Goal: Task Accomplishment & Management: Complete application form

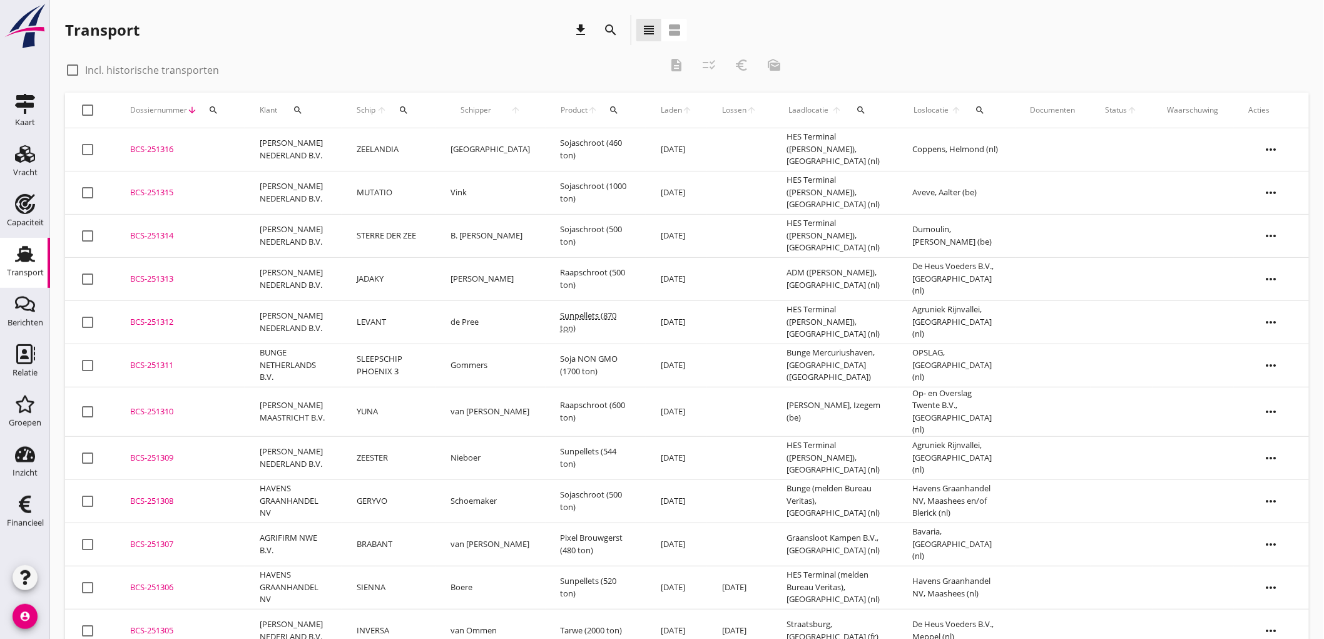
click at [17, 266] on div "Transport" at bounding box center [25, 273] width 37 height 18
click at [27, 270] on div "Transport" at bounding box center [25, 272] width 37 height 8
click at [28, 305] on icon "Berichten" at bounding box center [25, 304] width 20 height 20
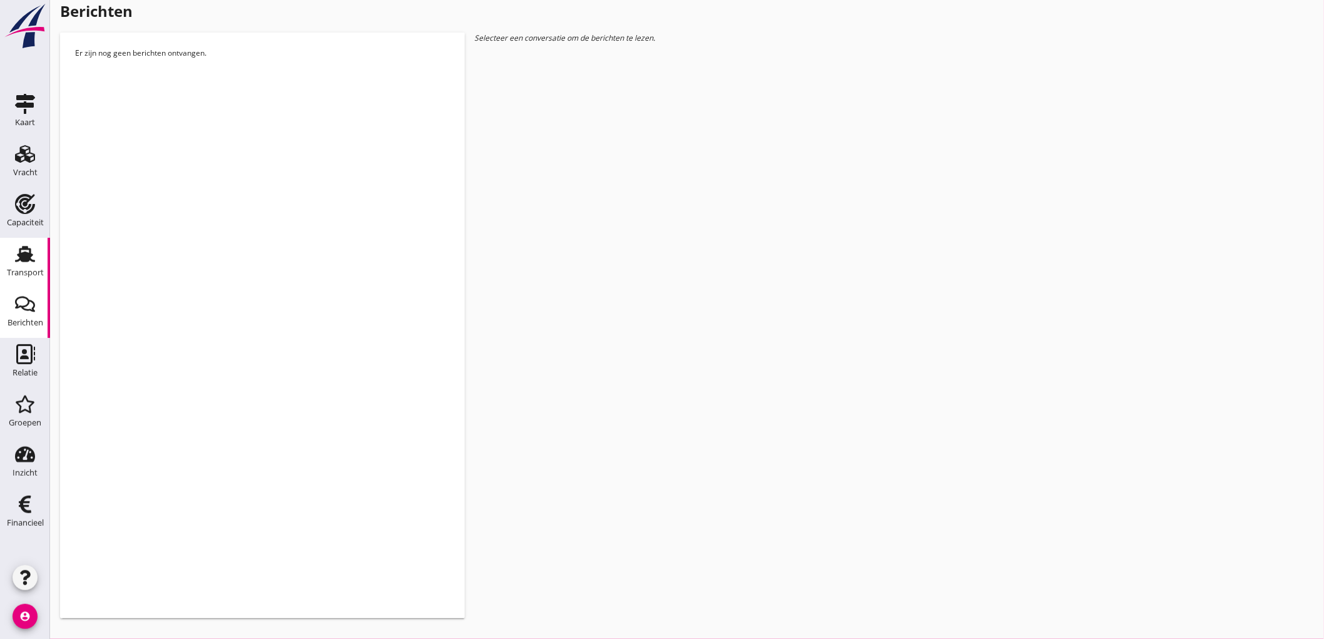
click at [31, 266] on div "Transport" at bounding box center [25, 273] width 37 height 18
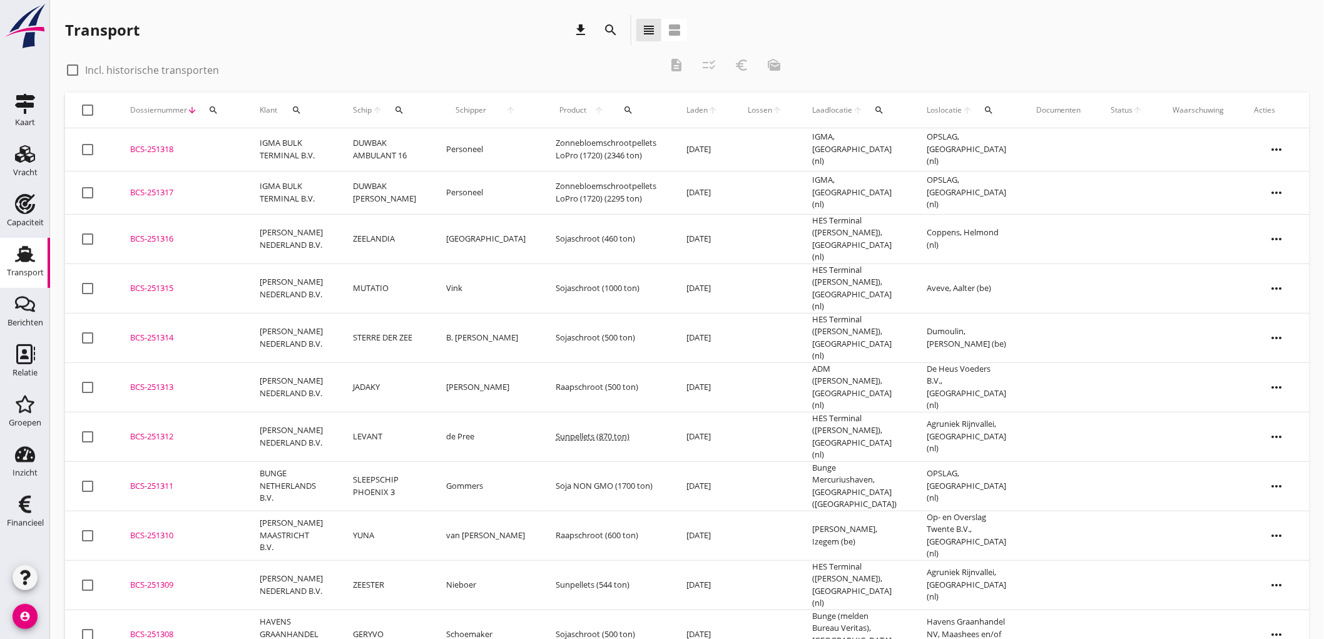
click at [16, 258] on icon "Transport" at bounding box center [25, 254] width 20 height 20
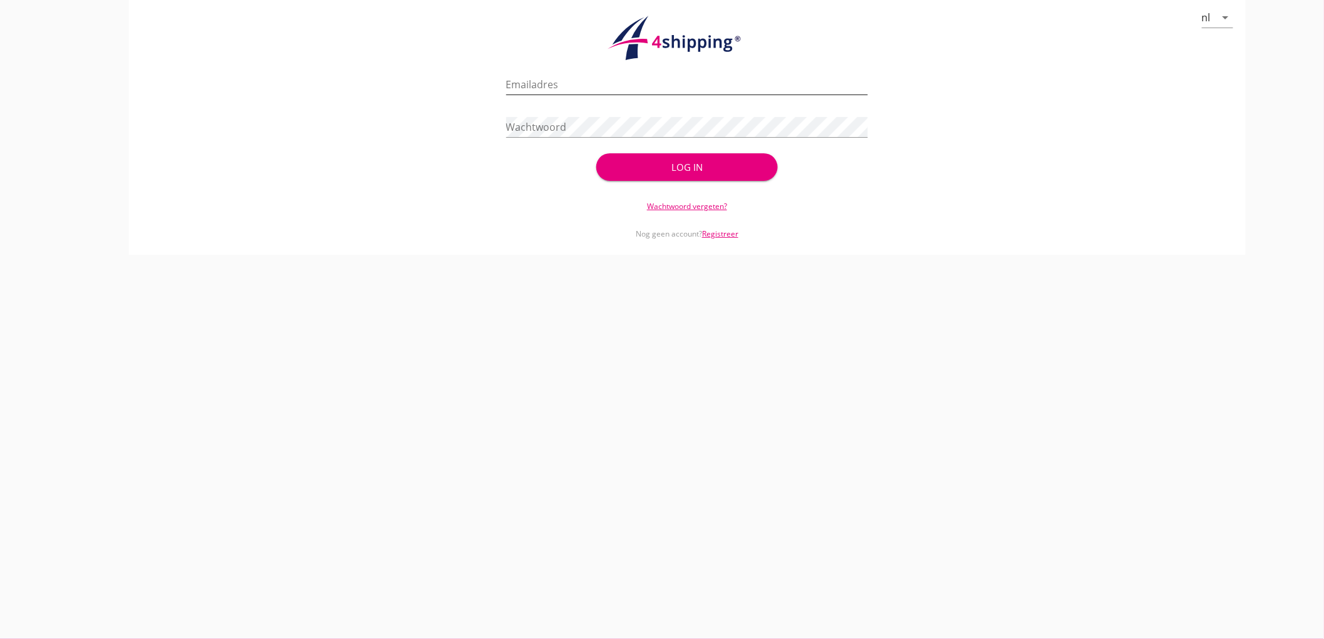
click at [570, 74] on input "Emailadres" at bounding box center [687, 84] width 362 height 20
type input "a"
click at [596, 153] on button "Log in" at bounding box center [686, 167] width 181 height 28
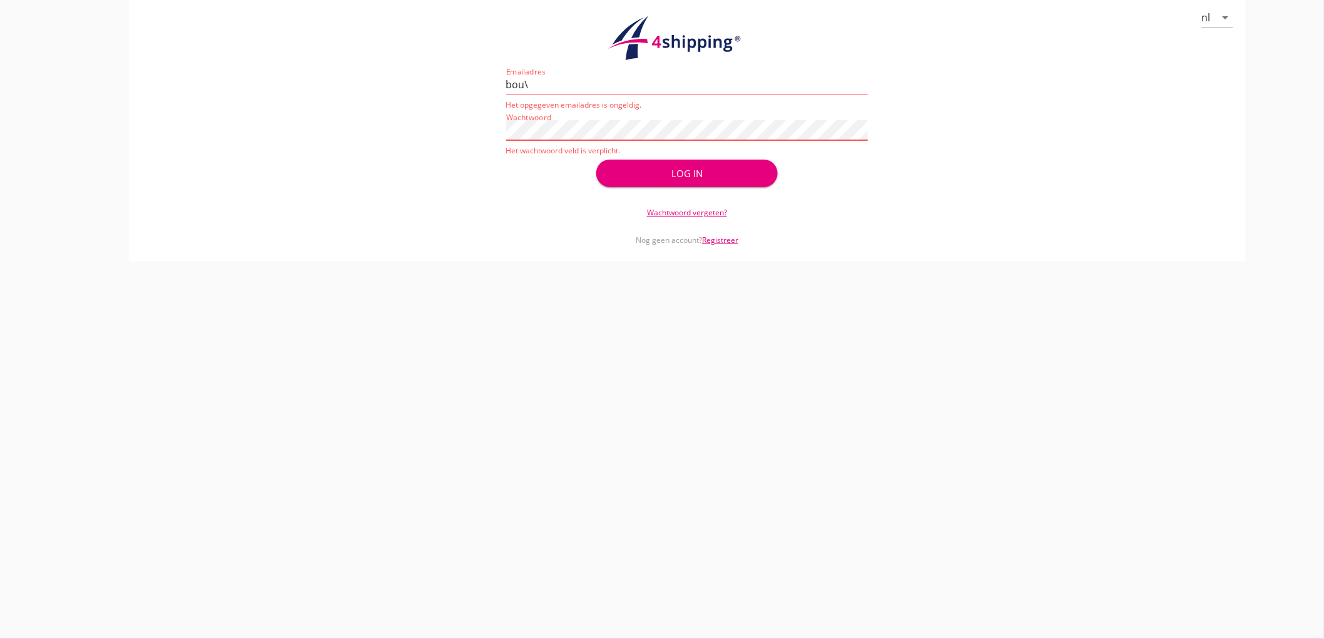
click at [570, 74] on input "bou\" at bounding box center [687, 84] width 362 height 20
type input "[EMAIL_ADDRESS][DOMAIN_NAME]"
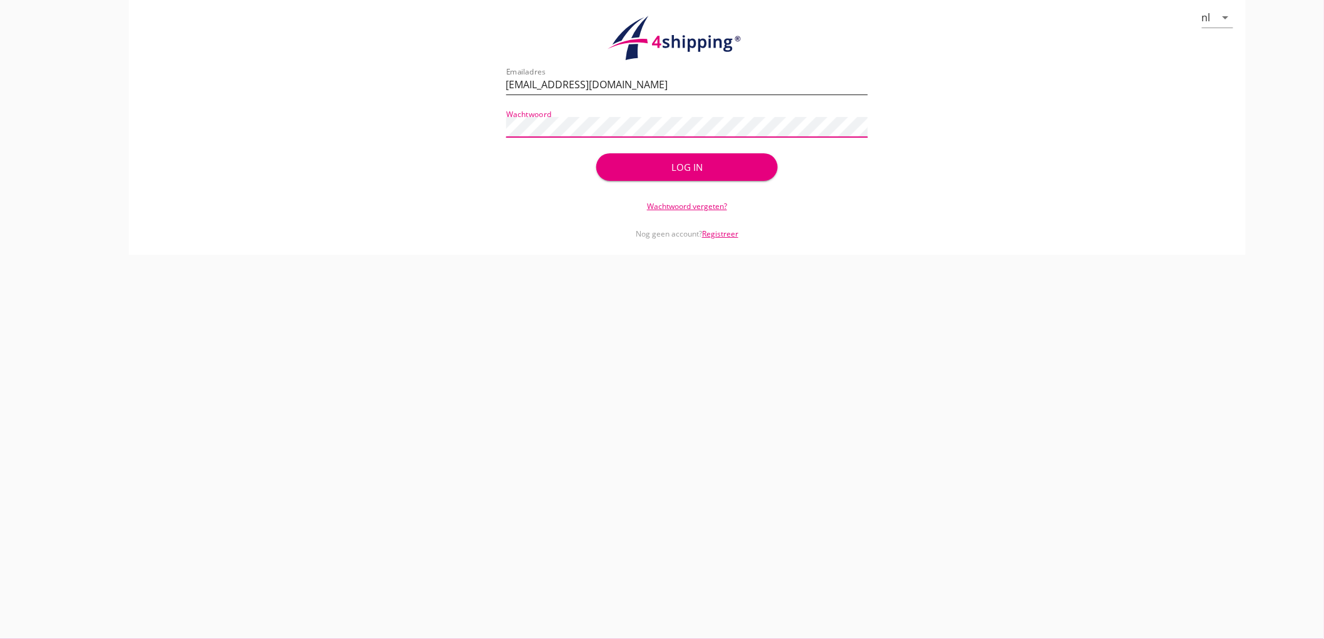
click at [596, 153] on button "Log in" at bounding box center [686, 167] width 181 height 28
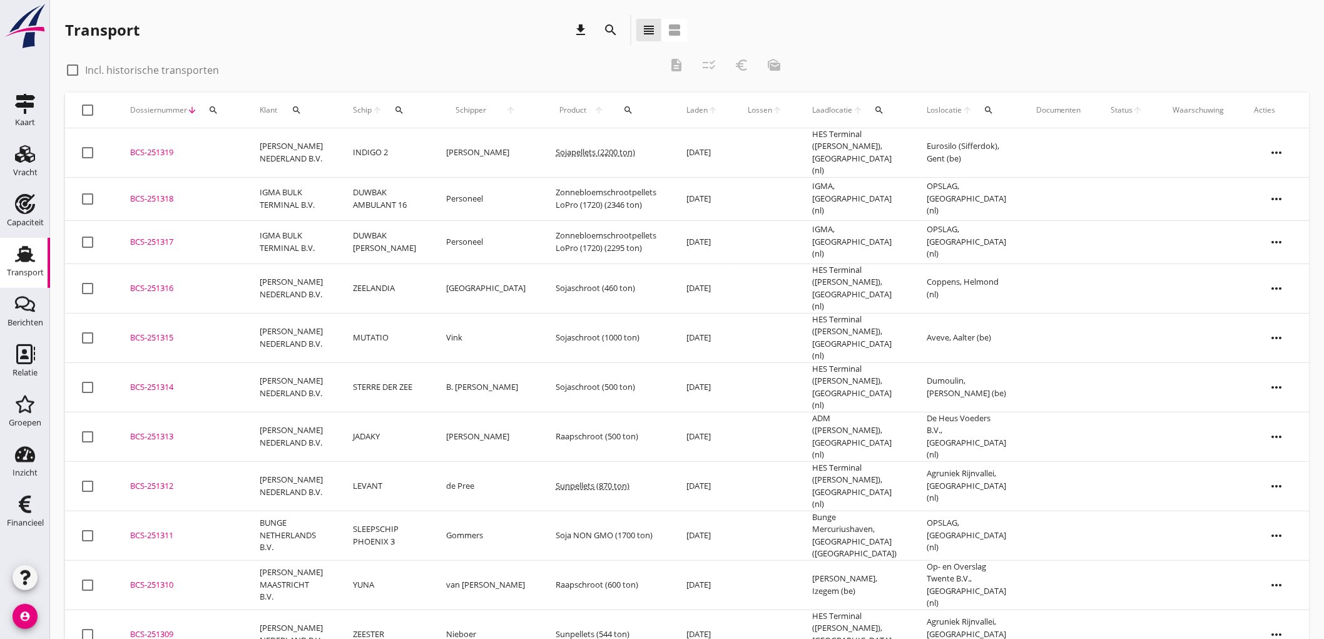
click at [227, 153] on div "BCS-251319" at bounding box center [179, 152] width 99 height 13
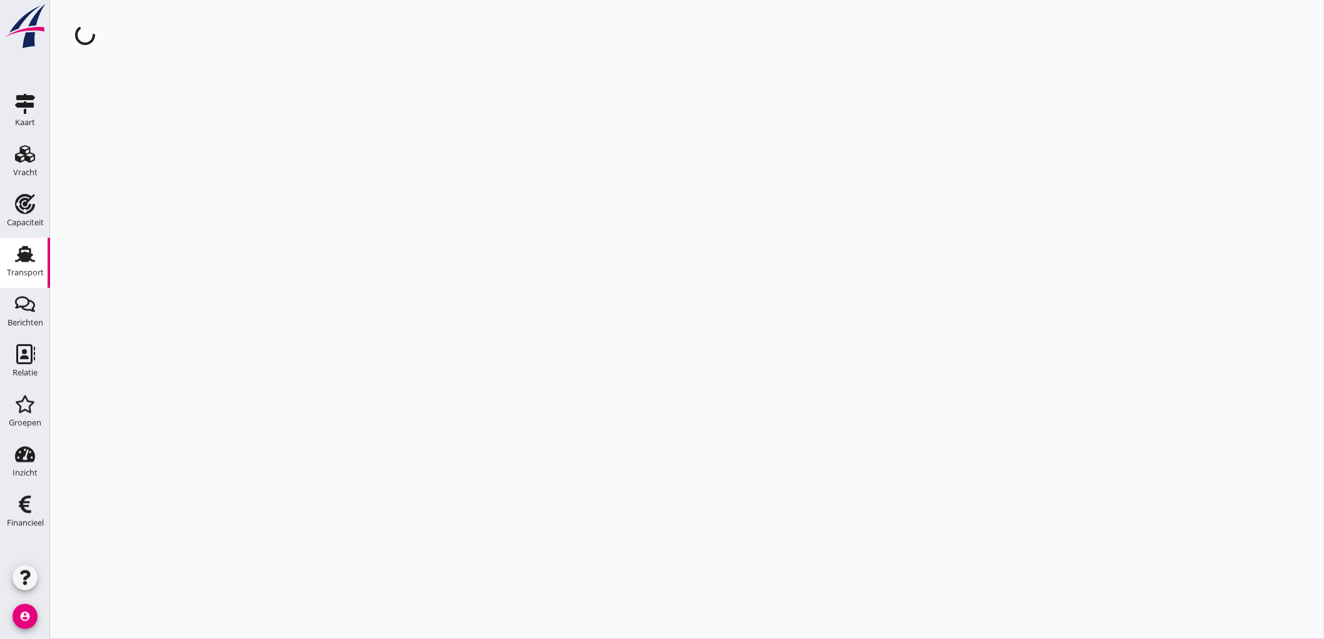
click at [5, 269] on link "Transport Transport" at bounding box center [25, 263] width 50 height 50
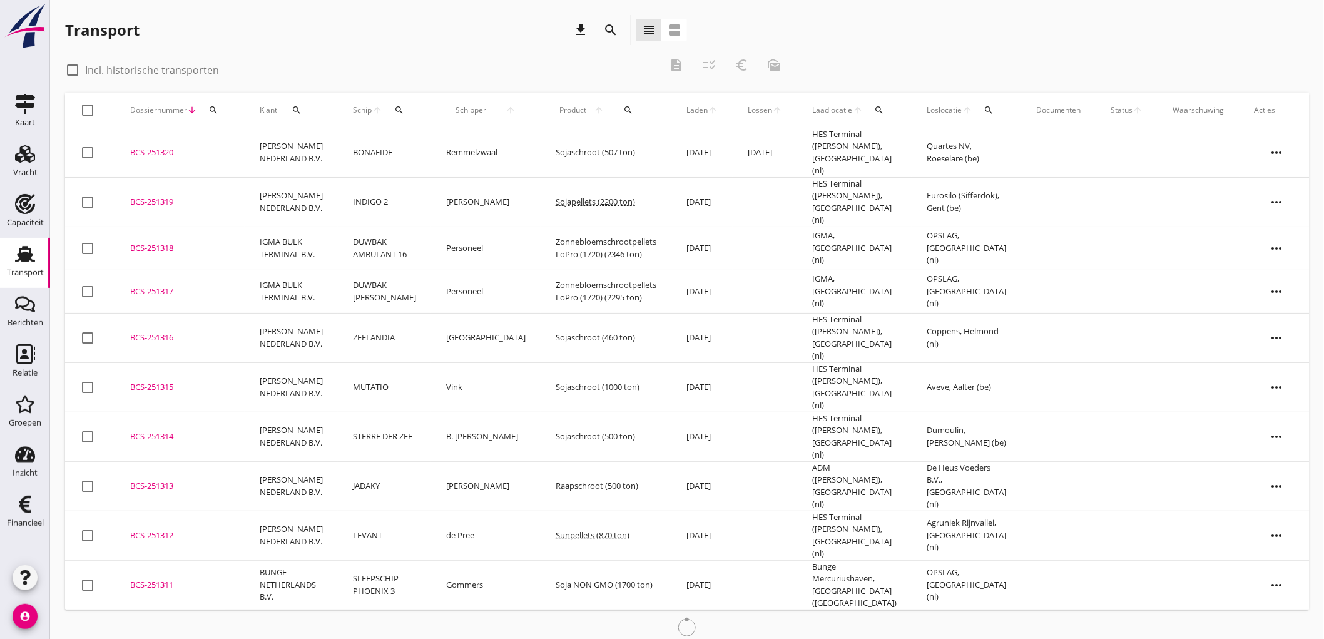
click at [292, 159] on td "[PERSON_NAME] NEDERLAND B.V." at bounding box center [291, 152] width 93 height 49
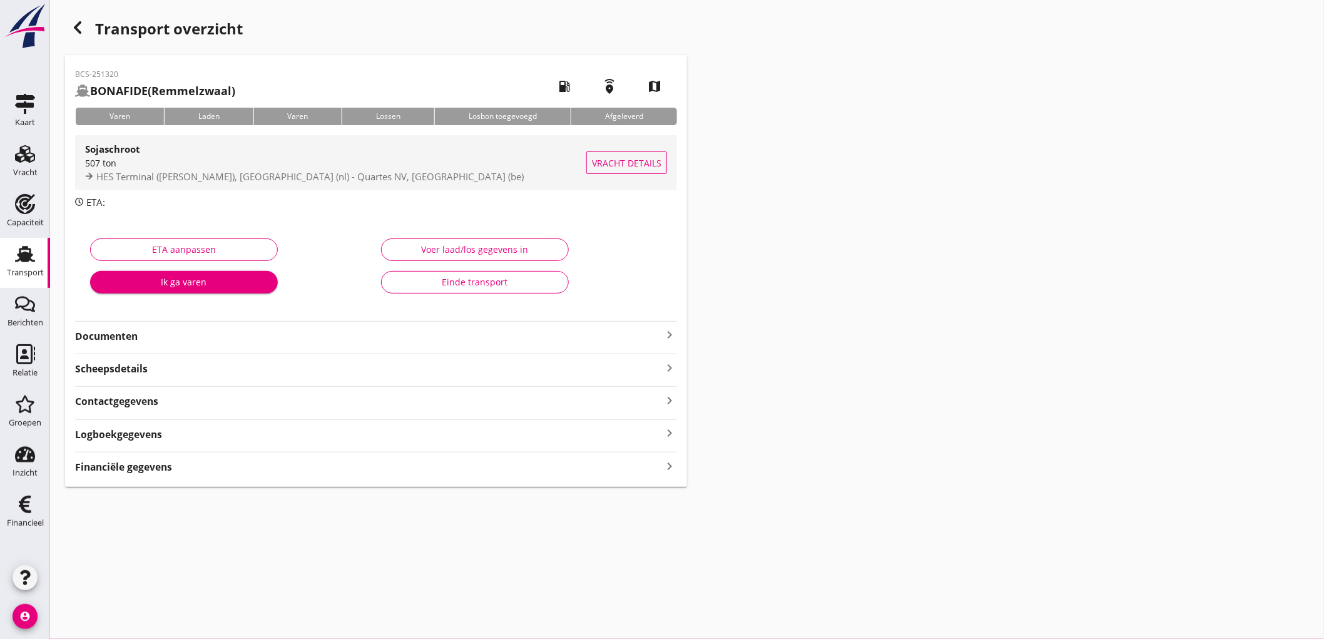
click at [255, 180] on span "HES Terminal ([PERSON_NAME]), [GEOGRAPHIC_DATA] (nl) - Quartes NV, [GEOGRAPHIC_…" at bounding box center [309, 176] width 427 height 13
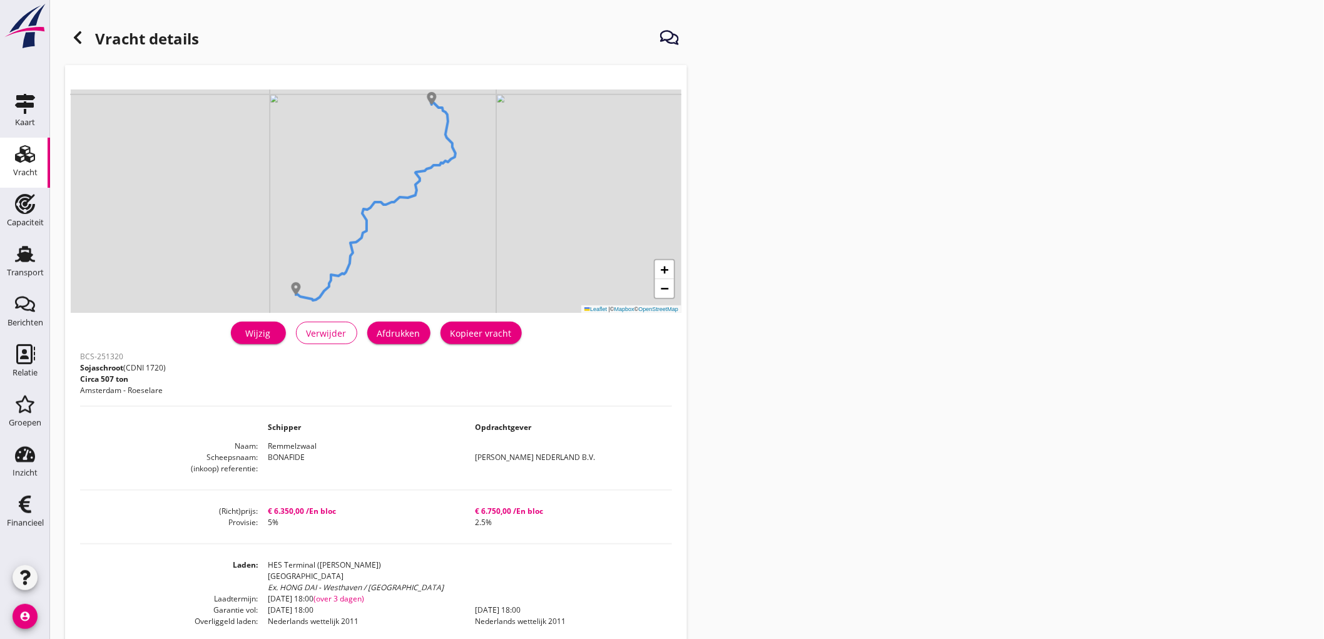
click at [288, 338] on div "Wijzig Verwijder Afdrukken Kopieer vracht" at bounding box center [376, 333] width 592 height 30
click at [263, 340] on link "Wijzig" at bounding box center [258, 333] width 55 height 23
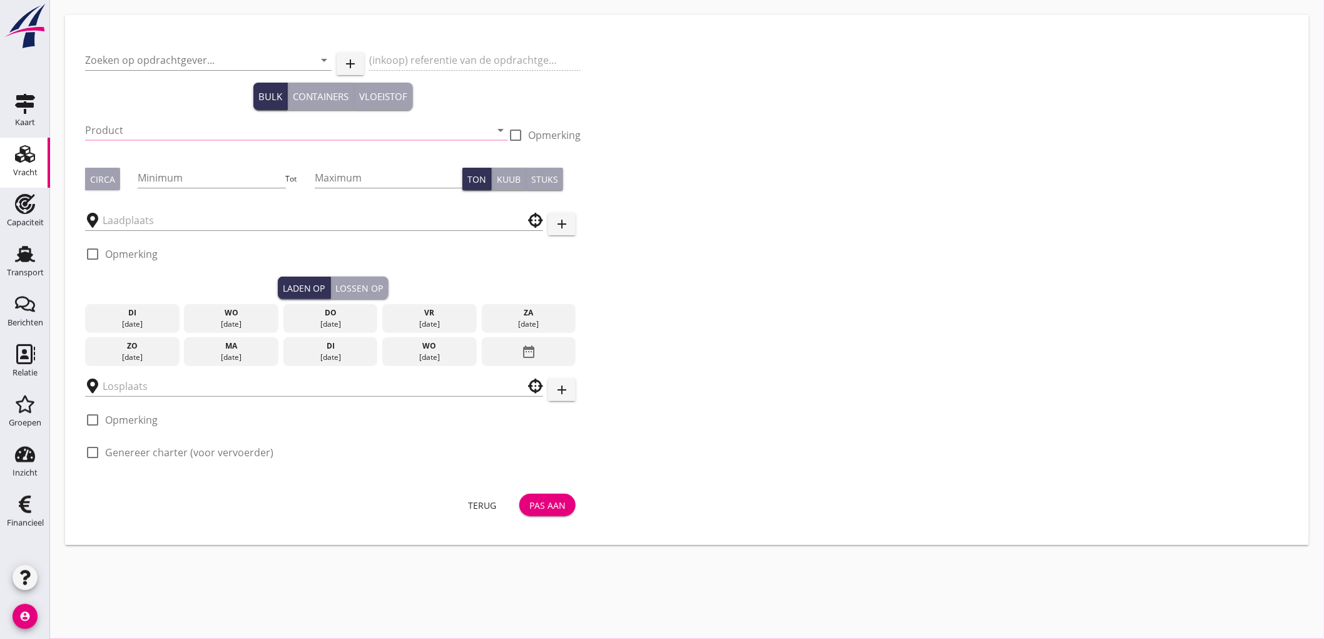
type input "[PERSON_NAME] NEDERLAND B.V."
type input "Sojaschroot (1720)"
type input "507"
checkbox input "true"
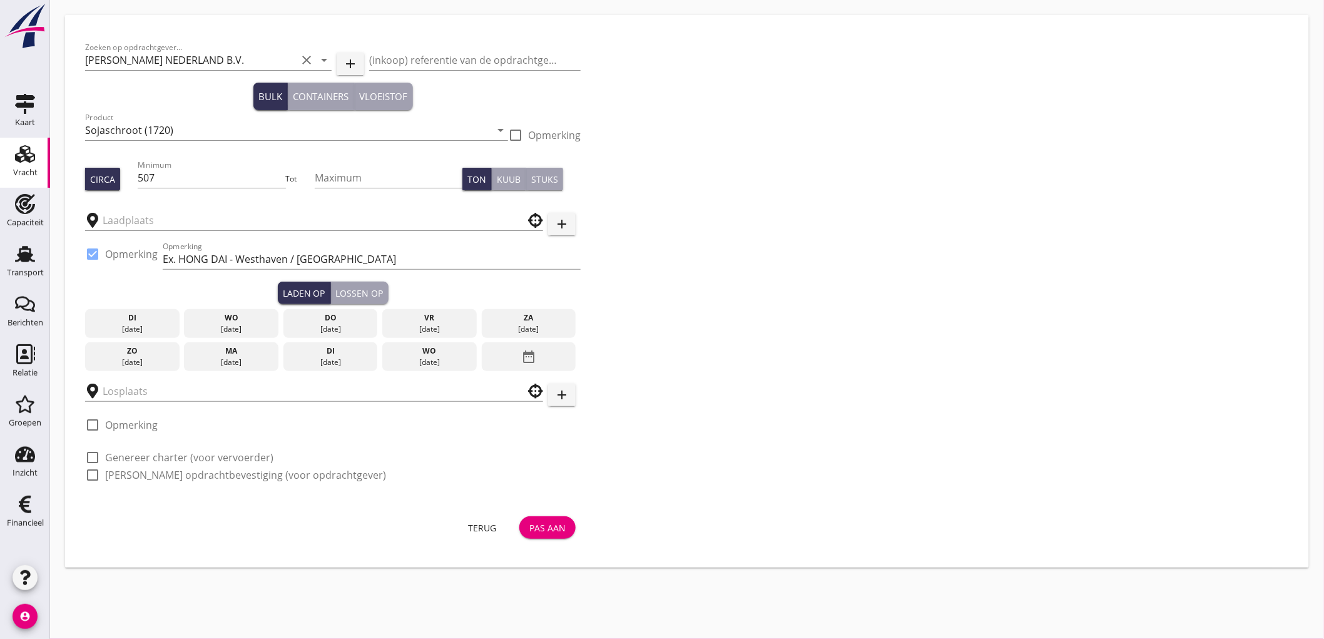
type input "HES Terminal ([PERSON_NAME])"
type input "Quartes NV"
checkbox input "true"
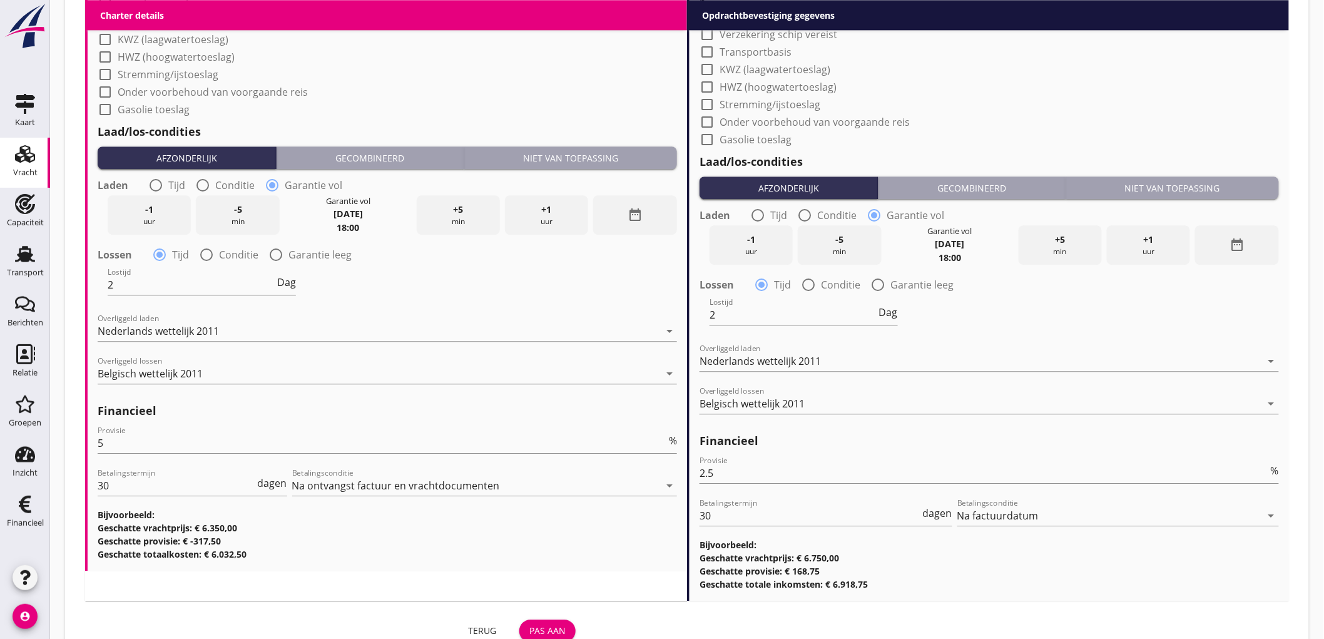
scroll to position [1366, 0]
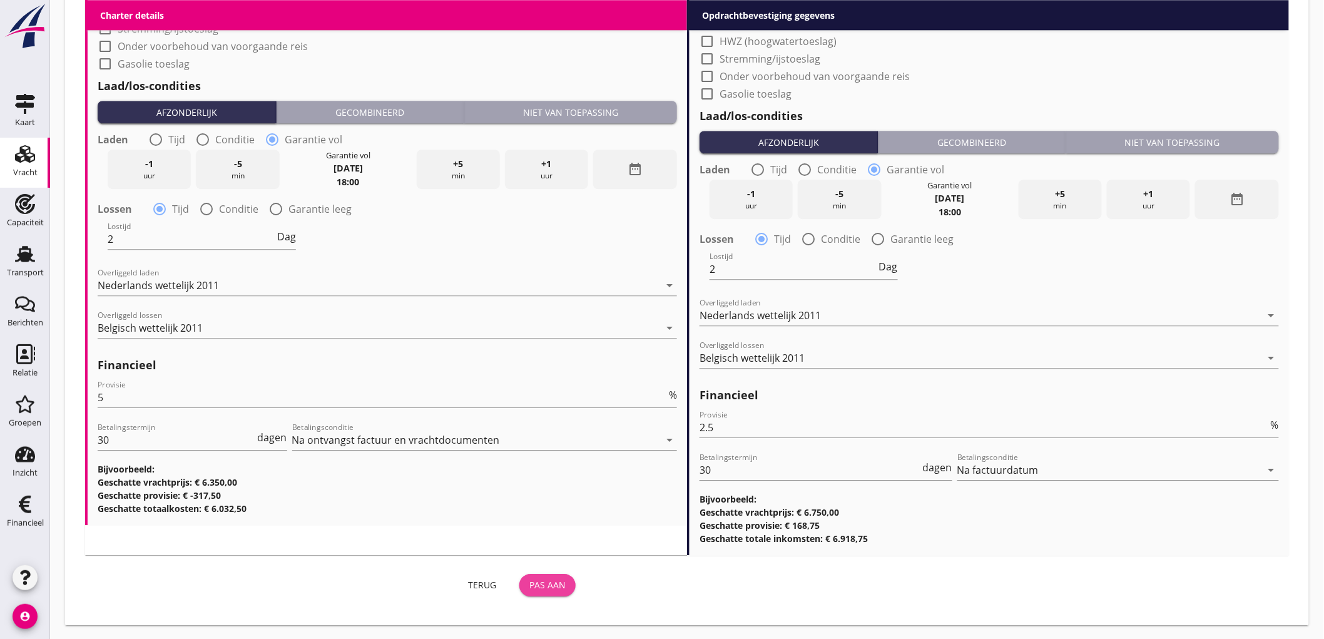
click at [550, 580] on div "Pas aan" at bounding box center [547, 584] width 36 height 13
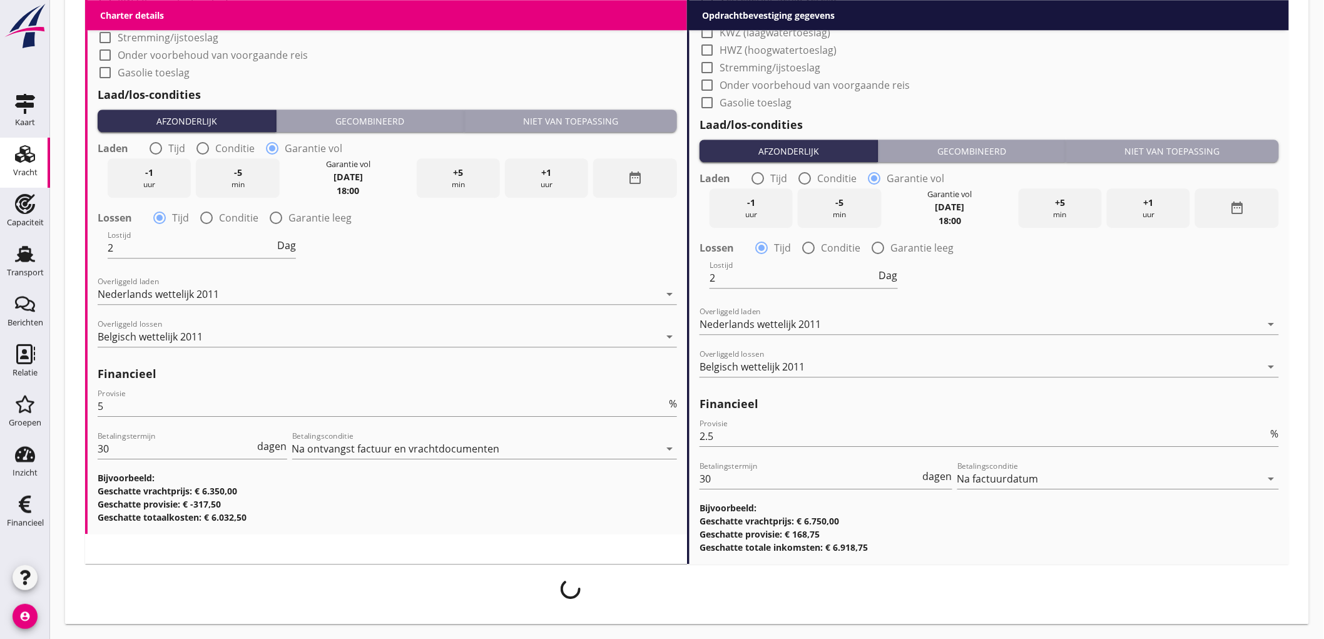
scroll to position [1356, 0]
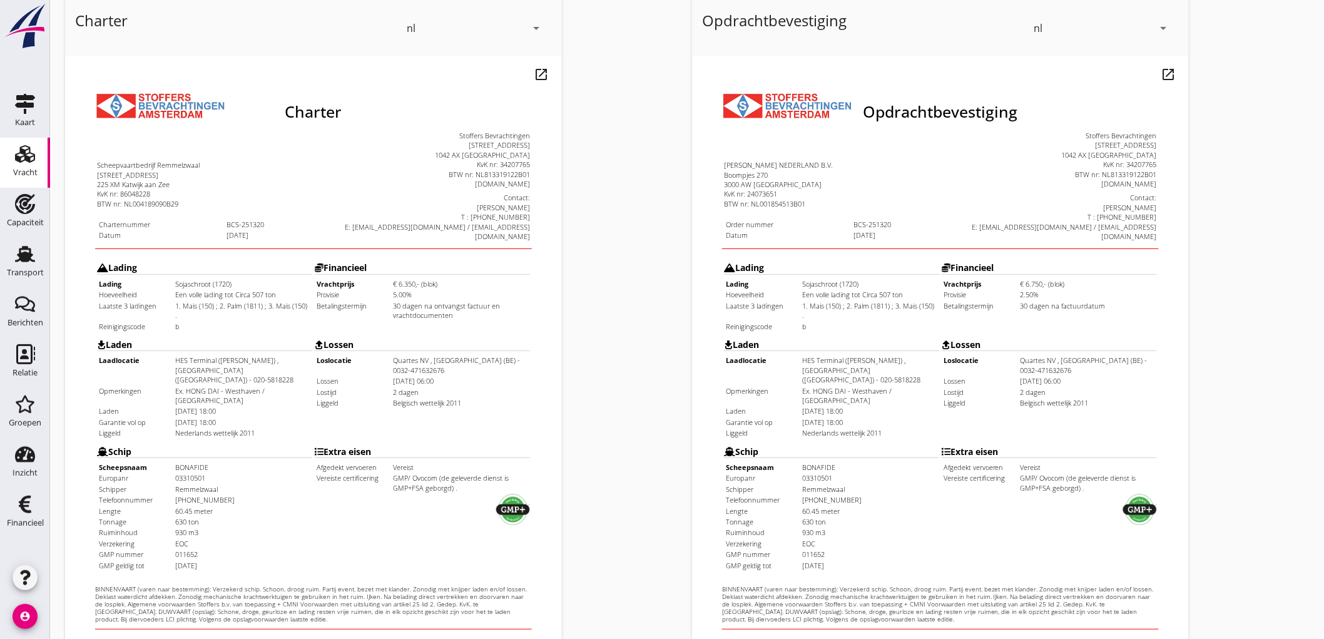
scroll to position [287, 0]
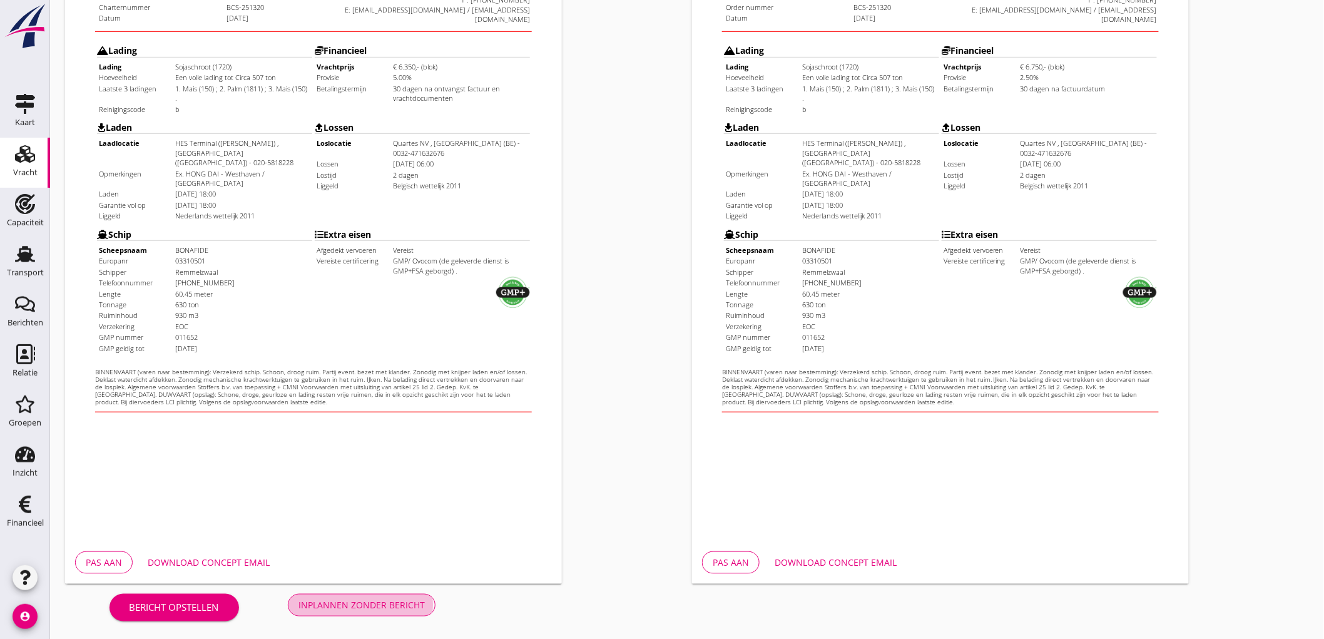
click at [405, 603] on div "Inplannen zonder bericht" at bounding box center [361, 604] width 126 height 13
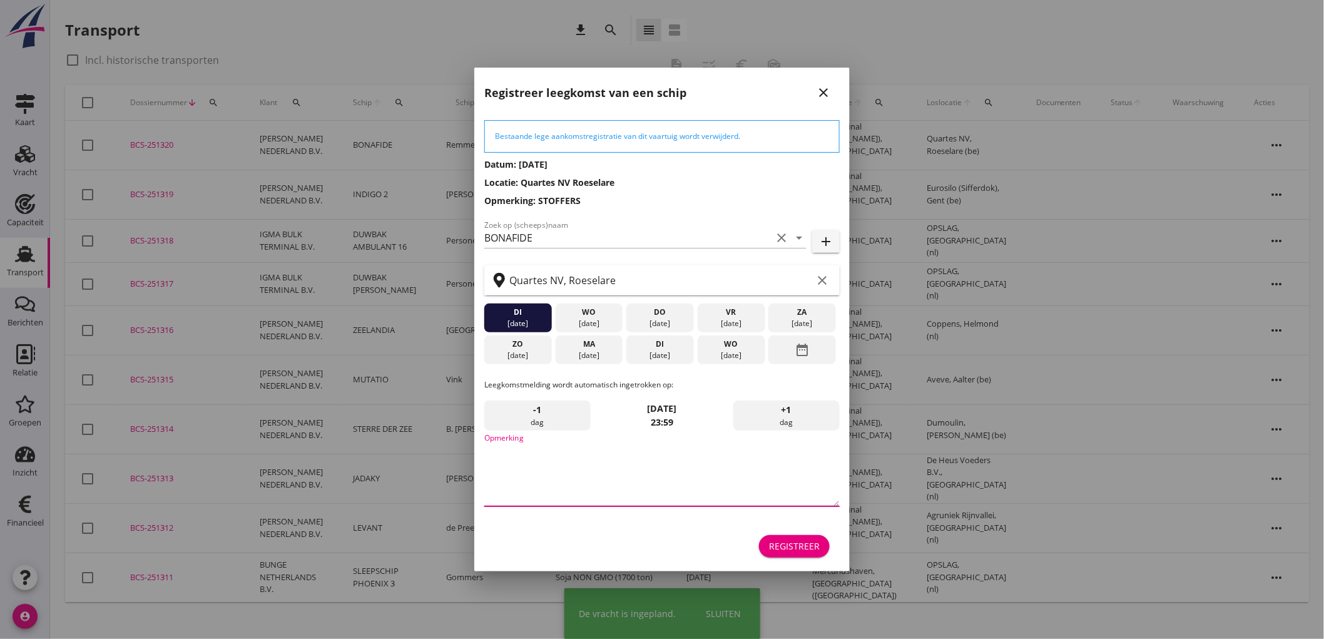
click at [561, 492] on textarea "Opmerking" at bounding box center [661, 473] width 355 height 66
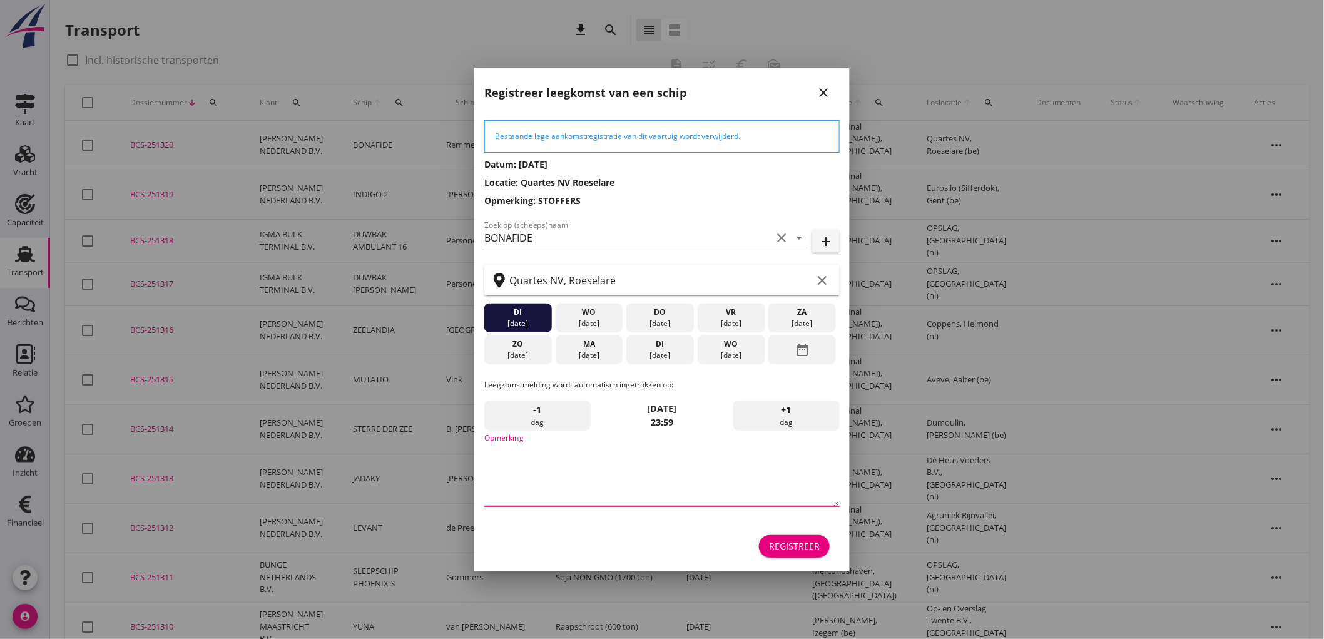
click at [819, 89] on icon "close" at bounding box center [823, 92] width 15 height 15
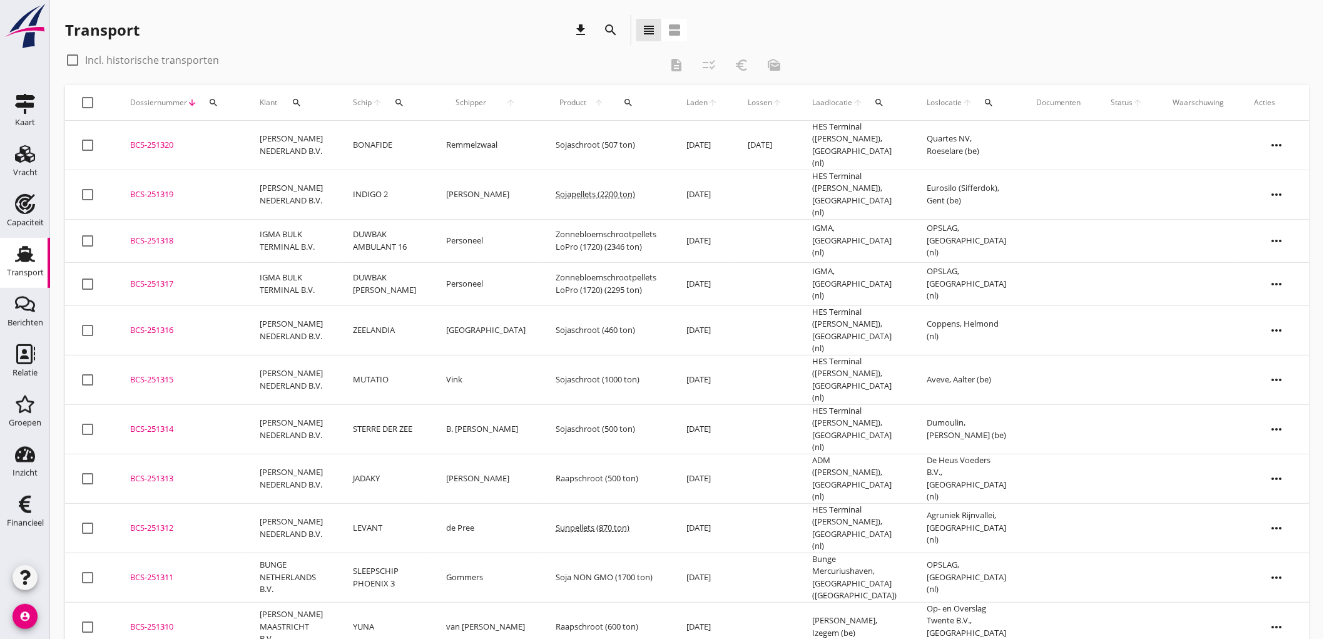
click at [258, 138] on td "[PERSON_NAME] NEDERLAND B.V." at bounding box center [291, 145] width 93 height 49
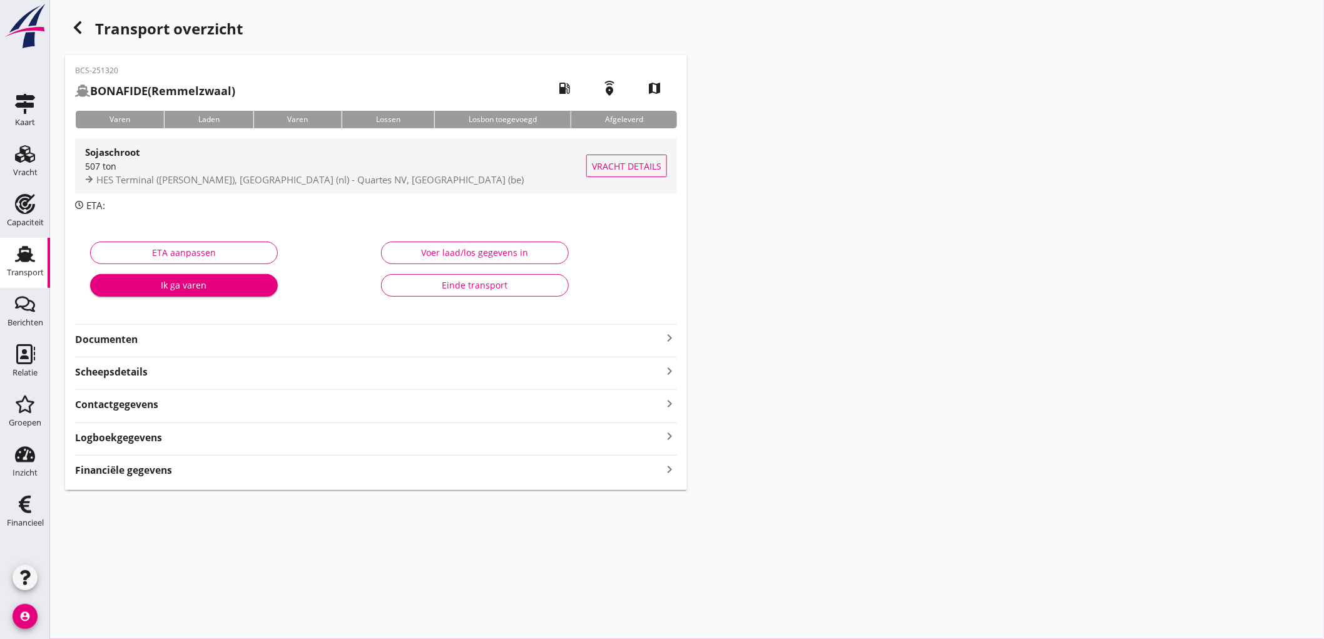
click at [407, 171] on div "507 ton" at bounding box center [335, 166] width 501 height 13
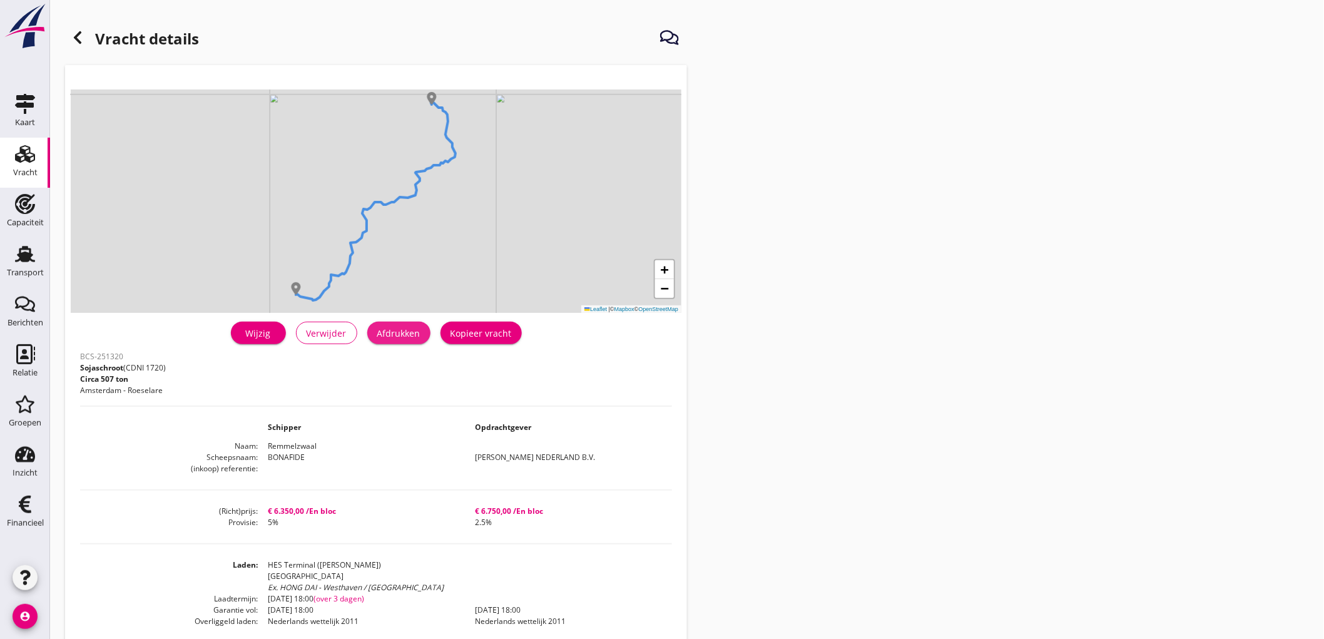
click at [401, 338] on div "Afdrukken" at bounding box center [398, 333] width 43 height 13
click at [74, 40] on icon at bounding box center [77, 37] width 15 height 15
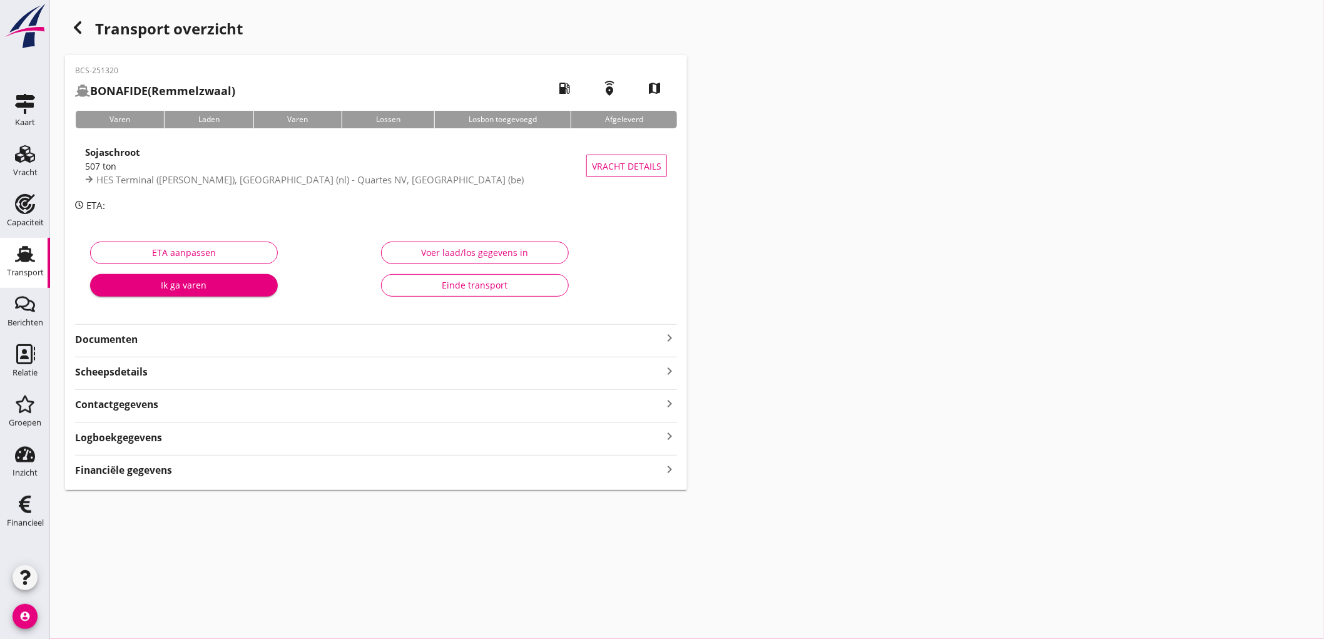
click at [151, 349] on div "BCS-251320 BONAFIDE (Remmelzwaal) local_gas_station emergency_share map Varen L…" at bounding box center [376, 272] width 622 height 435
click at [157, 345] on strong "Documenten" at bounding box center [368, 339] width 587 height 14
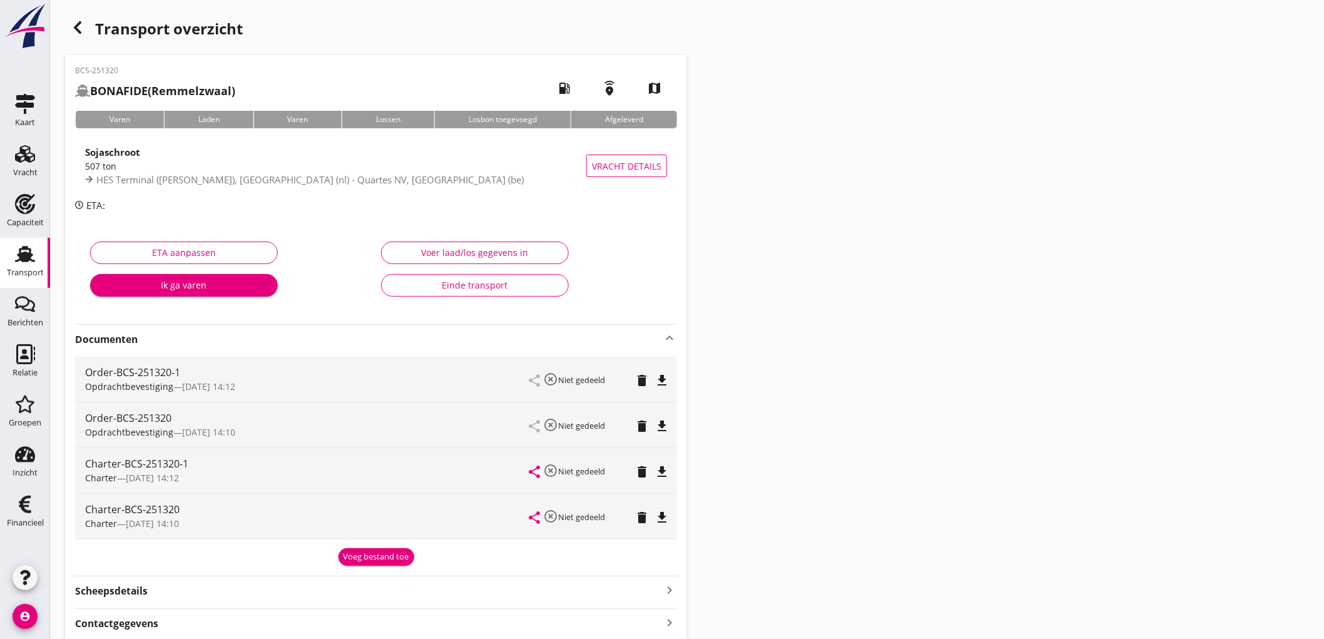
click at [641, 423] on icon "delete" at bounding box center [641, 425] width 15 height 15
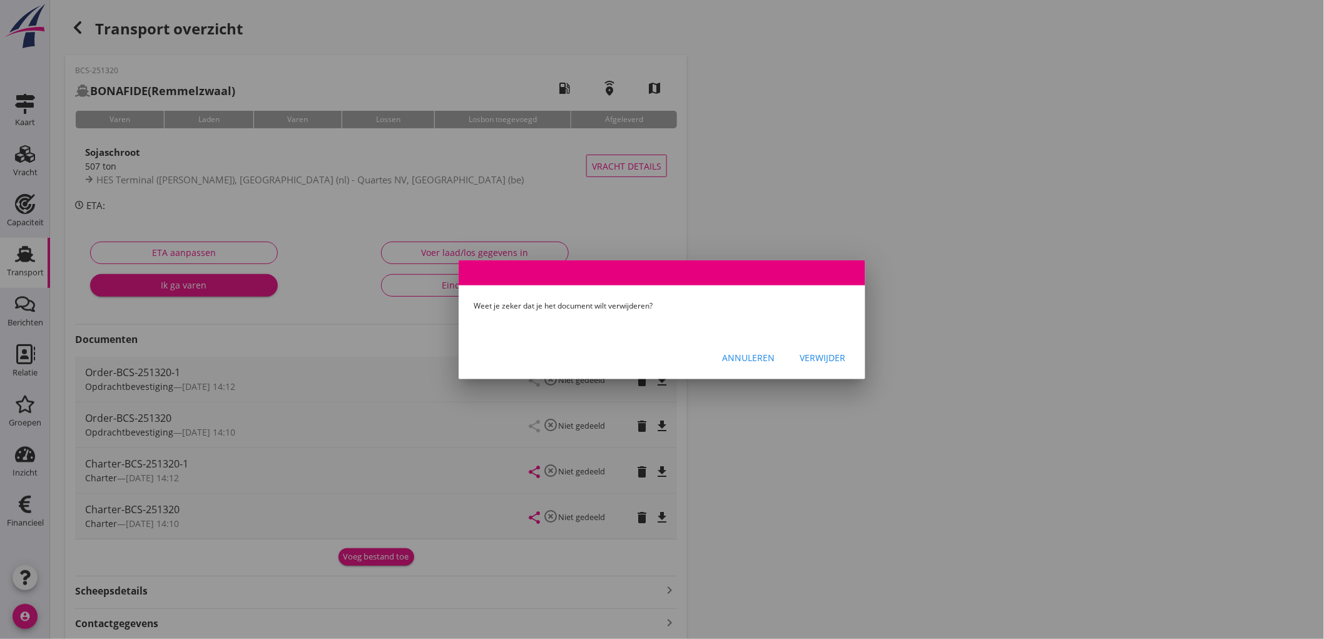
click at [842, 360] on div "Verwijder" at bounding box center [822, 357] width 46 height 13
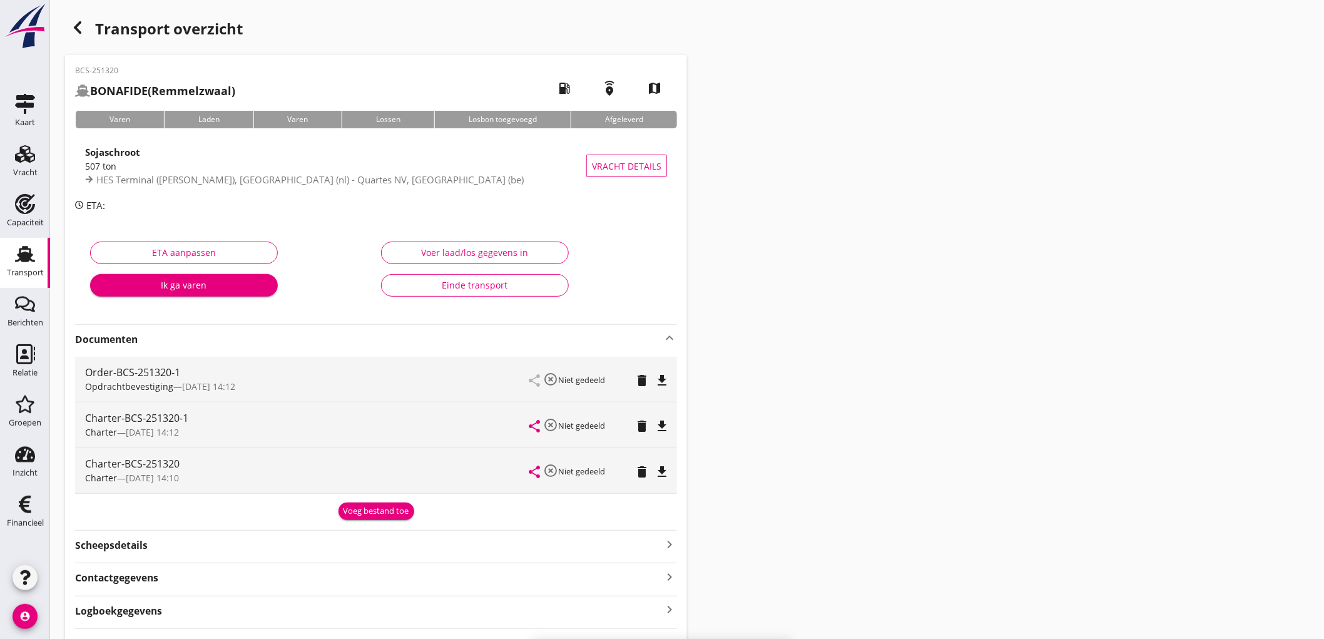
click at [642, 470] on icon "delete" at bounding box center [641, 471] width 15 height 15
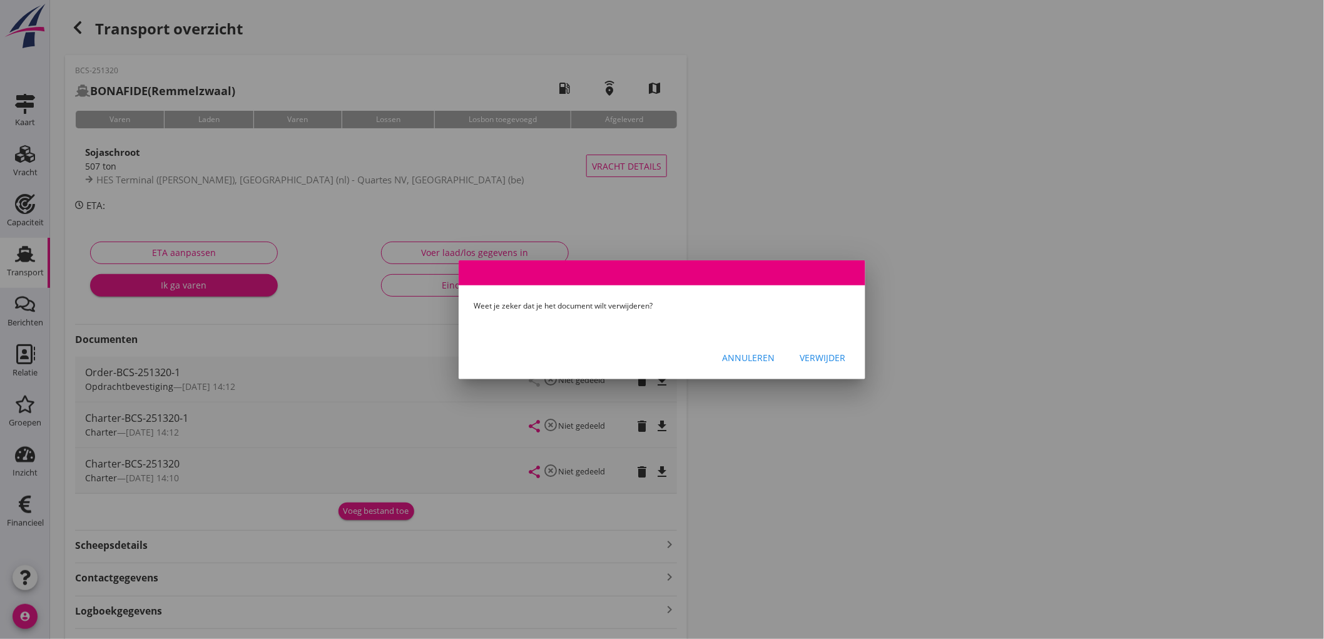
click at [819, 358] on div "Verwijder" at bounding box center [822, 357] width 46 height 13
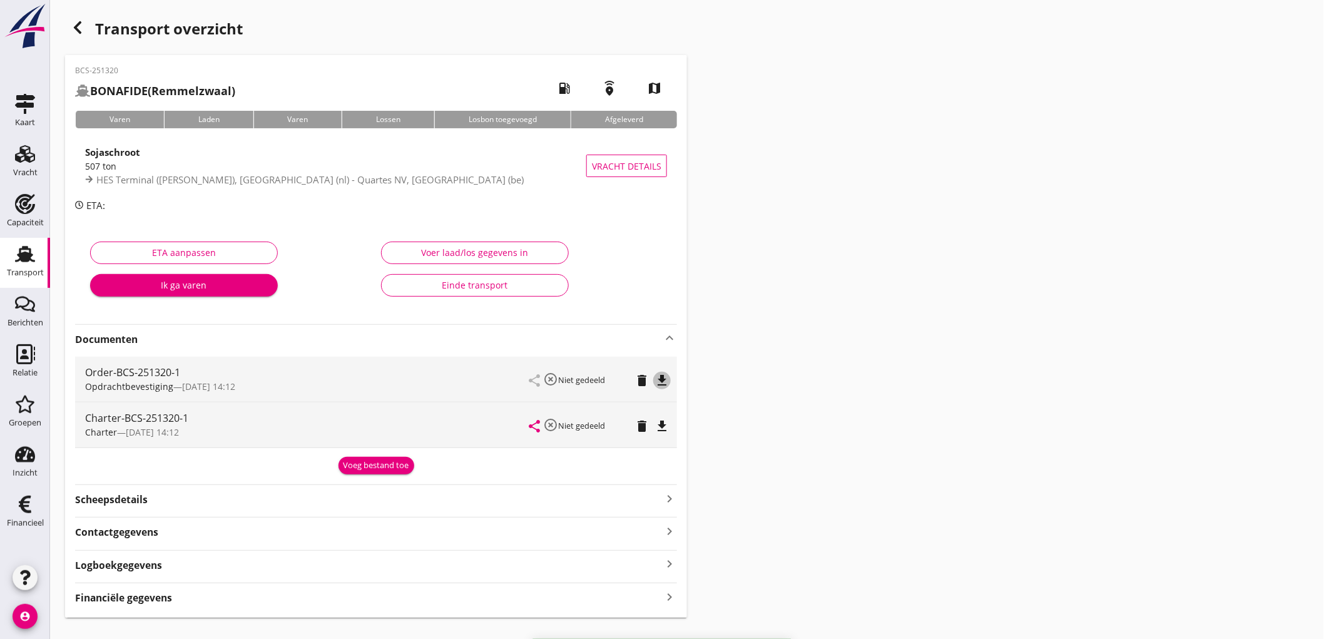
click at [667, 379] on icon "file_download" at bounding box center [661, 380] width 15 height 15
click at [655, 418] on icon "file_download" at bounding box center [661, 425] width 15 height 15
click at [222, 596] on div "Financiële gegevens keyboard_arrow_right" at bounding box center [376, 596] width 602 height 17
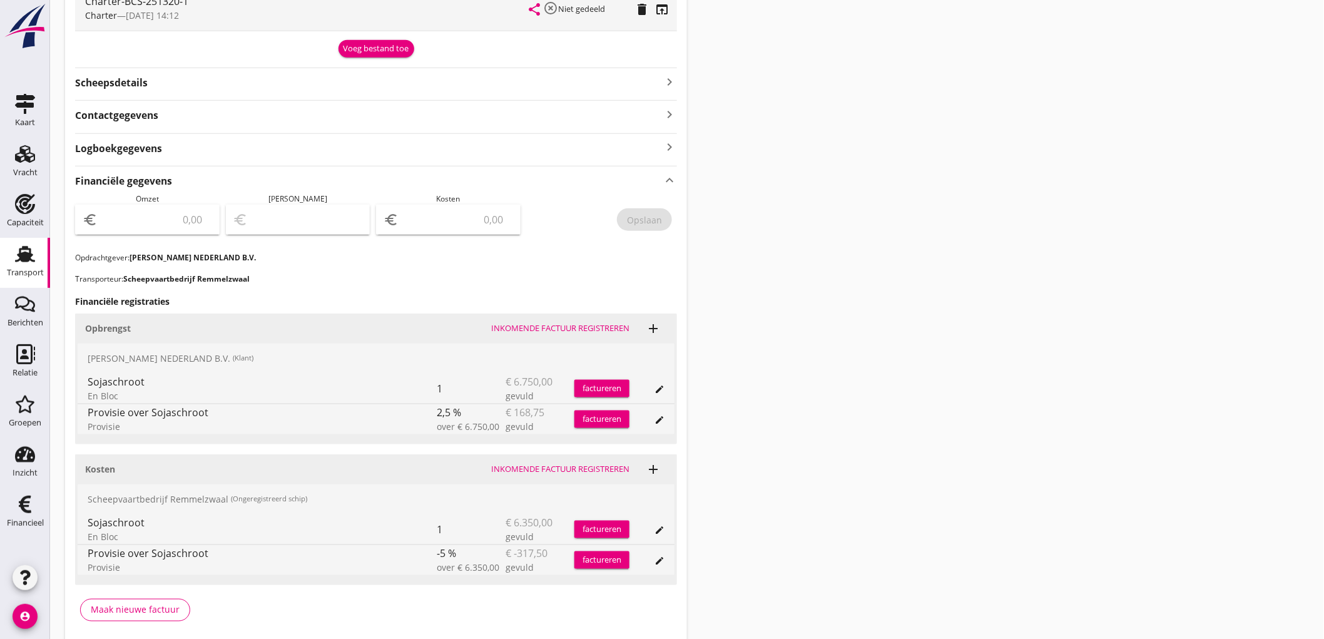
scroll to position [466, 0]
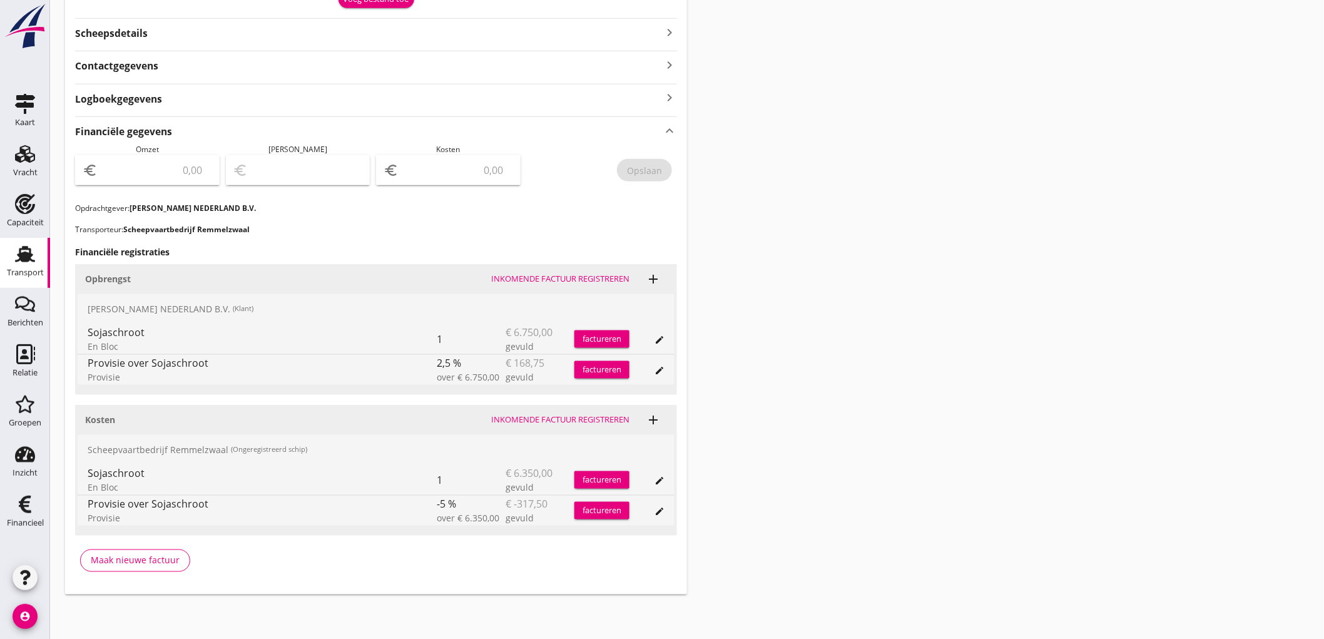
click at [195, 168] on input "number" at bounding box center [156, 170] width 112 height 20
type input "6581"
type input "6581.25"
type input "6575.25"
type input "6"
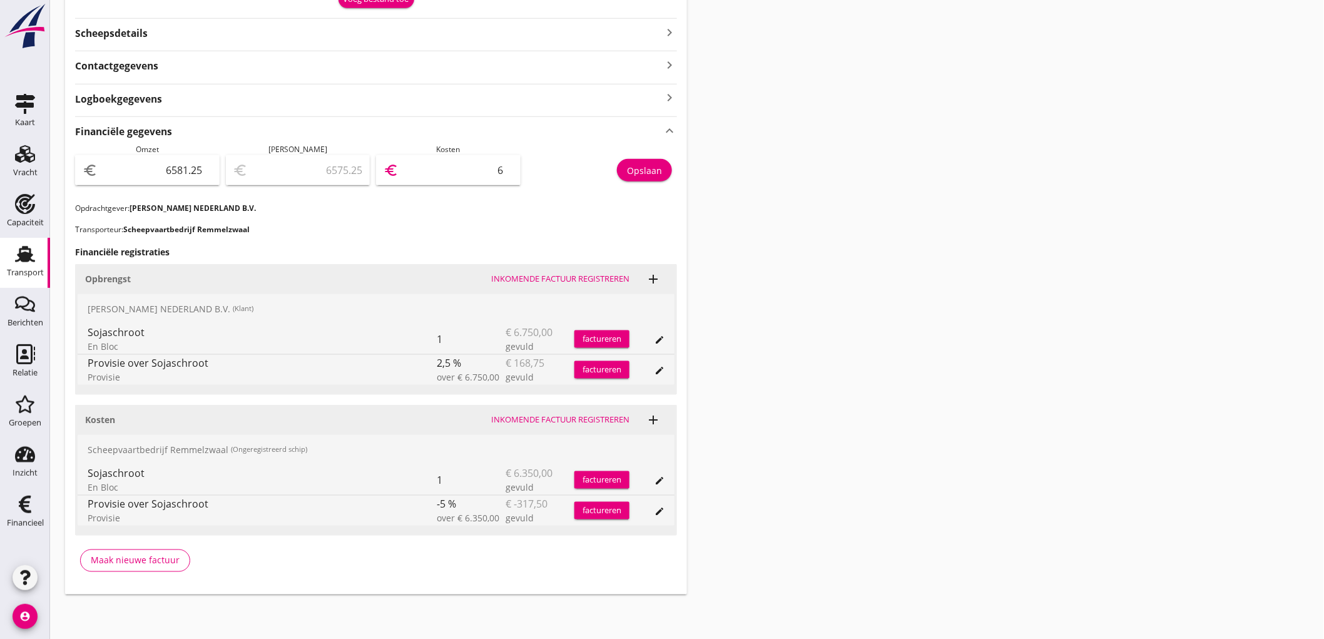
type input "6521.25"
type input "60"
type input "5978.25"
type input "603"
type input "549.25"
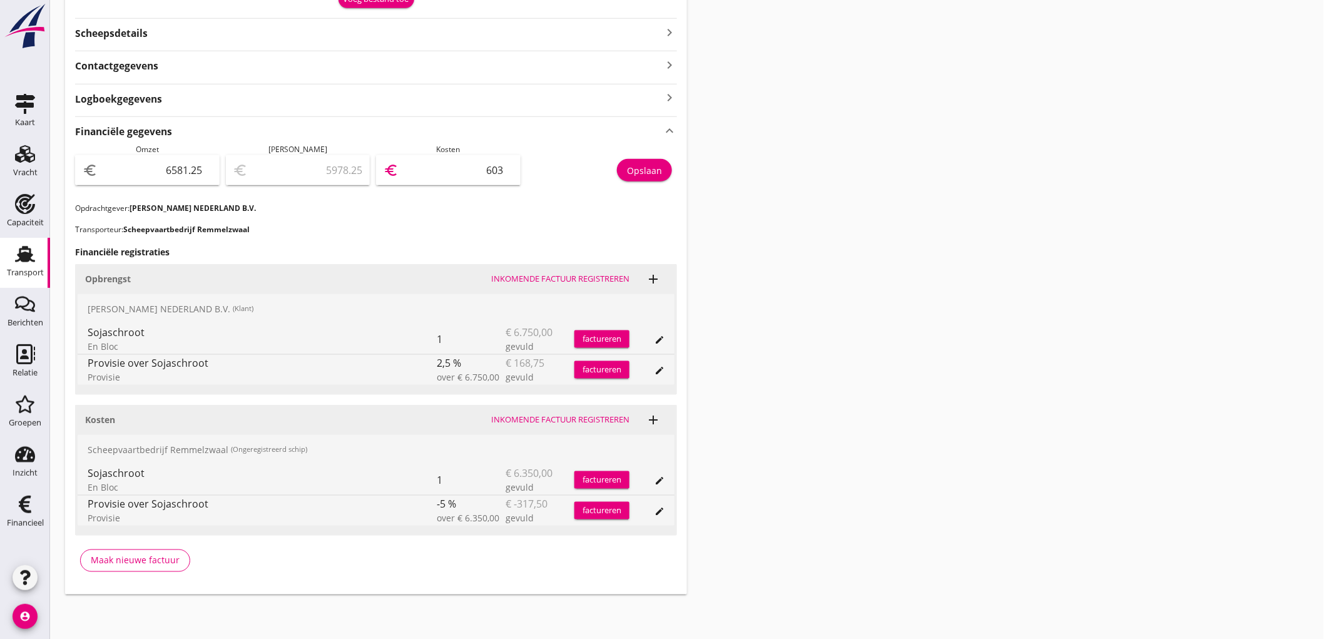
type input "6032"
type input "548.75"
type input "6032.50"
click at [654, 175] on div "Opslaan" at bounding box center [644, 170] width 35 height 13
click at [46, 269] on link "Transport Transport" at bounding box center [25, 263] width 50 height 50
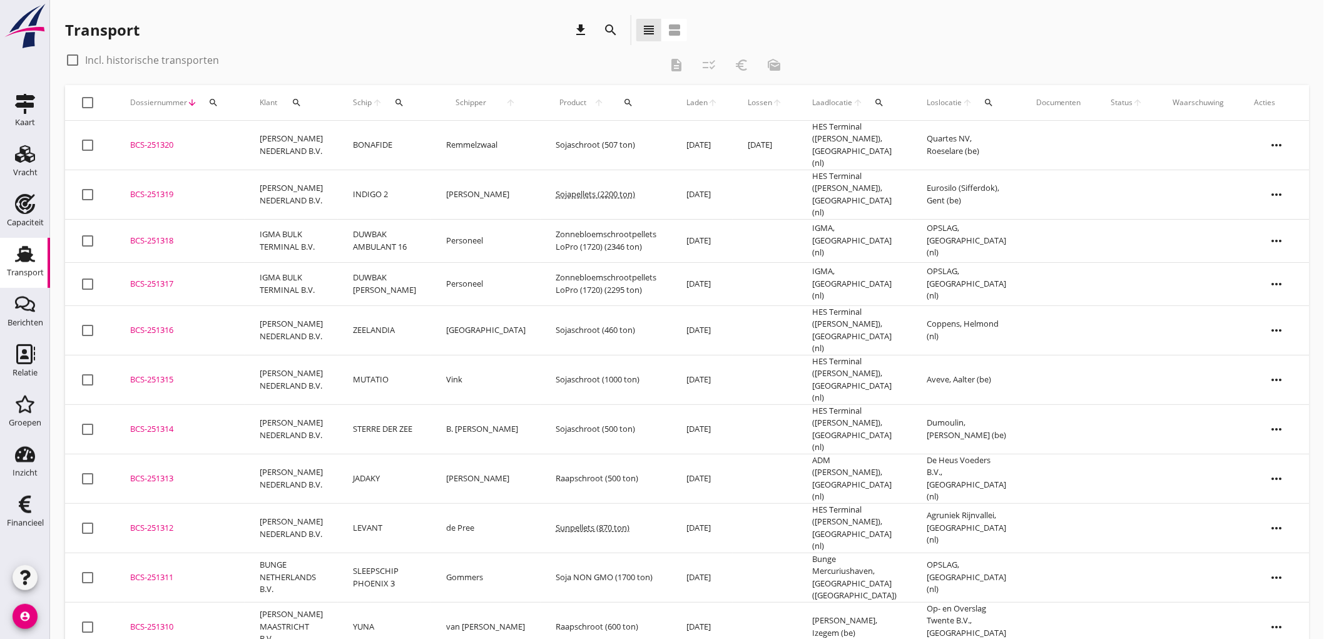
click at [376, 311] on td "ZEELANDIA" at bounding box center [384, 329] width 93 height 49
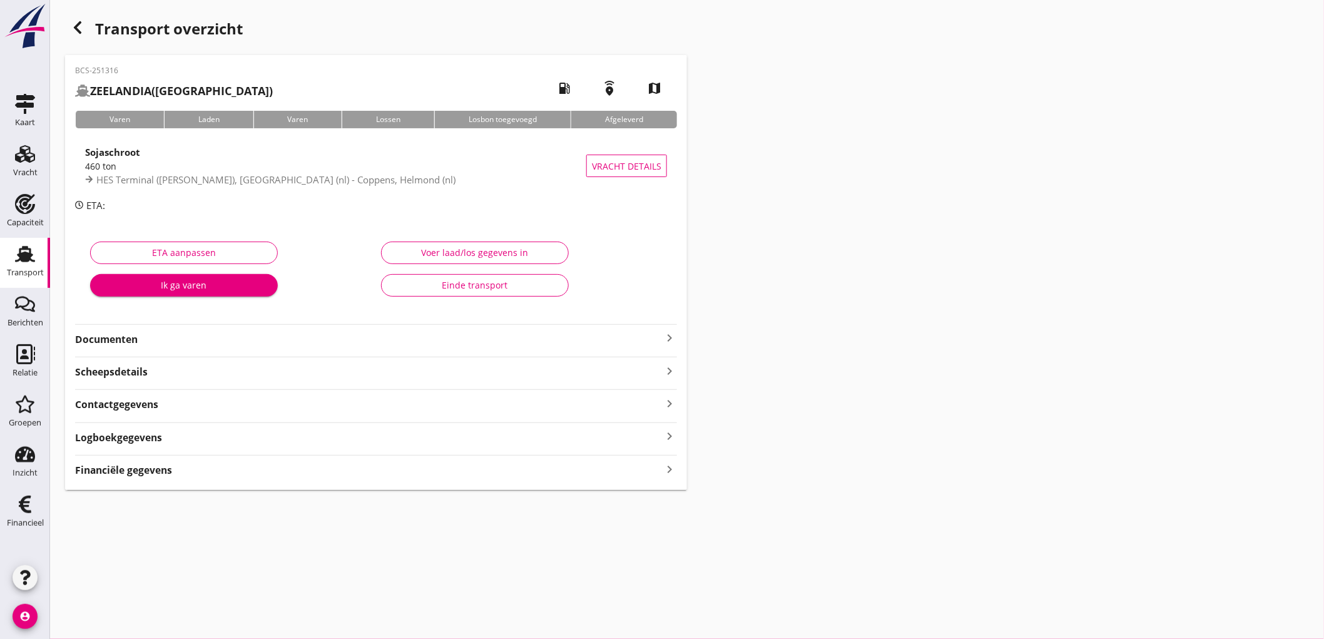
click at [191, 476] on div "Financiële gegevens keyboard_arrow_right" at bounding box center [376, 468] width 602 height 17
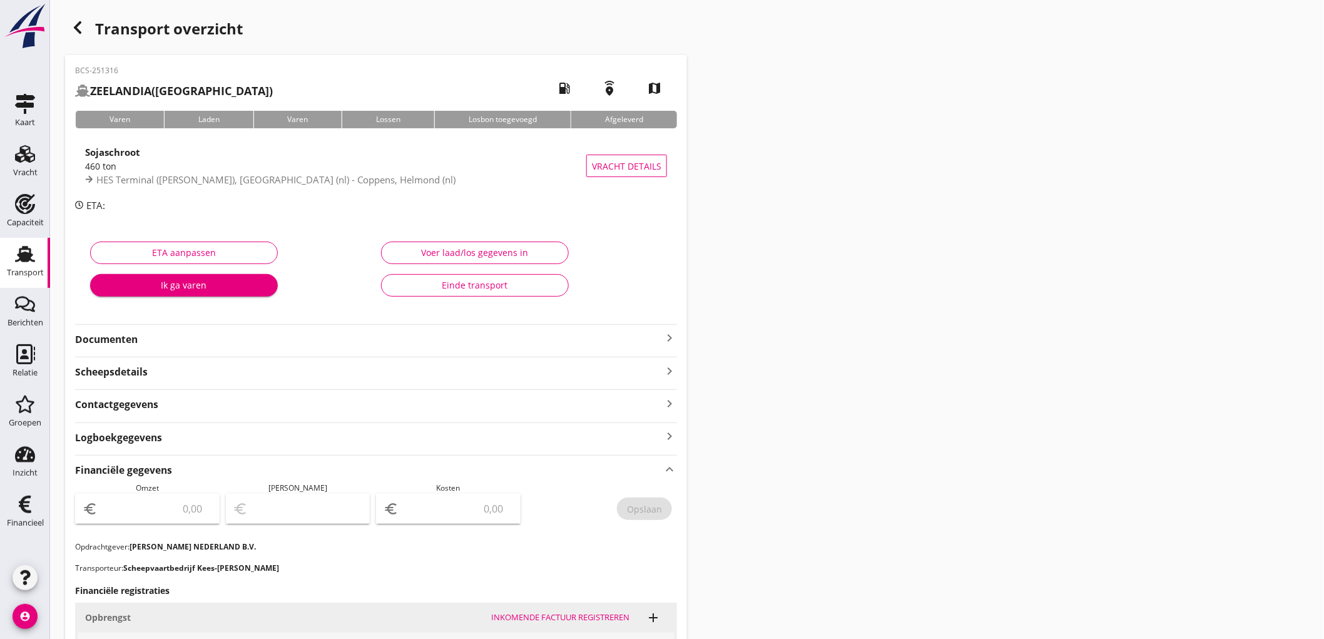
scroll to position [208, 0]
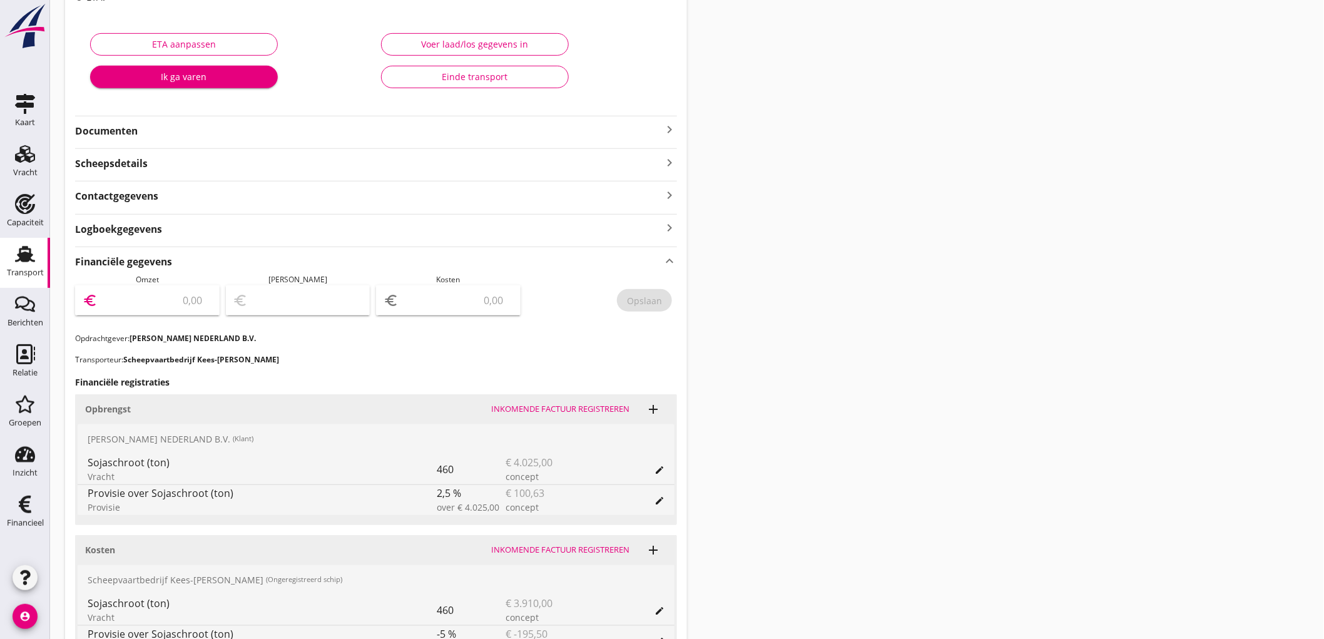
click at [180, 298] on input "number" at bounding box center [156, 300] width 112 height 20
type input "3924"
type input "3924.37"
type input "3921.37"
type input "3"
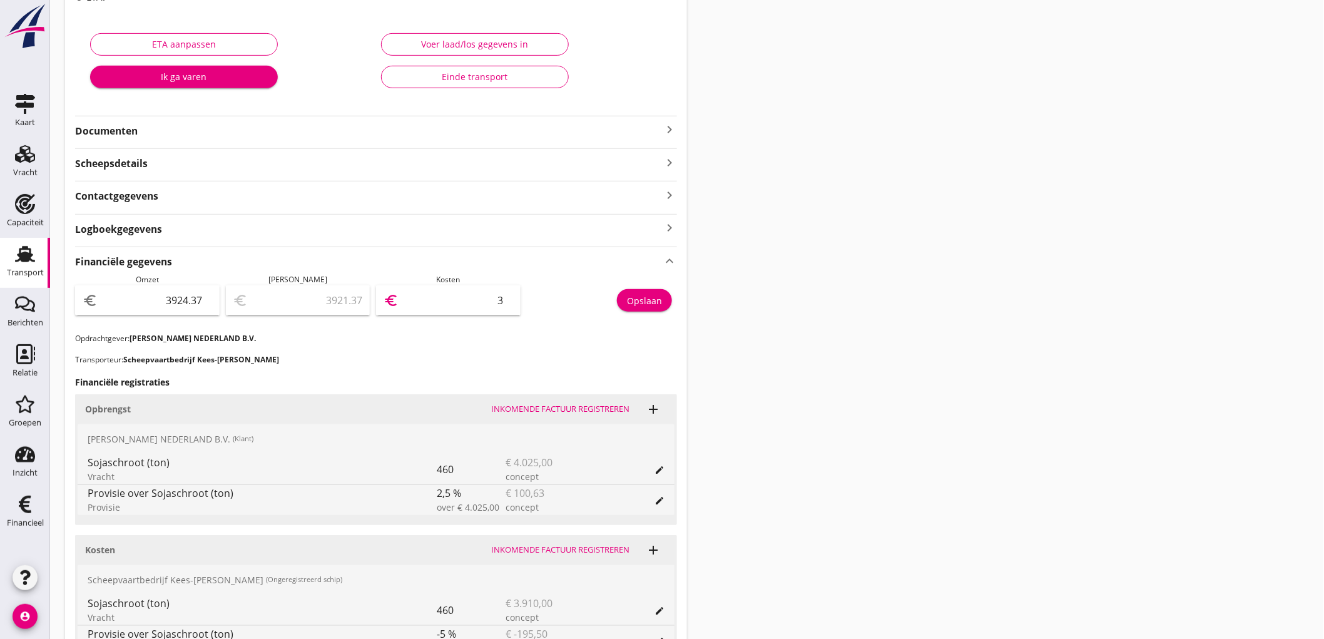
type input "3887.37"
type input "37"
type input "3553.37"
type input "371"
type input "210.37"
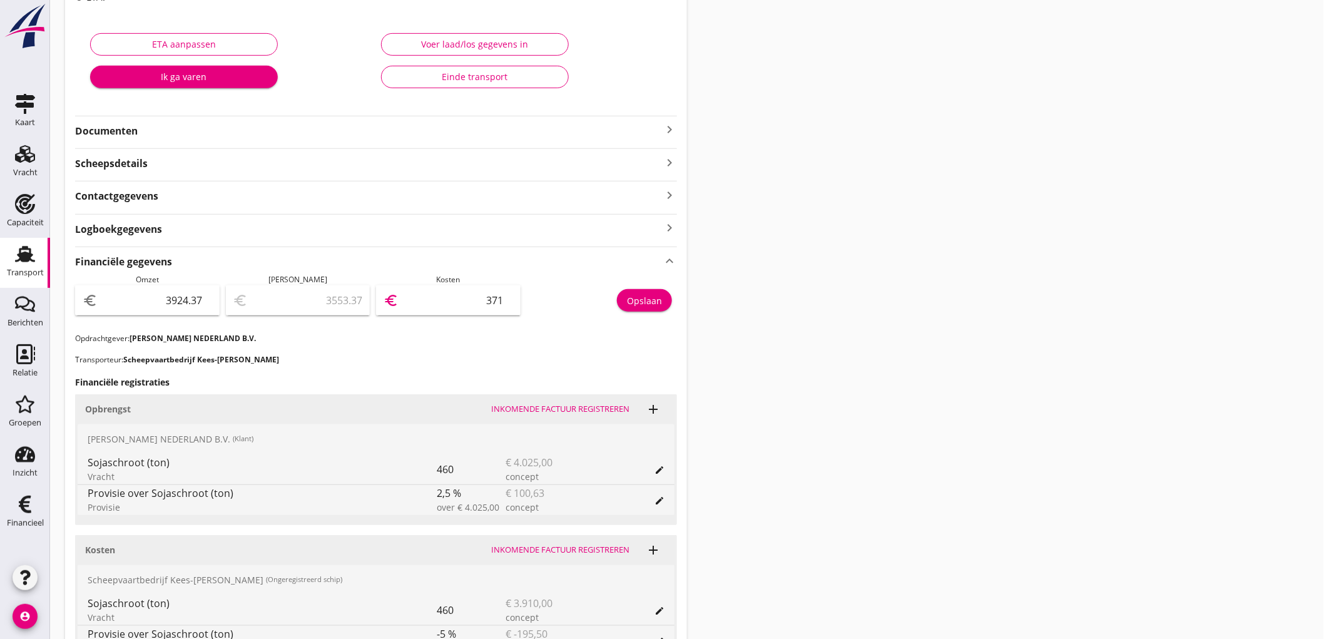
type input "3714"
type input "209.87"
type input "3714.50"
click at [651, 313] on div "Opslaan" at bounding box center [602, 303] width 151 height 59
click at [652, 298] on div "Opslaan" at bounding box center [644, 300] width 35 height 13
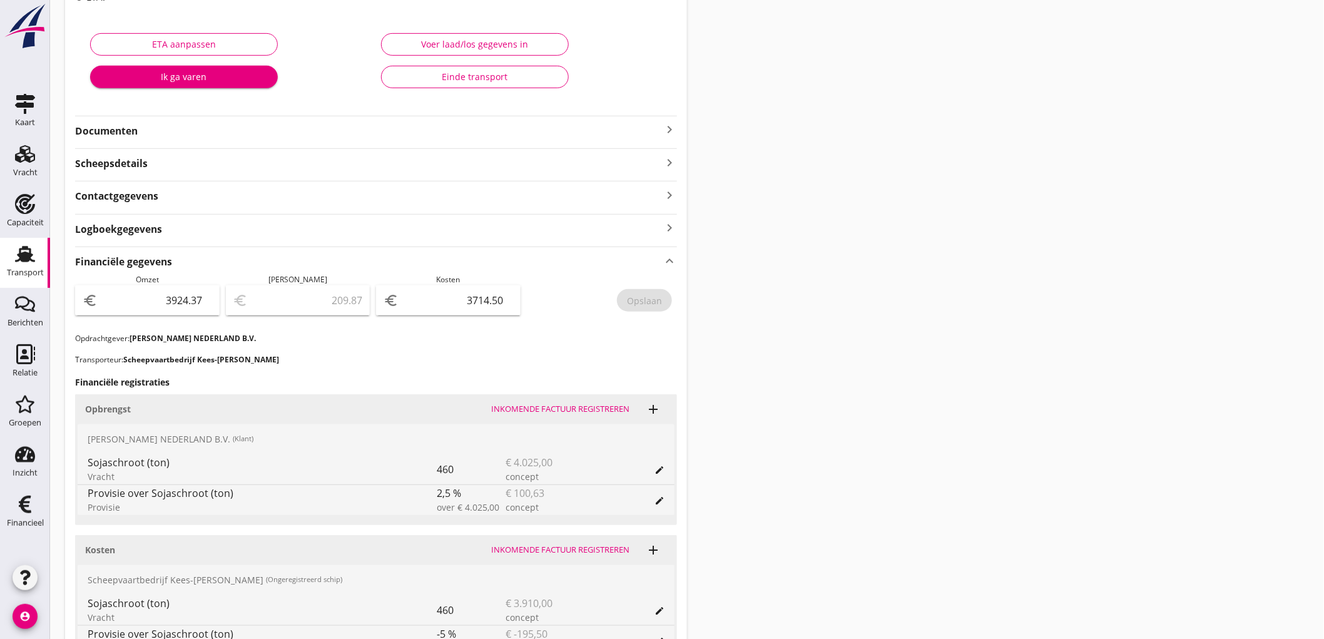
click at [36, 264] on div "Transport" at bounding box center [25, 273] width 37 height 18
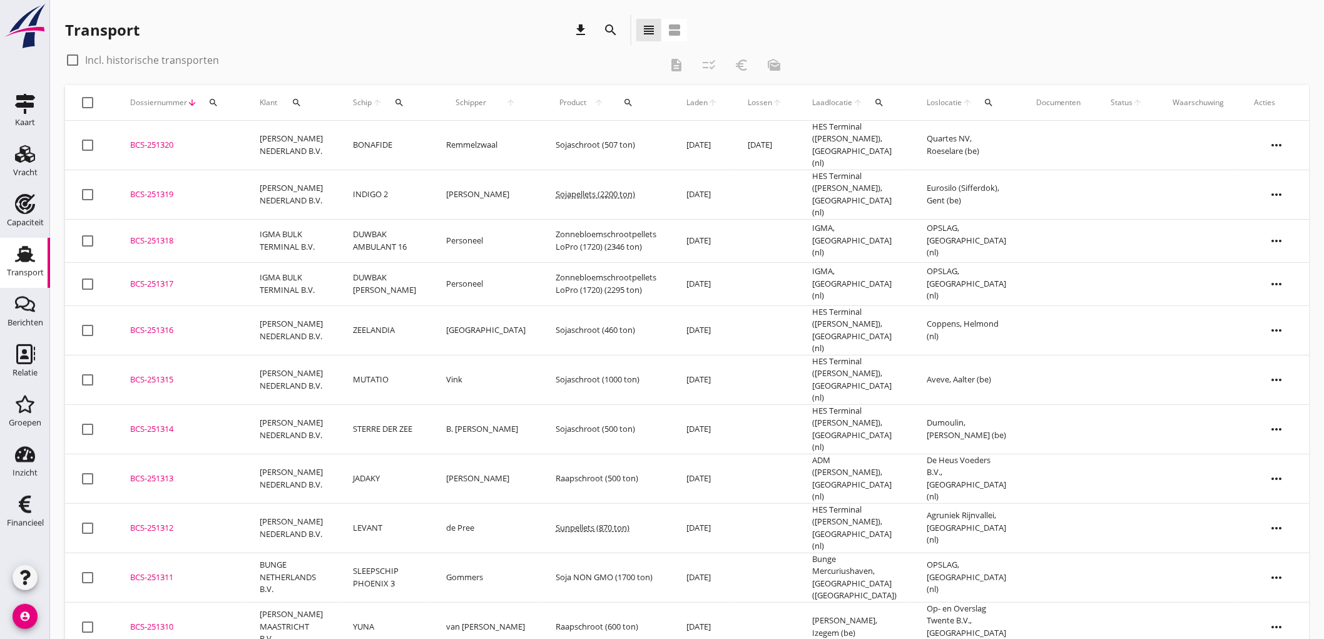
click at [413, 182] on td "INDIGO 2" at bounding box center [384, 194] width 93 height 49
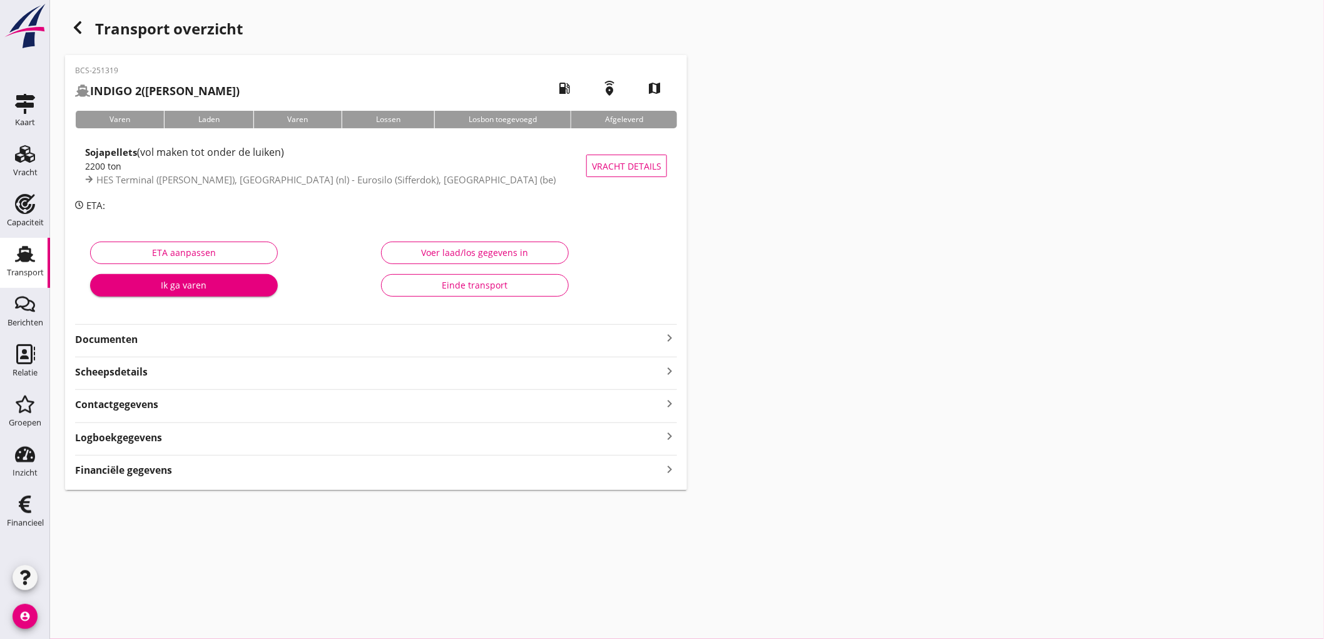
click at [133, 466] on strong "Financiële gegevens" at bounding box center [123, 470] width 97 height 14
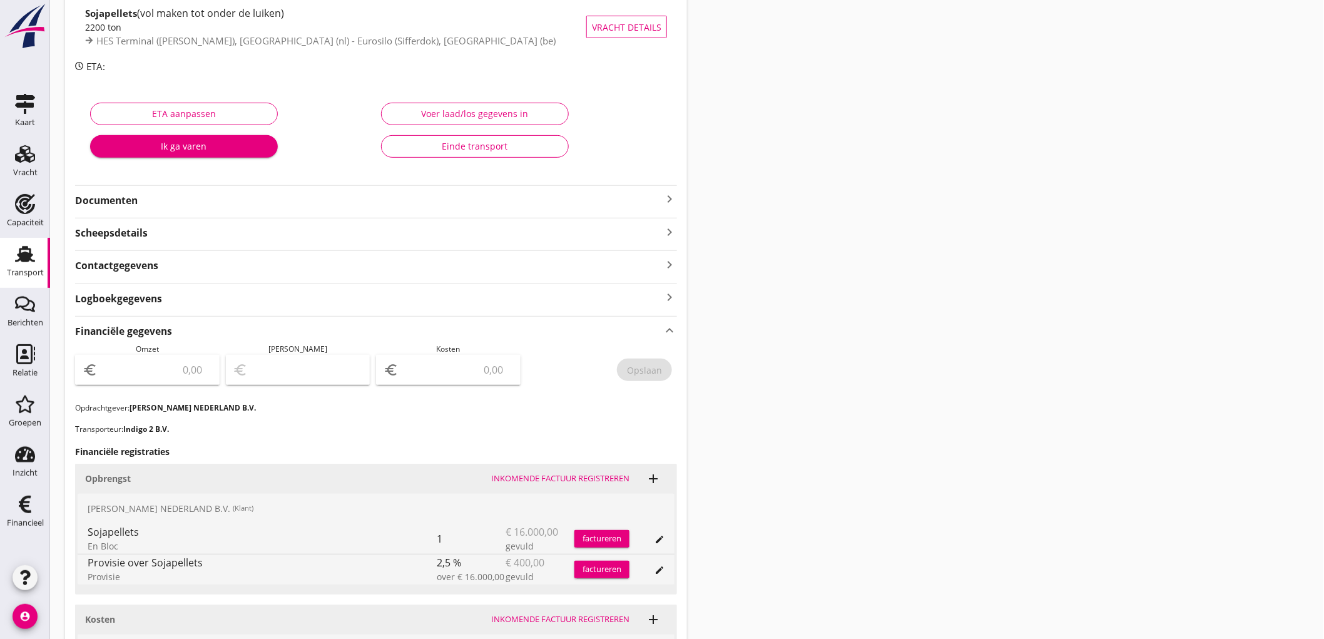
scroll to position [278, 0]
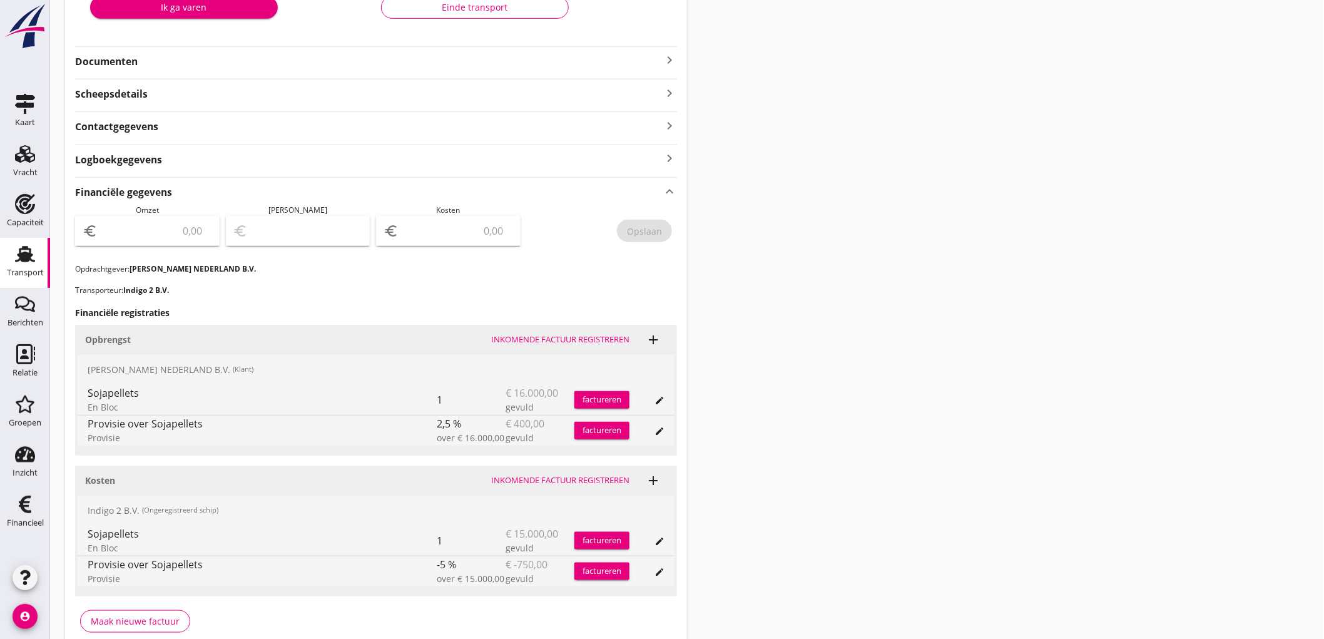
click at [160, 226] on input "number" at bounding box center [156, 231] width 112 height 20
type input "15600"
type input "15599.00"
type input "1"
type input "15586.00"
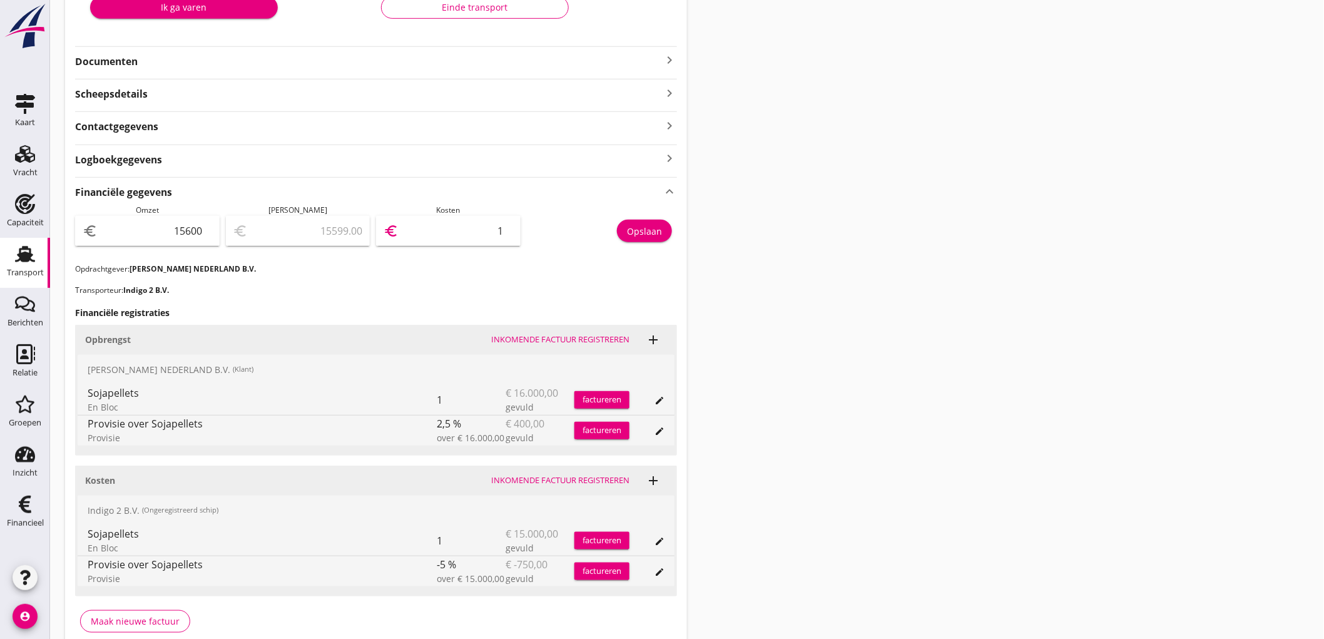
type input "14"
type input "15458.00"
type input "142"
type input "14175.00"
type input "1425"
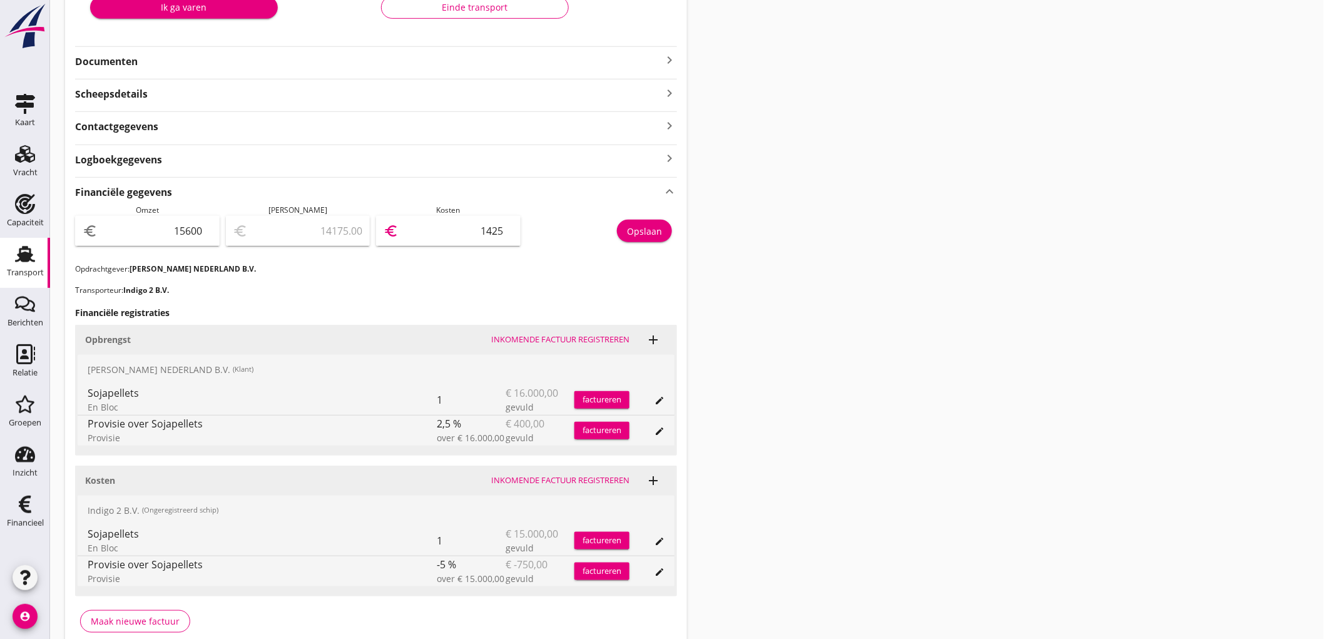
type input "1350.00"
type input "14250"
click at [659, 230] on div "Opslaan" at bounding box center [644, 231] width 35 height 13
click at [8, 241] on link "Transport Transport" at bounding box center [25, 263] width 50 height 50
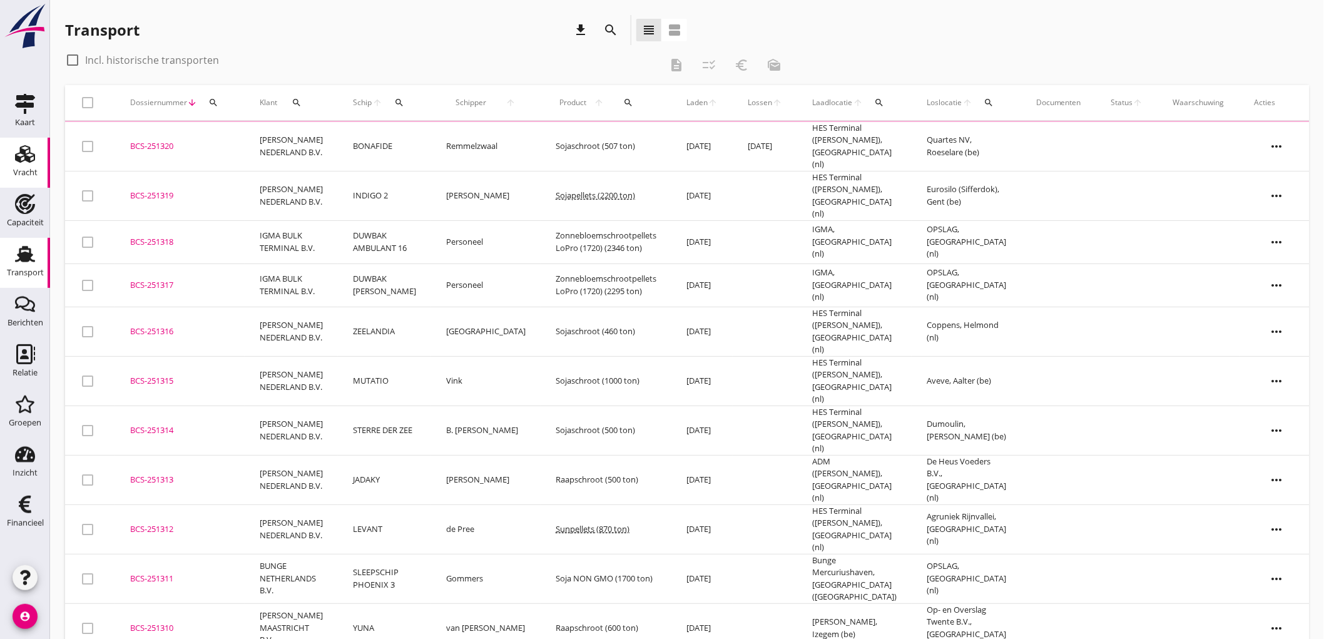
click at [21, 166] on div "Vracht" at bounding box center [25, 173] width 24 height 18
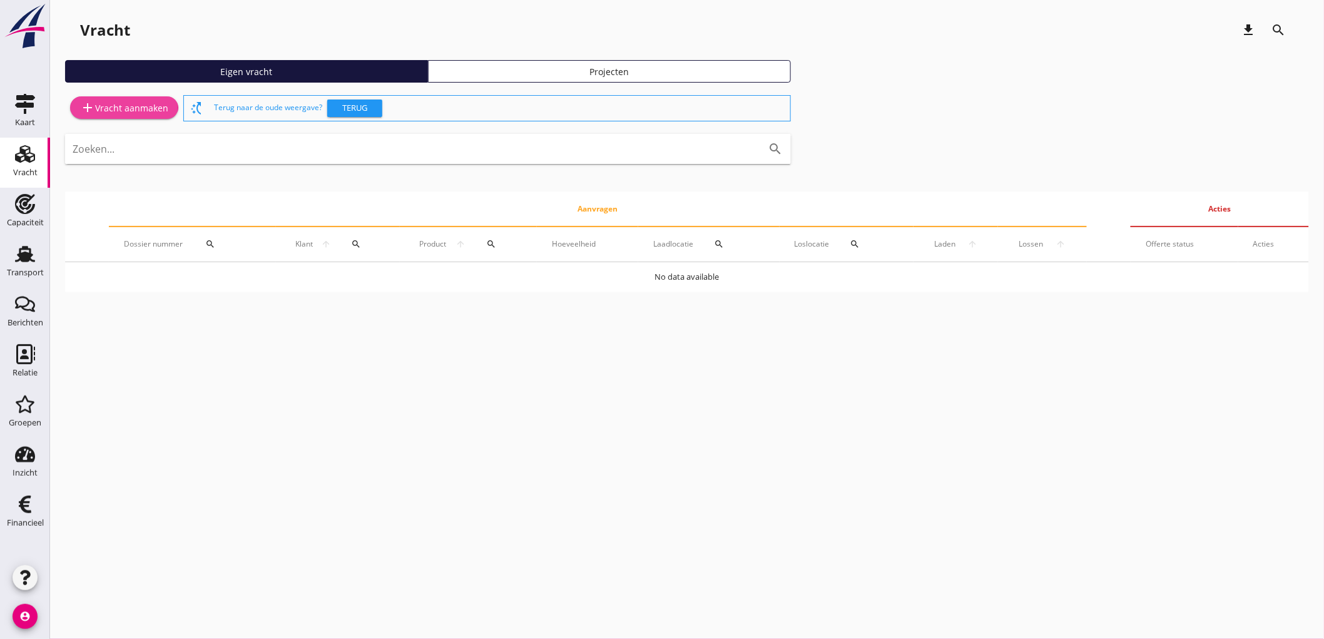
click at [115, 105] on div "add Vracht aanmaken" at bounding box center [124, 107] width 88 height 15
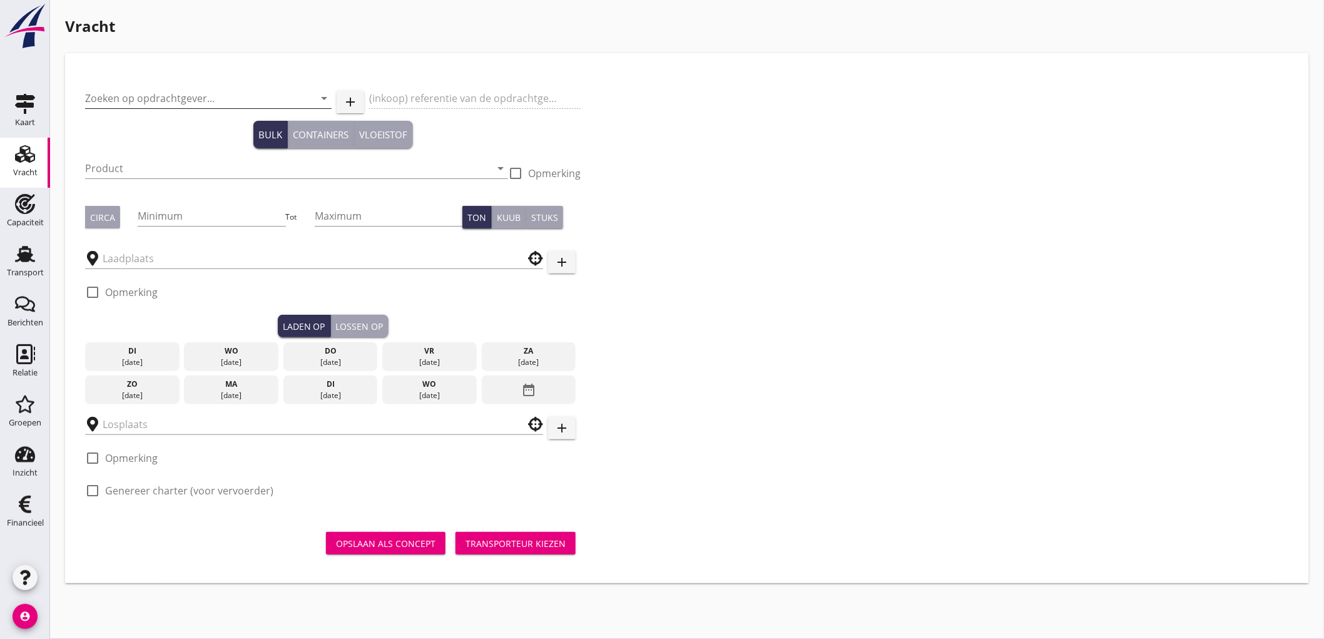
click at [170, 90] on input "Zoeken op opdrachtgever..." at bounding box center [190, 98] width 211 height 20
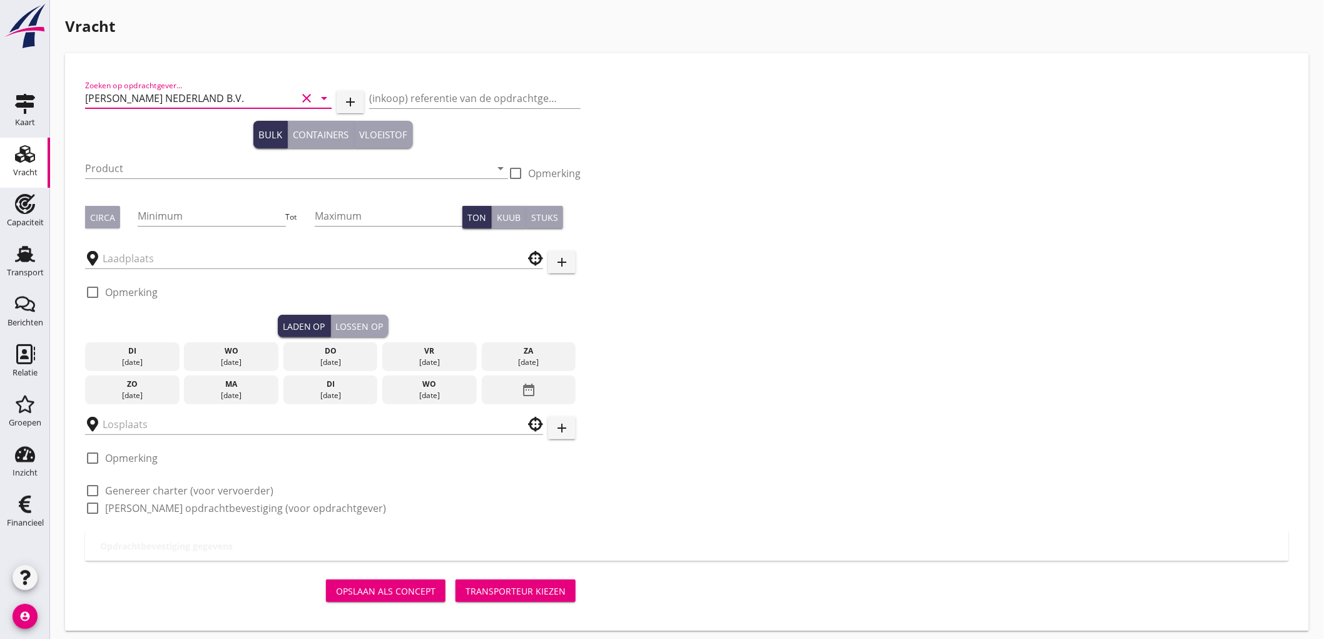
type input "[PERSON_NAME] NEDERLAND B.V."
click at [141, 163] on input "Product" at bounding box center [287, 168] width 405 height 20
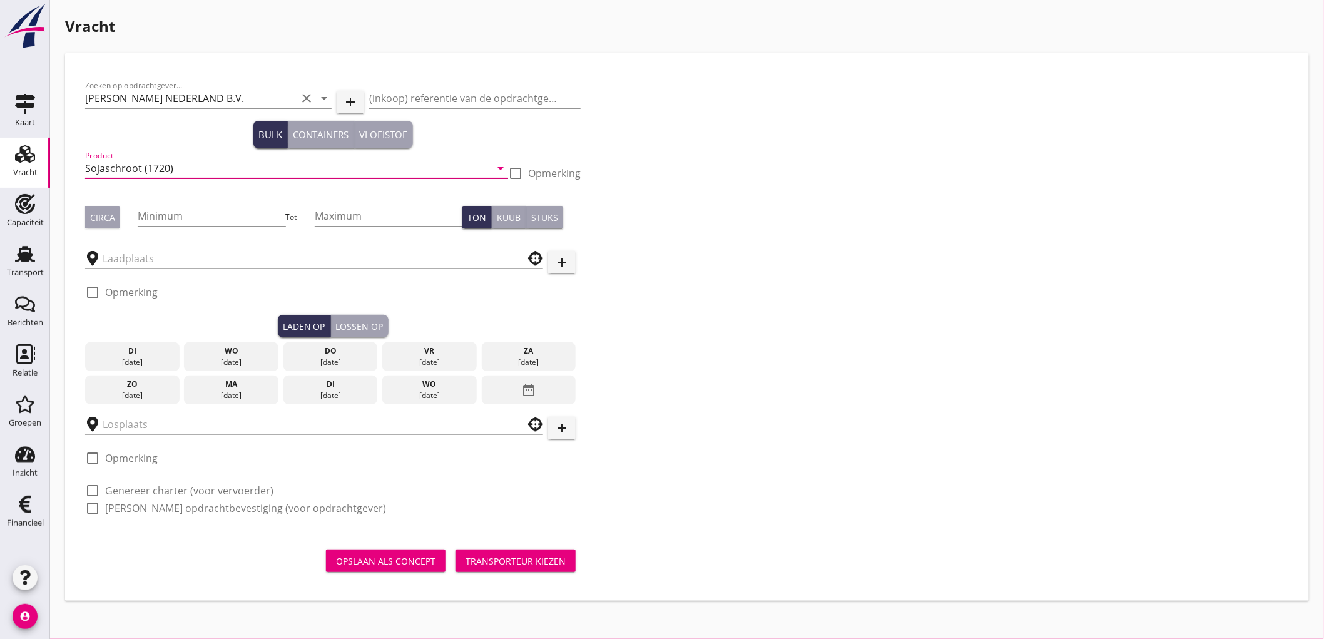
type input "Sojaschroot (1720)"
click at [98, 216] on div "Circa" at bounding box center [102, 217] width 25 height 13
click at [163, 208] on input "Minimum" at bounding box center [212, 216] width 148 height 20
type input "375"
click at [186, 260] on input "text" at bounding box center [305, 258] width 405 height 20
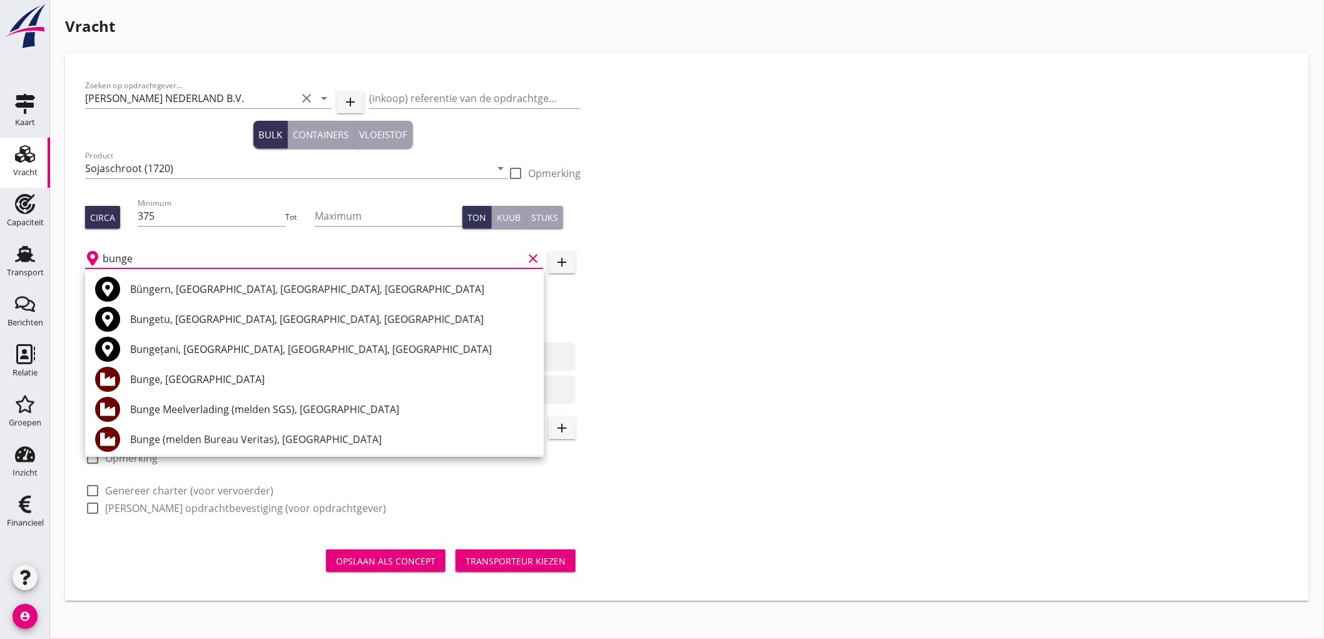
scroll to position [69, 0]
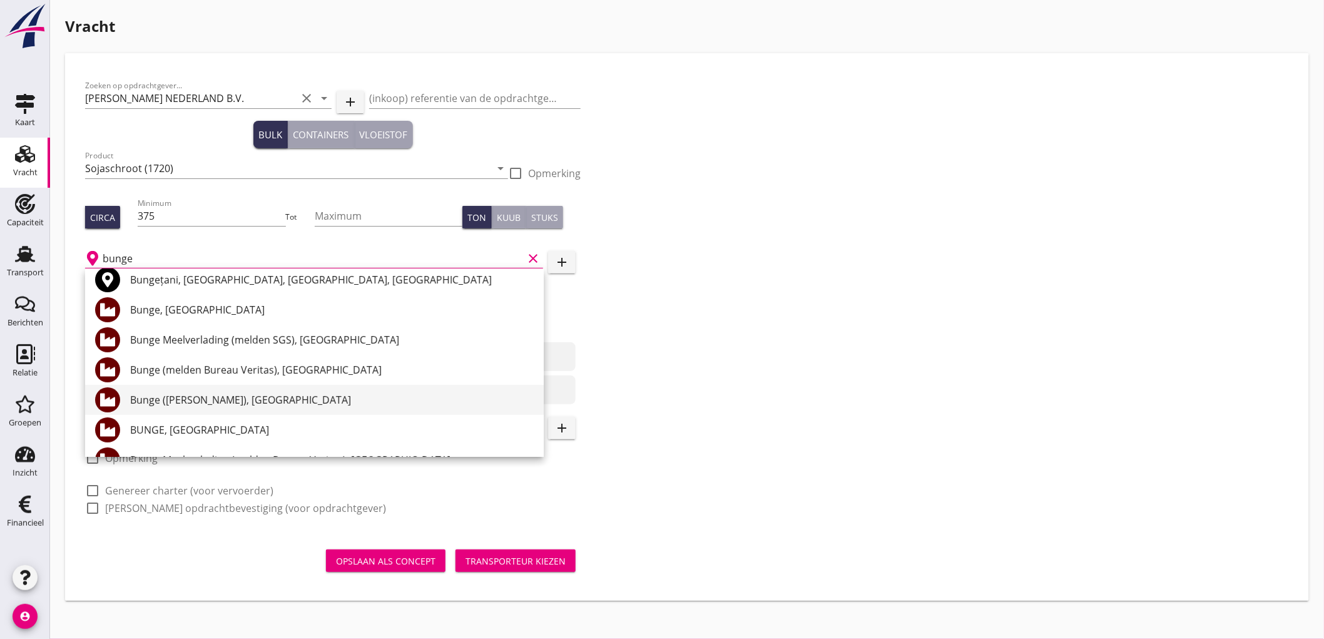
click at [278, 407] on div "Bunge ([PERSON_NAME]), [GEOGRAPHIC_DATA]" at bounding box center [331, 399] width 403 height 15
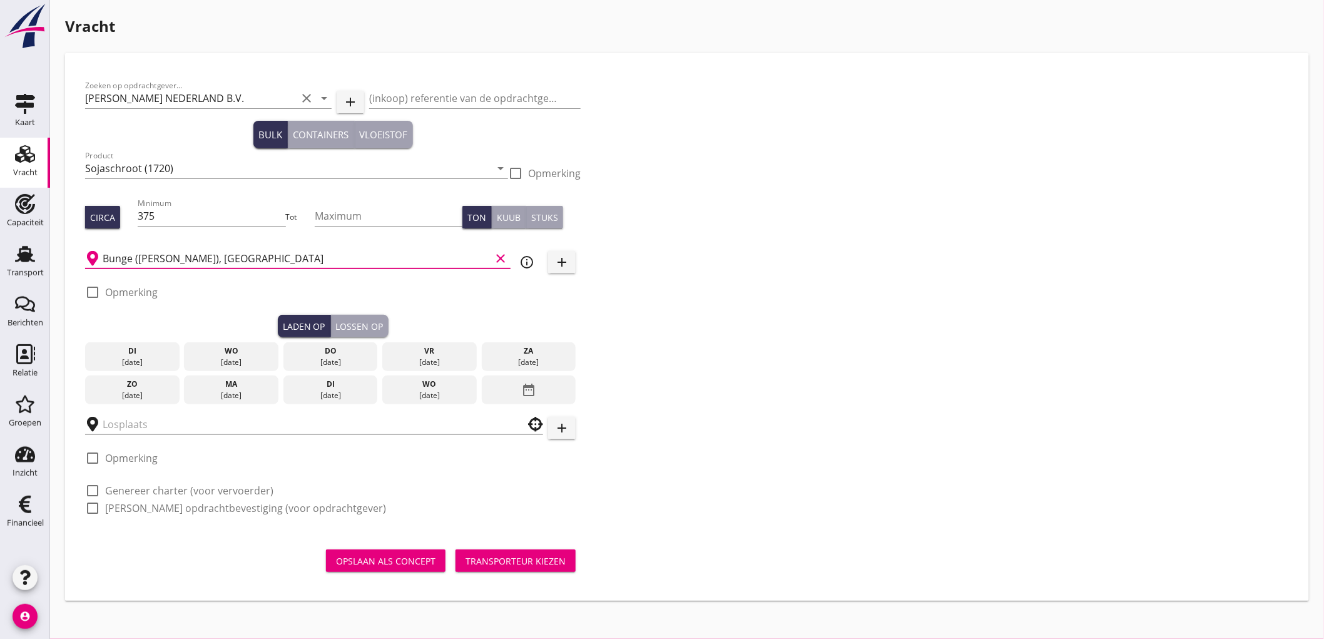
type input "Bunge ([PERSON_NAME]), [GEOGRAPHIC_DATA]"
click at [146, 295] on label "Opmerking" at bounding box center [131, 292] width 53 height 13
checkbox input "true"
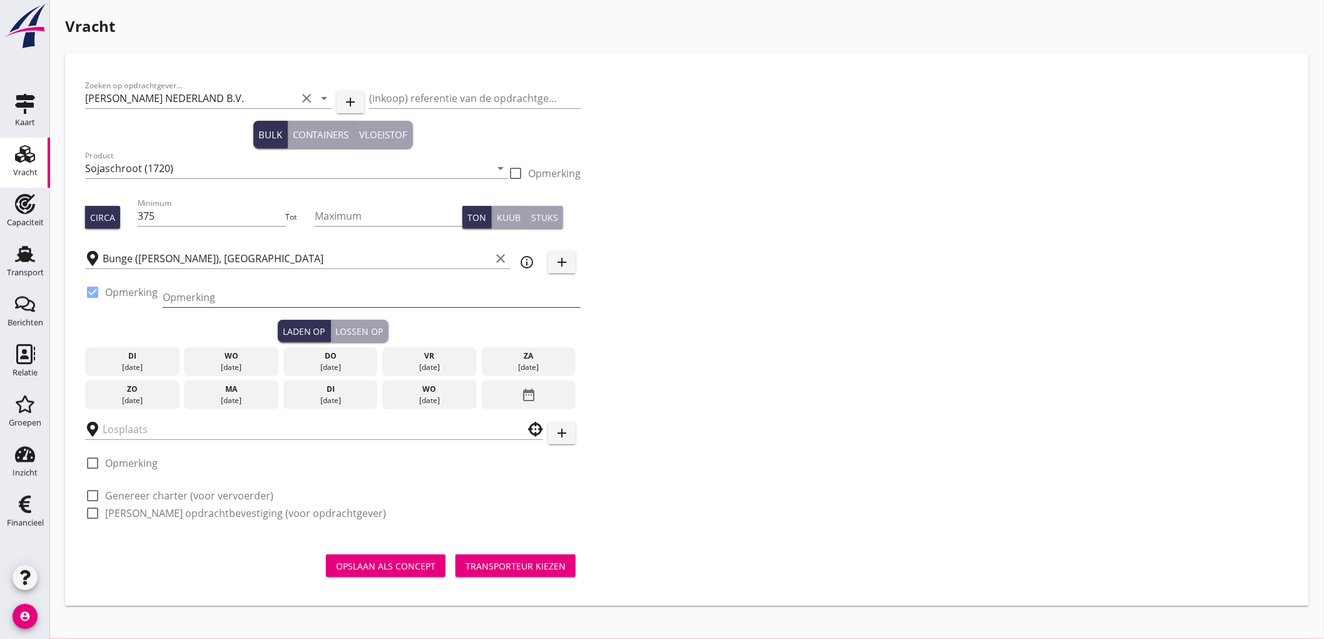
click at [208, 300] on input "Opmerking" at bounding box center [372, 297] width 418 height 20
type input "Ex. Silo - Mercuriushaven"
click at [439, 363] on div "[DATE]" at bounding box center [429, 367] width 88 height 11
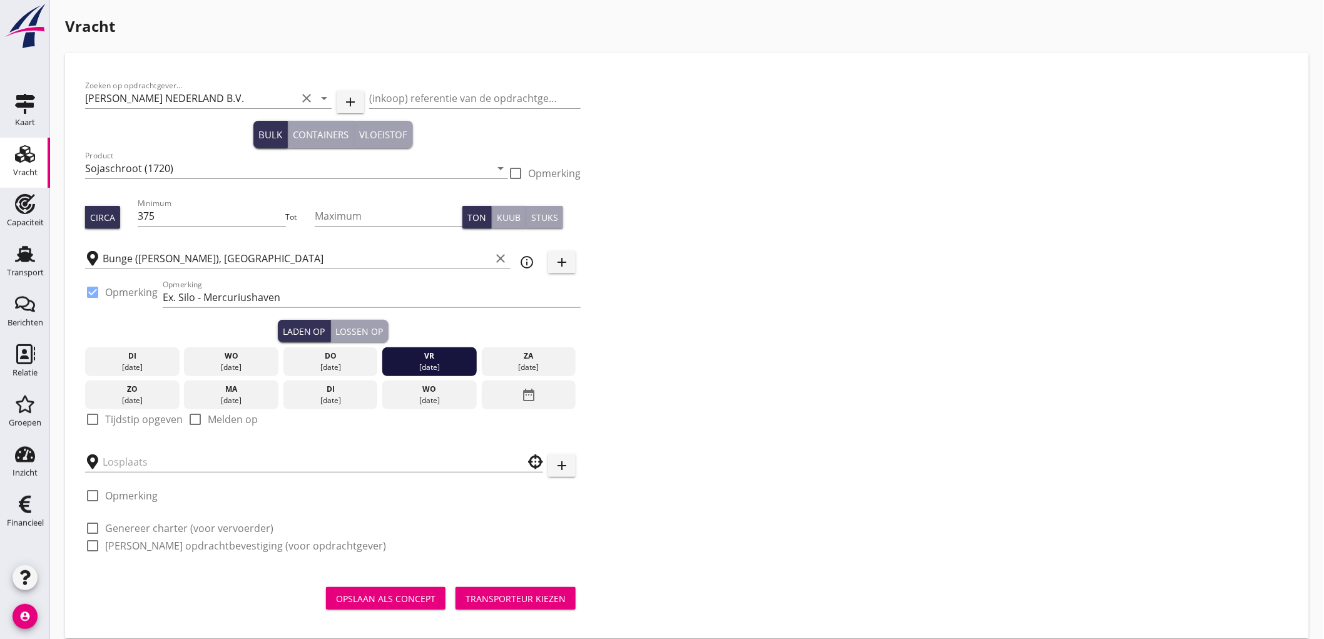
click at [141, 417] on label "Tijdstip opgeven" at bounding box center [144, 419] width 78 height 13
checkbox input "true"
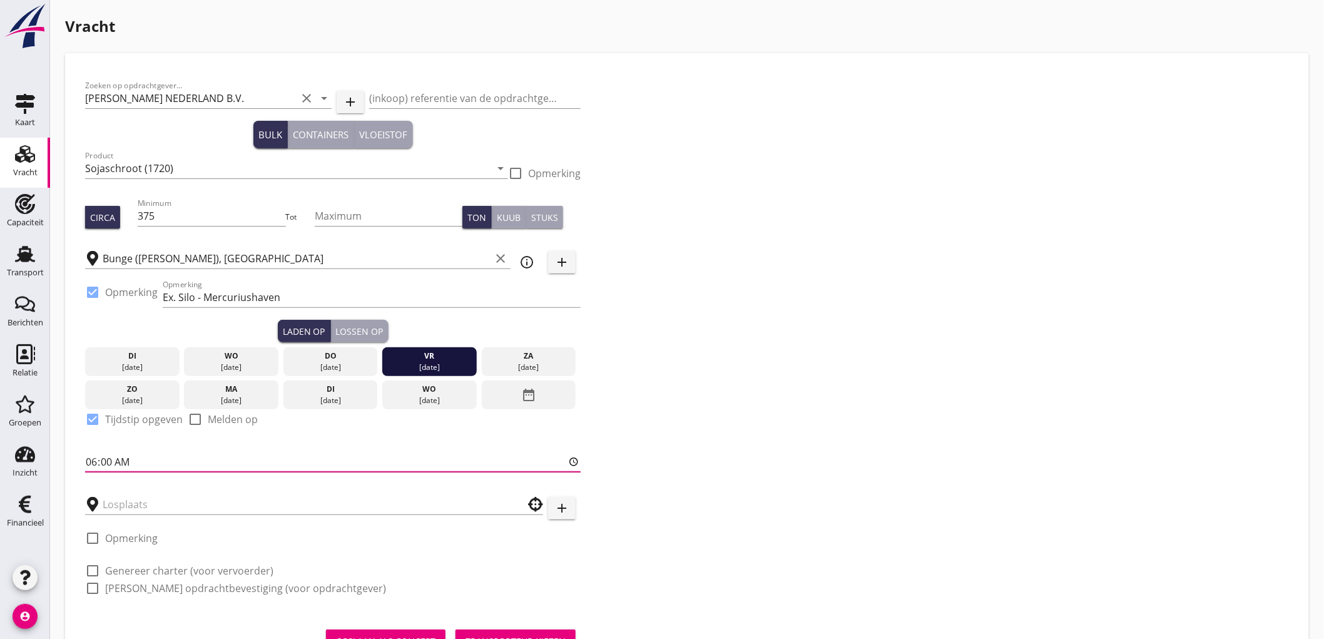
click at [91, 464] on input "06:00" at bounding box center [332, 462] width 495 height 20
type input "15:00"
drag, startPoint x: 179, startPoint y: 487, endPoint x: 158, endPoint y: 508, distance: 29.6
click at [175, 492] on div at bounding box center [314, 501] width 458 height 28
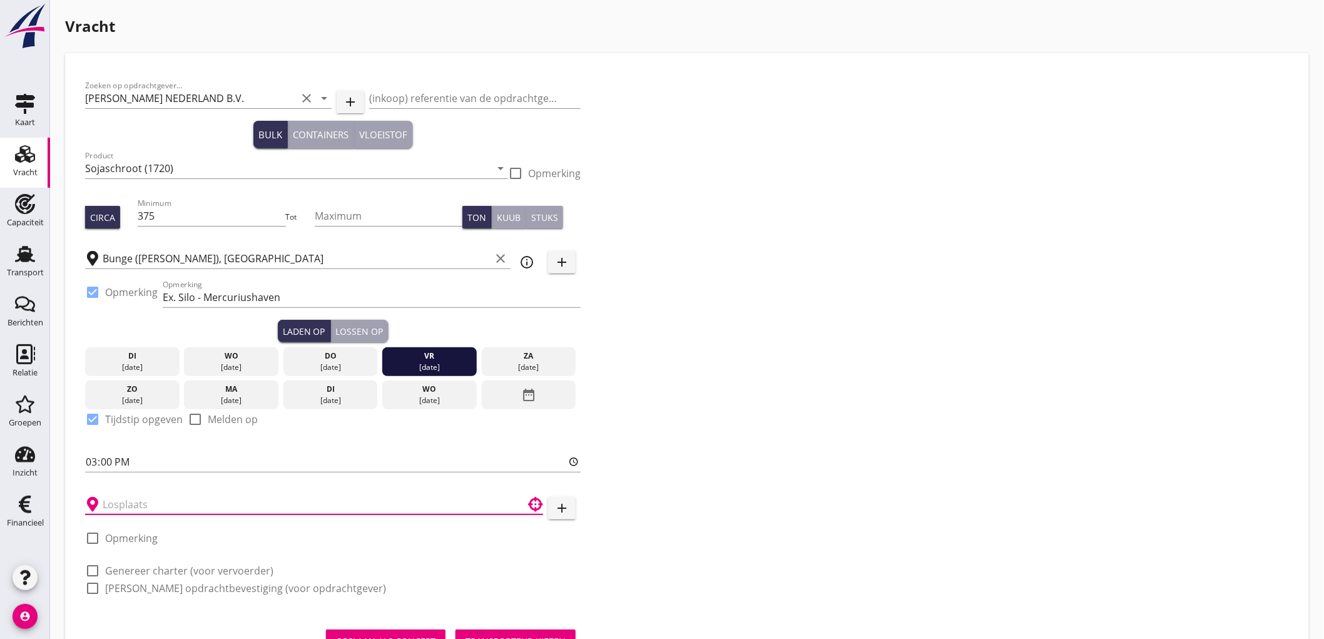
click at [158, 508] on input "text" at bounding box center [305, 504] width 405 height 20
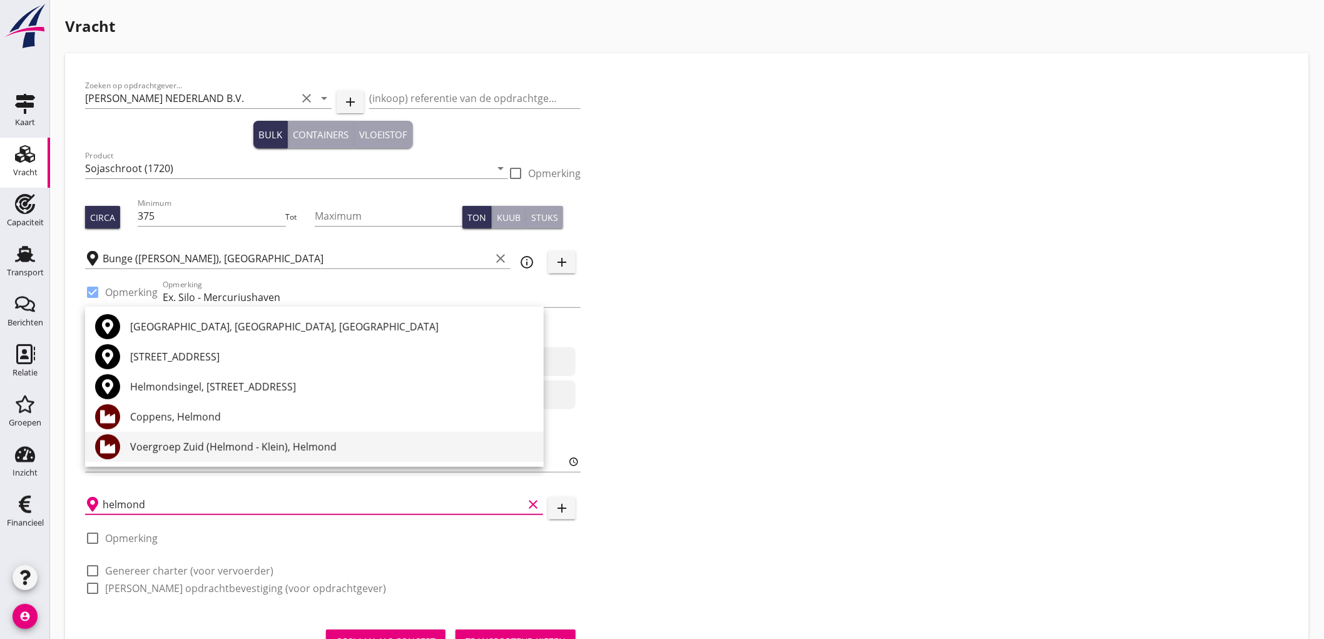
click at [175, 444] on div "Voergroep Zuid (Helmond - Klein), Helmond" at bounding box center [331, 446] width 403 height 15
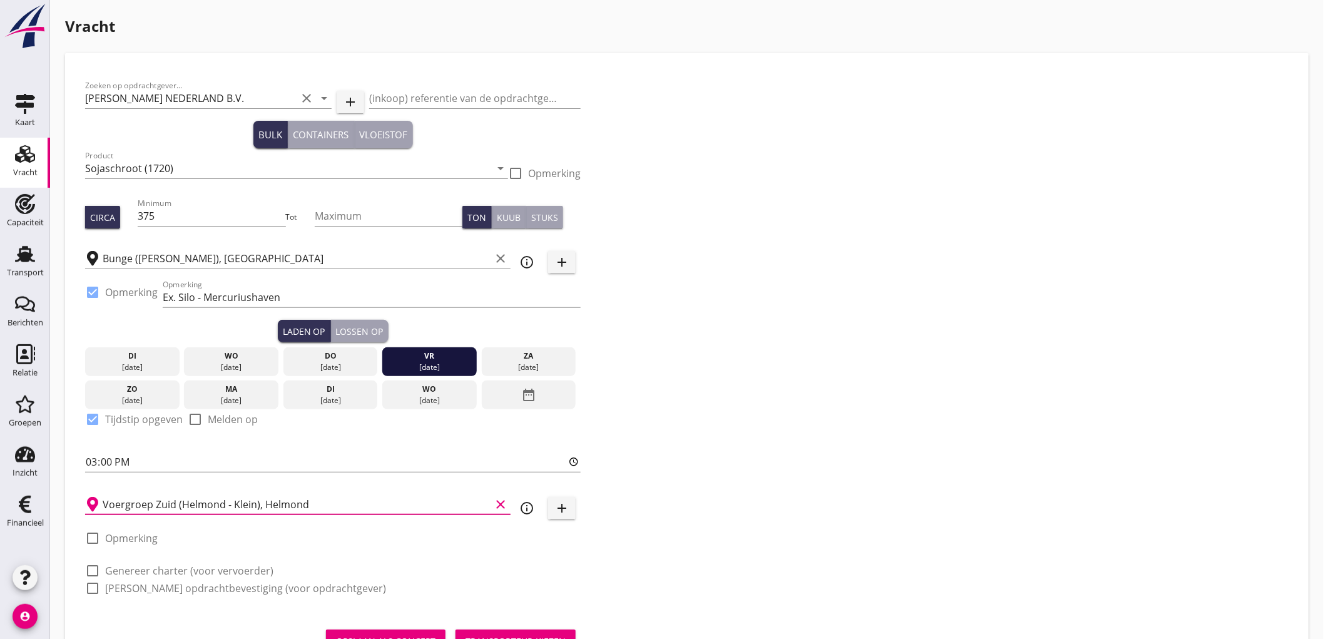
type input "Voergroep Zuid (Helmond - Klein), Helmond"
click at [153, 569] on label "Genereer charter (voor vervoerder)" at bounding box center [189, 570] width 168 height 13
click at [151, 591] on label "[PERSON_NAME] opdrachtbevestiging (voor opdrachtgever)" at bounding box center [245, 588] width 281 height 13
checkbox input "true"
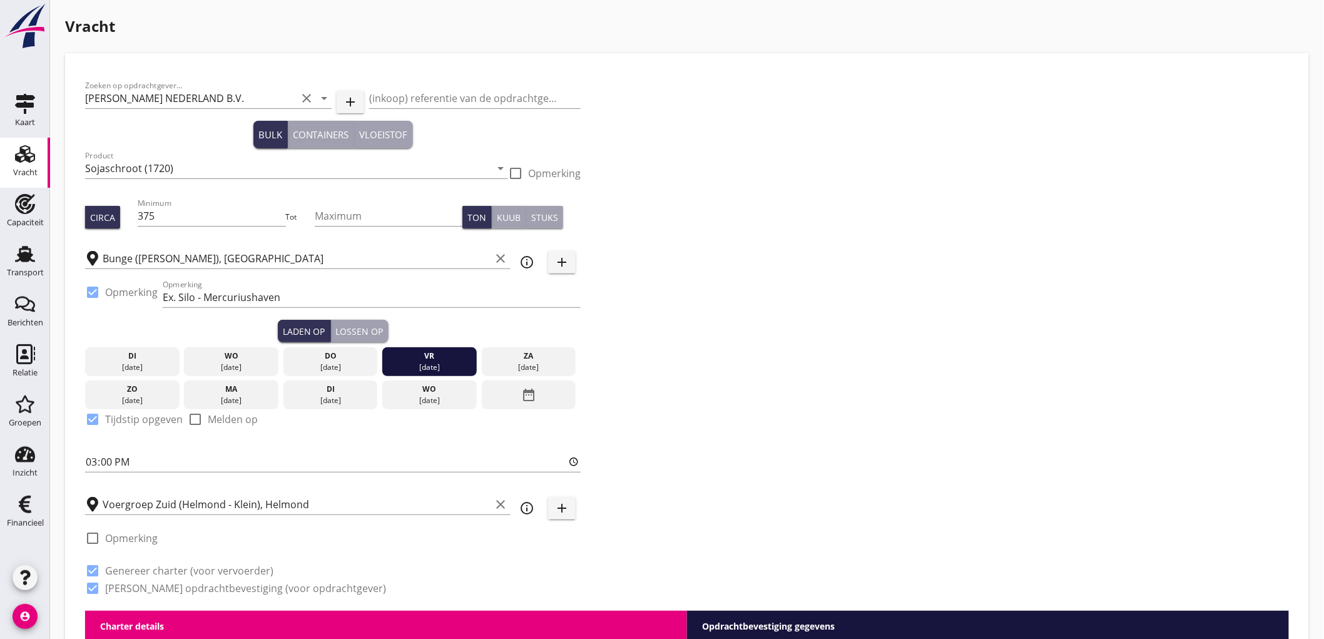
scroll to position [347, 0]
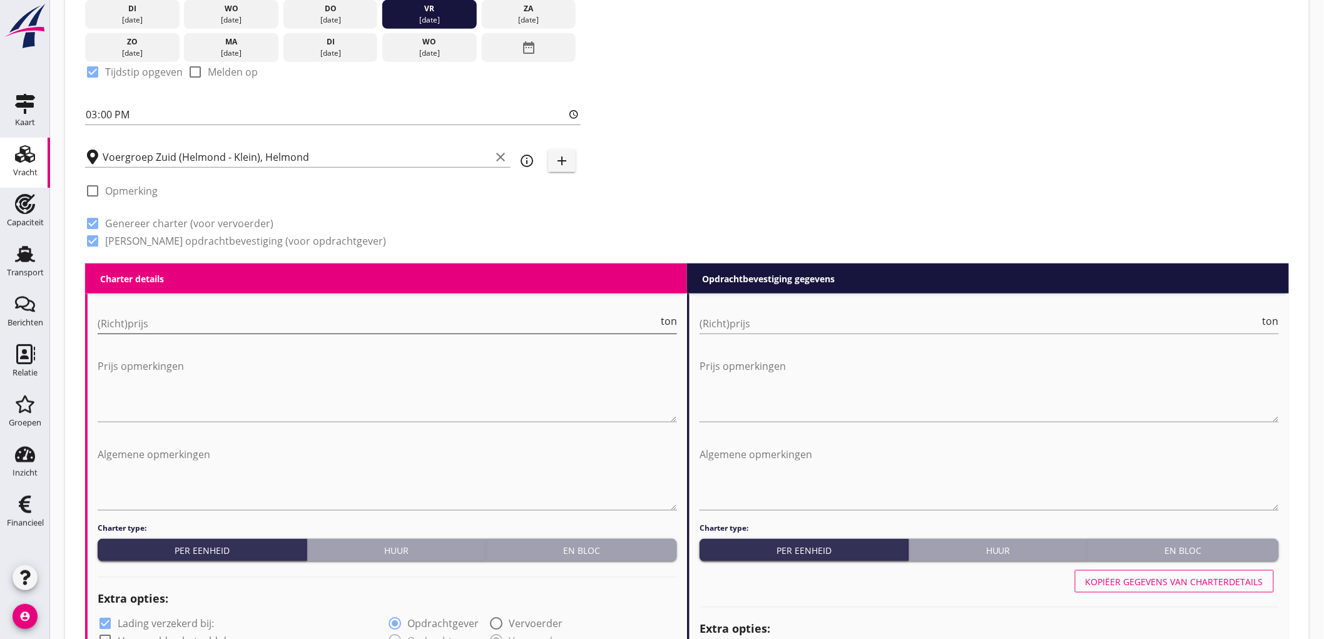
click at [148, 327] on input "(Richt)prijs" at bounding box center [378, 323] width 560 height 20
type input "4035"
click at [965, 314] on input "(Richt)prijs" at bounding box center [979, 323] width 560 height 20
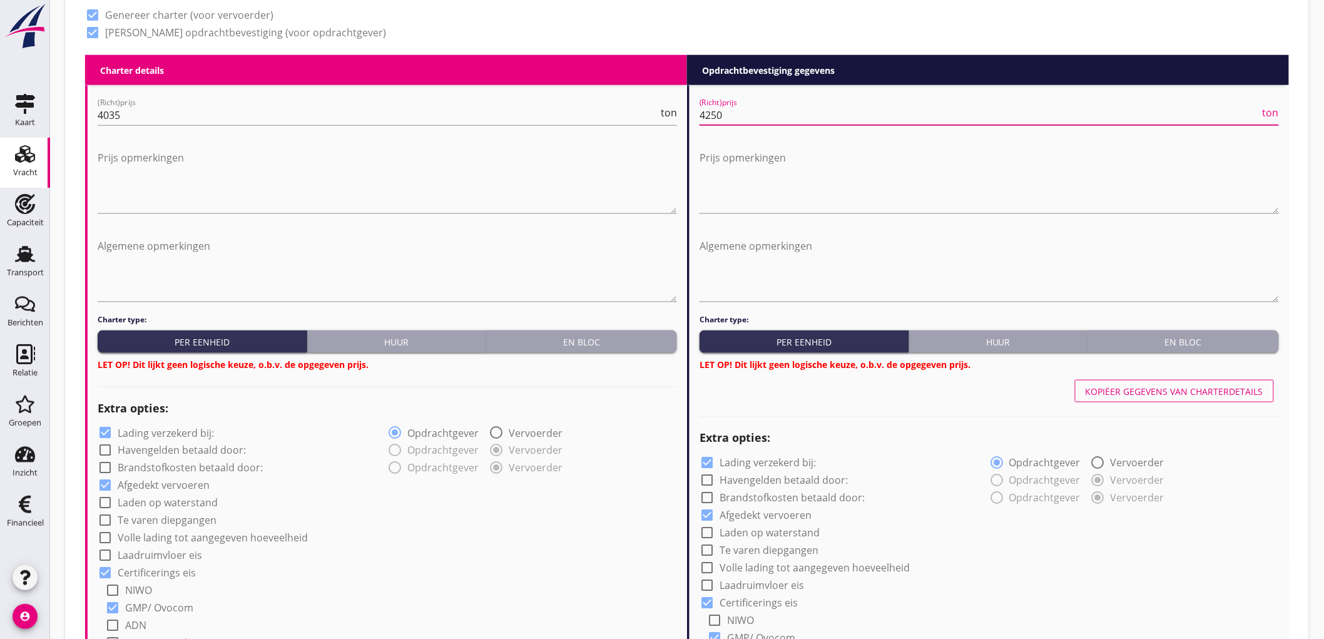
scroll to position [626, 0]
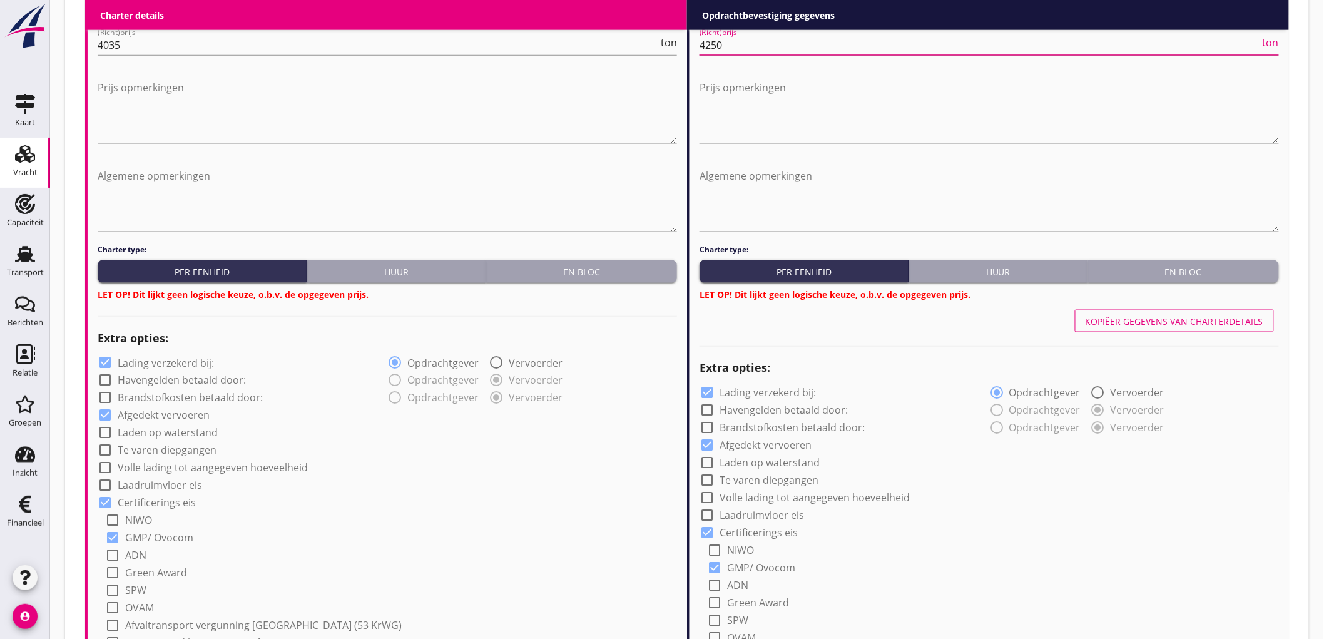
type input "4250"
click at [646, 273] on div "En bloc" at bounding box center [581, 271] width 181 height 13
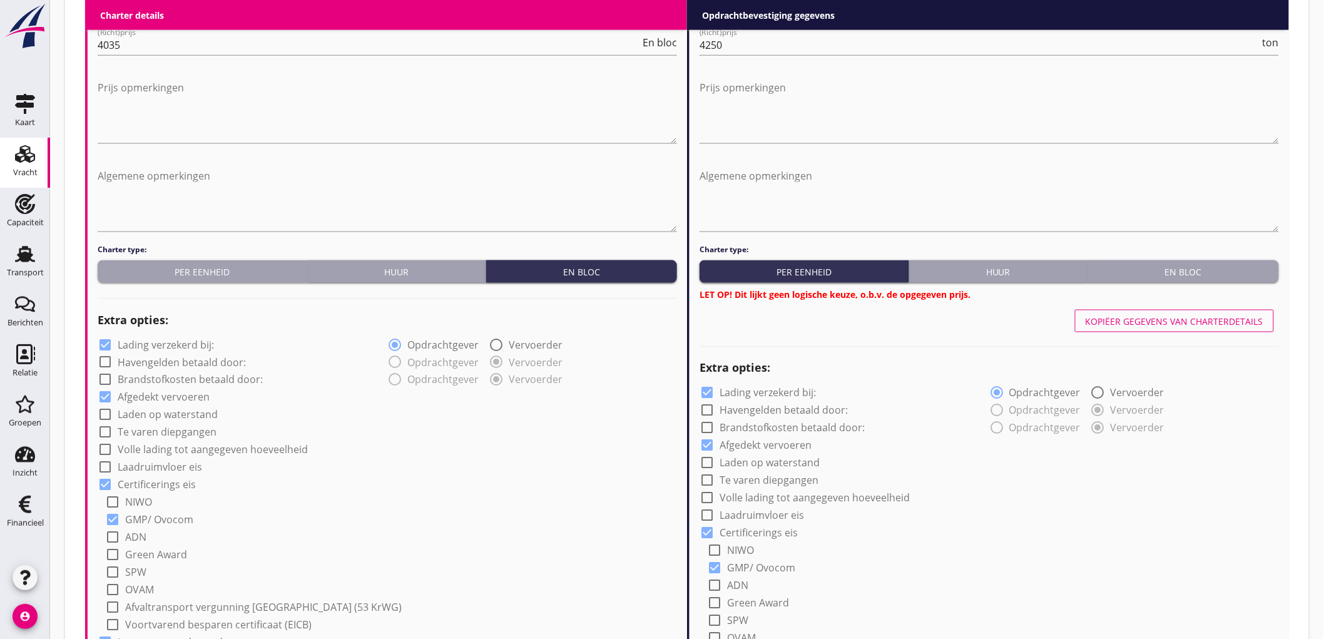
click at [1145, 261] on button "En bloc" at bounding box center [1183, 271] width 191 height 23
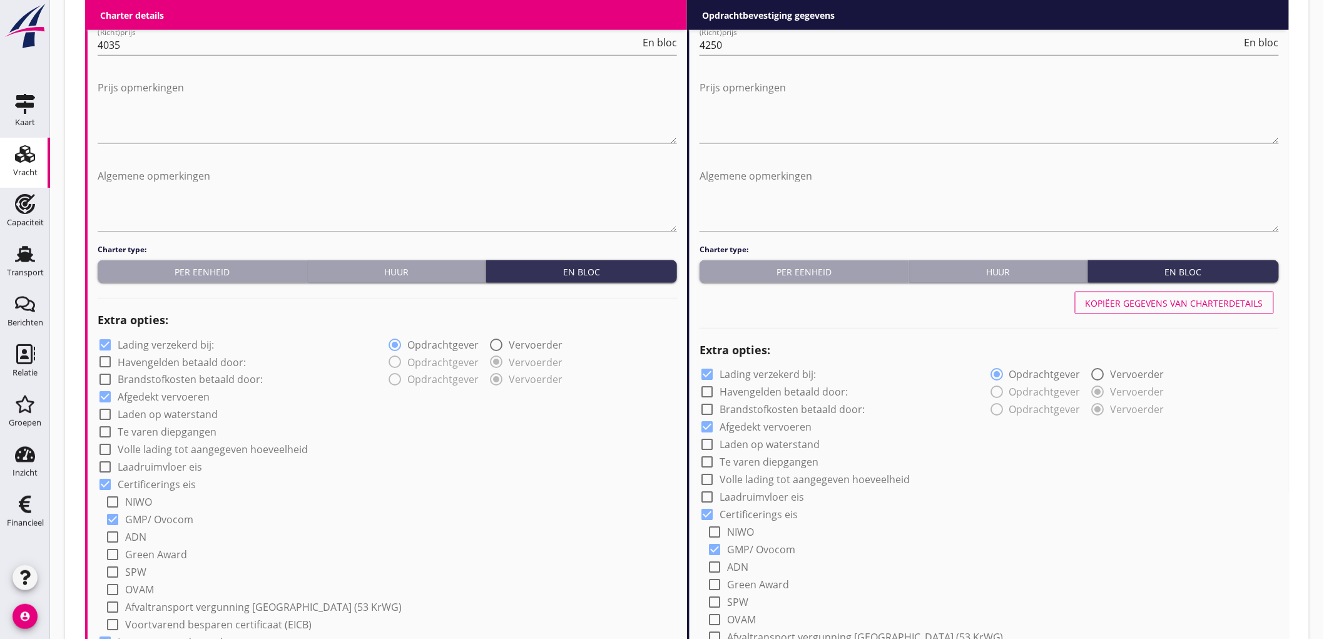
scroll to position [834, 0]
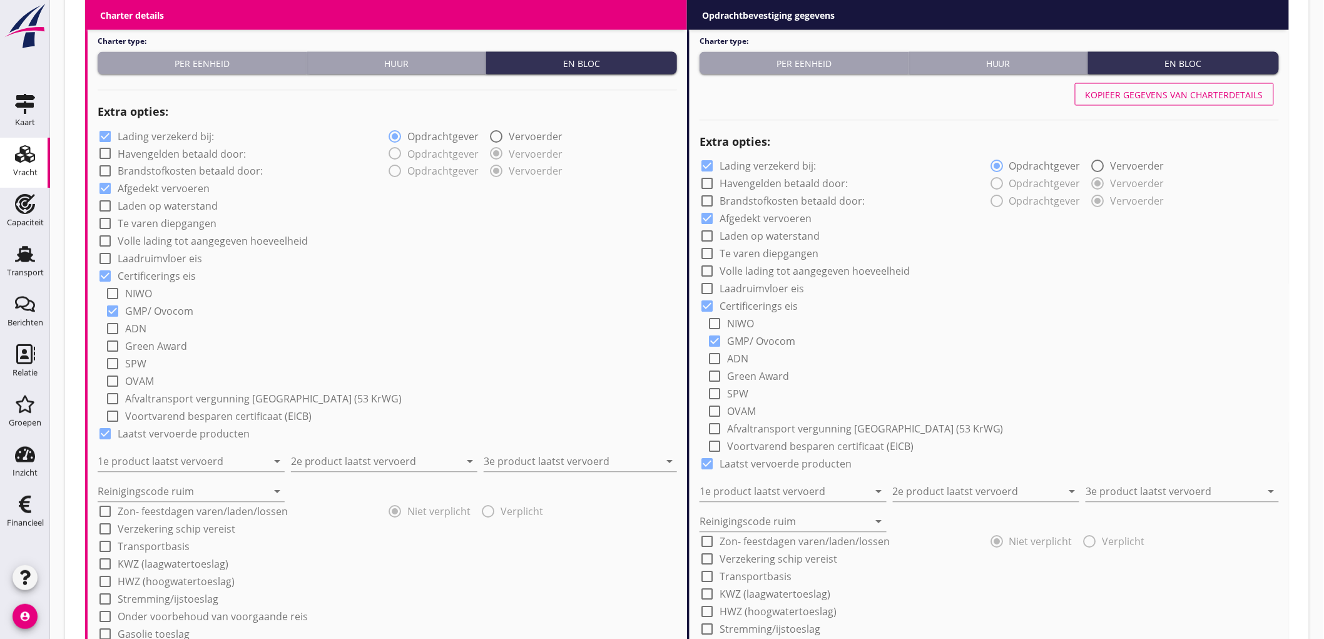
click at [135, 134] on label "Lading verzekerd bij:" at bounding box center [166, 136] width 96 height 13
checkbox input "false"
click at [206, 465] on input "1e product laatst vervoerd" at bounding box center [183, 462] width 170 height 20
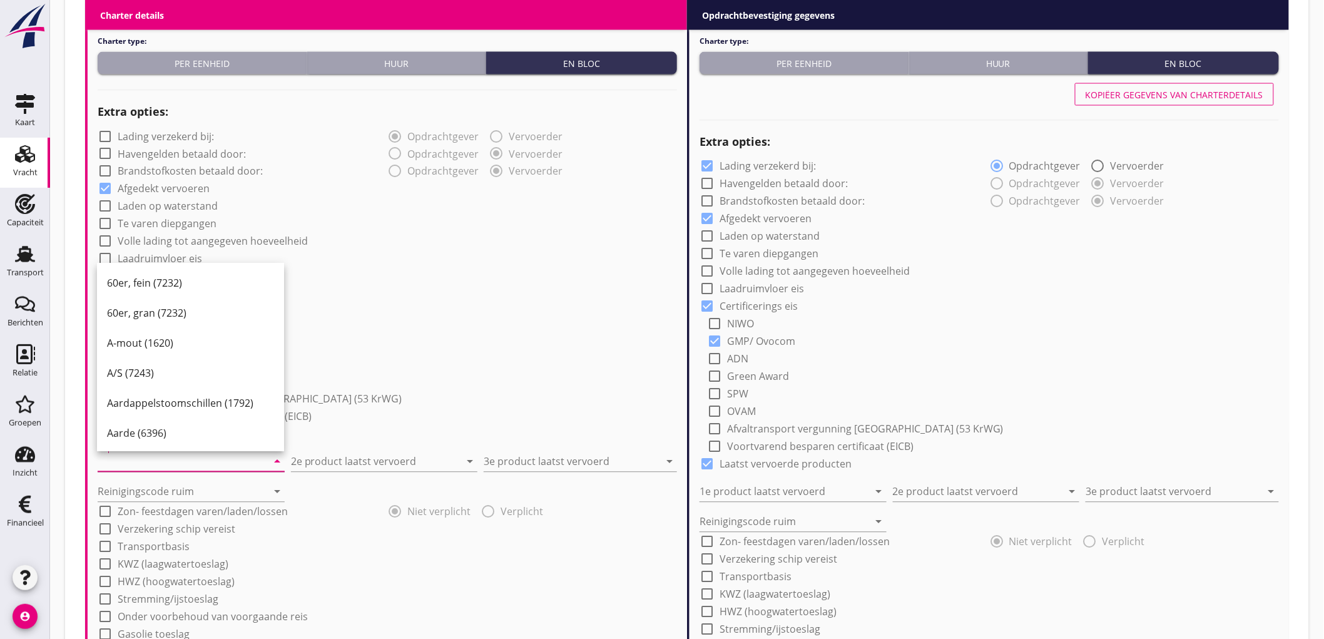
click at [132, 464] on input "1e product laatst vervoerd" at bounding box center [183, 462] width 170 height 20
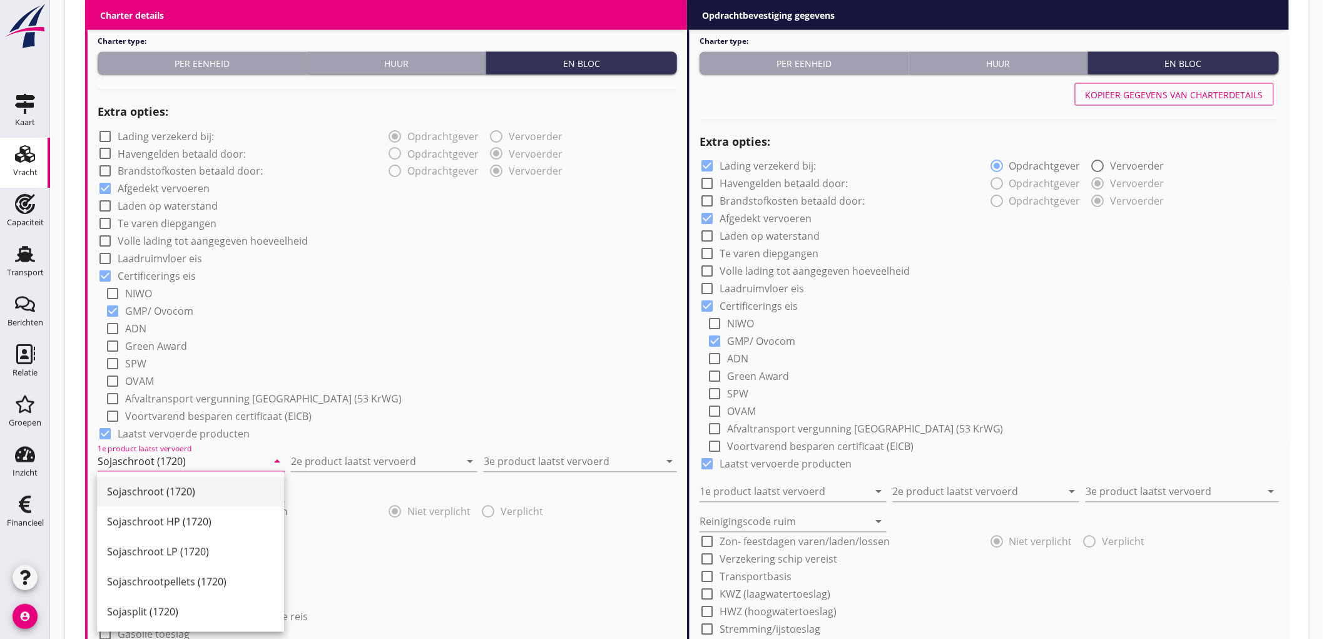
type input "Sojaschroot (1720)"
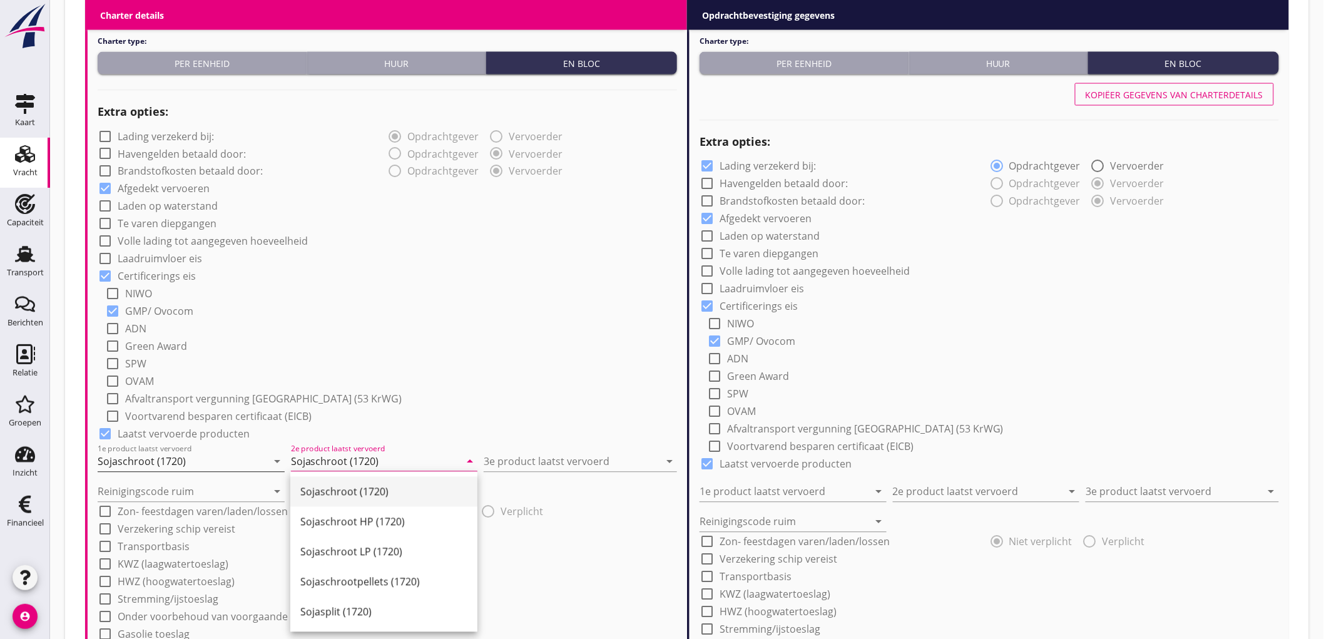
type input "Sojaschroot (1720)"
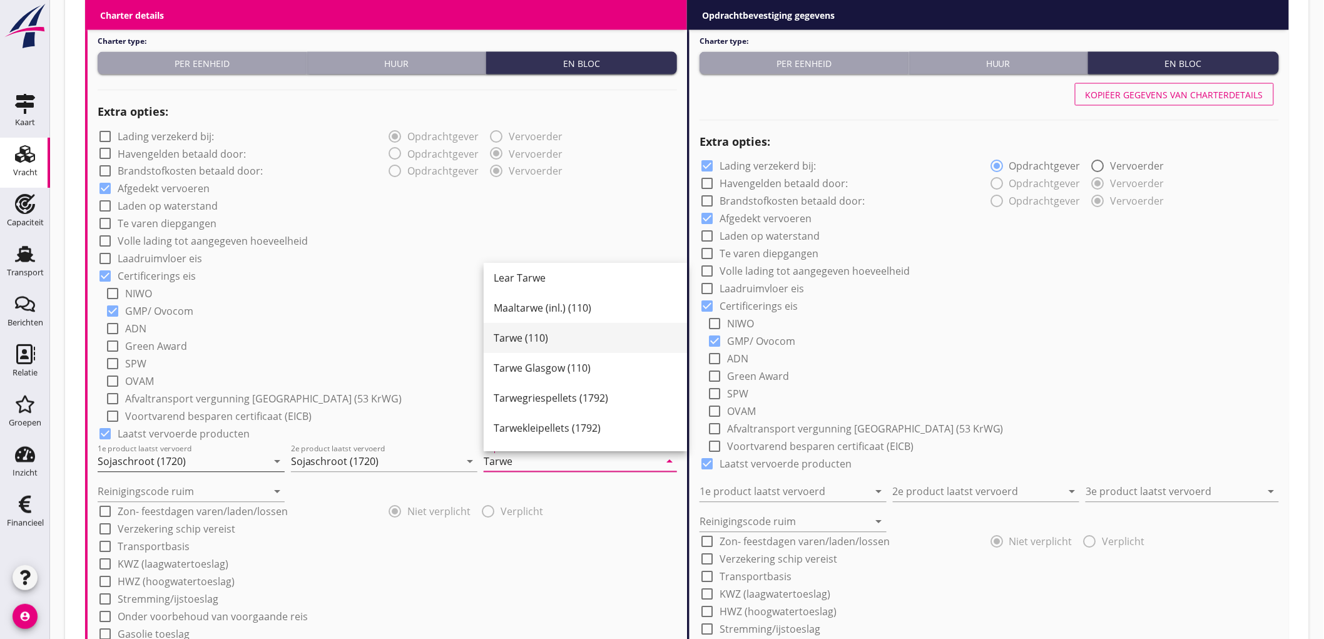
scroll to position [125, 0]
type input "Tarwe (110)"
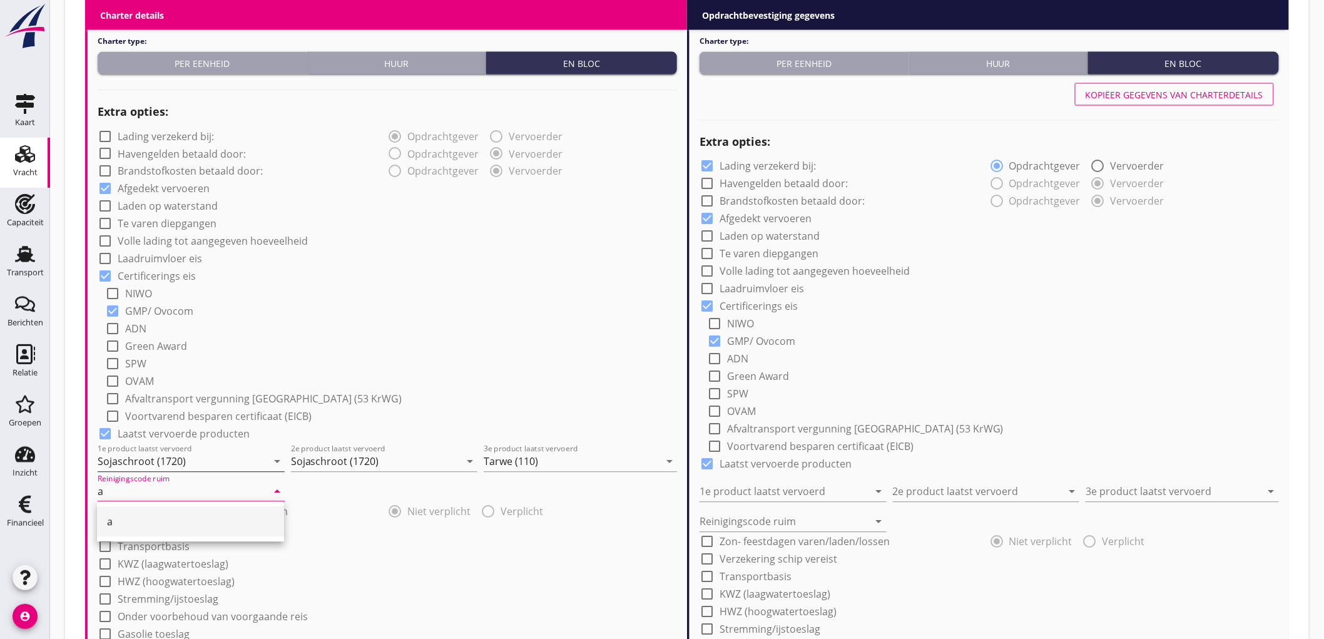
type input "a"
click at [564, 290] on div "check_box_outline_blank NIWO" at bounding box center [391, 293] width 572 height 18
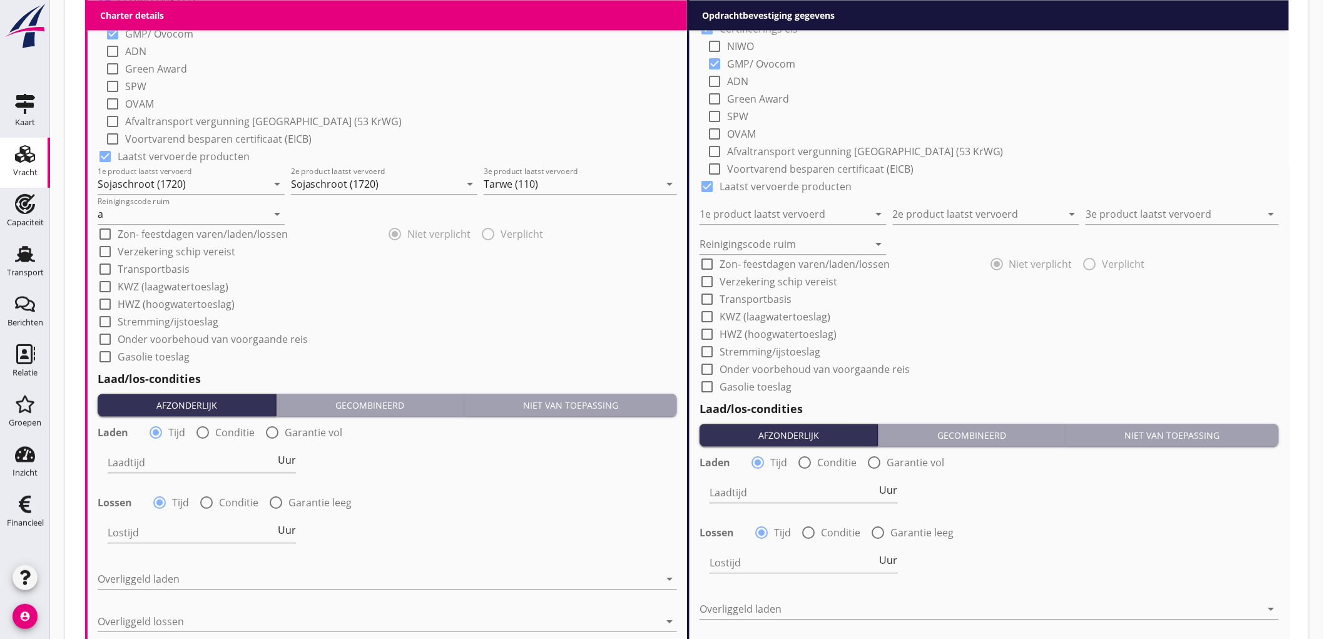
click at [204, 435] on div at bounding box center [202, 432] width 21 height 21
radio input "false"
radio input "true"
click at [146, 467] on div at bounding box center [241, 462] width 266 height 20
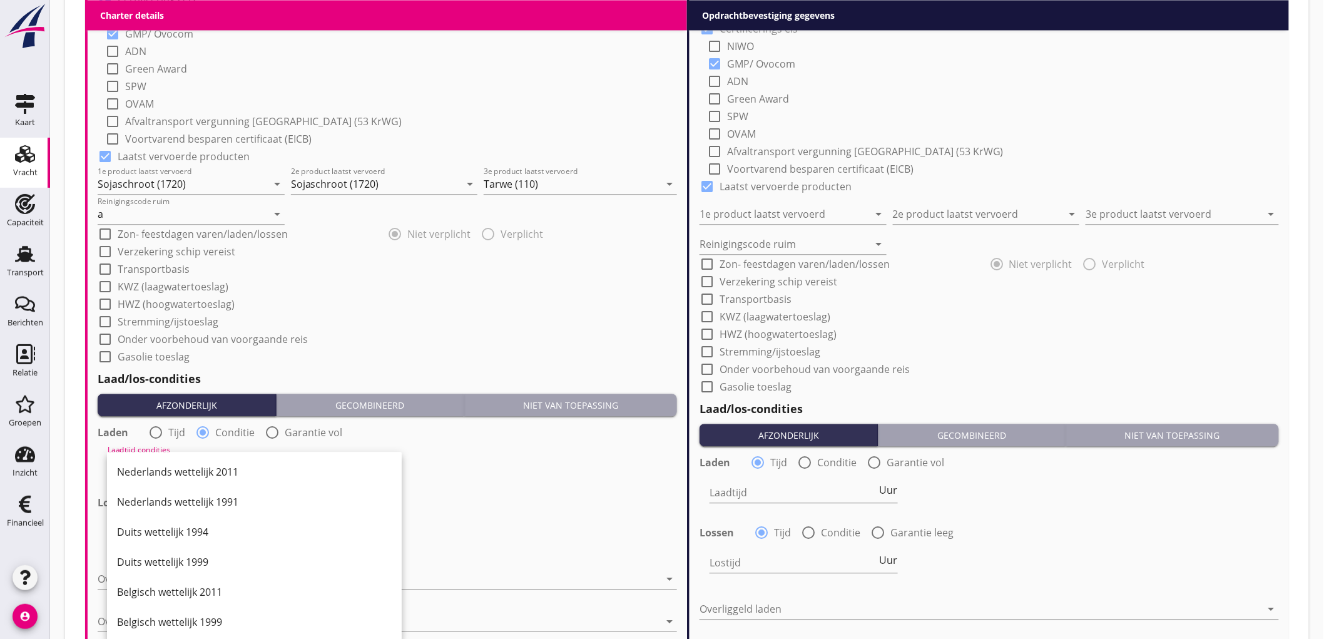
click at [146, 467] on div "Nederlands wettelijk 2011" at bounding box center [254, 471] width 275 height 15
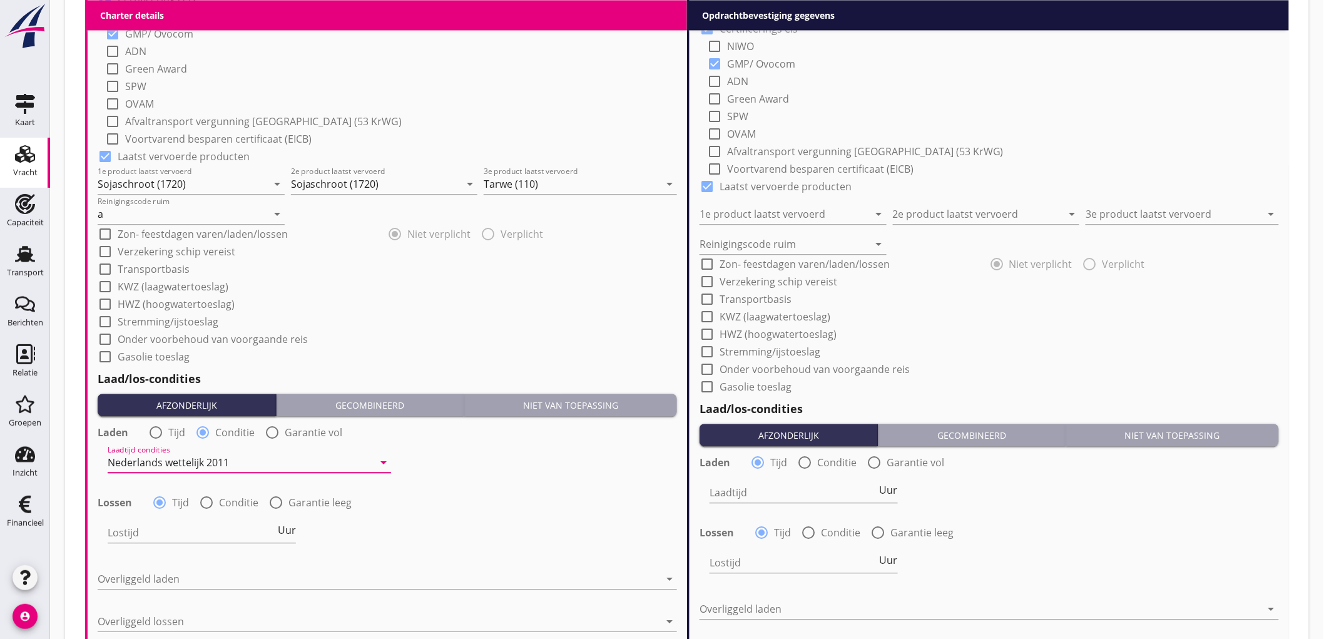
click at [215, 492] on div "Lossen radio_button_checked Tijd radio_button_unchecked Conditie radio_button_u…" at bounding box center [387, 501] width 579 height 18
click at [205, 505] on div at bounding box center [206, 502] width 21 height 21
radio input "false"
radio input "true"
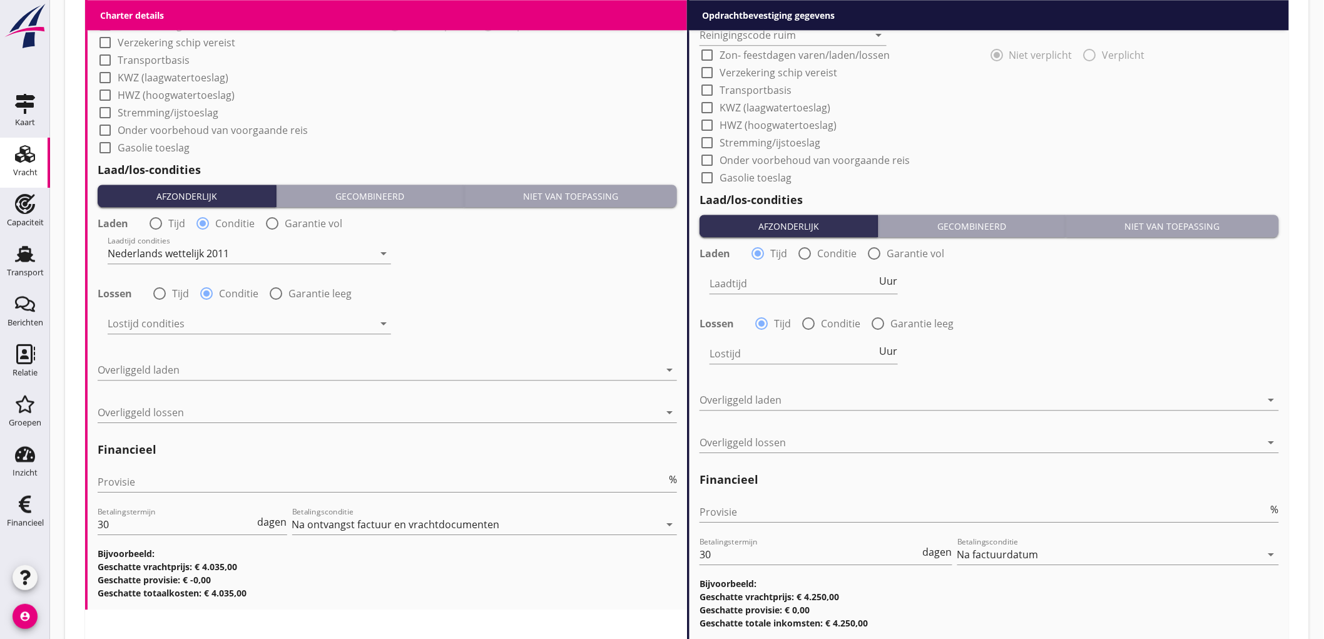
click at [170, 309] on div "Lostijd condities arrow_drop_down" at bounding box center [249, 326] width 283 height 40
click at [165, 325] on div at bounding box center [241, 323] width 266 height 20
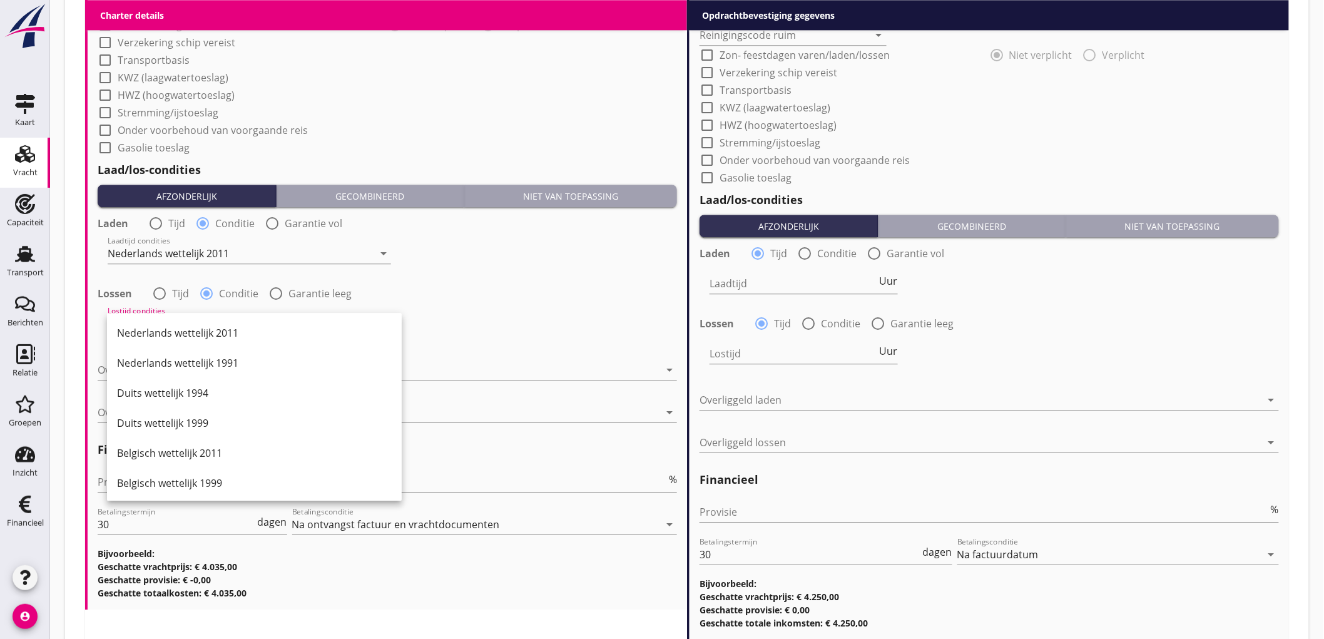
click at [165, 325] on div "Nederlands wettelijk 2011" at bounding box center [254, 332] width 275 height 15
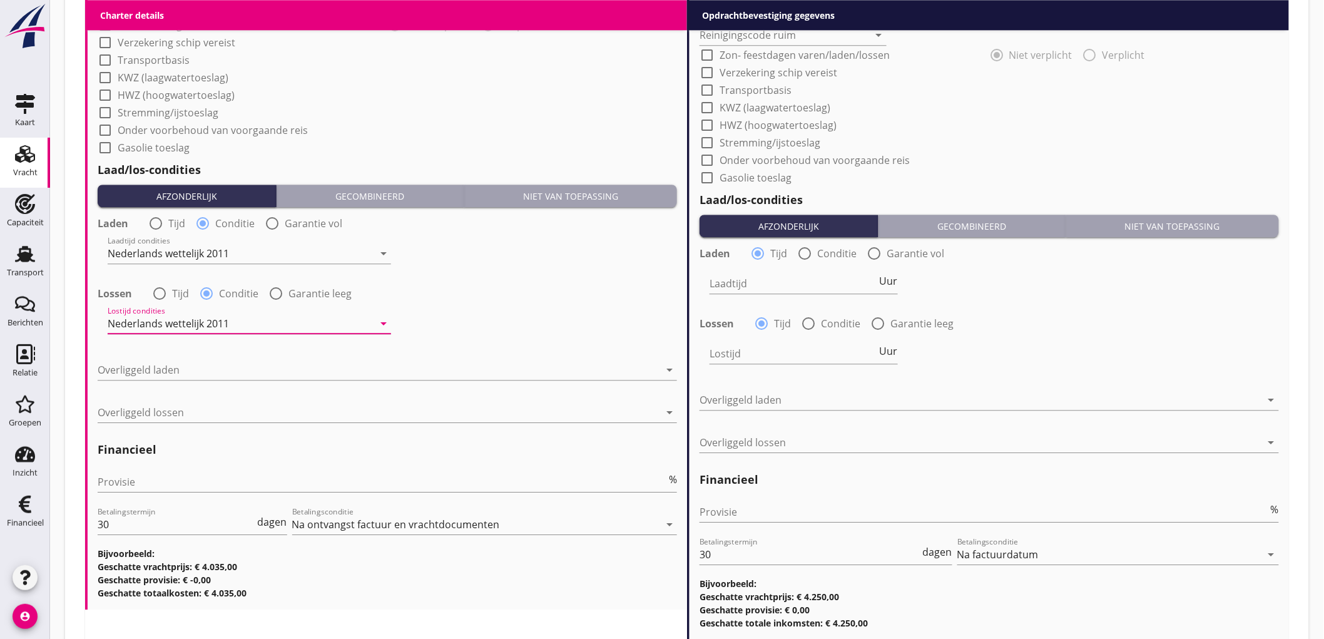
click at [167, 382] on div "Overliggeld laden arrow_drop_down" at bounding box center [387, 376] width 579 height 33
click at [170, 373] on div at bounding box center [379, 370] width 562 height 20
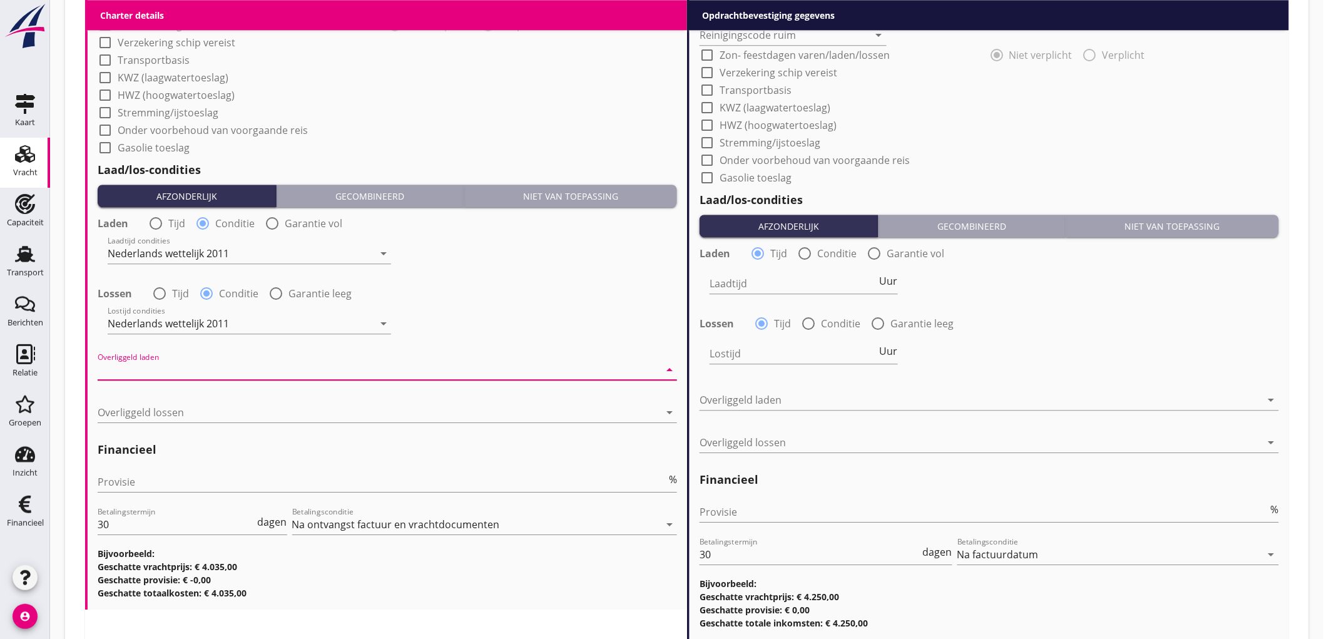
click at [170, 373] on div "Nederlands wettelijk 2011" at bounding box center [387, 379] width 560 height 15
click at [161, 417] on div at bounding box center [379, 412] width 562 height 20
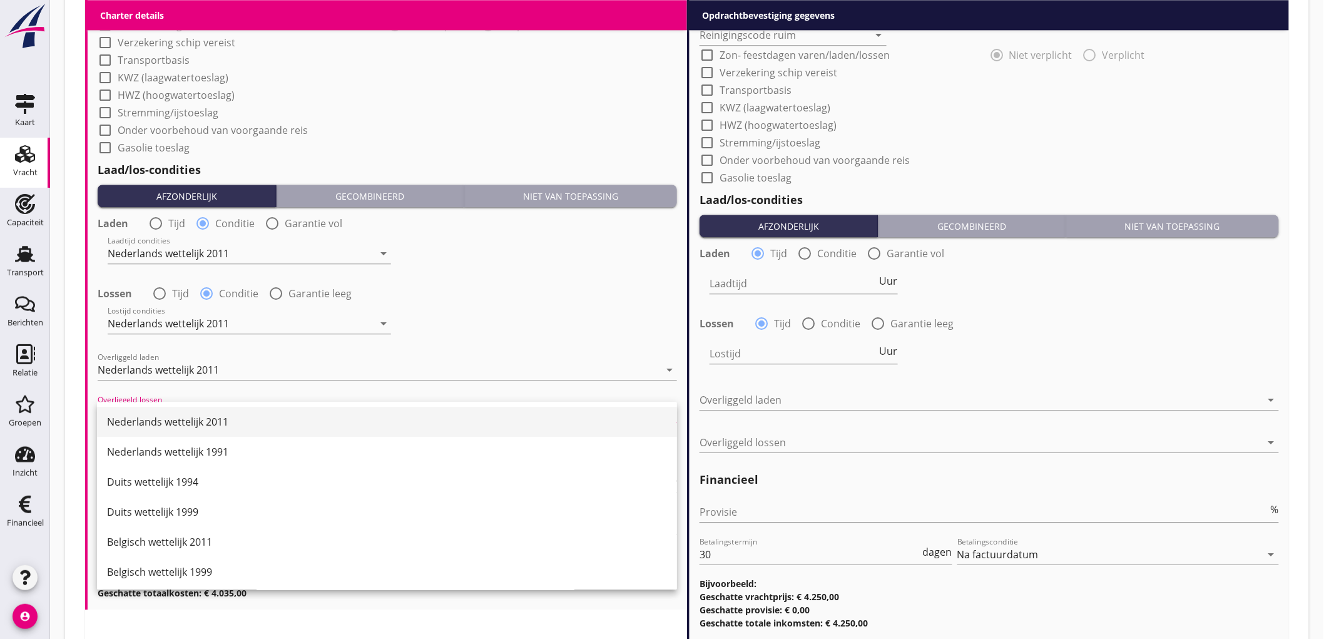
click at [161, 414] on div "Nederlands wettelijk 2011" at bounding box center [387, 421] width 560 height 15
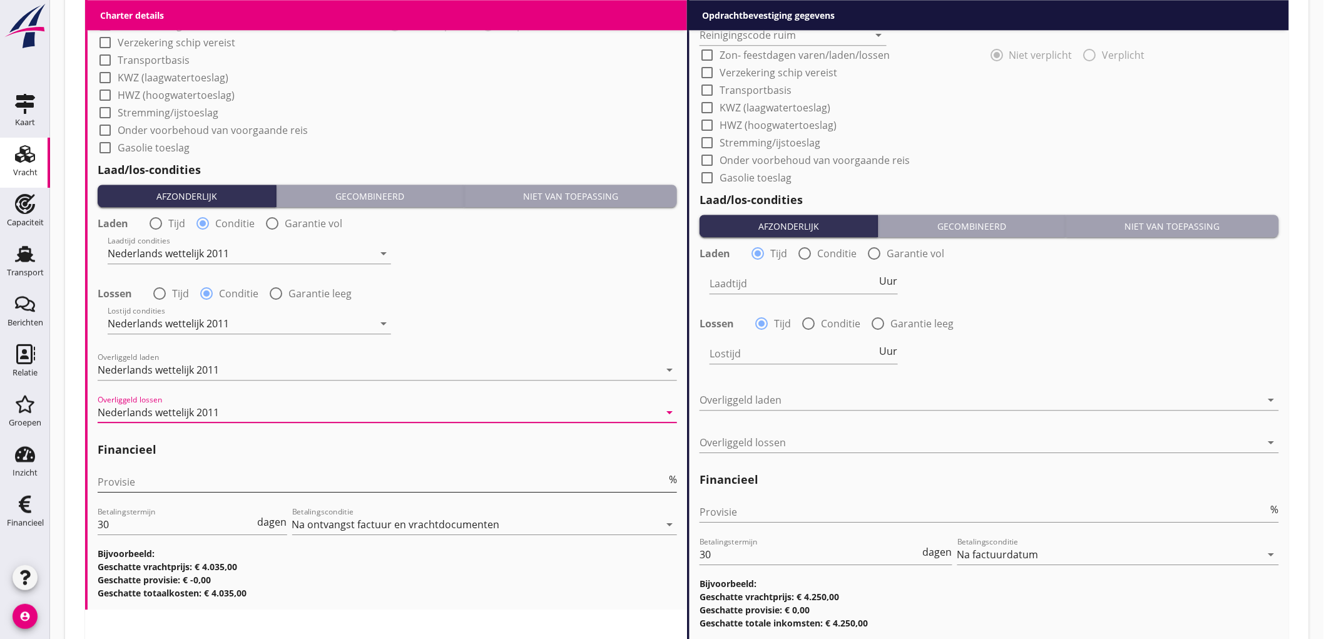
click at [151, 485] on input "Provisie" at bounding box center [382, 482] width 569 height 20
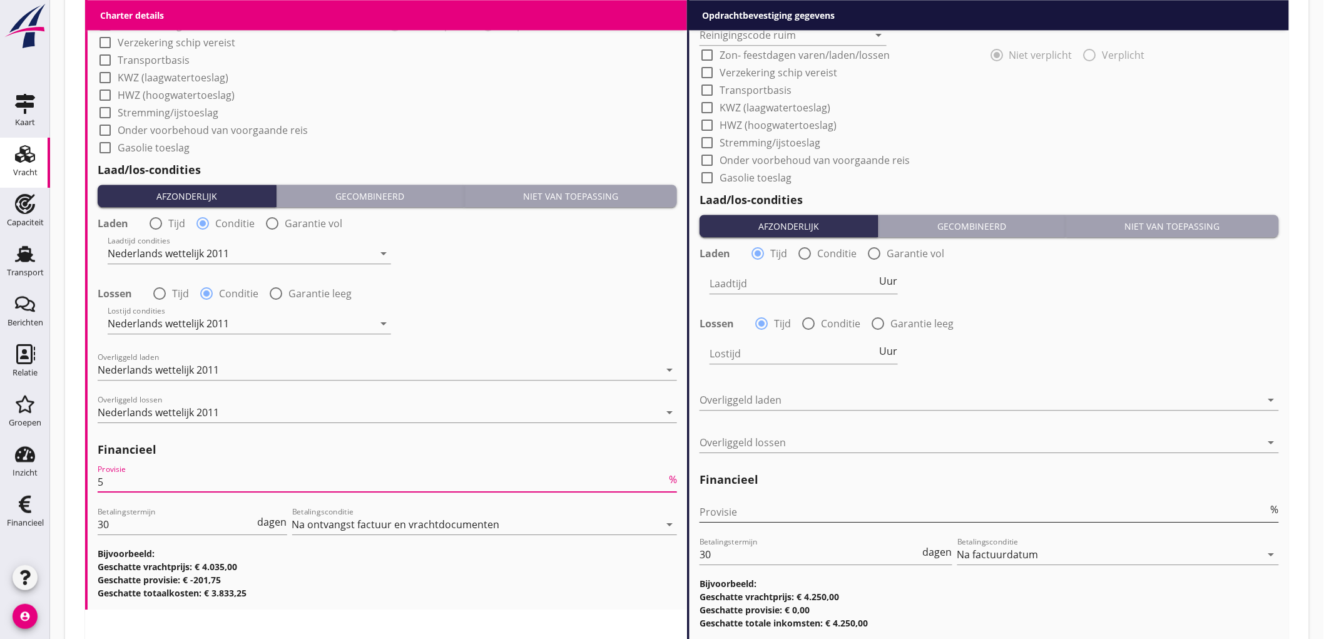
type input "5"
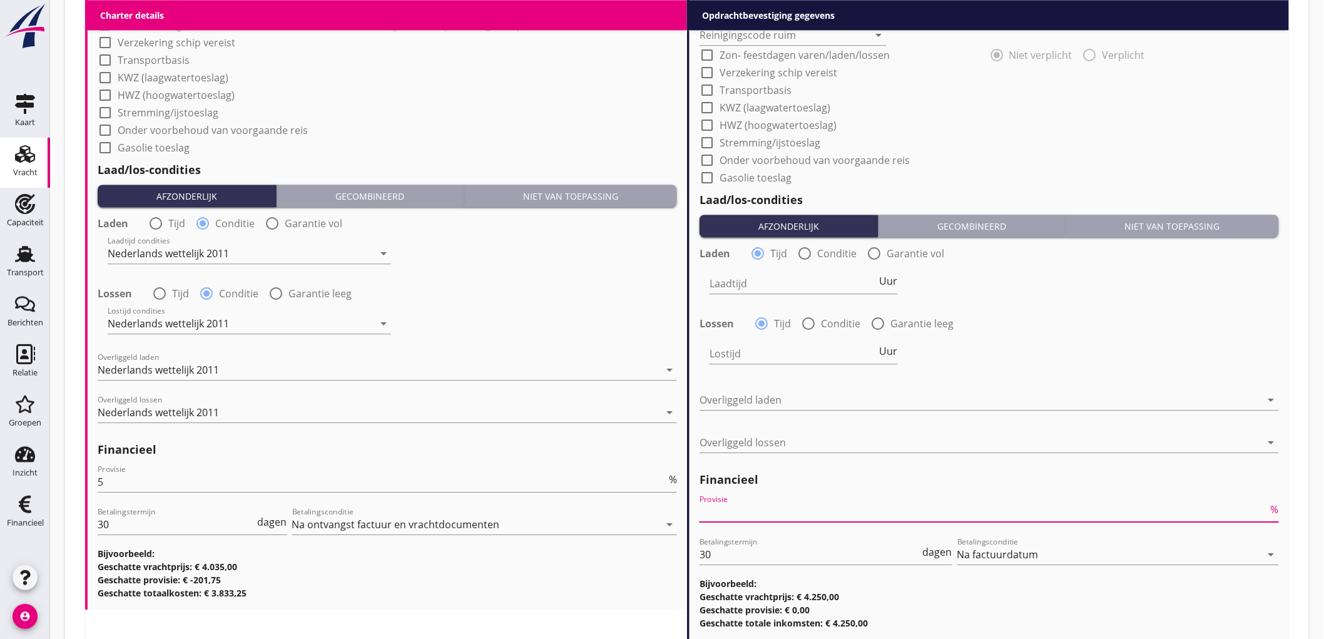
drag, startPoint x: 723, startPoint y: 513, endPoint x: 709, endPoint y: 478, distance: 37.9
click at [741, 509] on input "Provisie" at bounding box center [983, 512] width 569 height 20
type input "2"
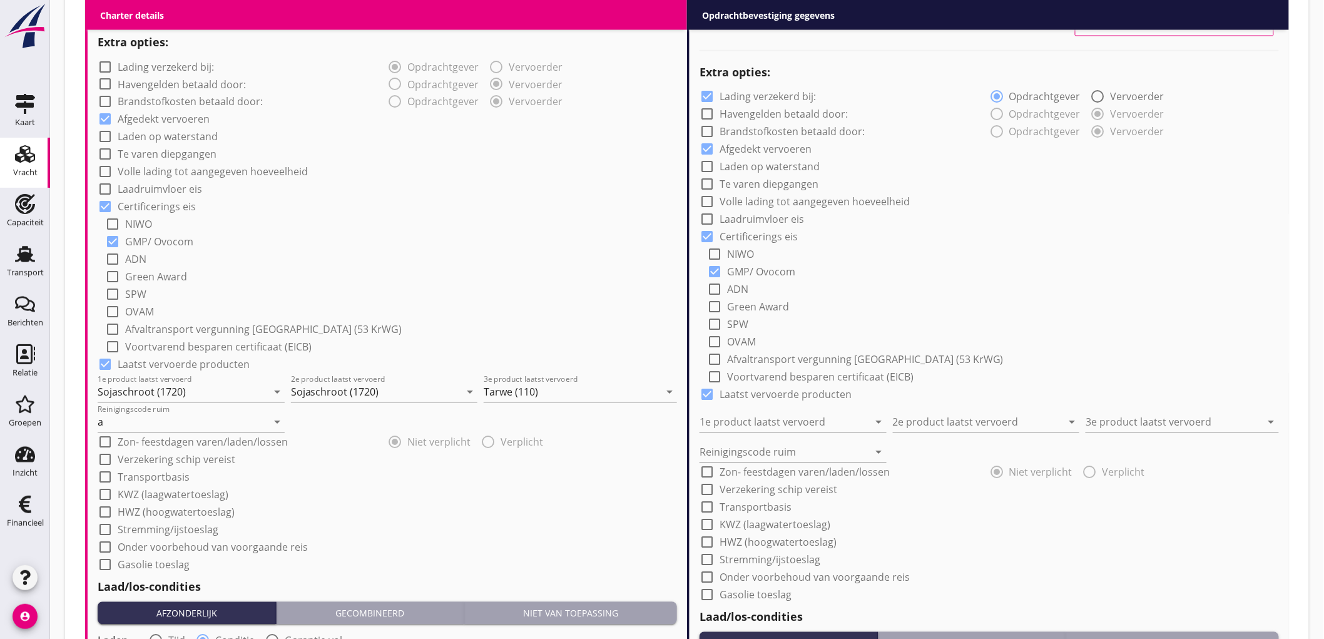
scroll to position [555, 0]
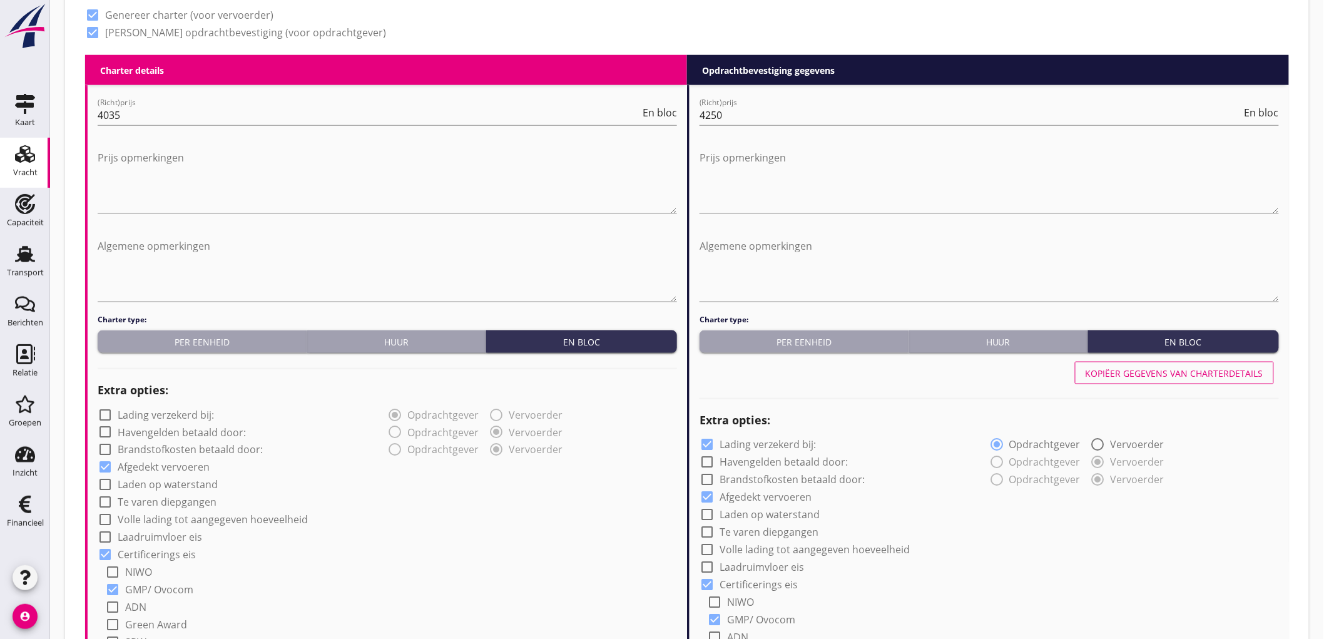
type input "2.5"
click at [1151, 367] on div "Kopiëer gegevens van charterdetails" at bounding box center [1174, 373] width 178 height 13
checkbox input "false"
type input "Sojaschroot (1720)"
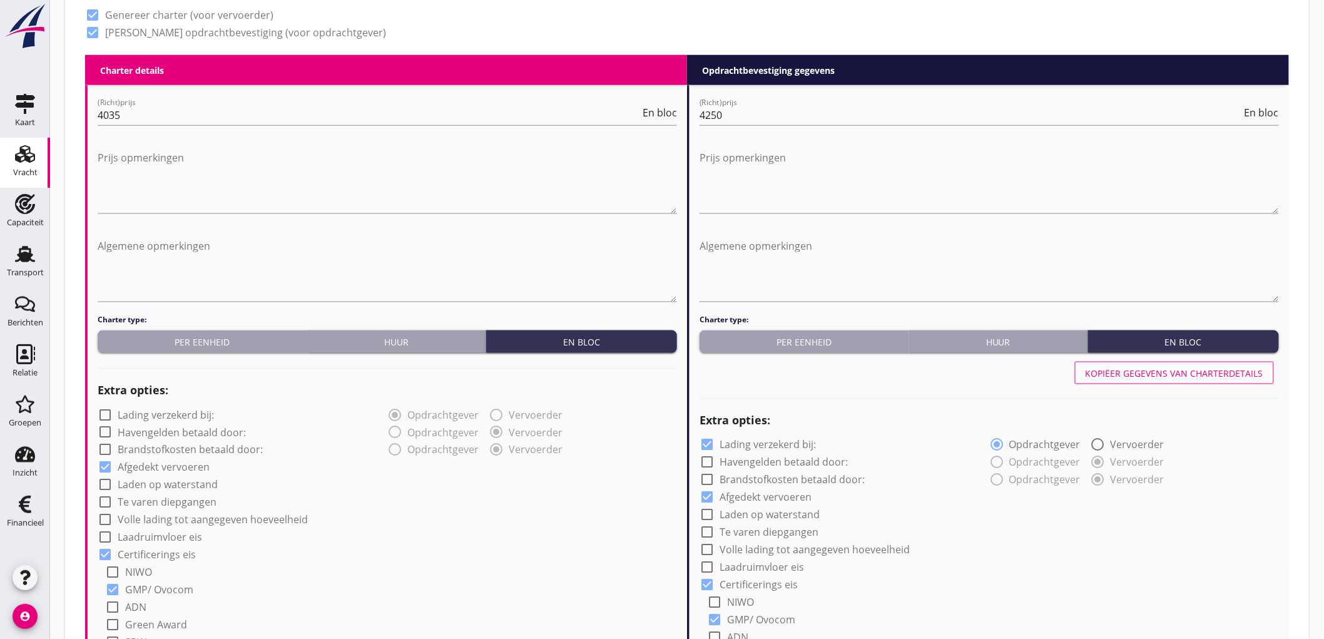
type input "Tarwe (110)"
type input "a"
radio input "false"
radio input "true"
radio input "false"
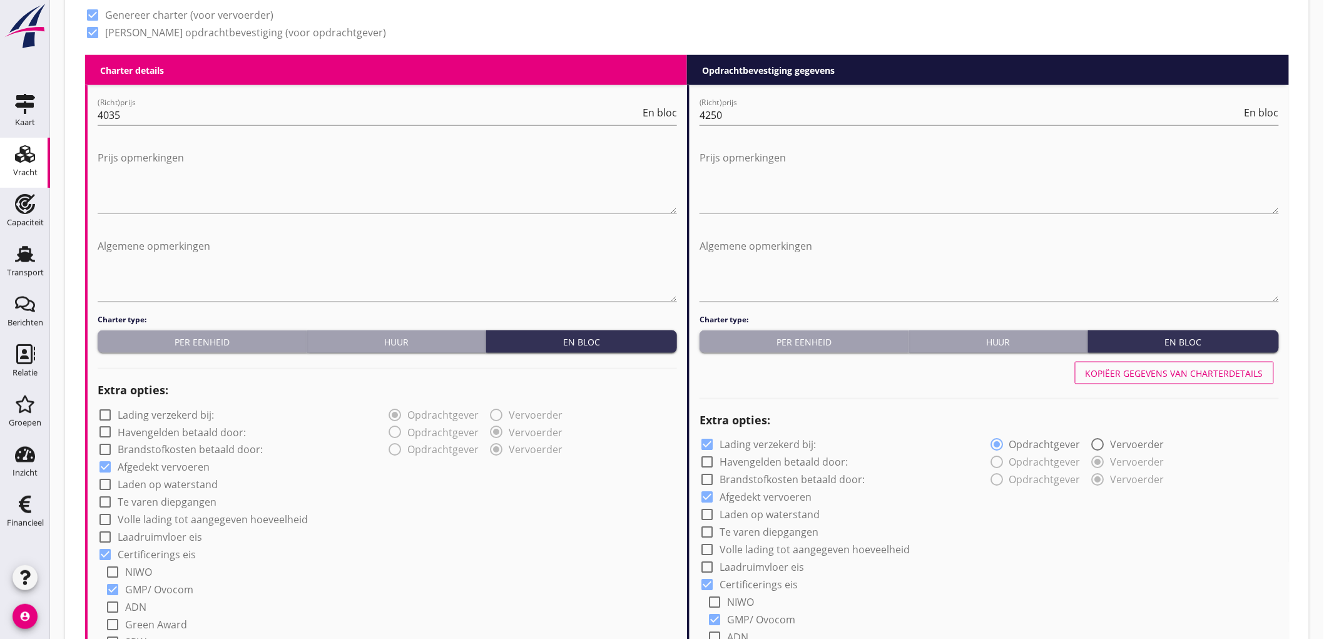
radio input "true"
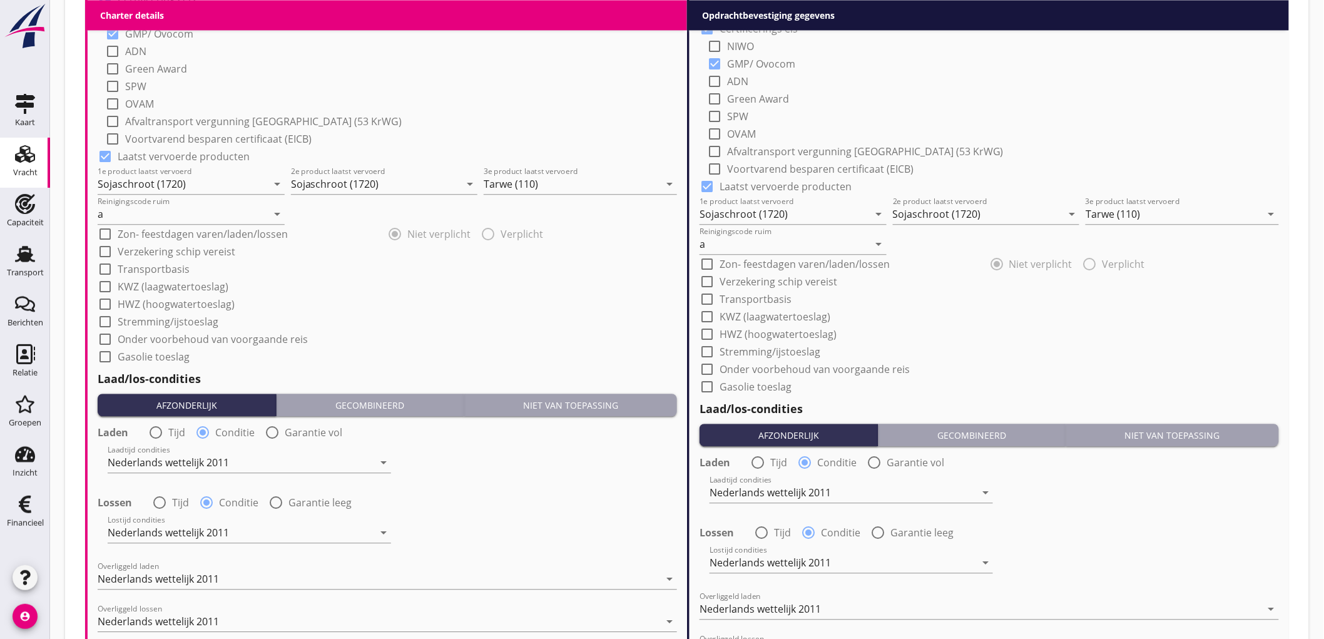
scroll to position [1405, 0]
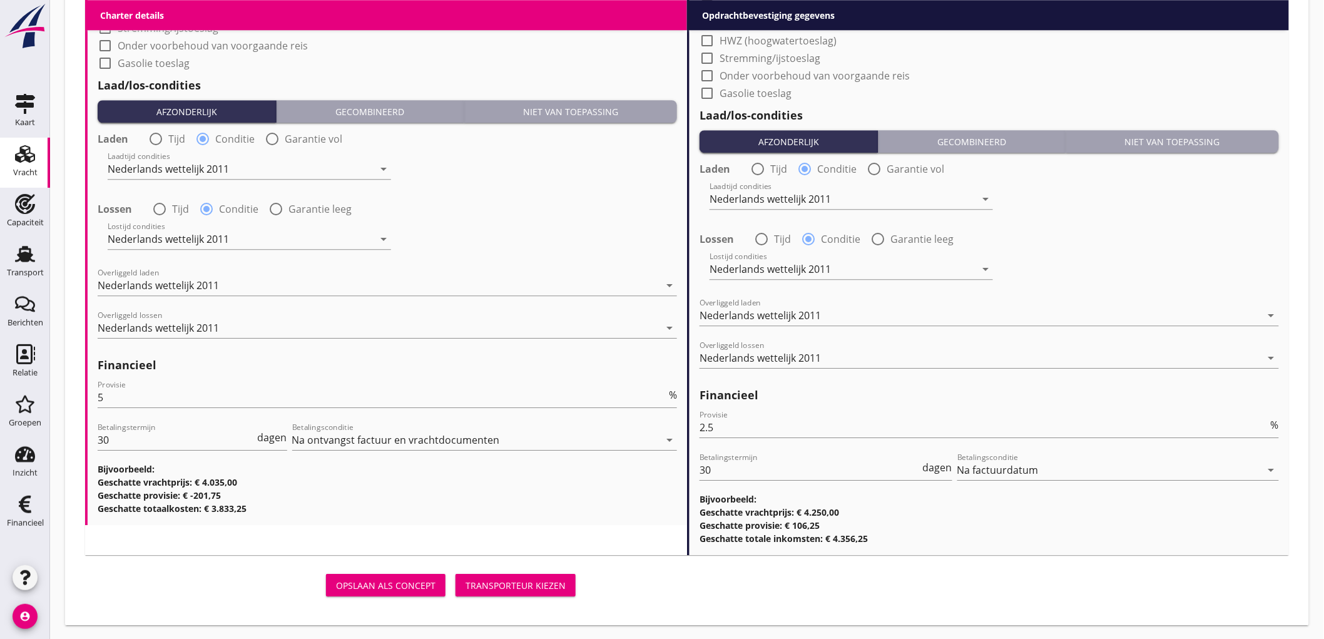
click at [517, 598] on div "Opslaan als concept Transporteur kiezen" at bounding box center [332, 585] width 495 height 30
click at [518, 589] on div "Transporteur kiezen" at bounding box center [515, 585] width 100 height 13
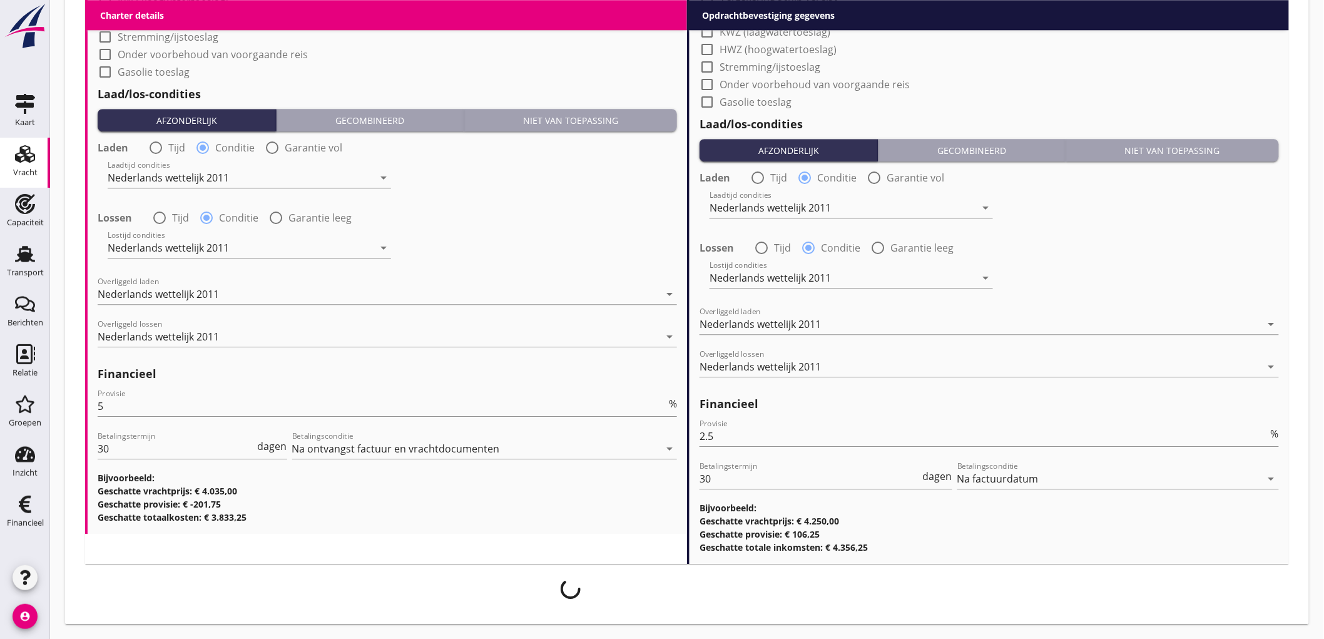
scroll to position [1396, 0]
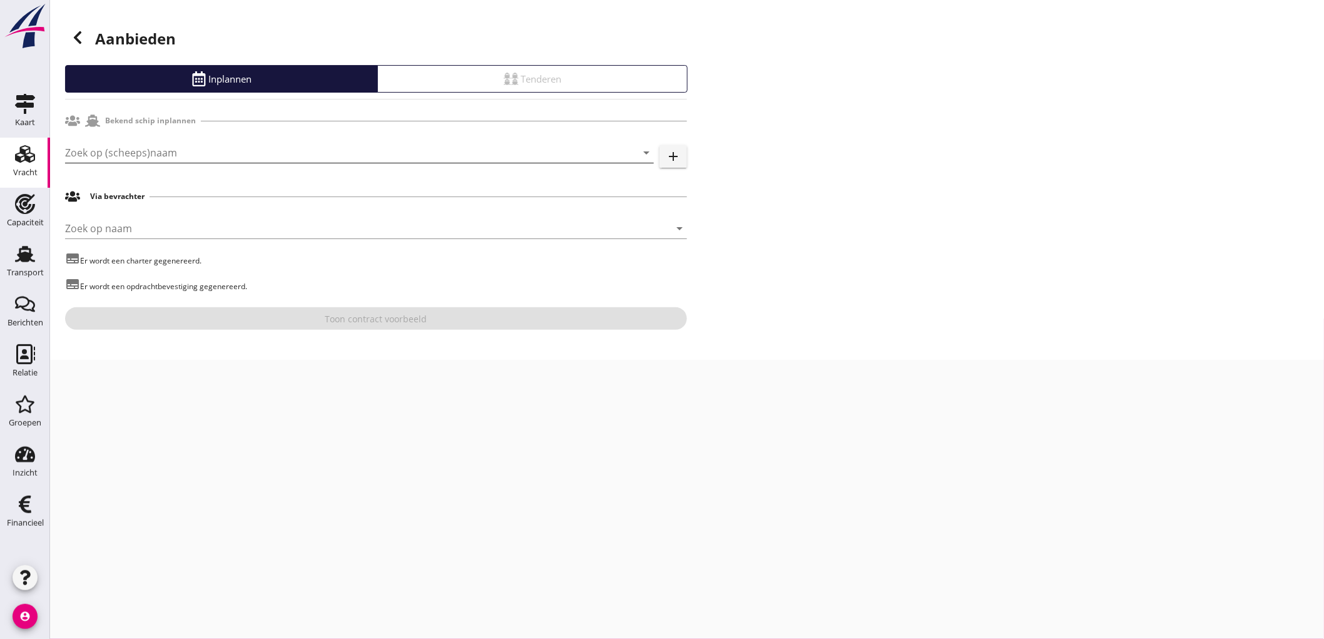
click at [135, 154] on input "Zoek op (scheeps)naam" at bounding box center [342, 153] width 554 height 20
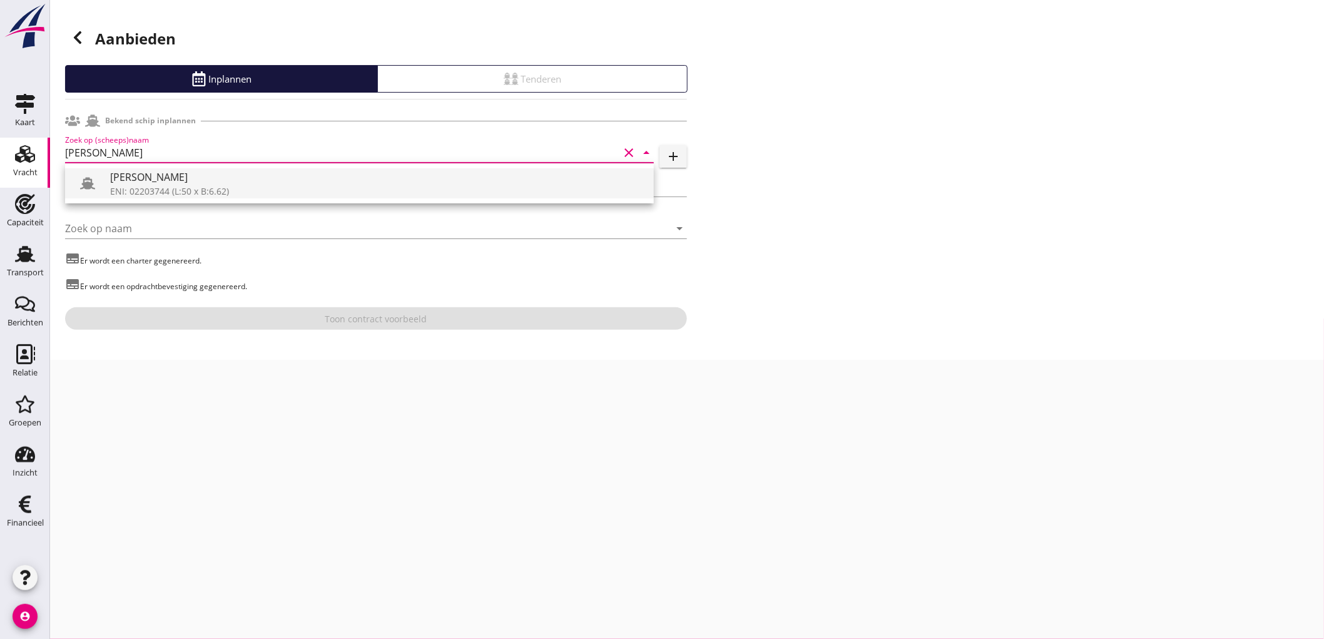
click at [133, 183] on div "[PERSON_NAME]" at bounding box center [377, 177] width 534 height 15
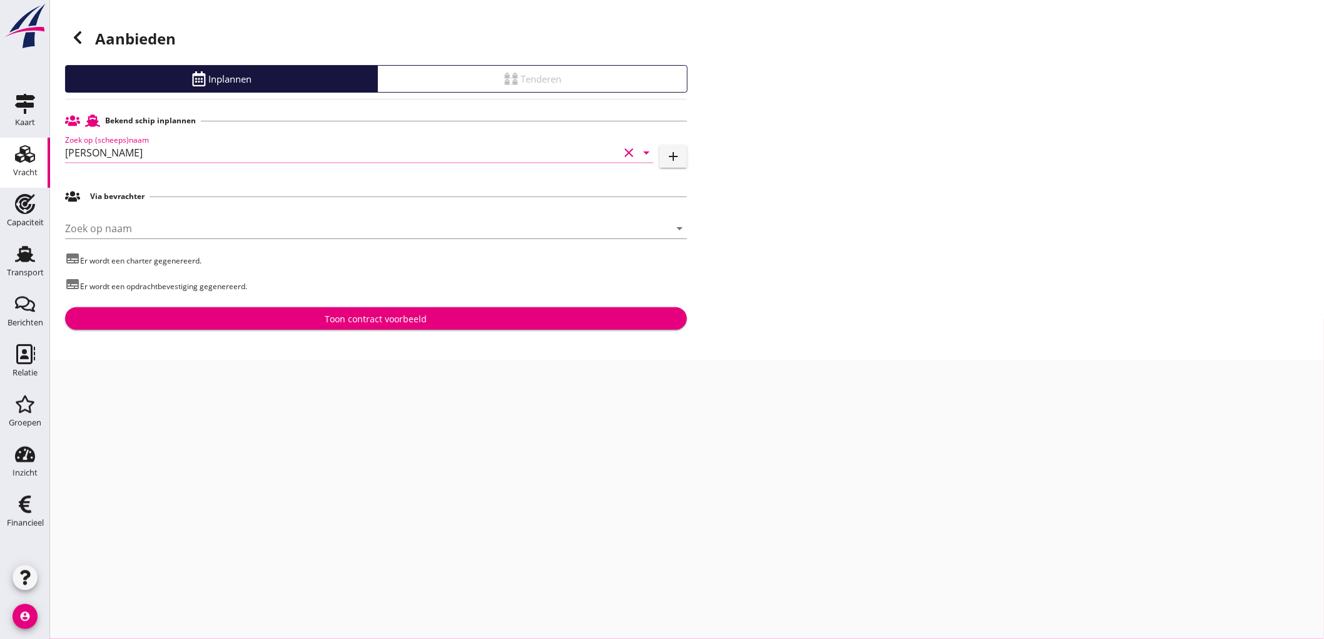
type input "[PERSON_NAME]"
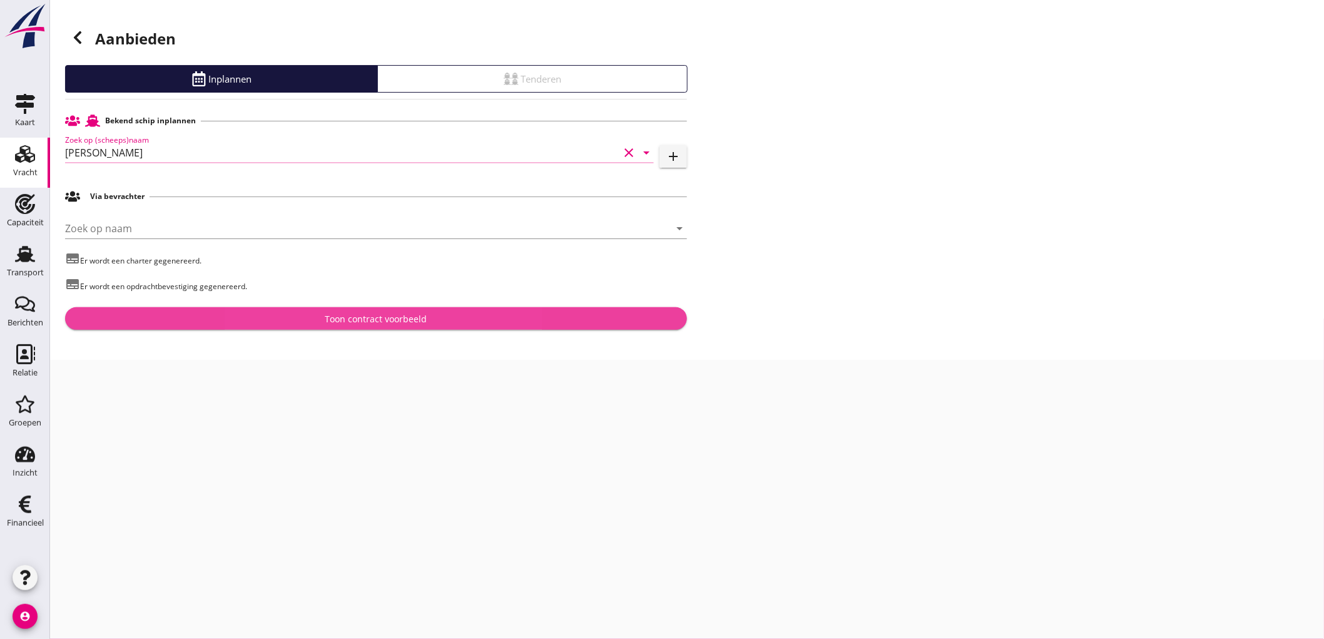
click at [325, 329] on button "Toon contract voorbeeld" at bounding box center [376, 318] width 622 height 23
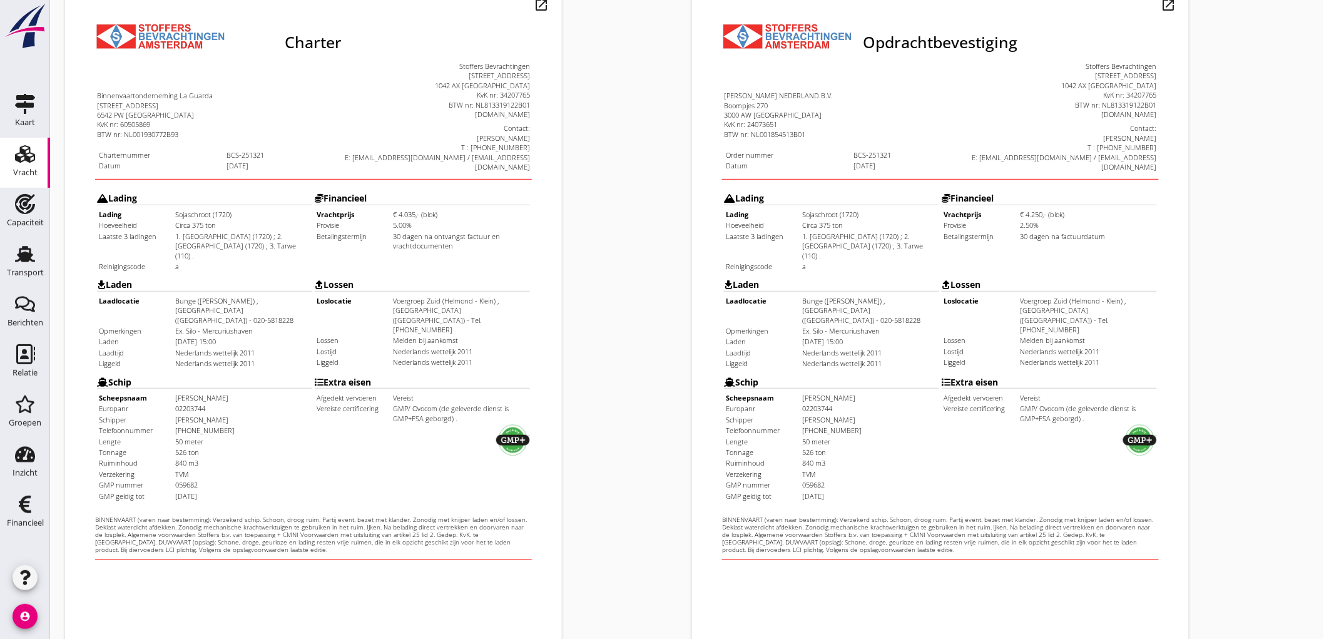
scroll to position [287, 0]
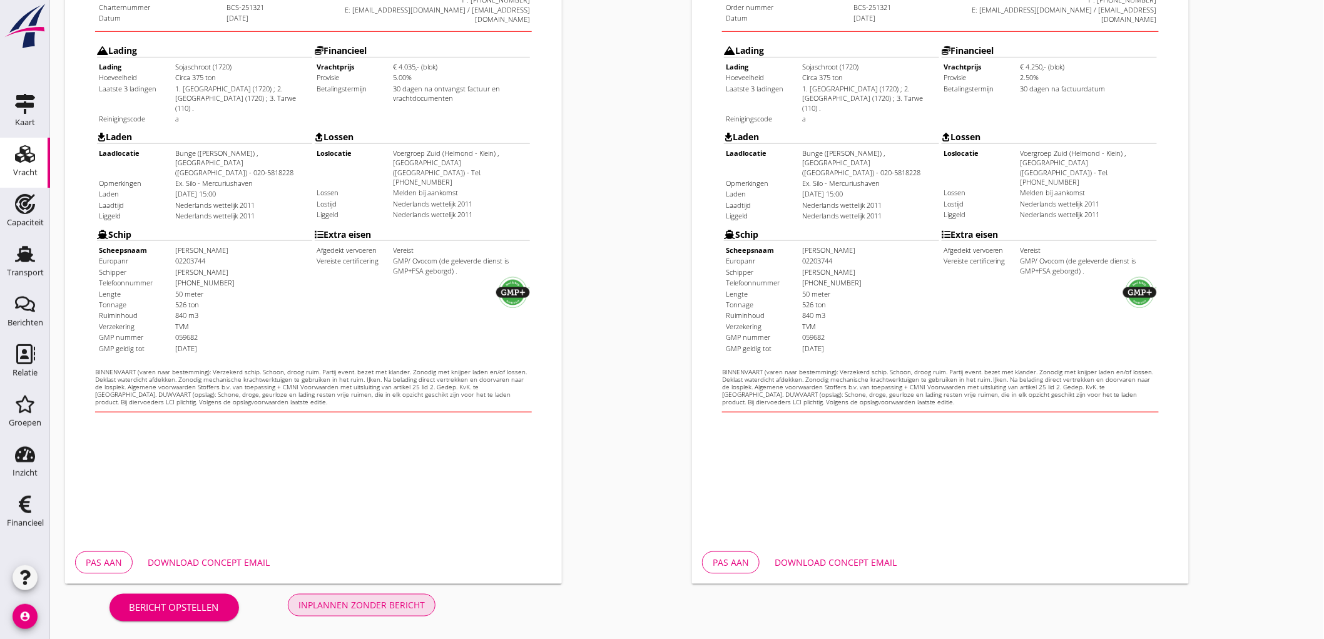
click at [363, 602] on div "Inplannen zonder bericht" at bounding box center [361, 604] width 126 height 13
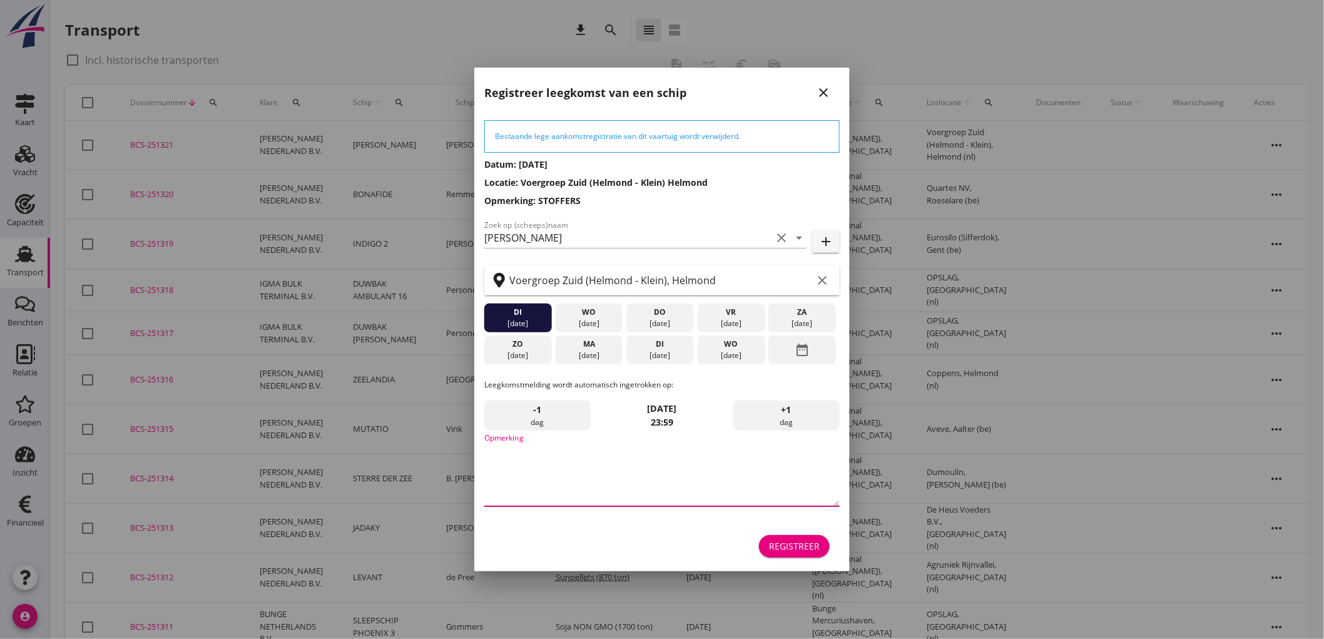
click at [568, 473] on textarea "Opmerking" at bounding box center [661, 473] width 355 height 66
type textarea "STOFFERS"
click at [647, 358] on div "[DATE]" at bounding box center [659, 355] width 61 height 11
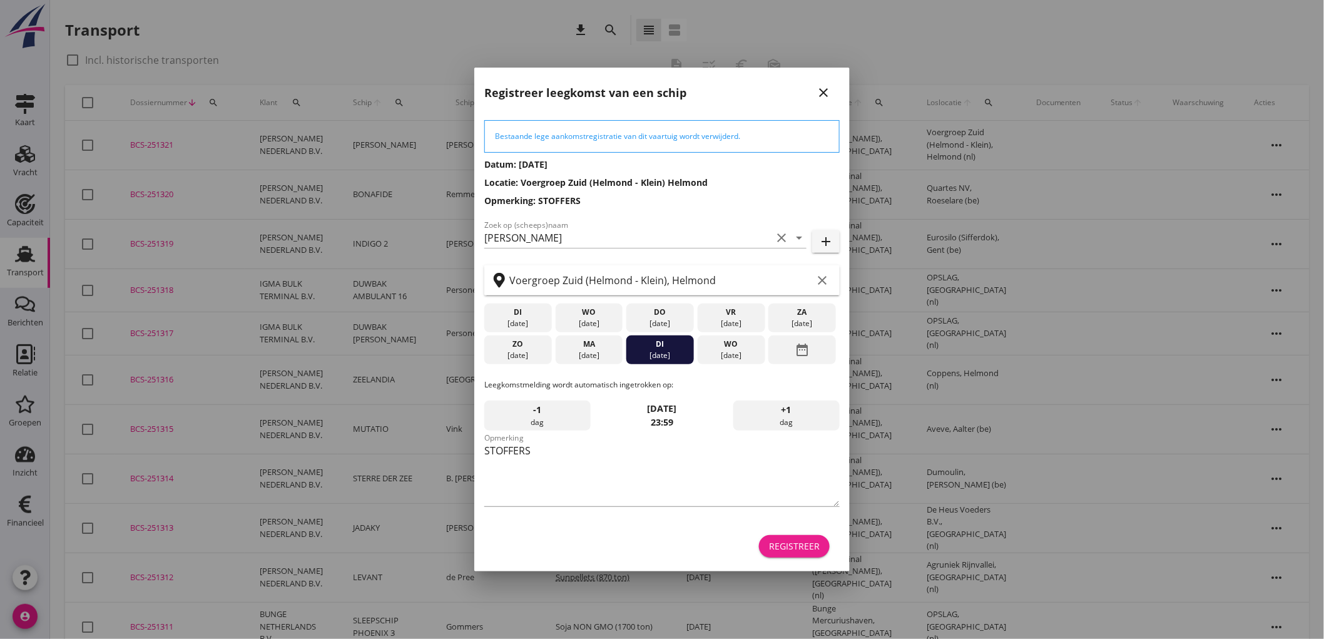
click at [808, 549] on div "Registreer" at bounding box center [794, 545] width 51 height 13
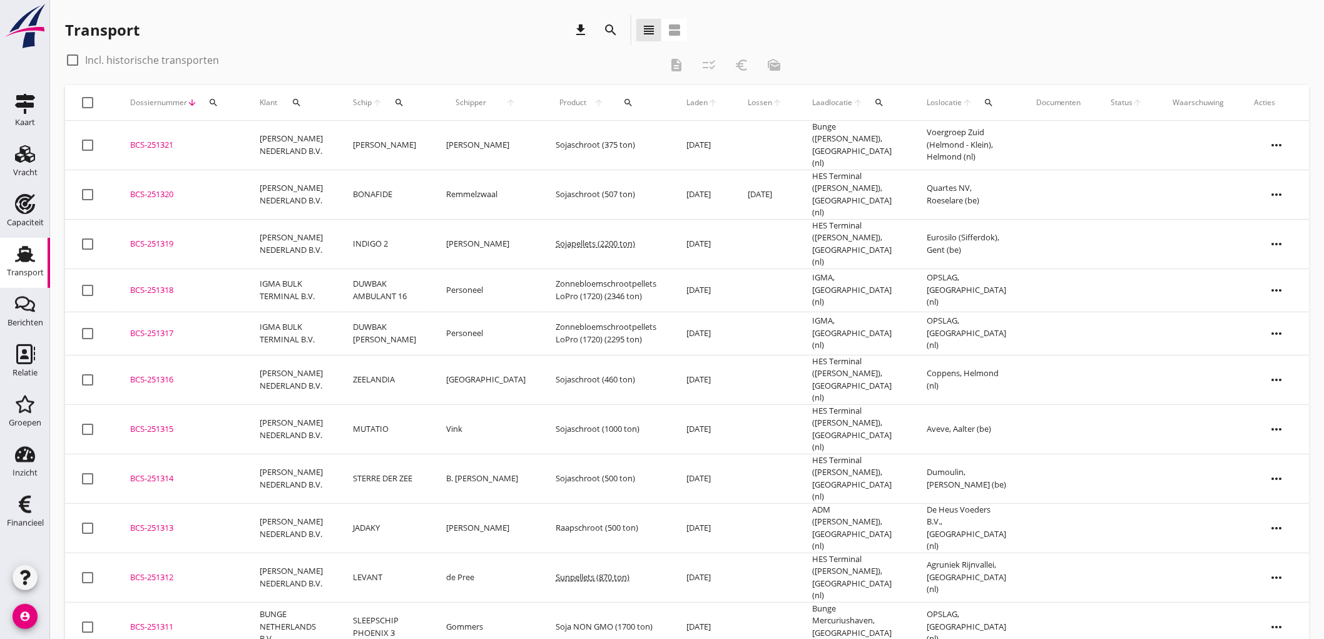
click at [433, 138] on td "[PERSON_NAME]" at bounding box center [485, 145] width 109 height 49
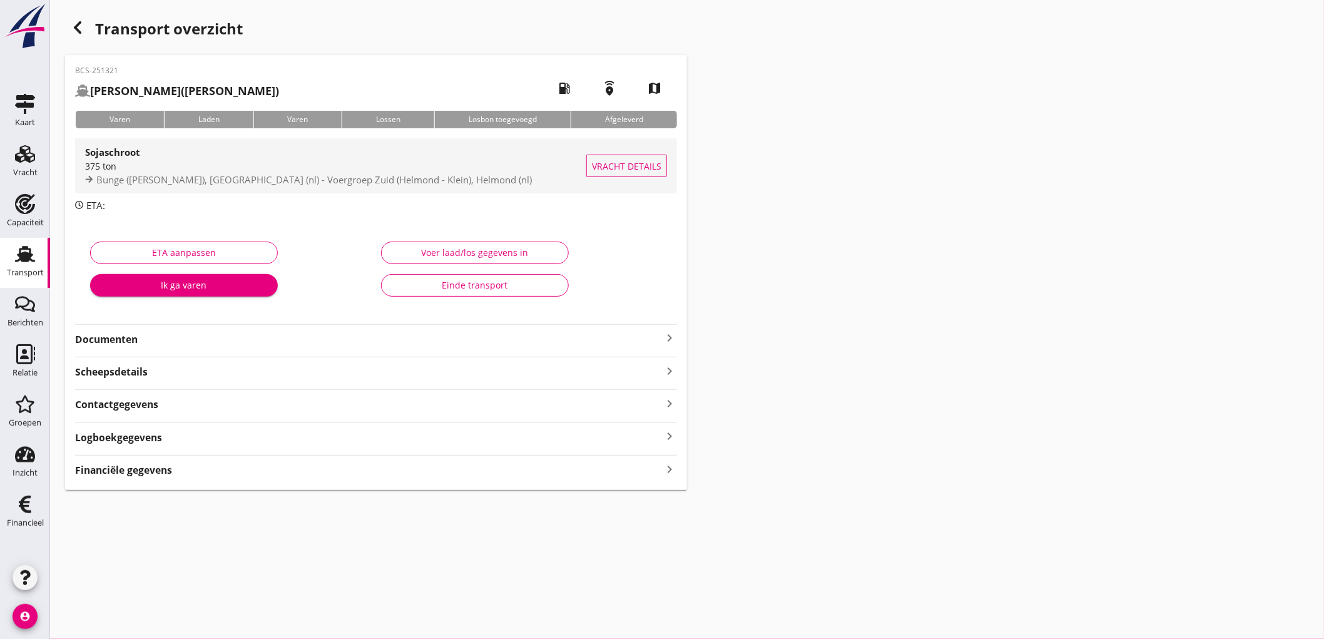
click at [253, 176] on span "Bunge ([PERSON_NAME]), [GEOGRAPHIC_DATA] (nl) - Voergroep Zuid (Helmond - Klein…" at bounding box center [313, 179] width 435 height 13
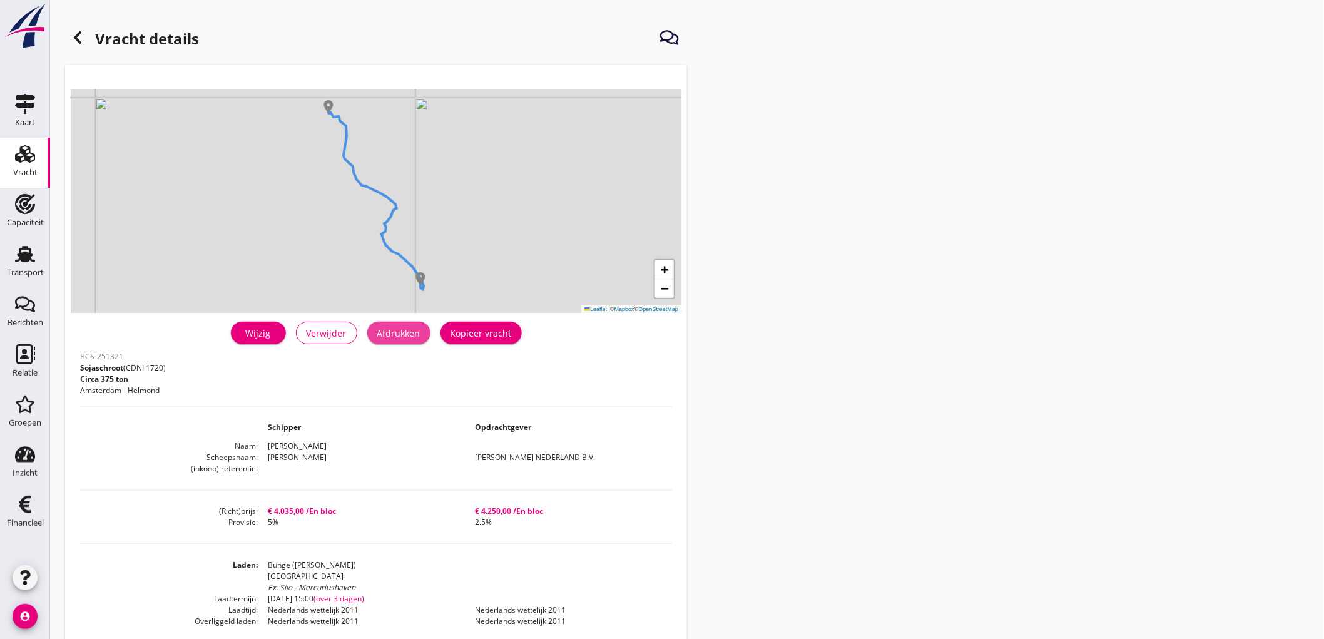
click at [404, 330] on div "Afdrukken" at bounding box center [398, 333] width 43 height 13
click at [77, 30] on icon at bounding box center [77, 37] width 15 height 15
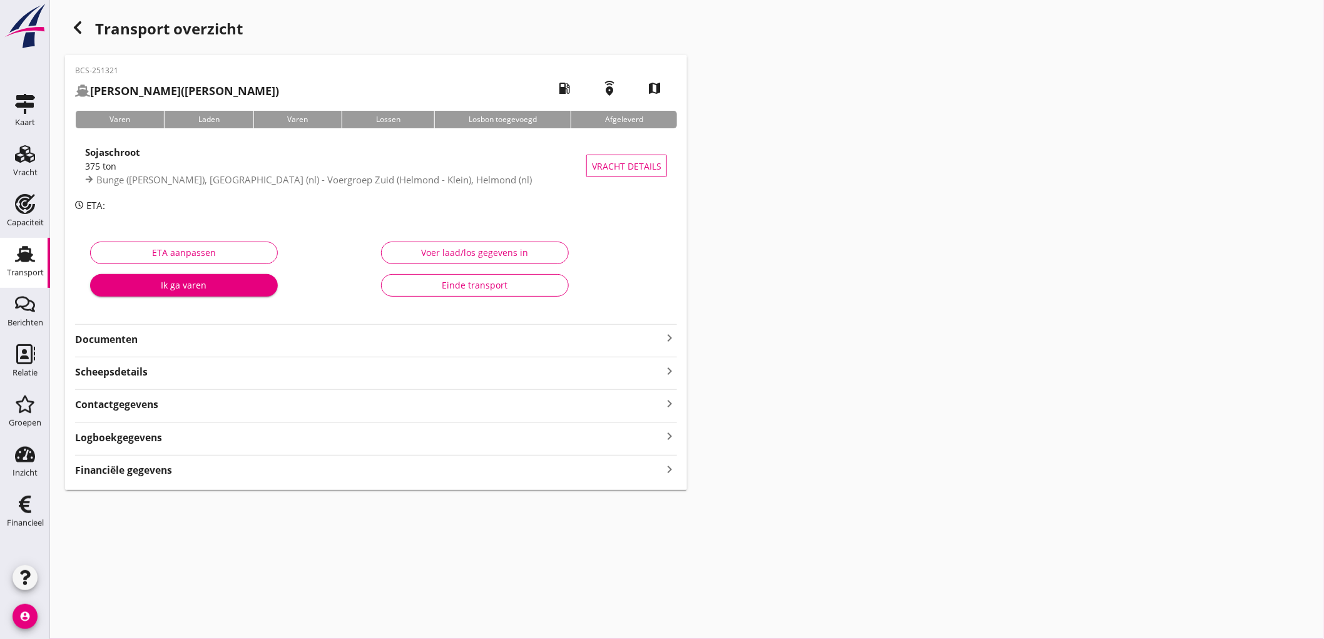
click at [189, 343] on strong "Documenten" at bounding box center [368, 339] width 587 height 14
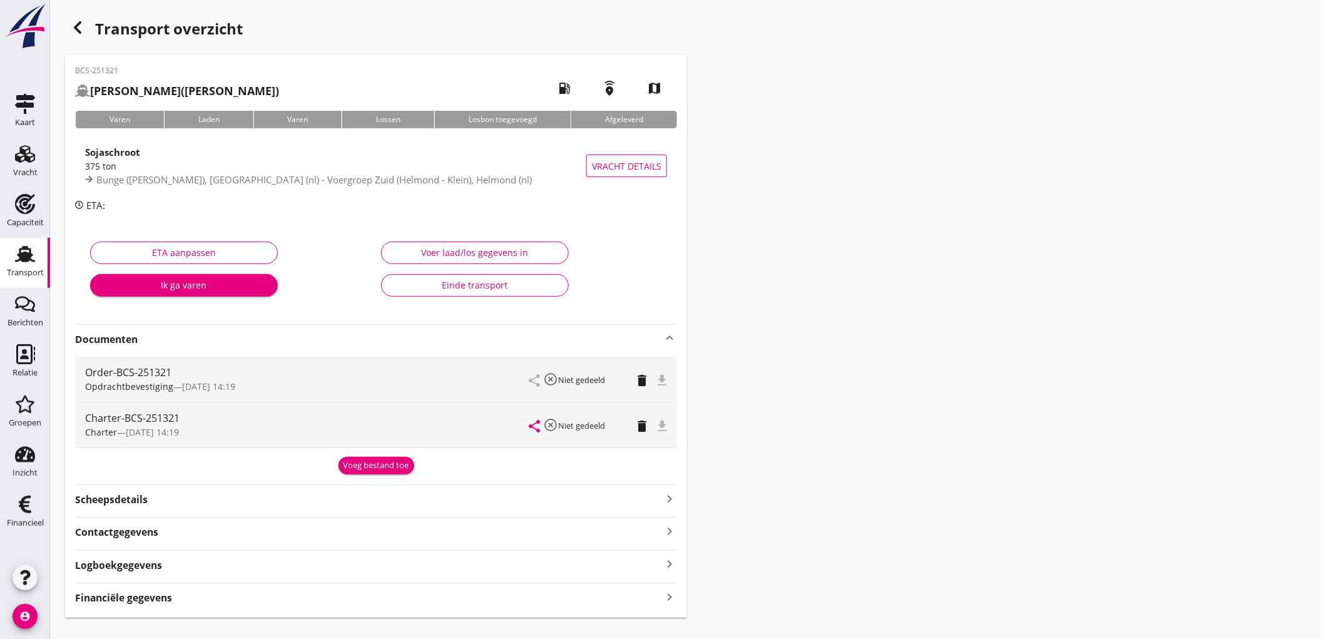
click at [0, 252] on link "Transport Transport" at bounding box center [25, 263] width 50 height 50
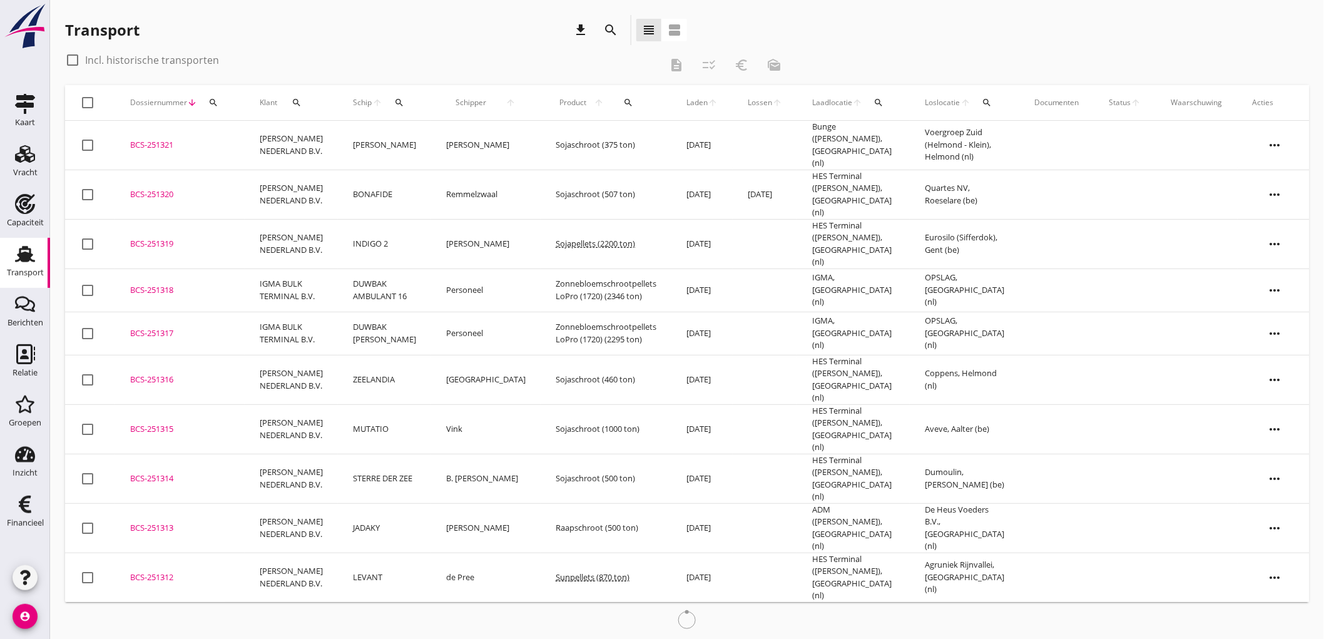
click at [160, 134] on td "BCS-251321 upload_file Drop hier uw bestand om het aan het dossier toe te voegen" at bounding box center [179, 145] width 129 height 49
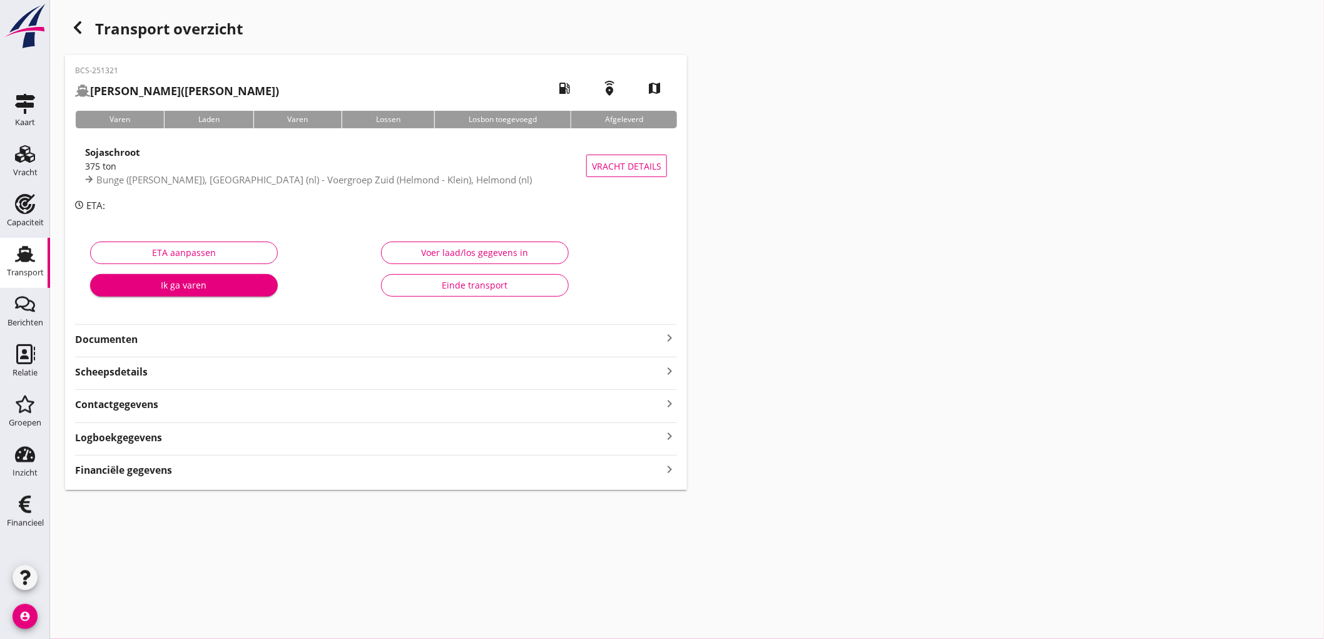
click at [378, 338] on strong "Documenten" at bounding box center [368, 339] width 587 height 14
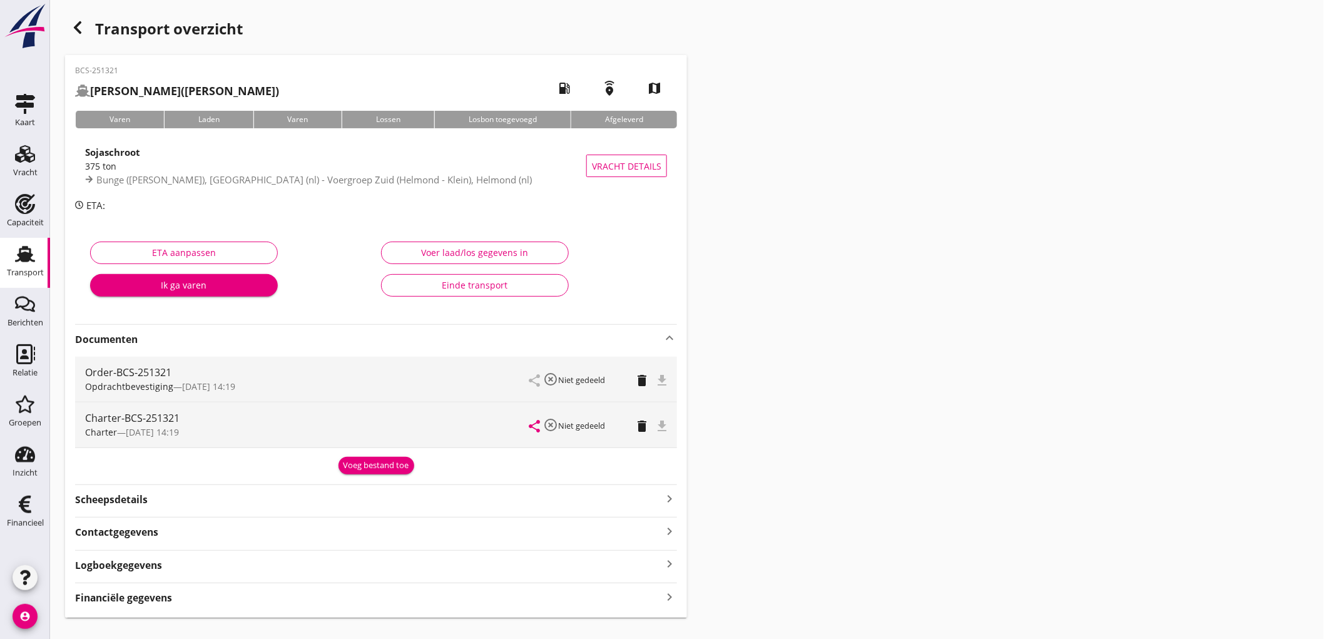
click at [32, 258] on icon "Transport" at bounding box center [25, 254] width 20 height 20
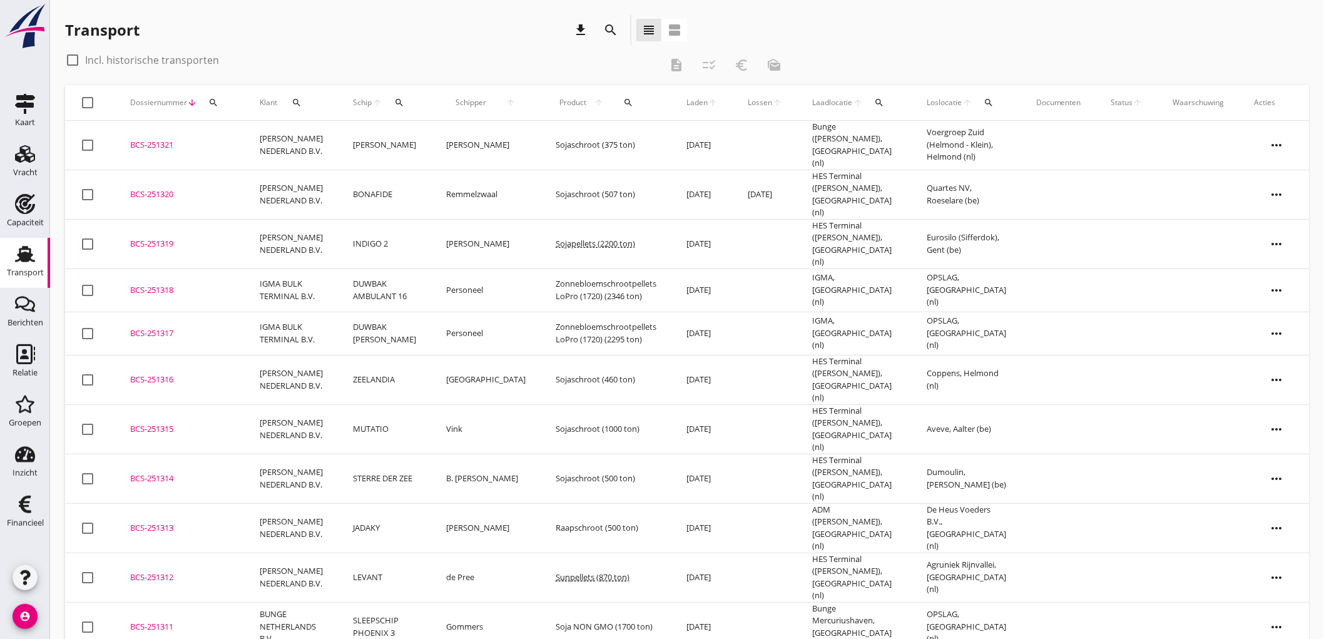
click at [428, 138] on td "[PERSON_NAME]" at bounding box center [384, 145] width 93 height 49
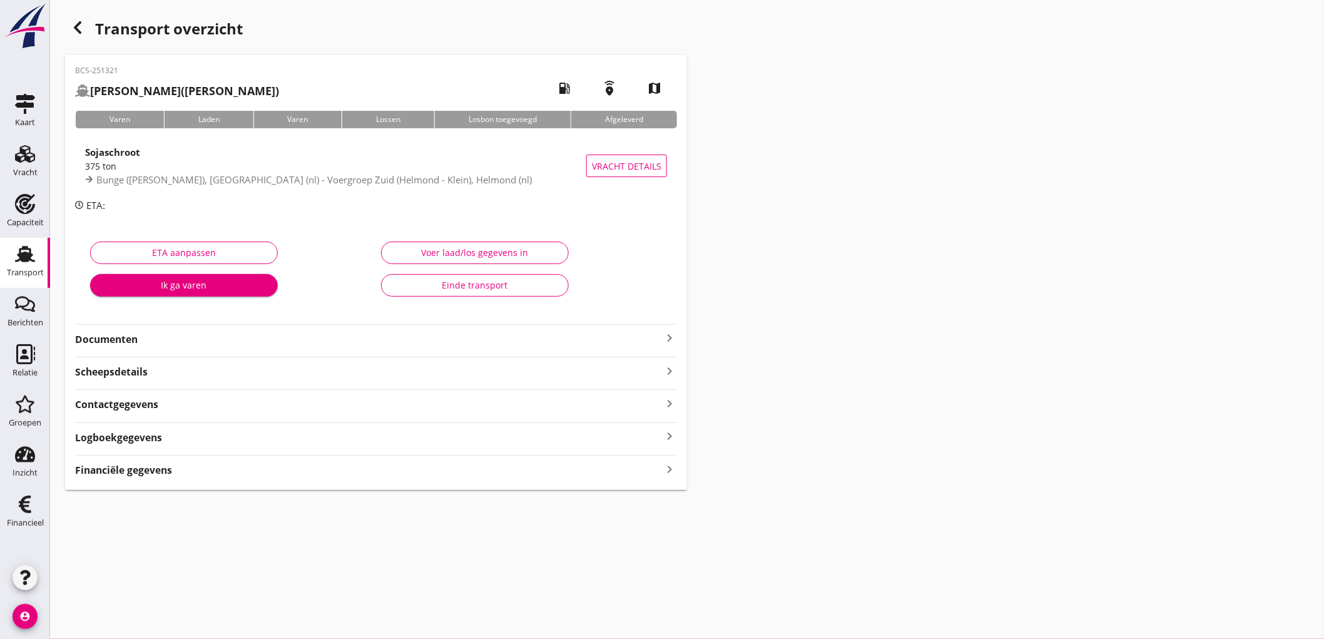
click at [343, 333] on div "Documenten keyboard_arrow_right" at bounding box center [376, 338] width 602 height 17
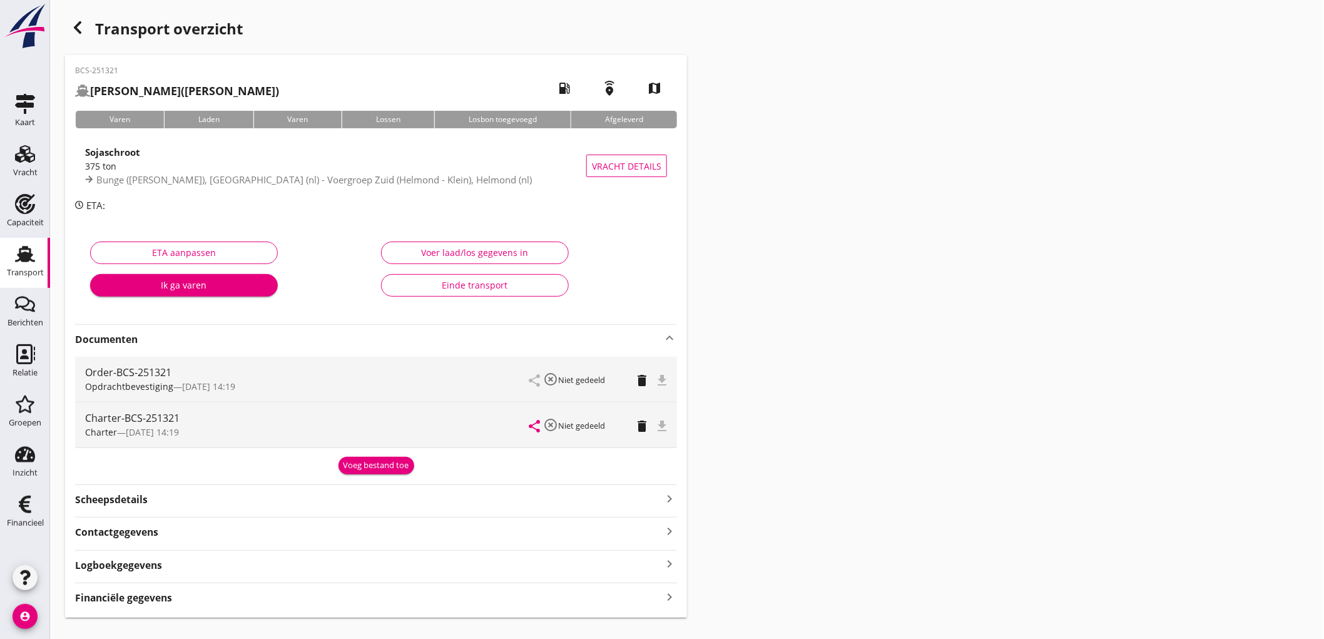
click at [228, 167] on div "375 ton" at bounding box center [335, 166] width 501 height 13
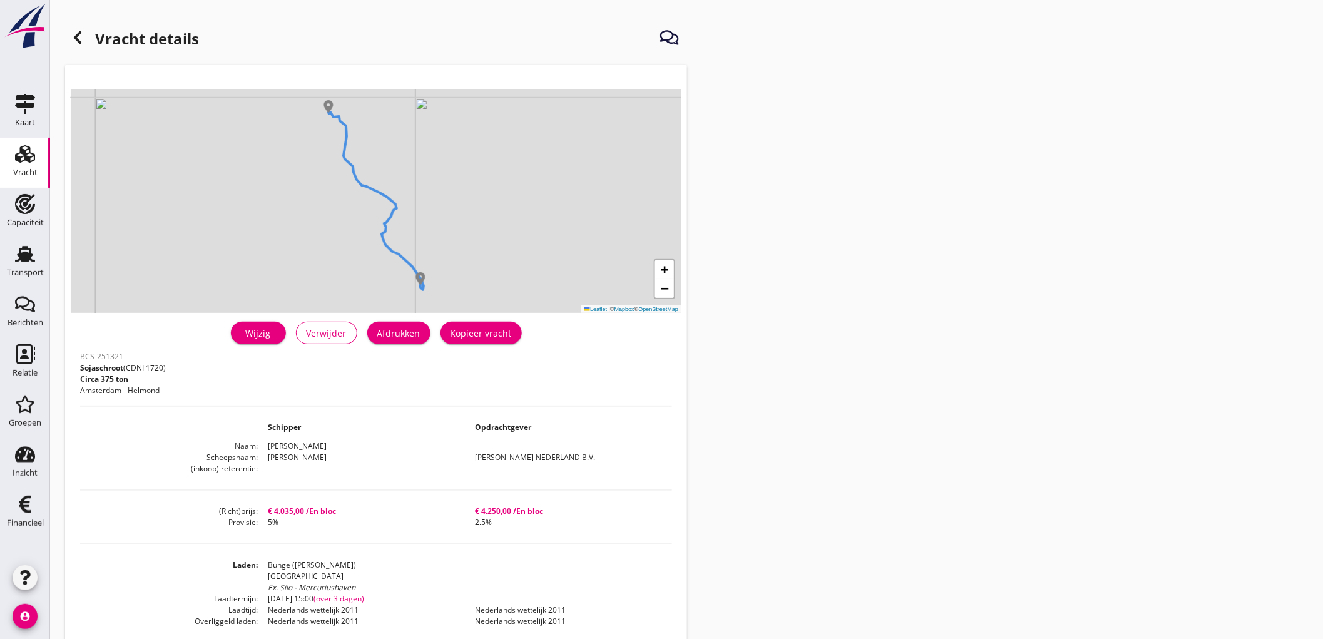
click at [255, 335] on div "Wijzig" at bounding box center [258, 333] width 35 height 13
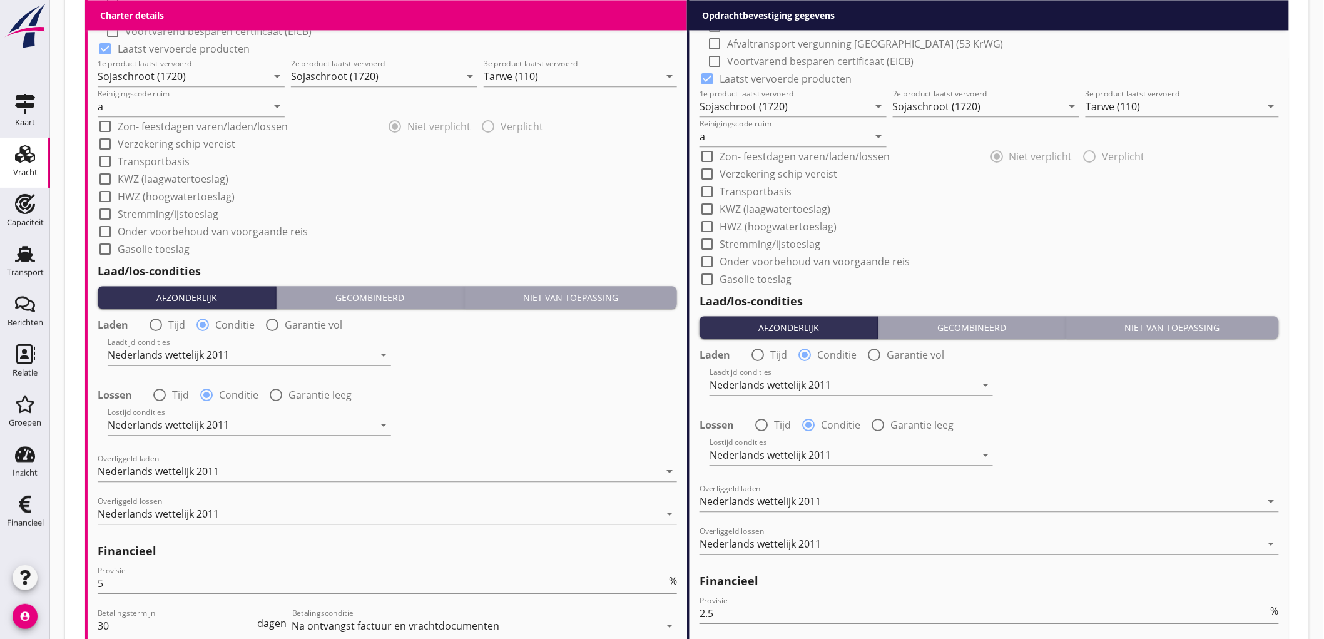
scroll to position [1367, 0]
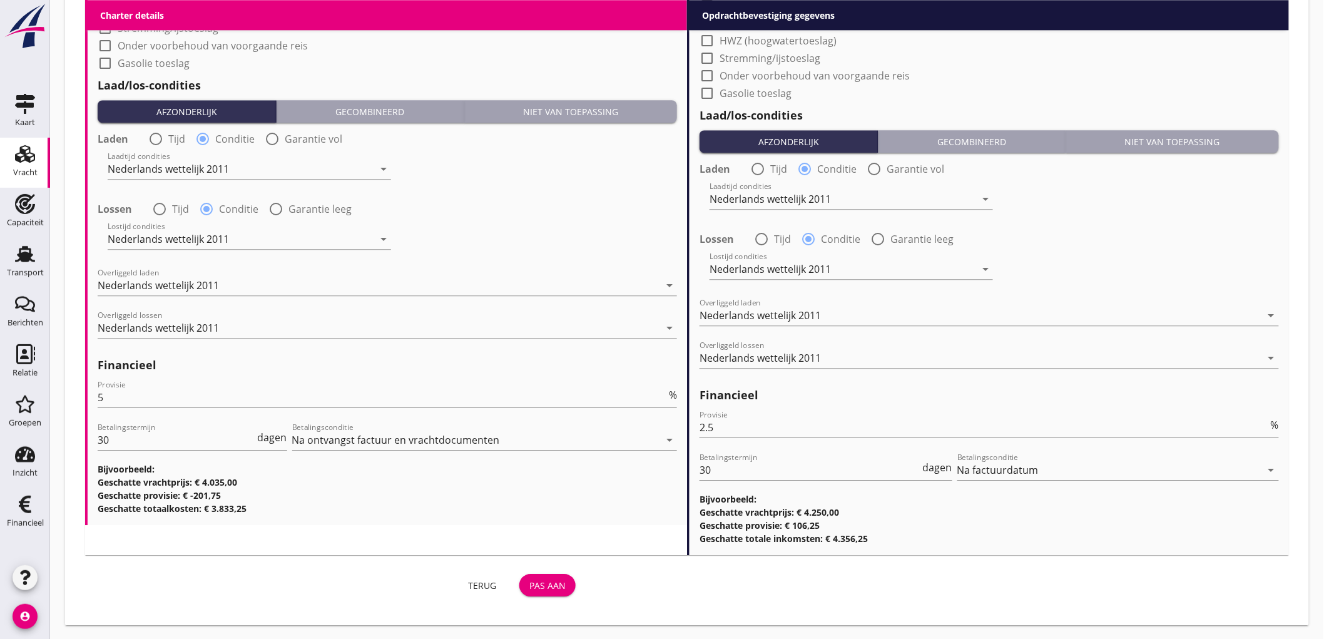
click at [555, 589] on div "Pas aan" at bounding box center [547, 585] width 36 height 13
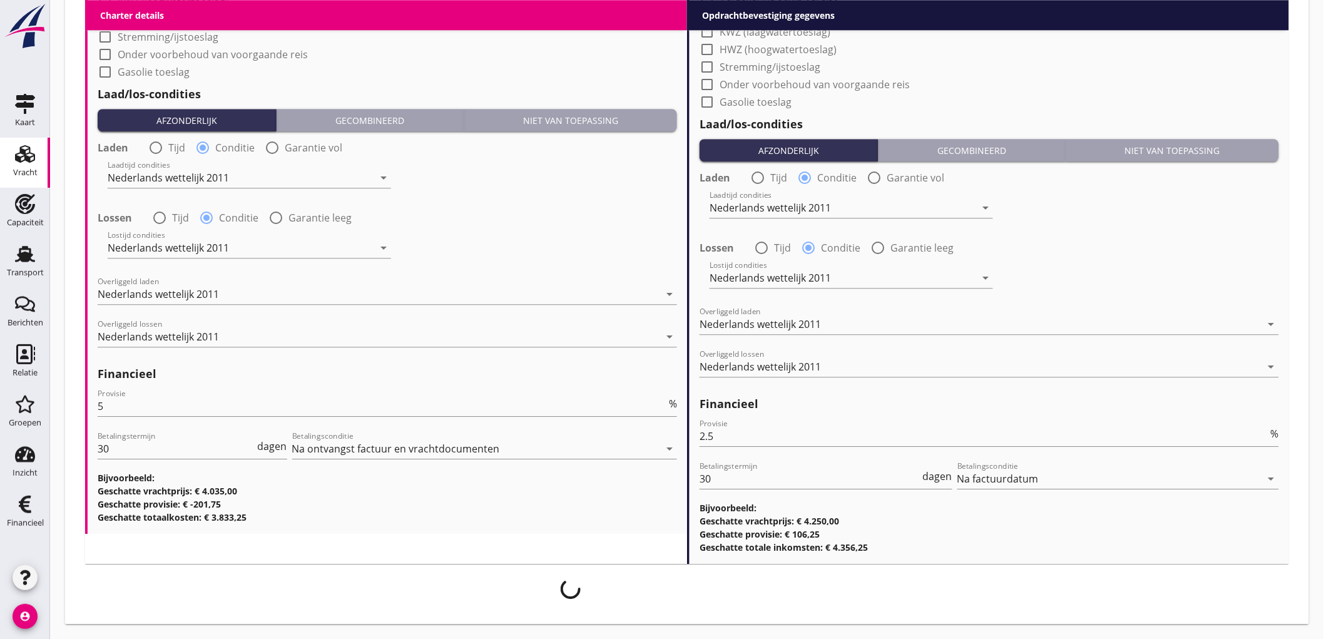
scroll to position [1357, 0]
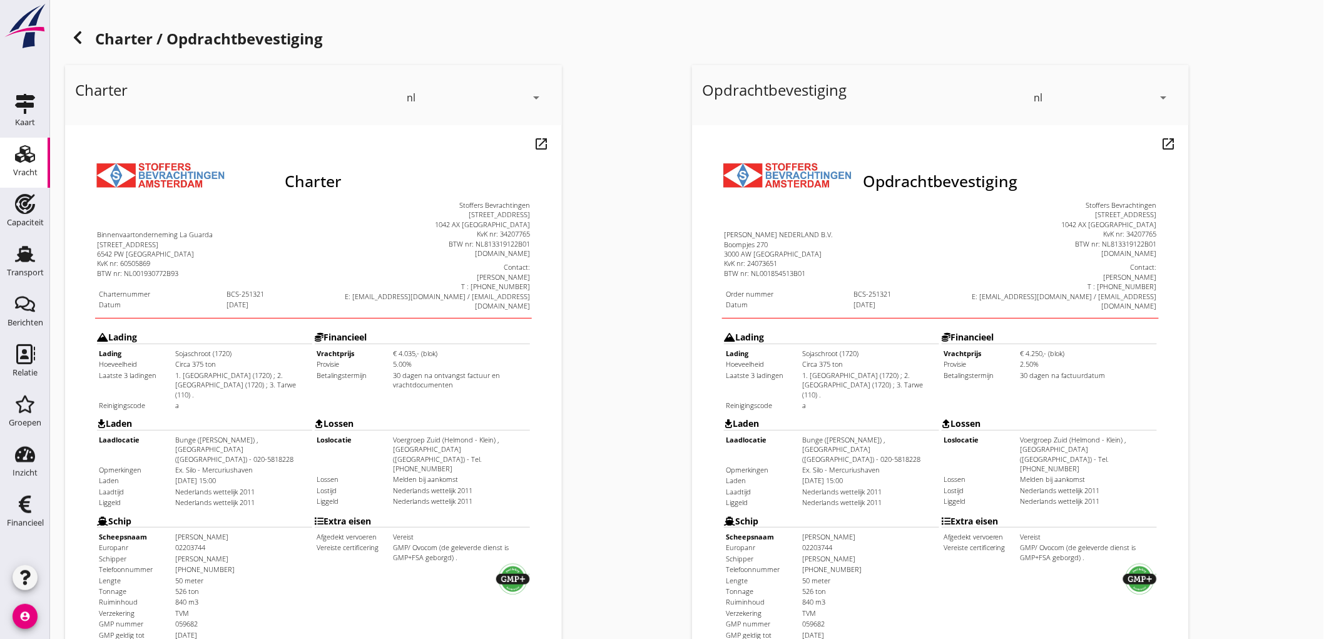
scroll to position [287, 0]
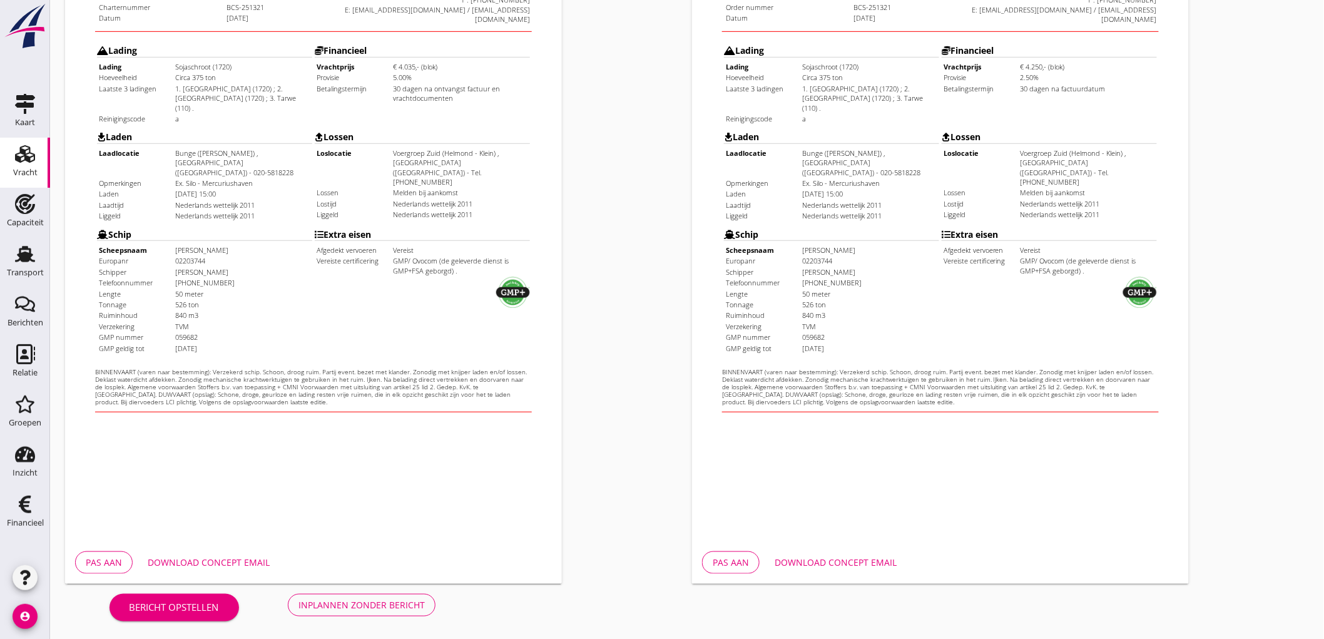
click at [390, 599] on div "Inplannen zonder bericht" at bounding box center [361, 604] width 126 height 13
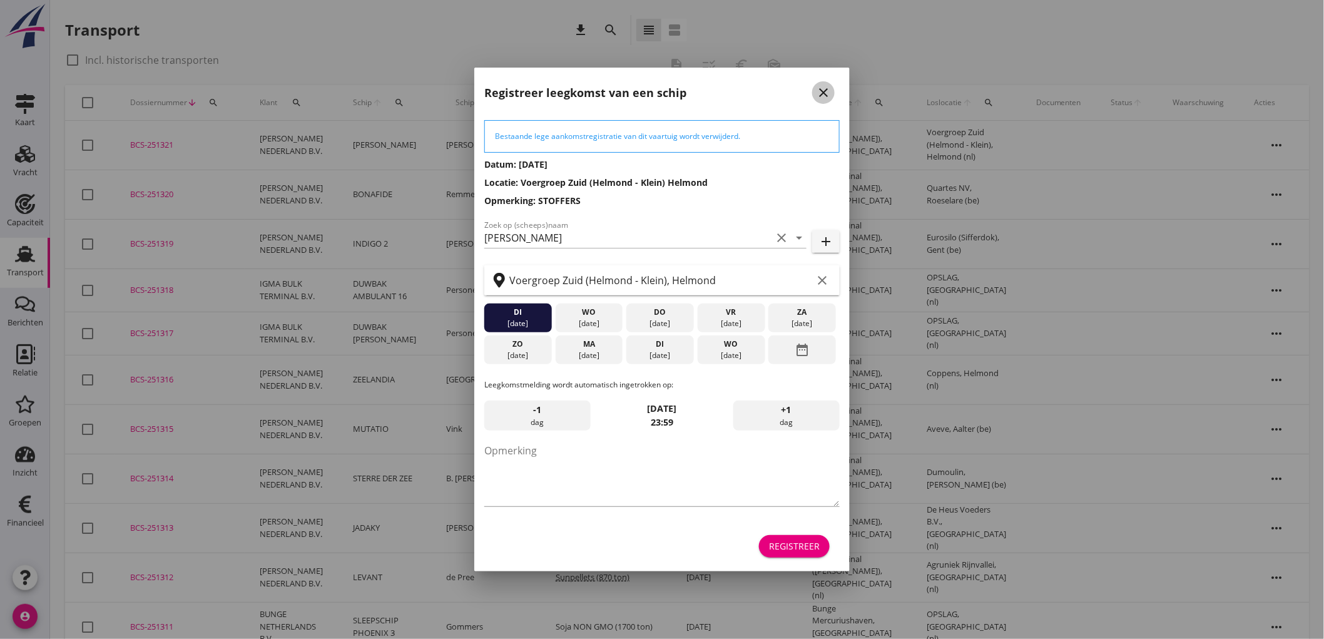
click at [821, 89] on icon "close" at bounding box center [823, 92] width 15 height 15
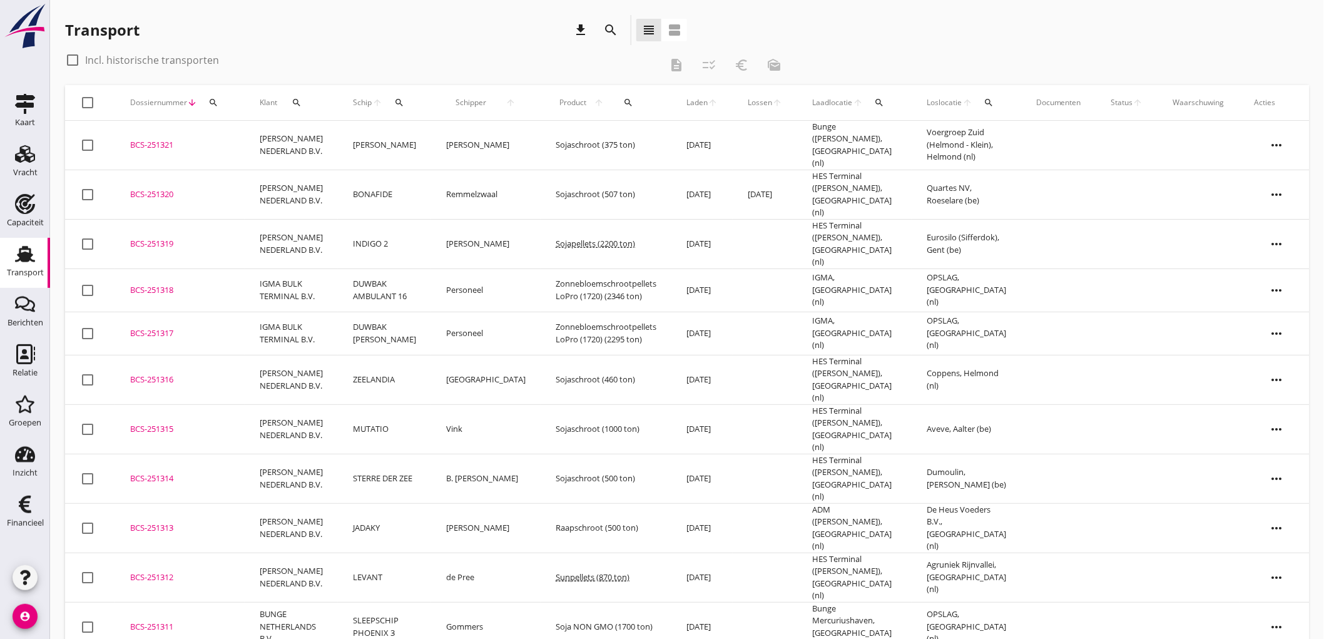
click at [328, 131] on td "[PERSON_NAME] NEDERLAND B.V." at bounding box center [291, 145] width 93 height 49
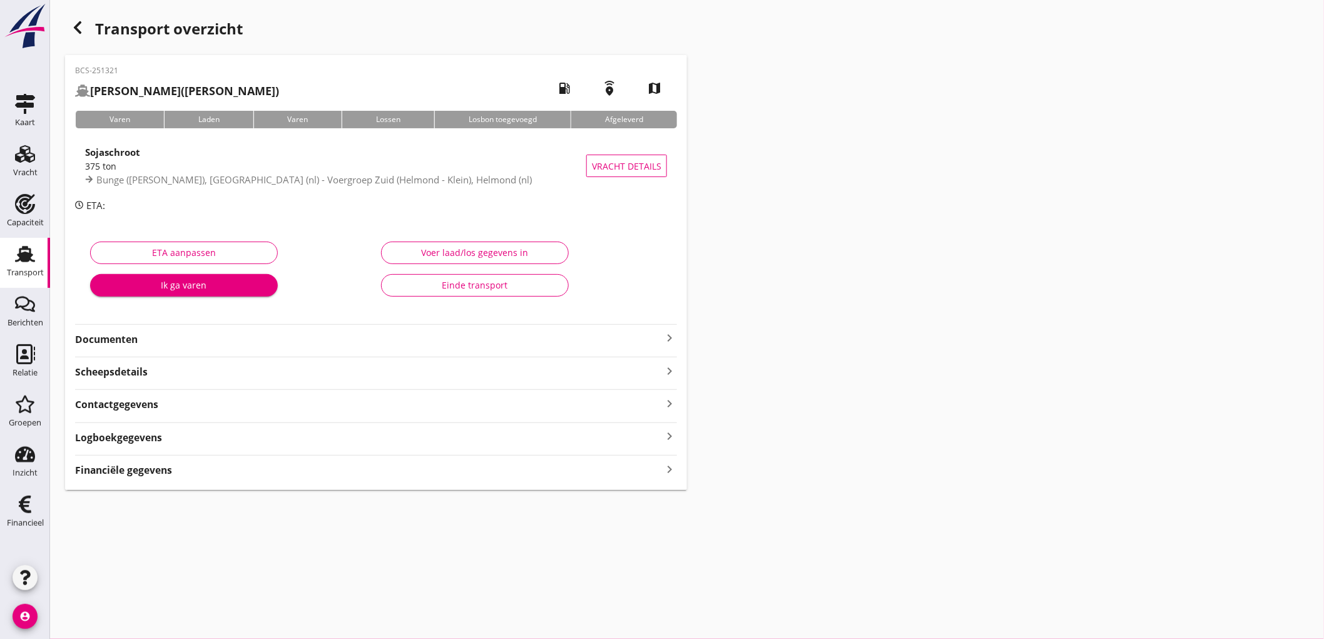
click at [291, 344] on strong "Documenten" at bounding box center [368, 339] width 587 height 14
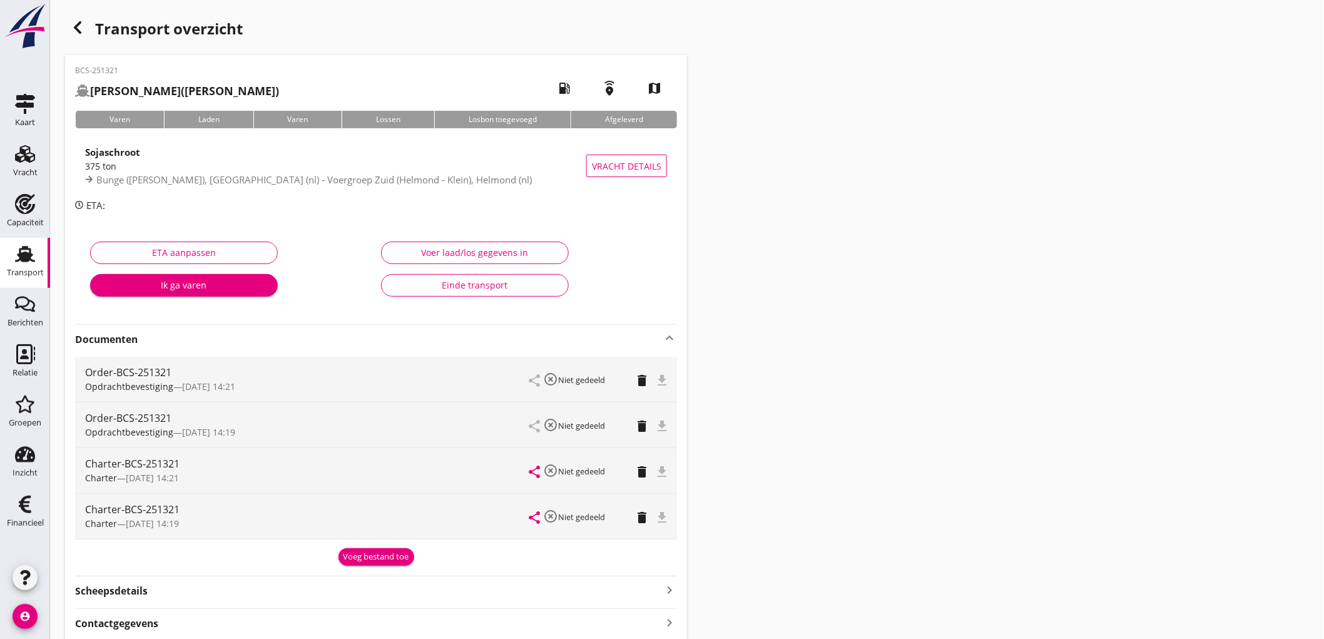
click at [25, 271] on div "Transport" at bounding box center [25, 272] width 37 height 8
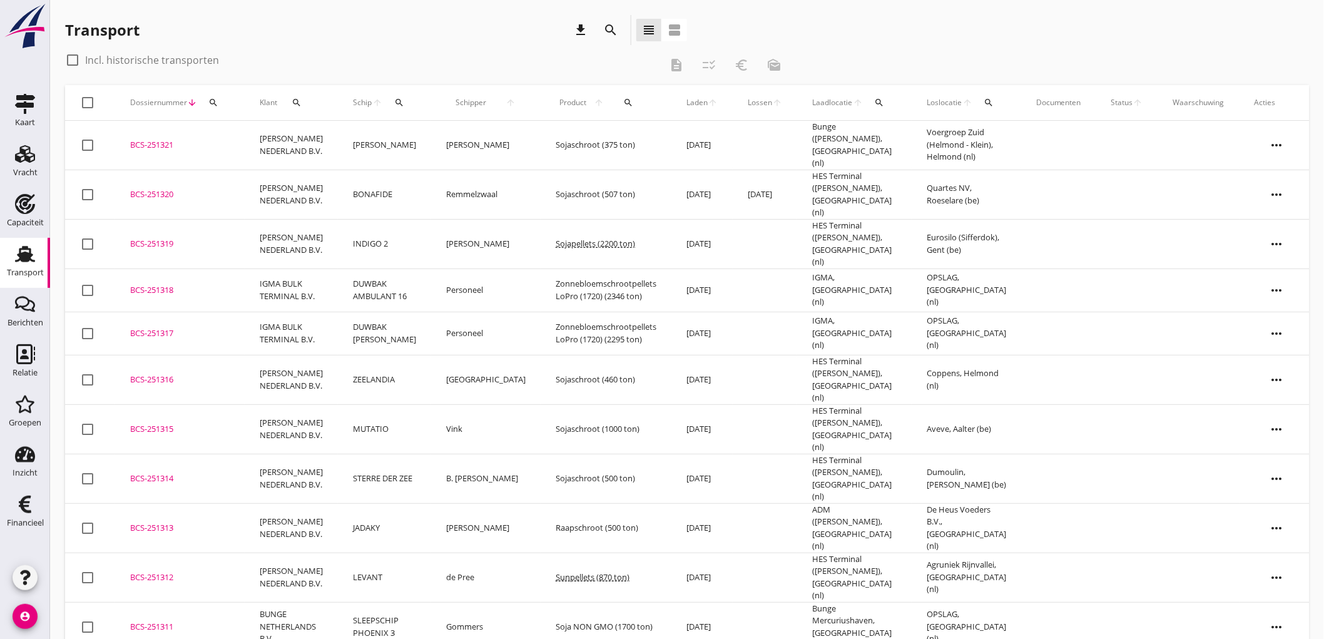
click at [400, 143] on td "[PERSON_NAME]" at bounding box center [384, 145] width 93 height 49
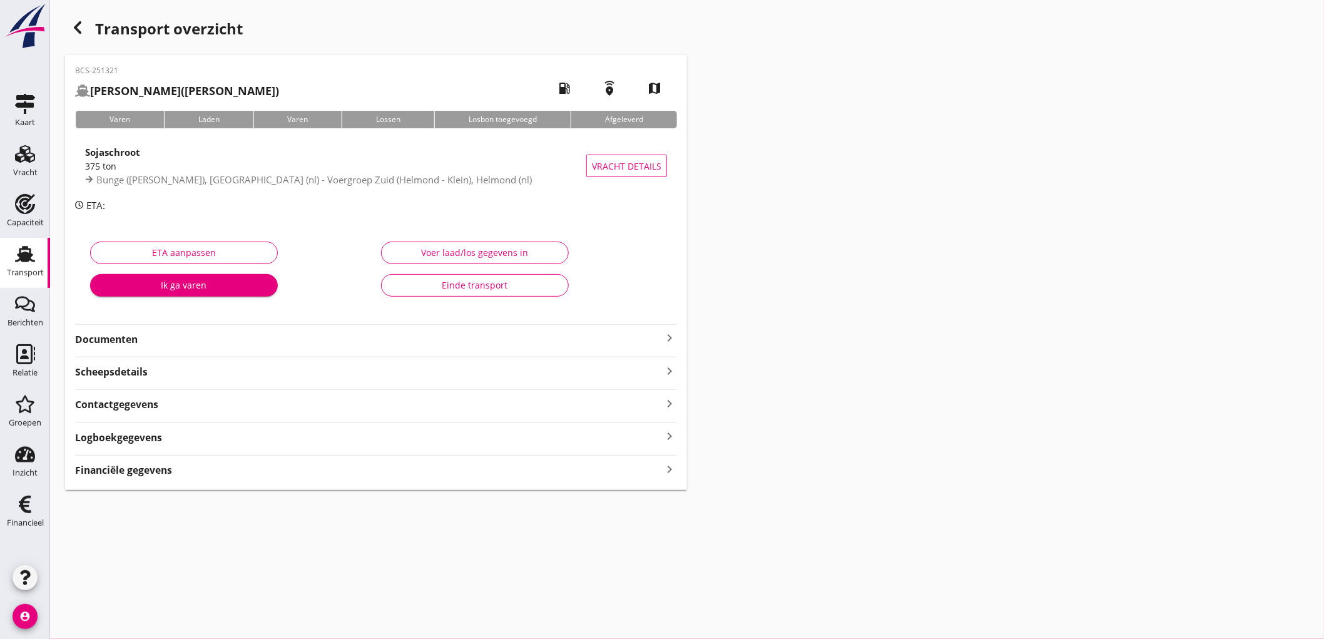
click at [463, 342] on strong "Documenten" at bounding box center [368, 339] width 587 height 14
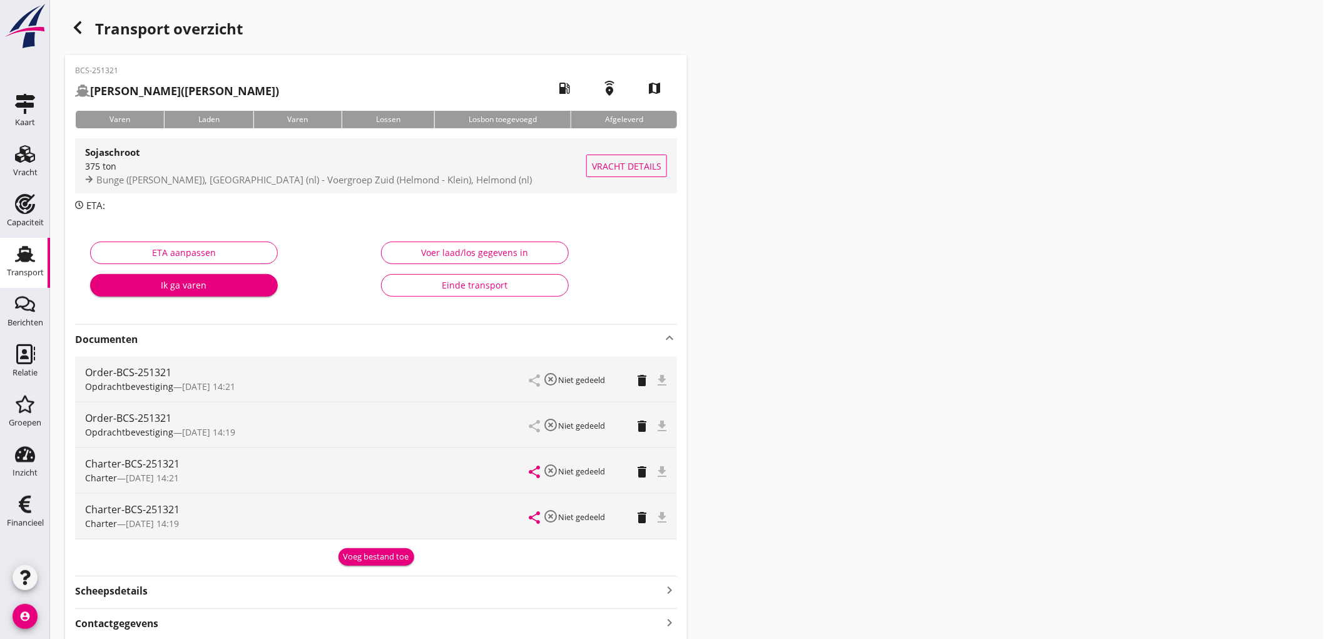
click at [308, 183] on span "Bunge ([PERSON_NAME]), [GEOGRAPHIC_DATA] (nl) - Voergroep Zuid (Helmond - Klein…" at bounding box center [313, 179] width 435 height 13
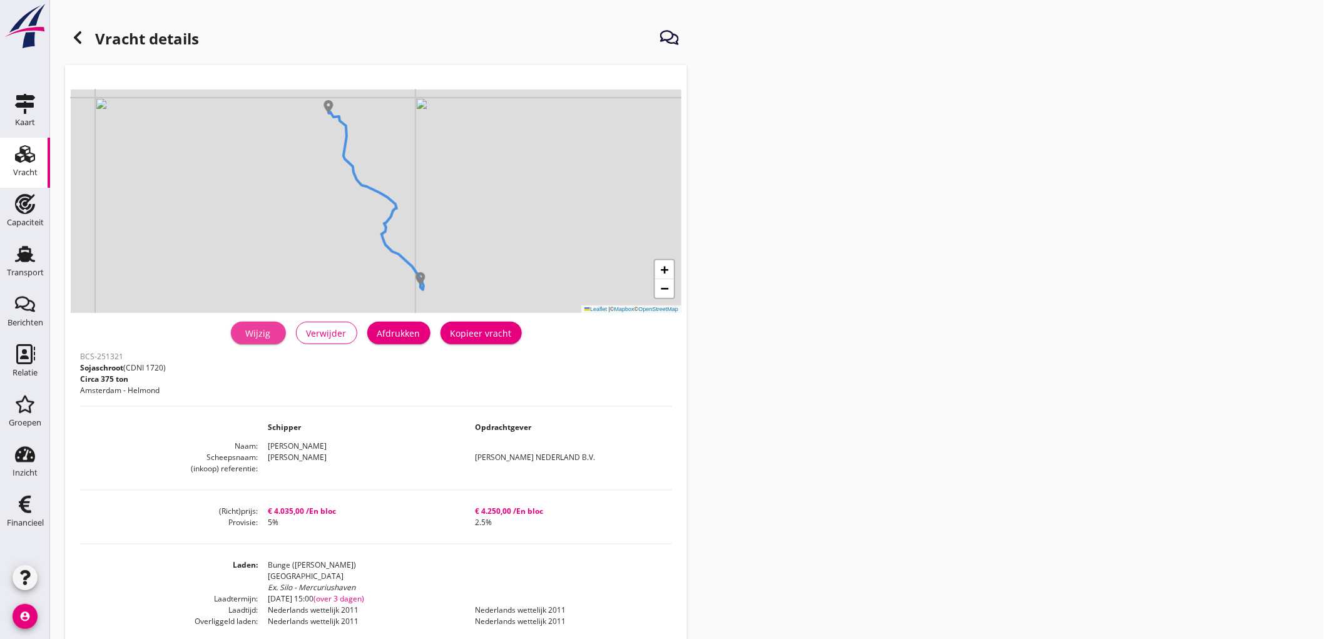
click at [281, 339] on link "Wijzig" at bounding box center [258, 333] width 55 height 23
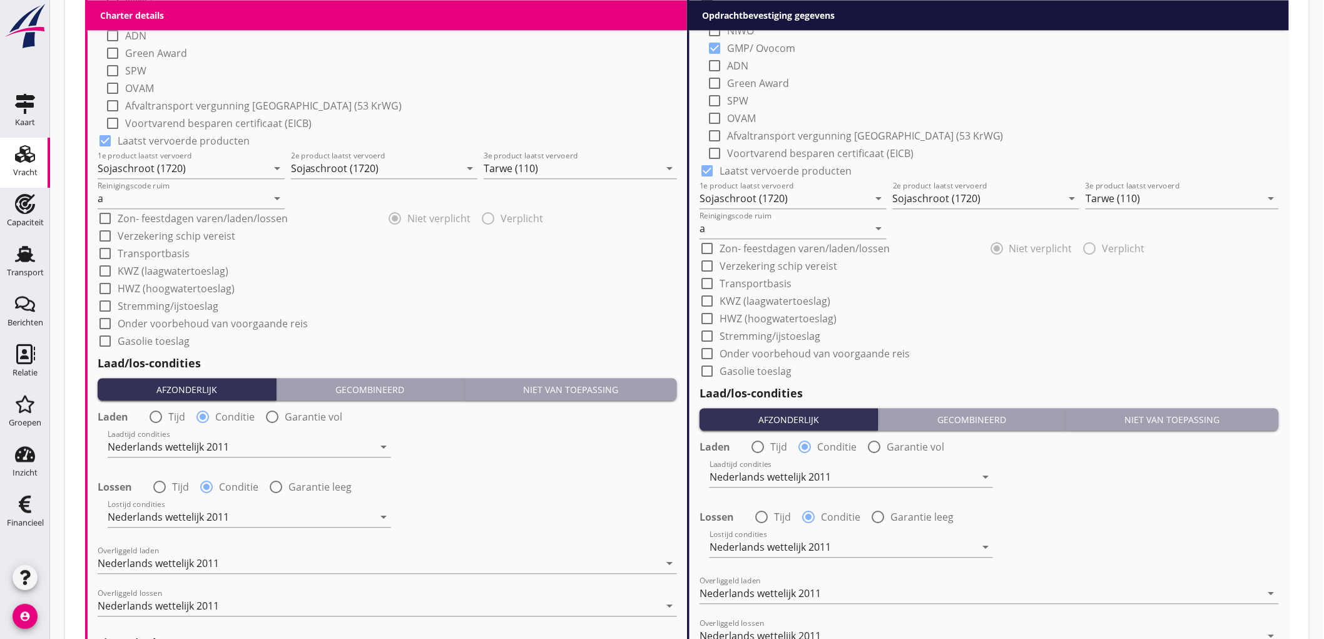
scroll to position [1367, 0]
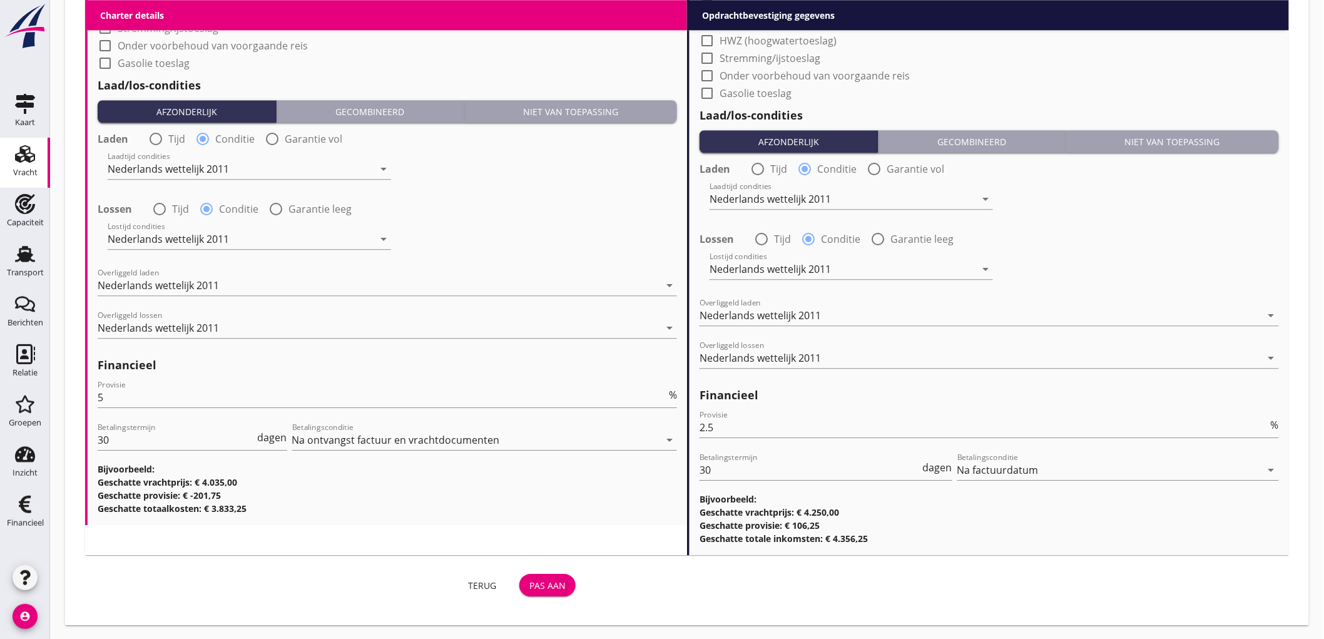
click at [559, 591] on button "Pas aan" at bounding box center [547, 585] width 56 height 23
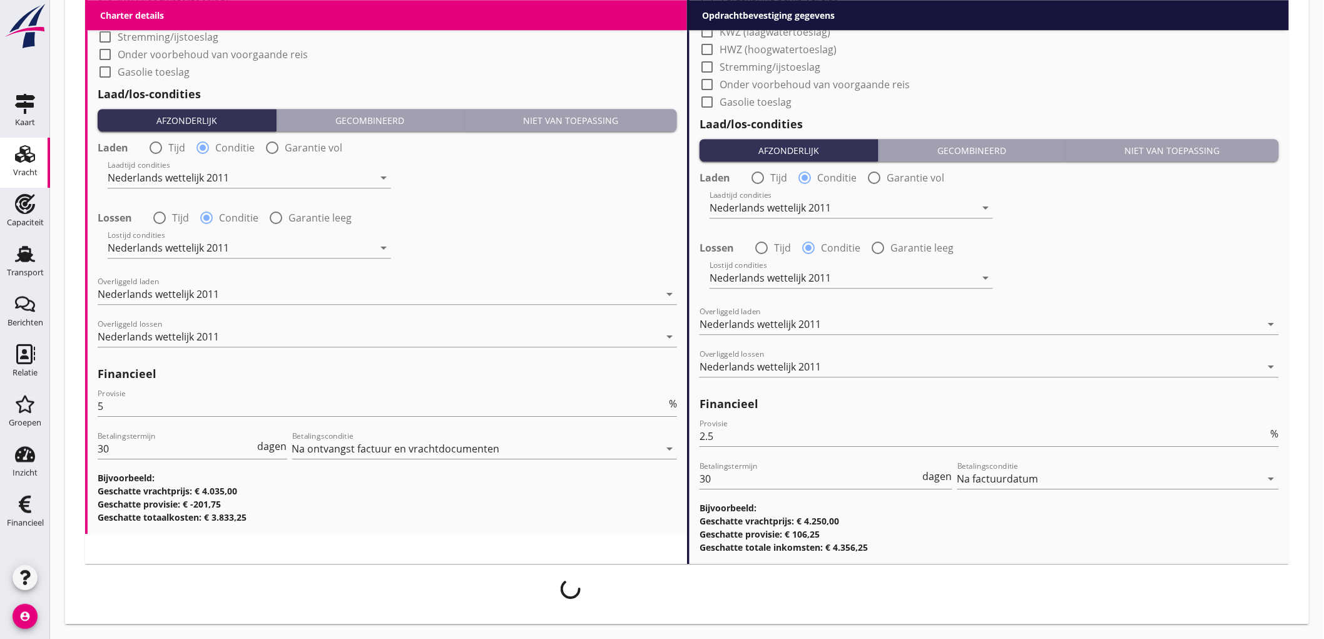
scroll to position [1357, 0]
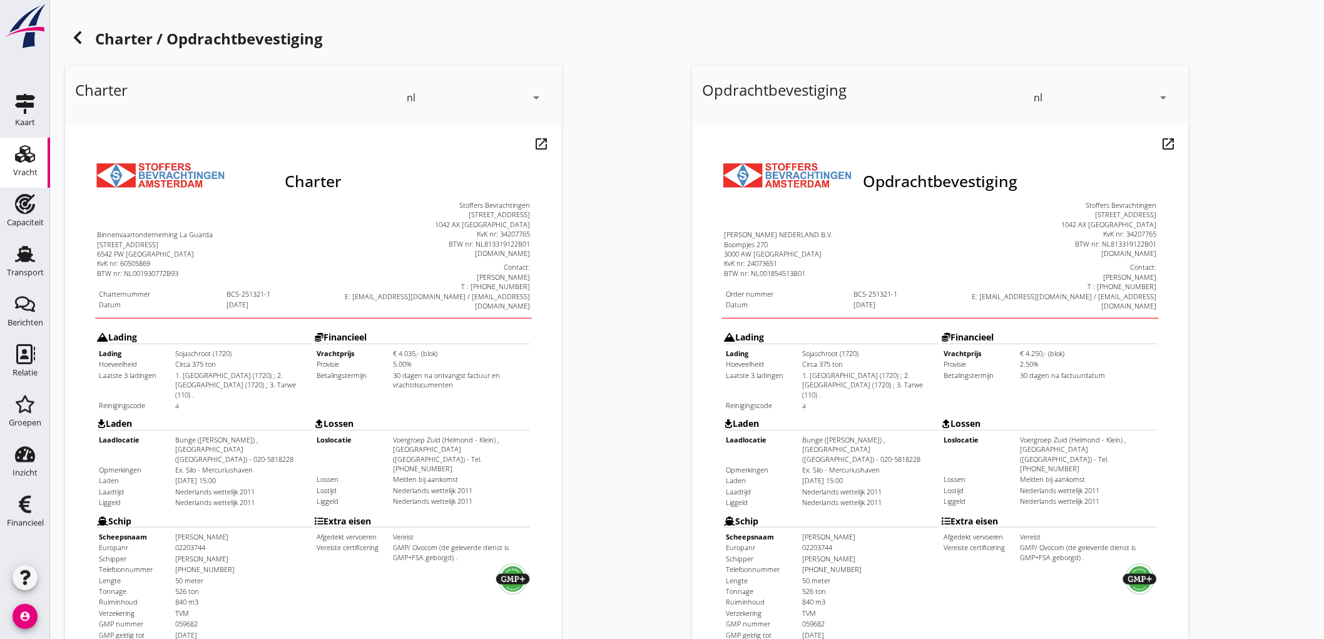
scroll to position [287, 0]
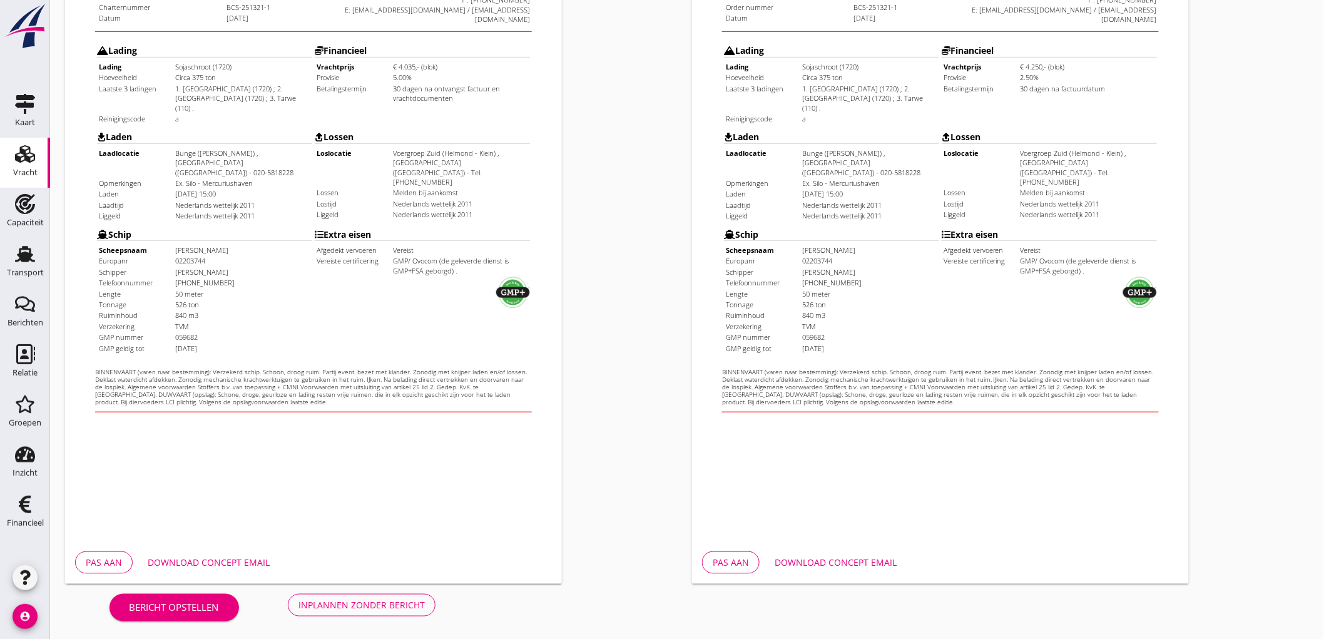
click at [413, 598] on div "Inplannen zonder bericht" at bounding box center [361, 604] width 126 height 13
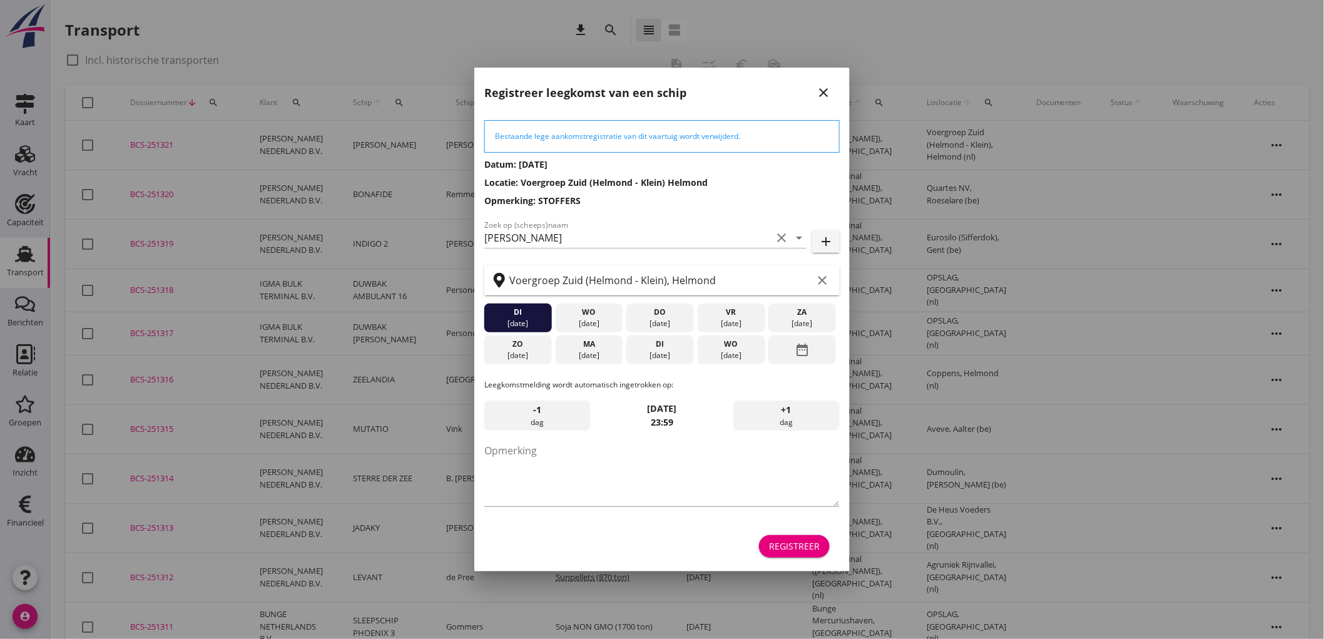
click at [818, 88] on icon "close" at bounding box center [823, 92] width 15 height 15
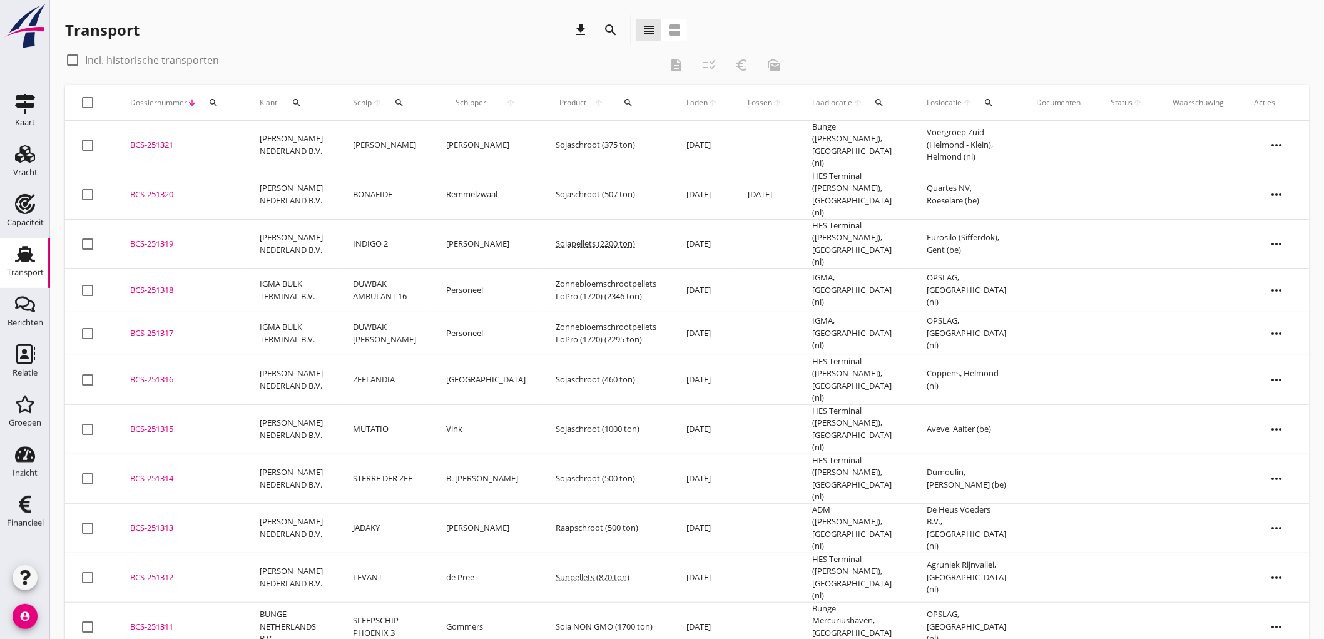
click at [181, 144] on div "BCS-251321" at bounding box center [179, 145] width 99 height 13
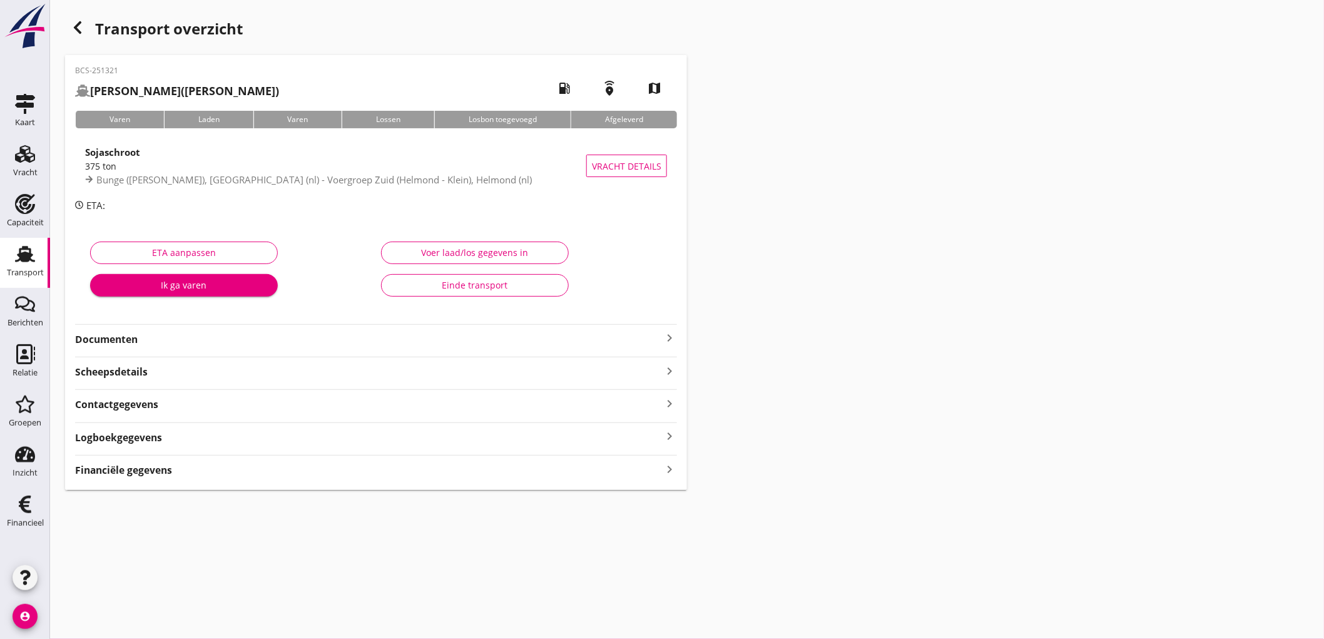
click at [374, 340] on strong "Documenten" at bounding box center [368, 339] width 587 height 14
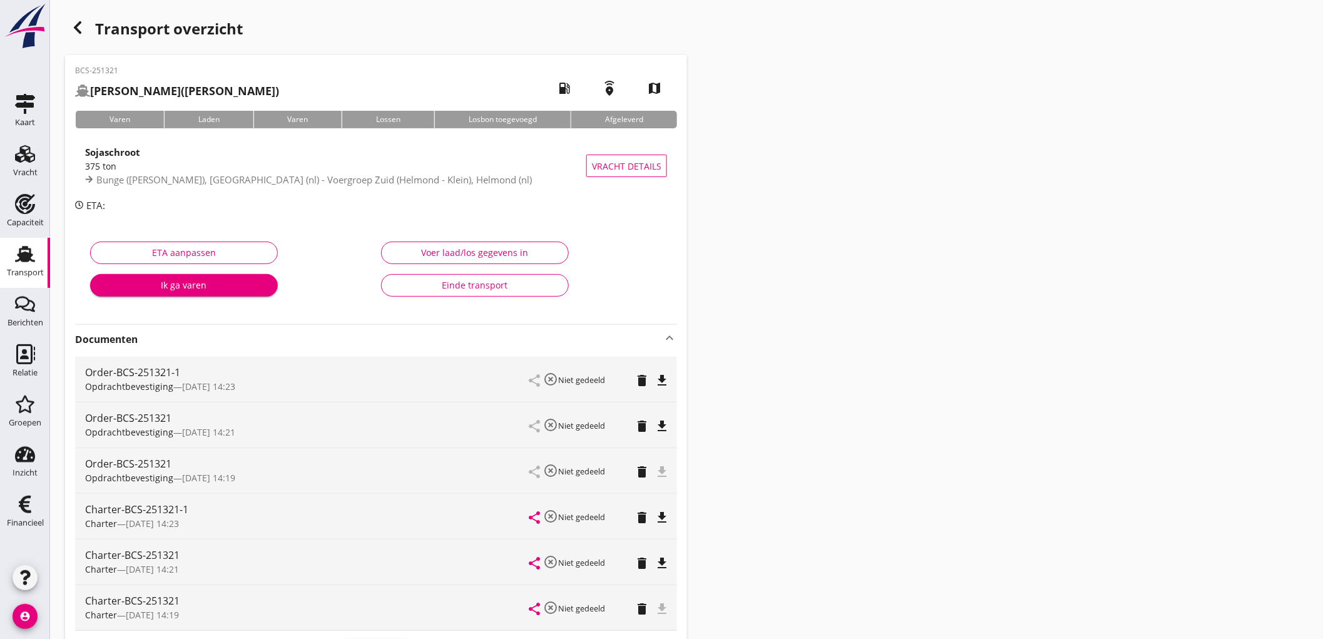
scroll to position [139, 0]
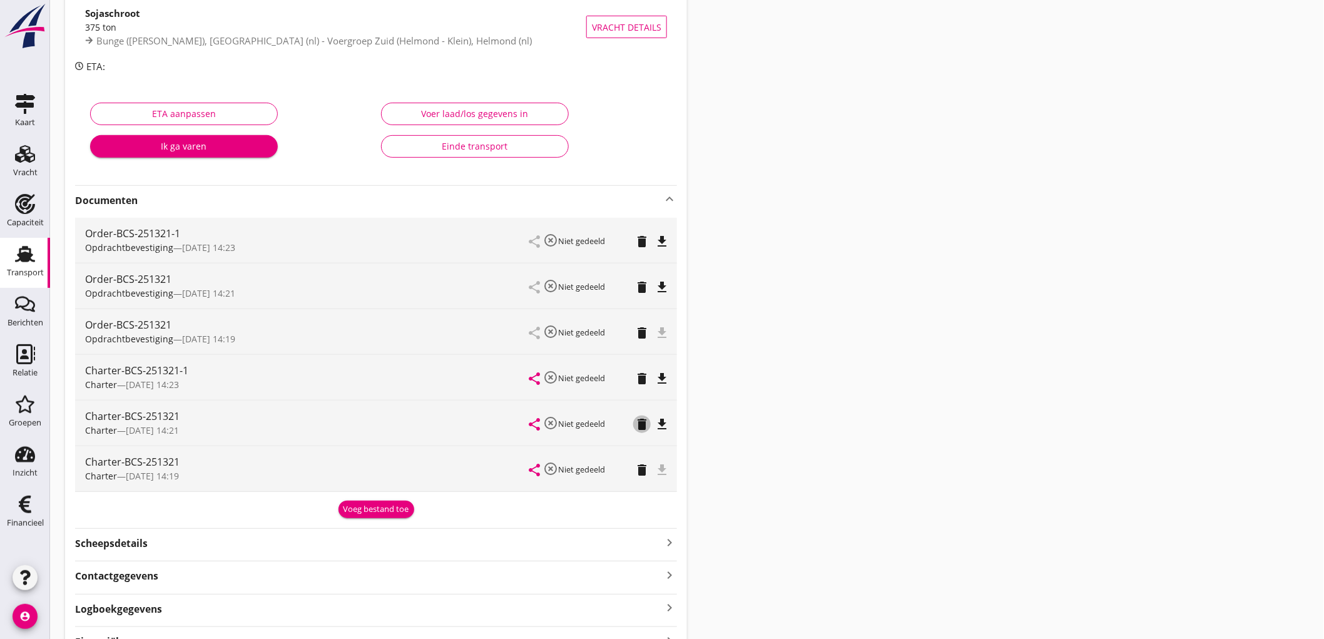
click at [646, 427] on icon "delete" at bounding box center [641, 424] width 15 height 15
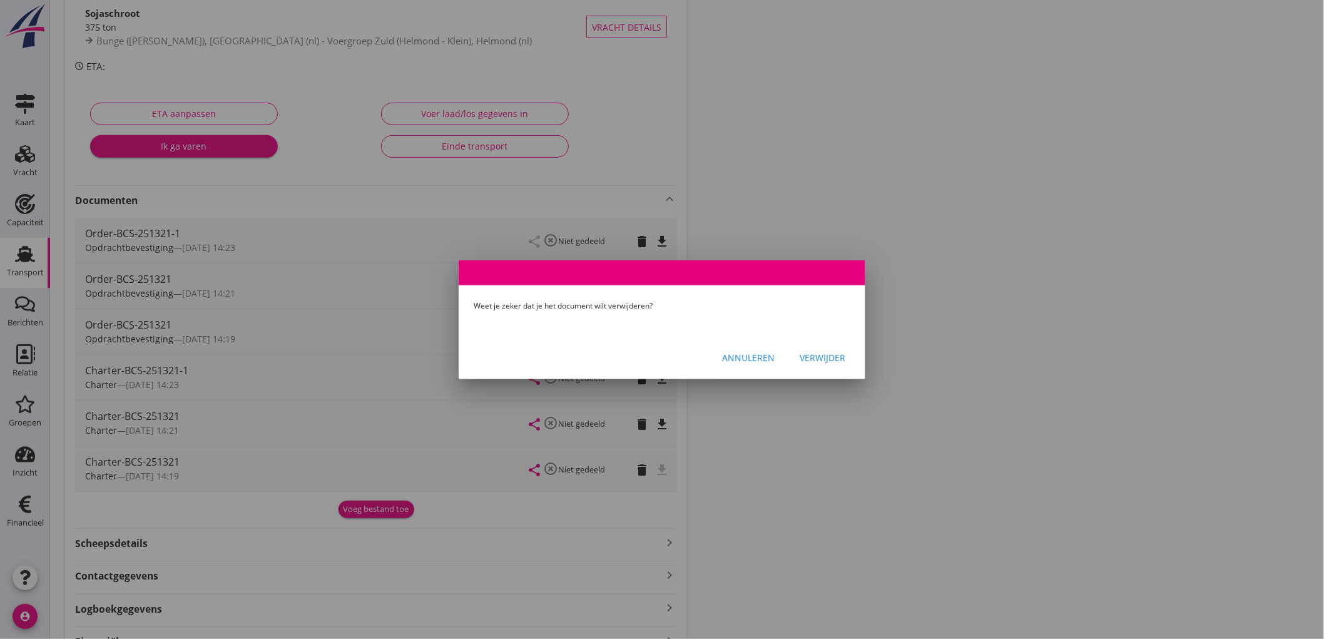
click at [816, 351] on div "Verwijder" at bounding box center [822, 357] width 46 height 13
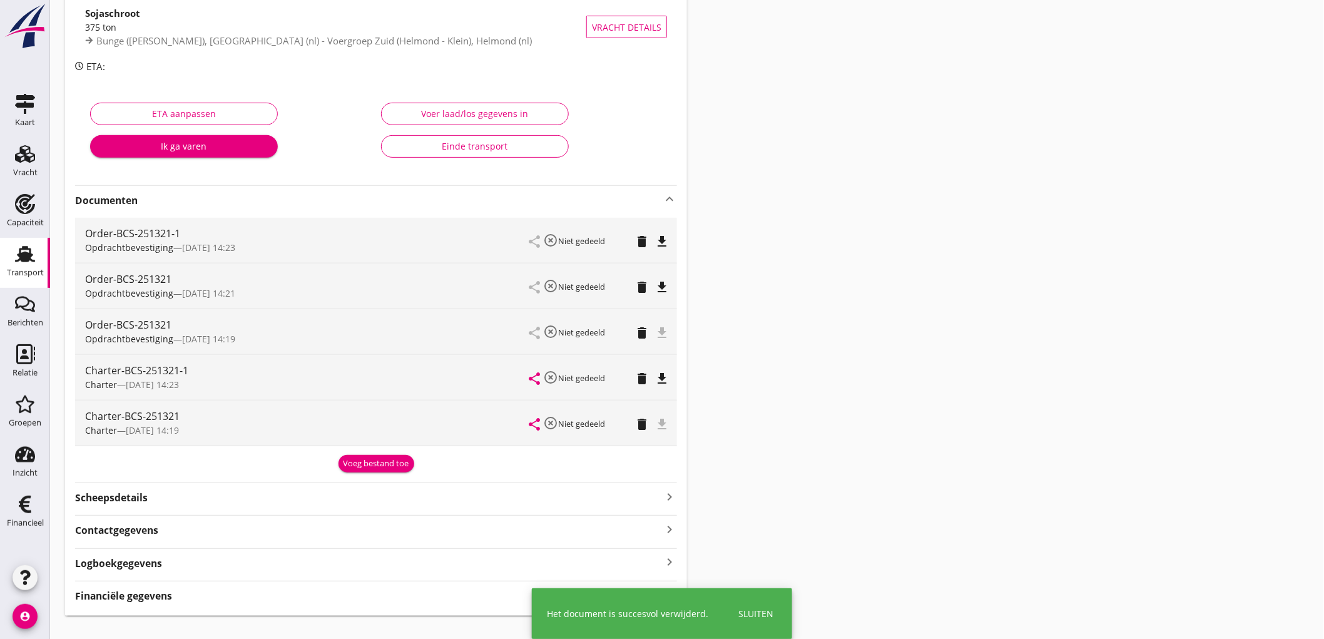
click at [641, 423] on icon "delete" at bounding box center [641, 424] width 15 height 15
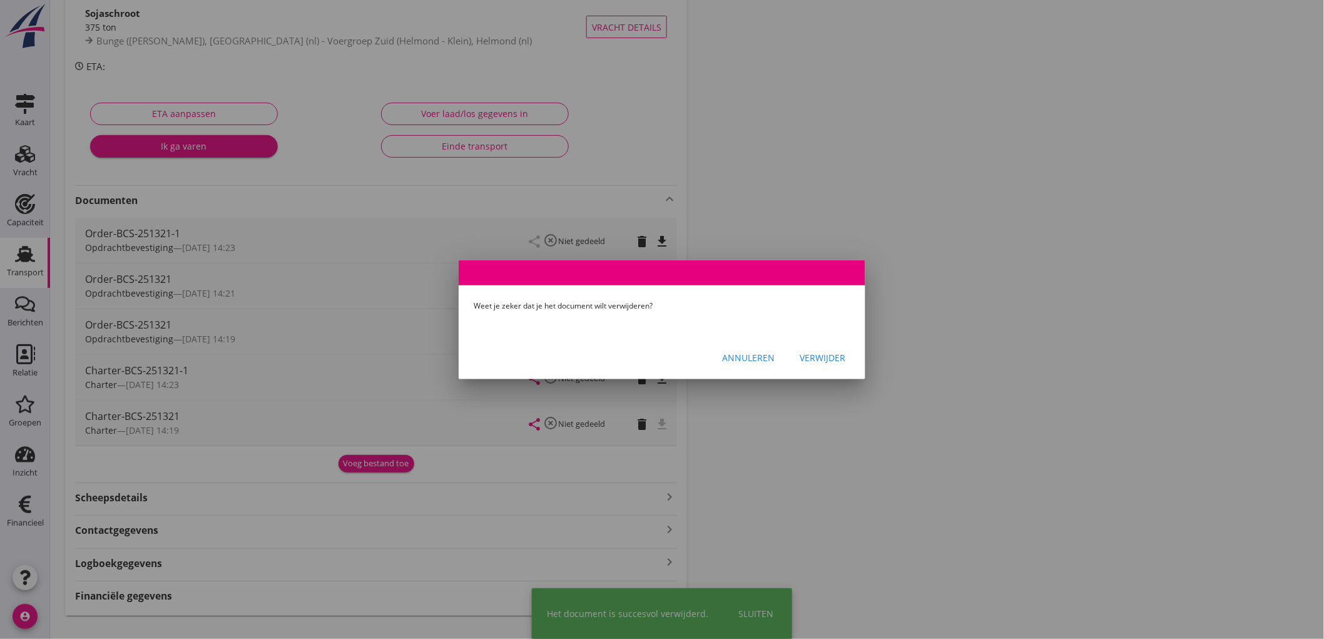
click at [816, 357] on div "Verwijder" at bounding box center [822, 357] width 46 height 13
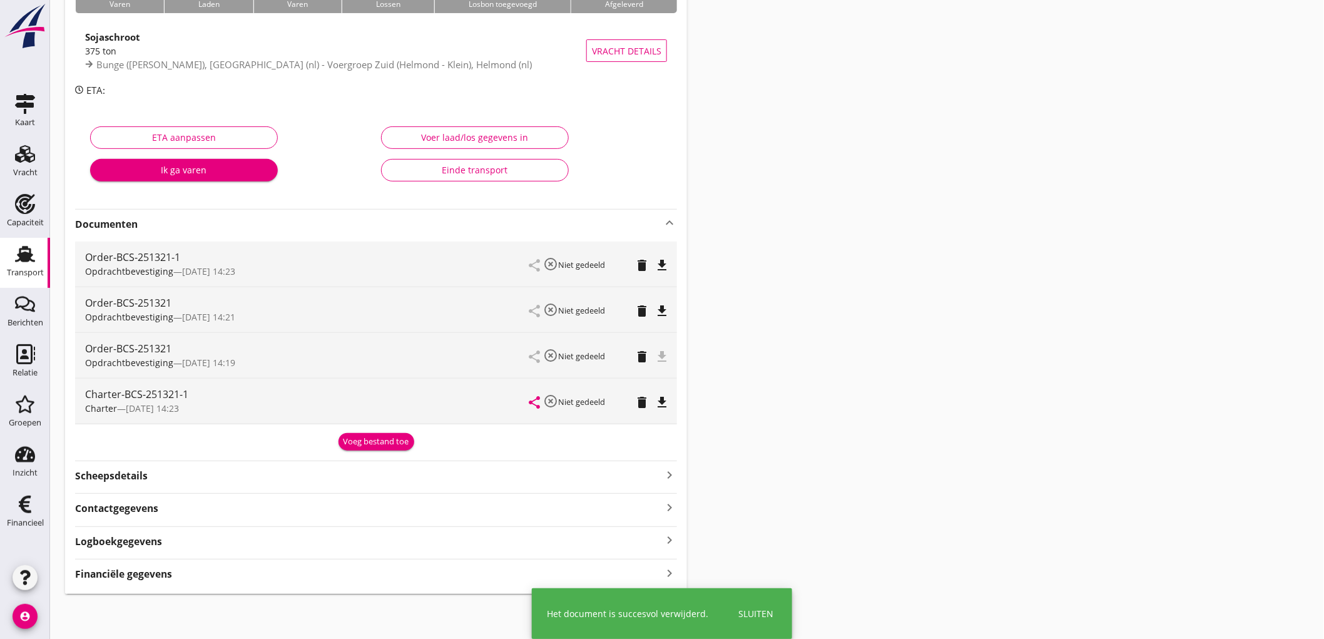
scroll to position [115, 0]
click at [645, 353] on icon "delete" at bounding box center [641, 356] width 15 height 15
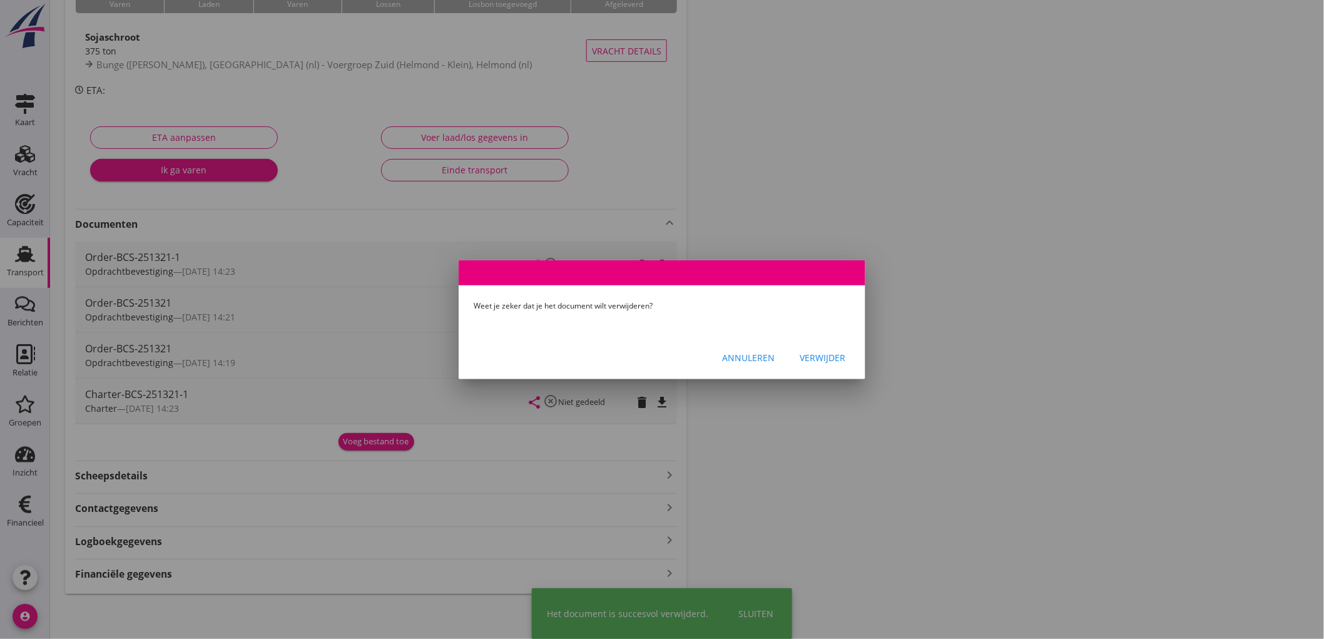
click at [820, 355] on div "Verwijder" at bounding box center [822, 357] width 46 height 13
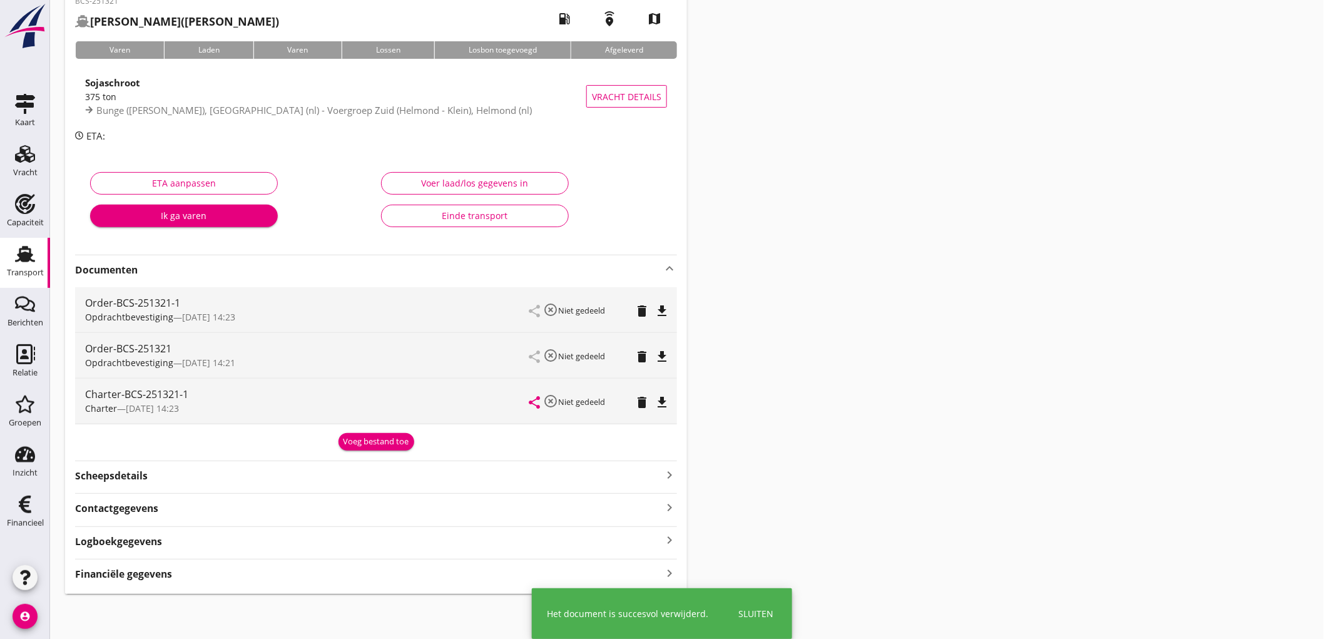
scroll to position [70, 0]
click at [636, 351] on icon "delete" at bounding box center [641, 356] width 15 height 15
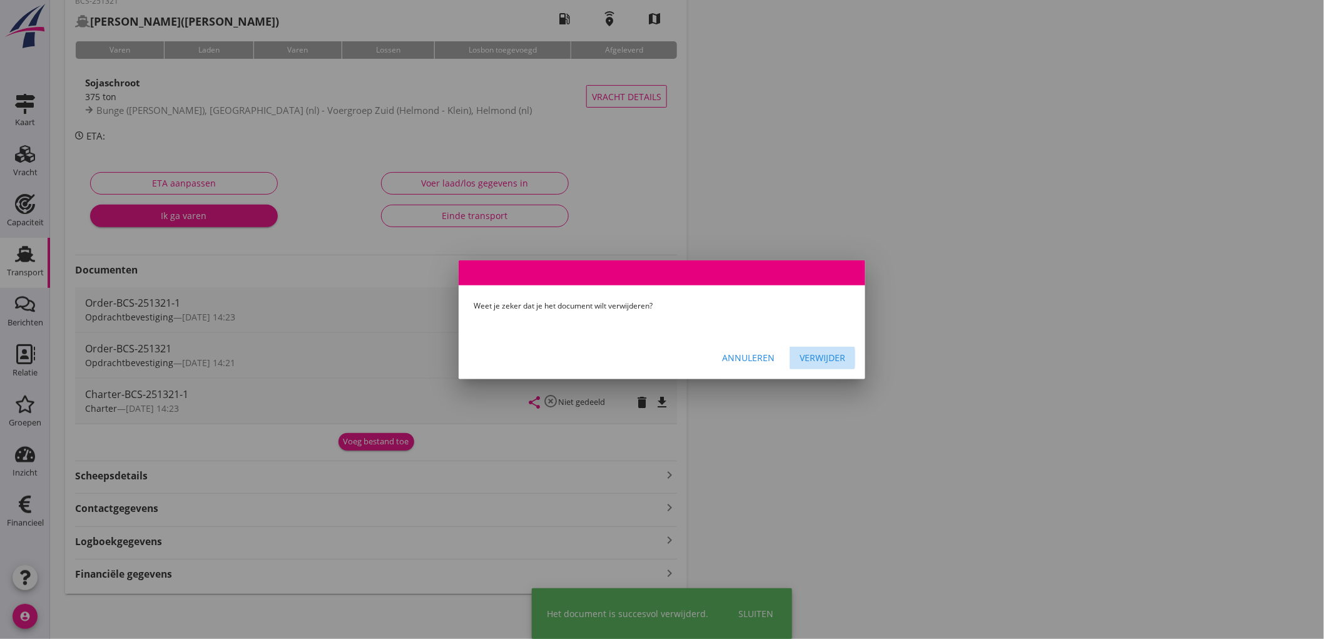
click at [823, 366] on button "Verwijder" at bounding box center [822, 358] width 66 height 23
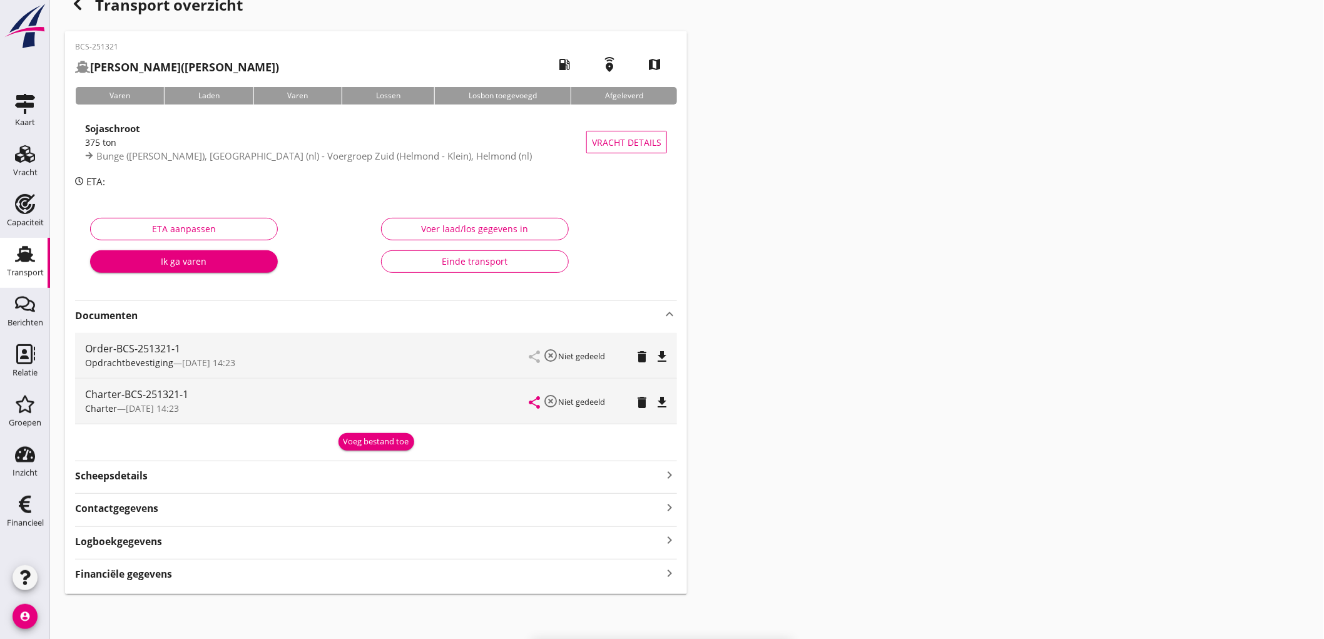
scroll to position [24, 0]
click at [661, 355] on icon "file_download" at bounding box center [661, 356] width 15 height 15
click at [662, 398] on icon "file_download" at bounding box center [661, 402] width 15 height 15
click at [186, 572] on div "Financiële gegevens keyboard_arrow_right" at bounding box center [376, 572] width 602 height 17
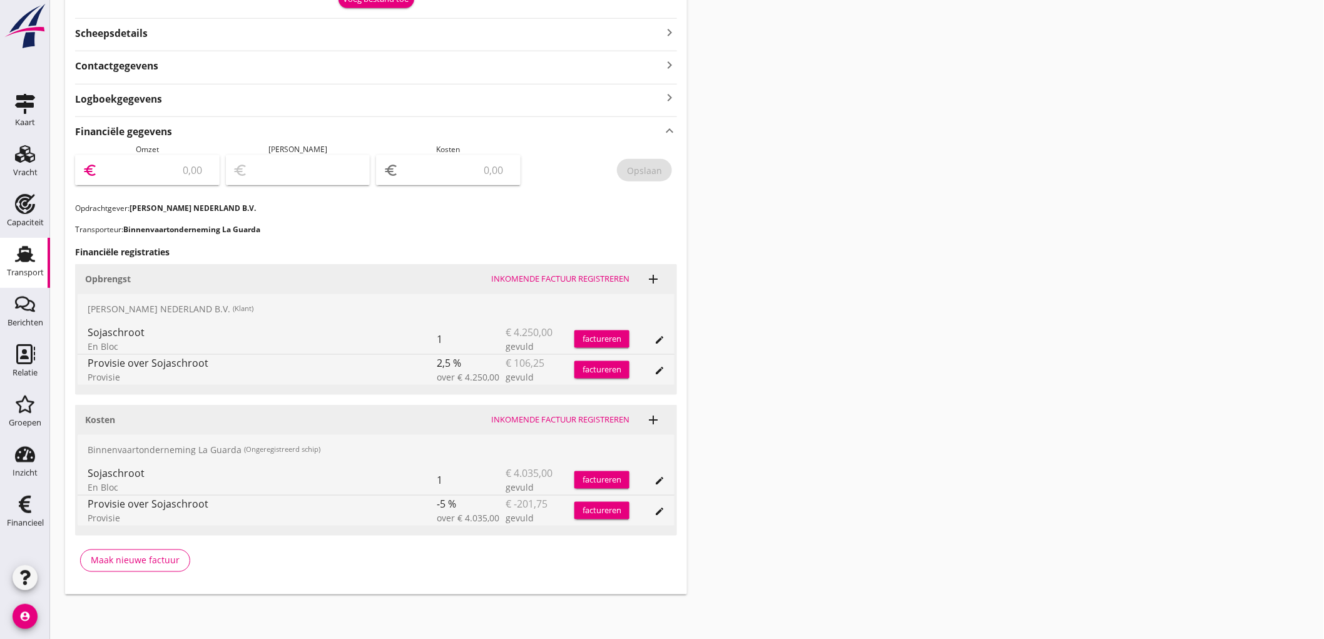
click at [194, 169] on input "number" at bounding box center [156, 170] width 112 height 20
type input "4443"
type input "4443.7"
type input "414"
type input "4143"
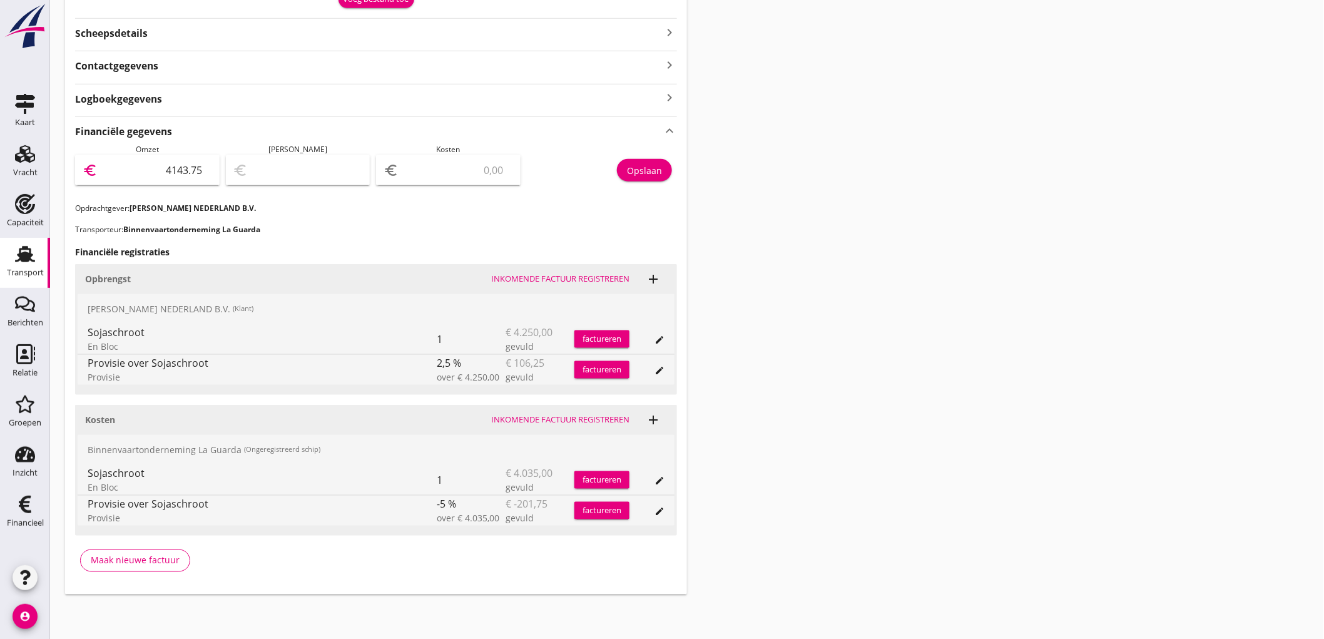
type input "4143.75"
type input "4140.75"
type input "3"
type input "4105.75"
type input "38"
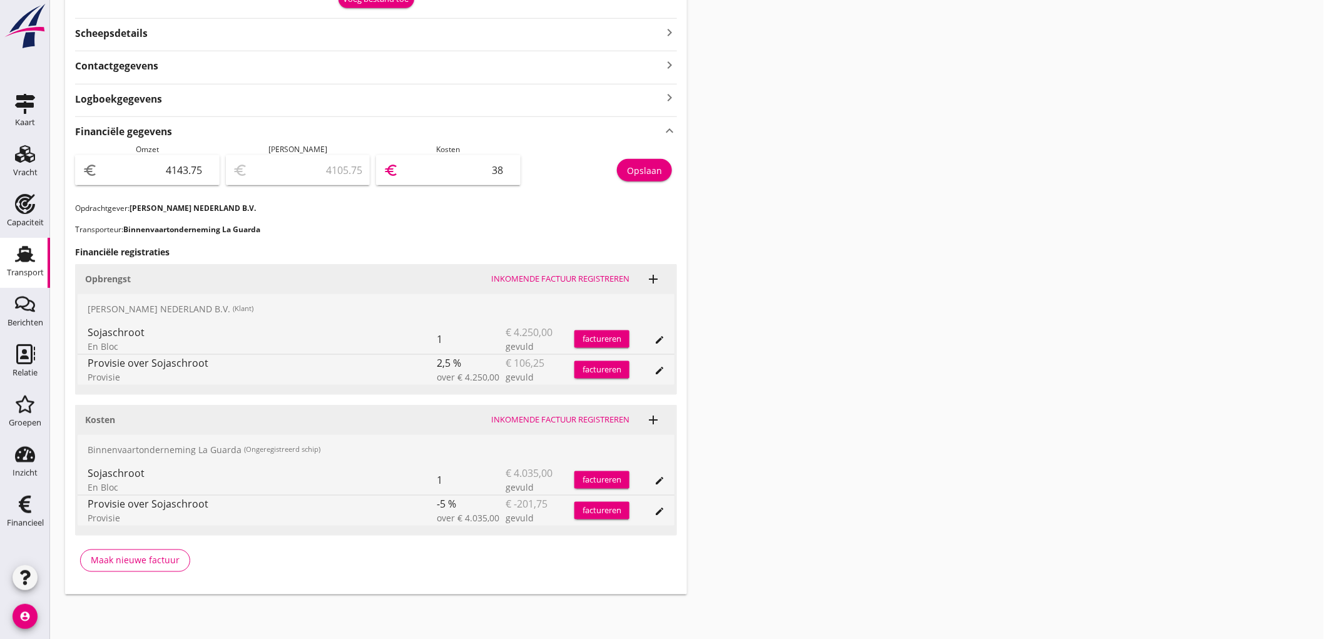
type input "3760.75"
type input "383"
type input "310.75"
type input "3833"
type input "310.55"
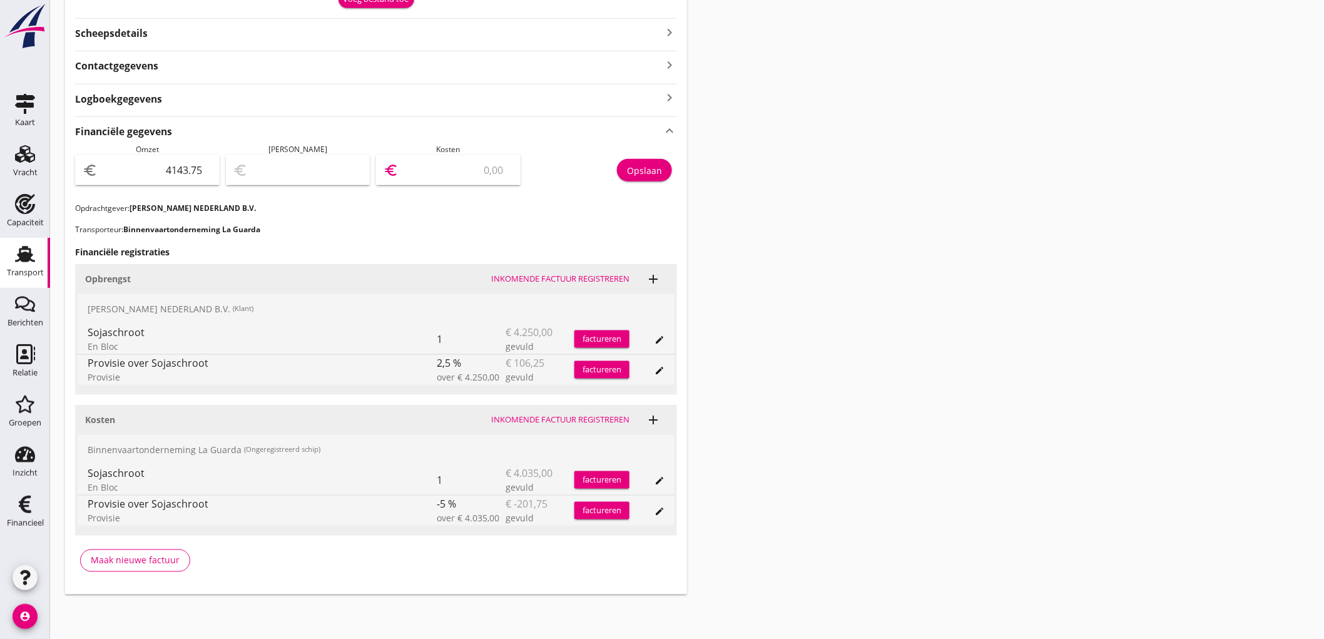
type input "3833.2"
type input "310.50"
type input "3833.25"
click at [670, 170] on button "Opslaan" at bounding box center [644, 170] width 55 height 23
click at [38, 256] on div "Transport" at bounding box center [25, 254] width 30 height 20
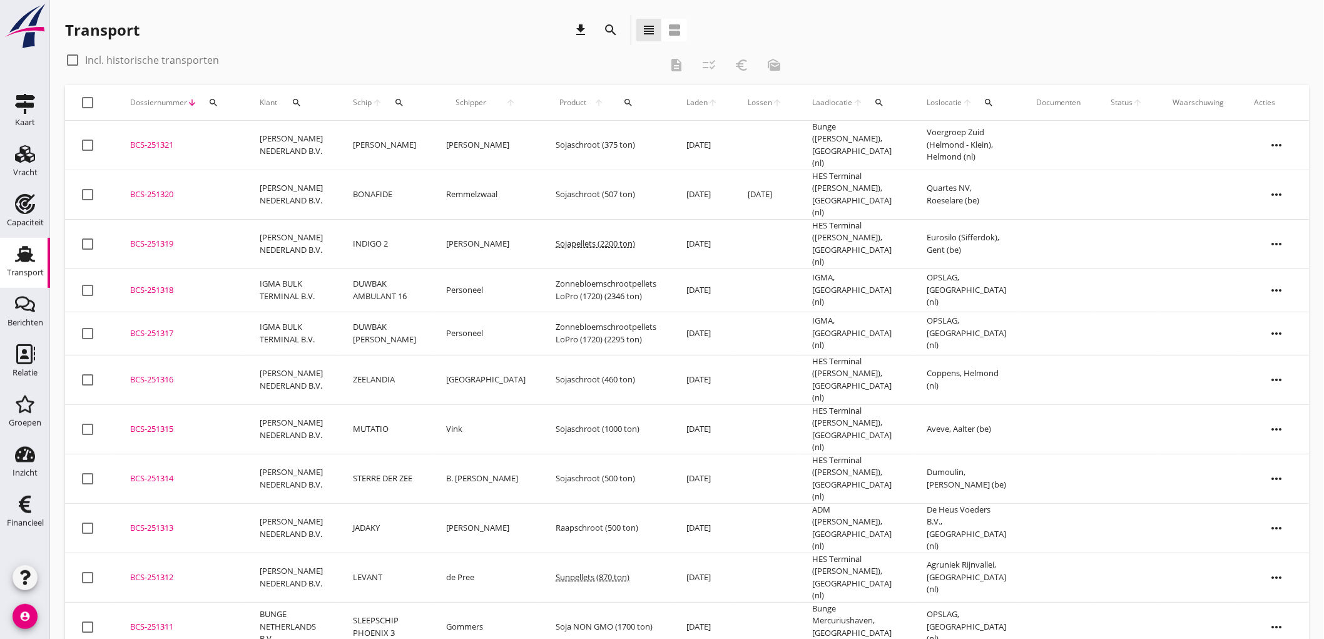
click at [382, 230] on td "INDIGO 2" at bounding box center [384, 243] width 93 height 49
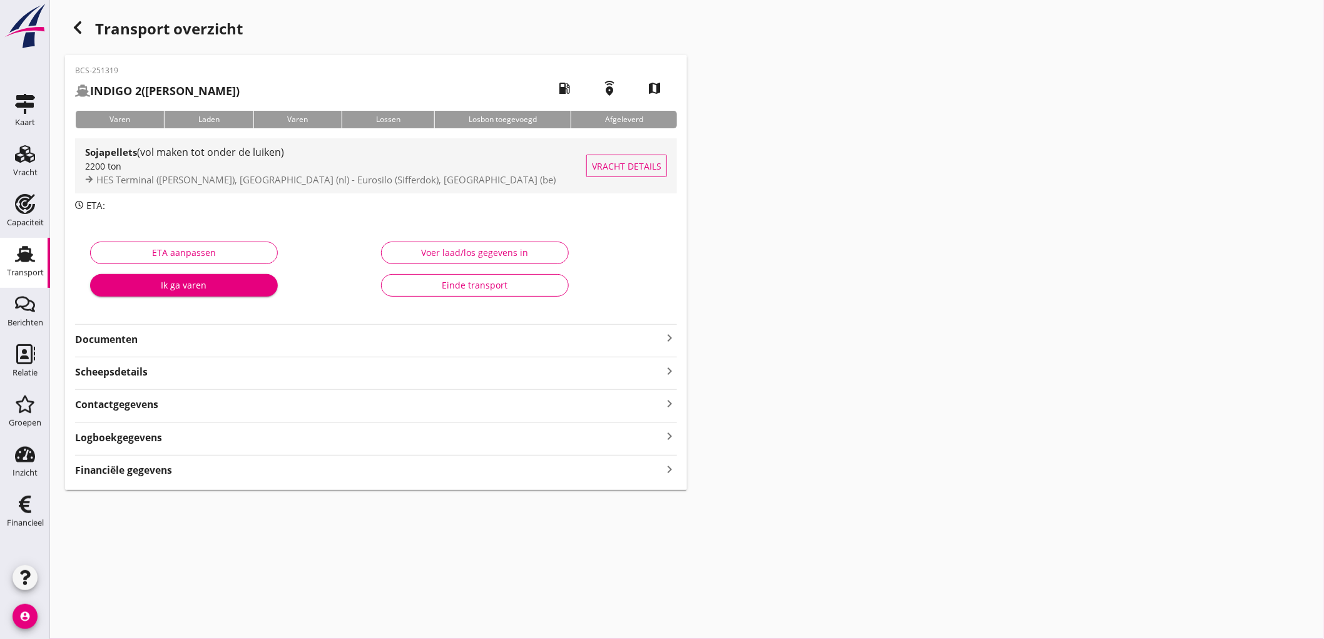
click at [396, 164] on div "2200 ton" at bounding box center [335, 166] width 501 height 13
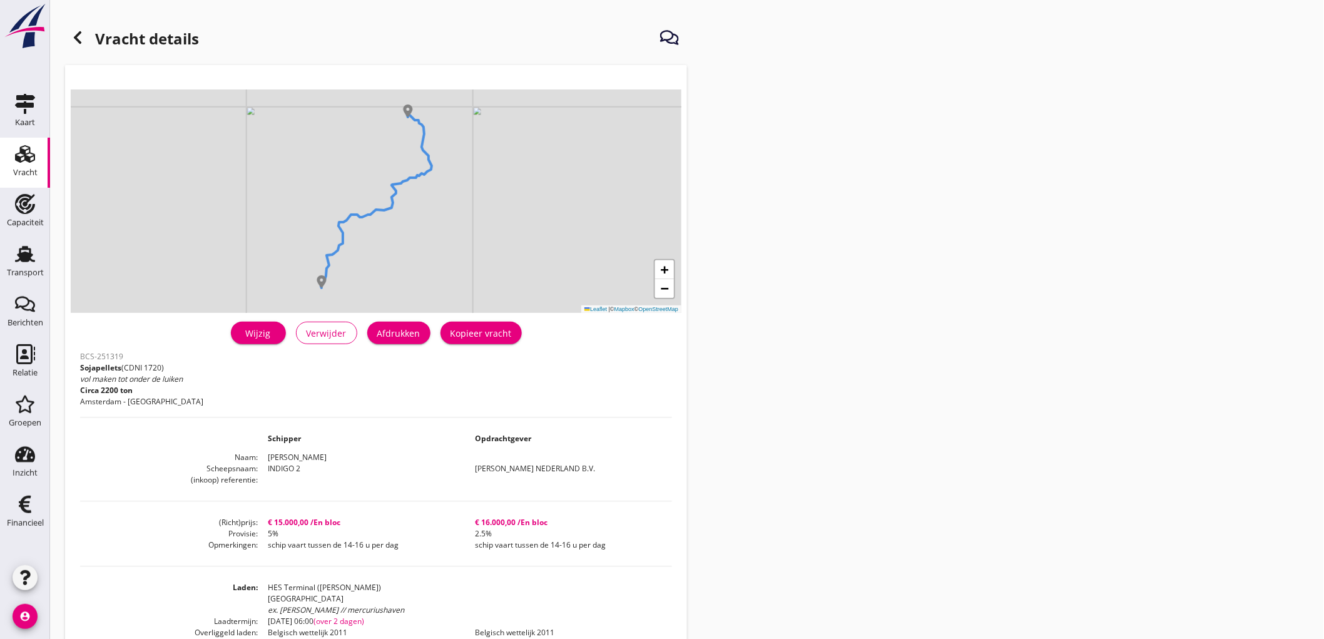
click at [404, 335] on div "Afdrukken" at bounding box center [398, 333] width 43 height 13
click at [88, 42] on div at bounding box center [77, 37] width 25 height 25
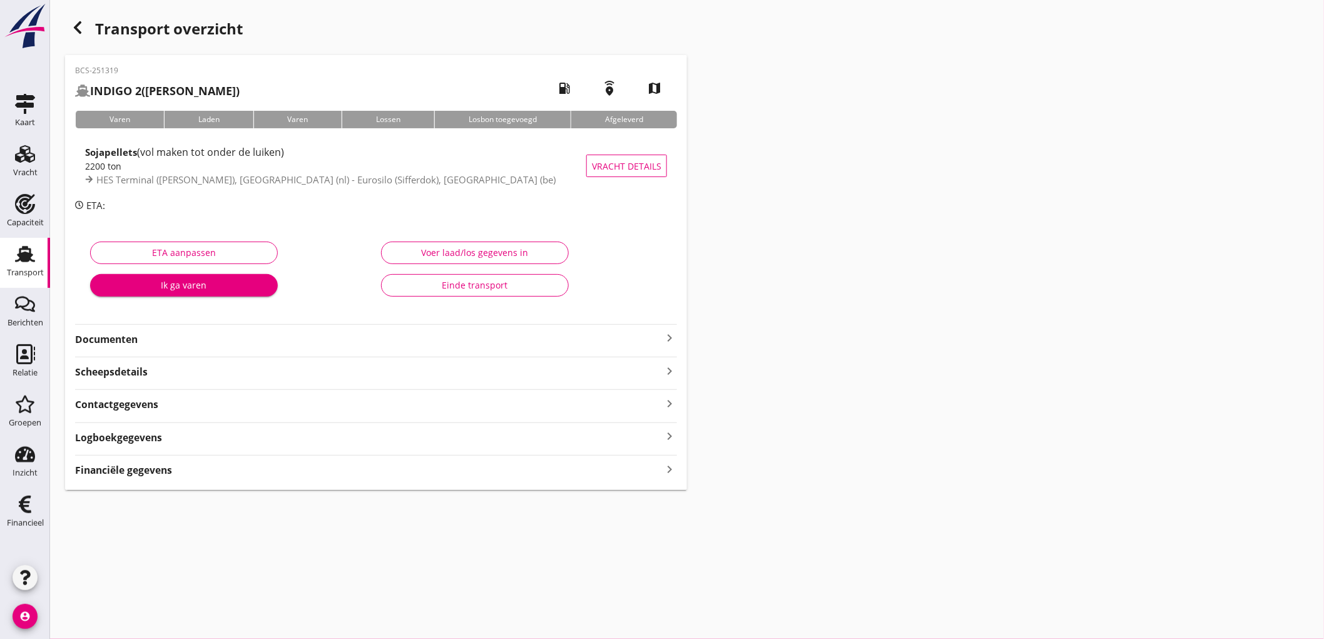
click at [190, 236] on div "ETA aanpassen Ik ga varen" at bounding box center [230, 272] width 291 height 79
drag, startPoint x: 170, startPoint y: 326, endPoint x: 170, endPoint y: 333, distance: 7.5
click at [170, 327] on div "Documenten keyboard_arrow_right" at bounding box center [376, 335] width 602 height 23
click at [170, 336] on strong "Documenten" at bounding box center [368, 339] width 587 height 14
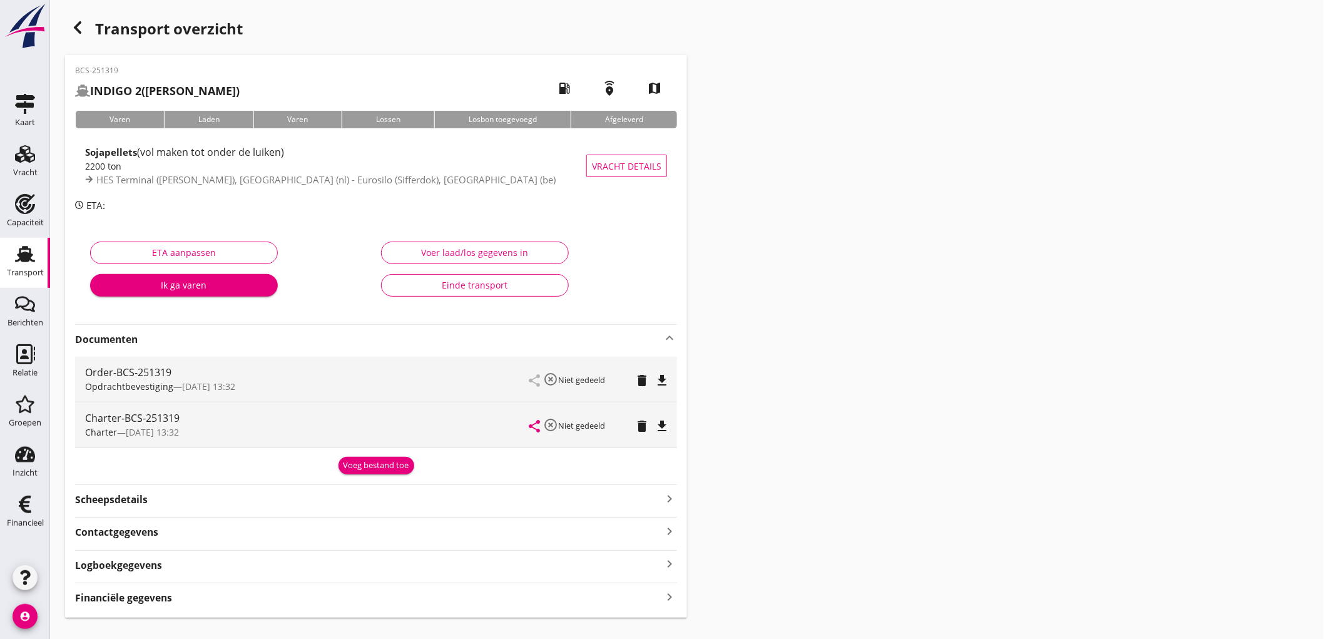
click at [661, 379] on icon "file_download" at bounding box center [661, 380] width 15 height 15
drag, startPoint x: 662, startPoint y: 423, endPoint x: 669, endPoint y: 413, distance: 12.5
click at [662, 424] on icon "file_download" at bounding box center [661, 425] width 15 height 15
click at [664, 420] on icon "open_in_browser" at bounding box center [661, 425] width 15 height 15
click at [0, 261] on link "Transport Transport" at bounding box center [25, 263] width 50 height 50
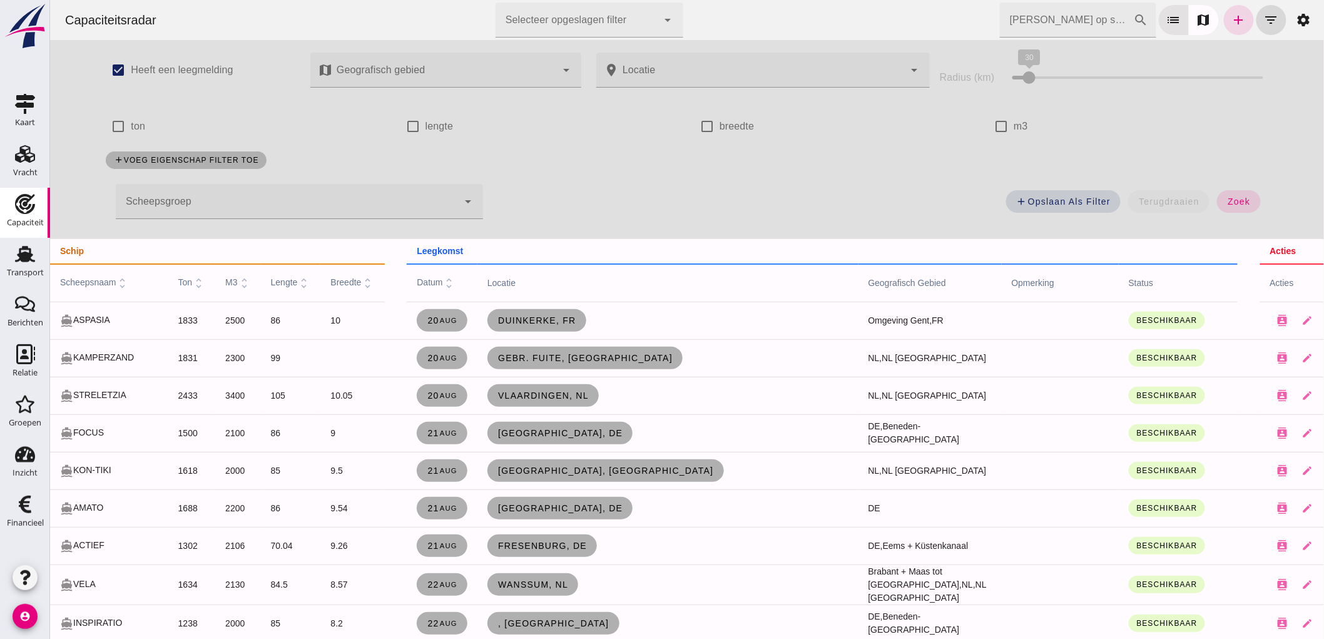
scroll to position [1700, 0]
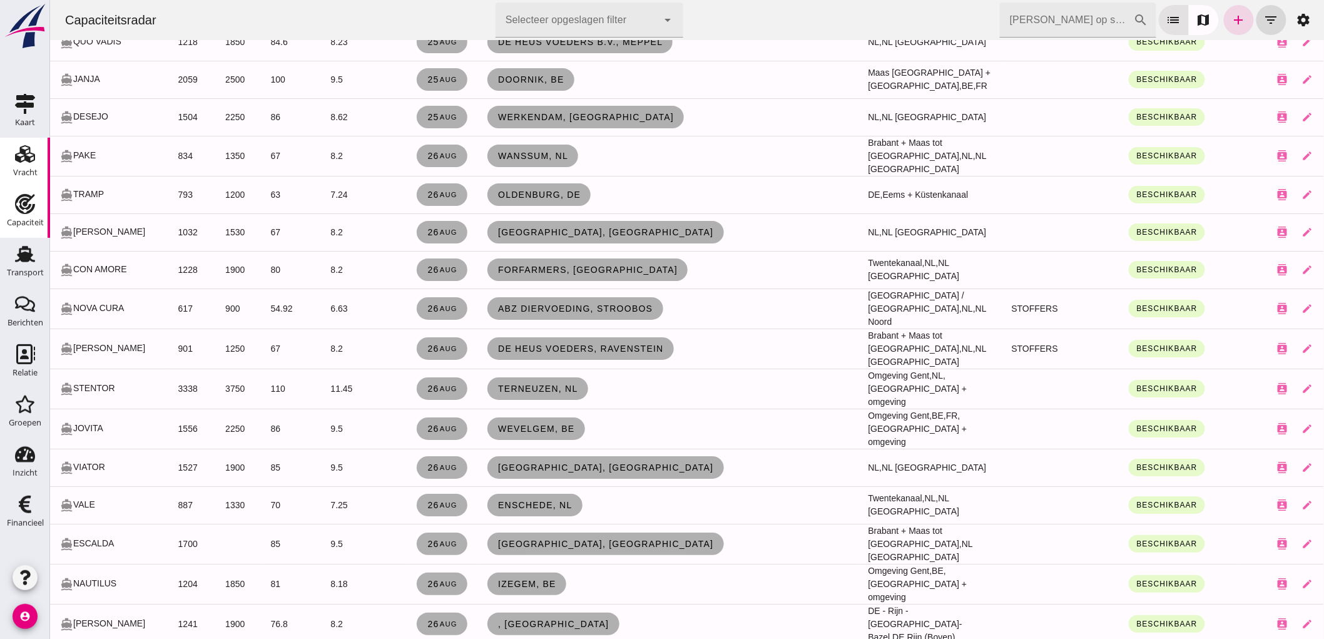
click at [23, 164] on div "Vracht" at bounding box center [25, 173] width 24 height 18
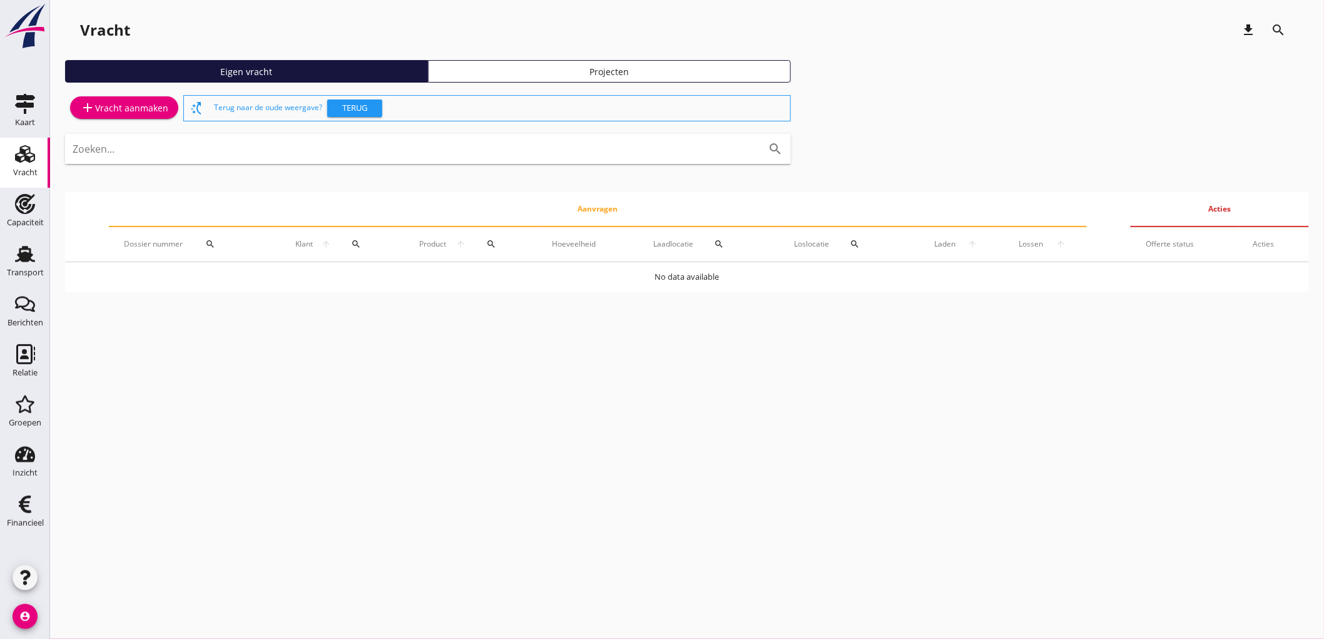
click at [135, 104] on div "add Vracht aanmaken" at bounding box center [124, 107] width 88 height 15
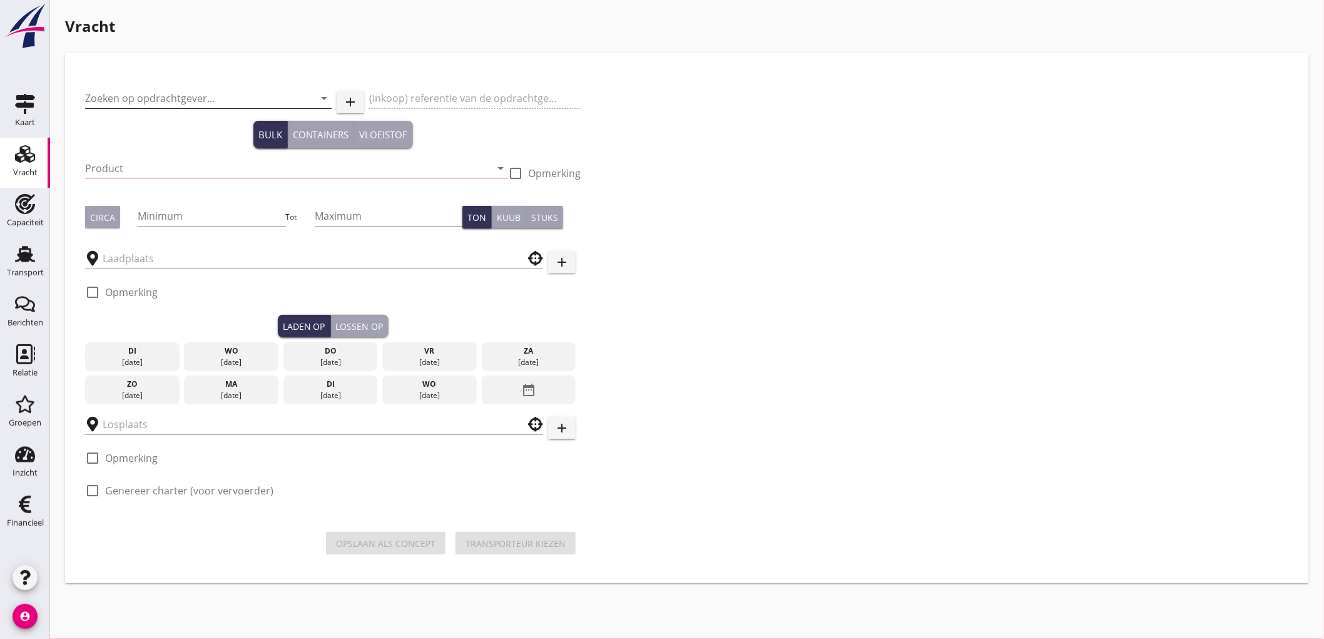
click at [188, 108] on div "Zoeken op opdrachtgever... arrow_drop_down" at bounding box center [208, 98] width 246 height 20
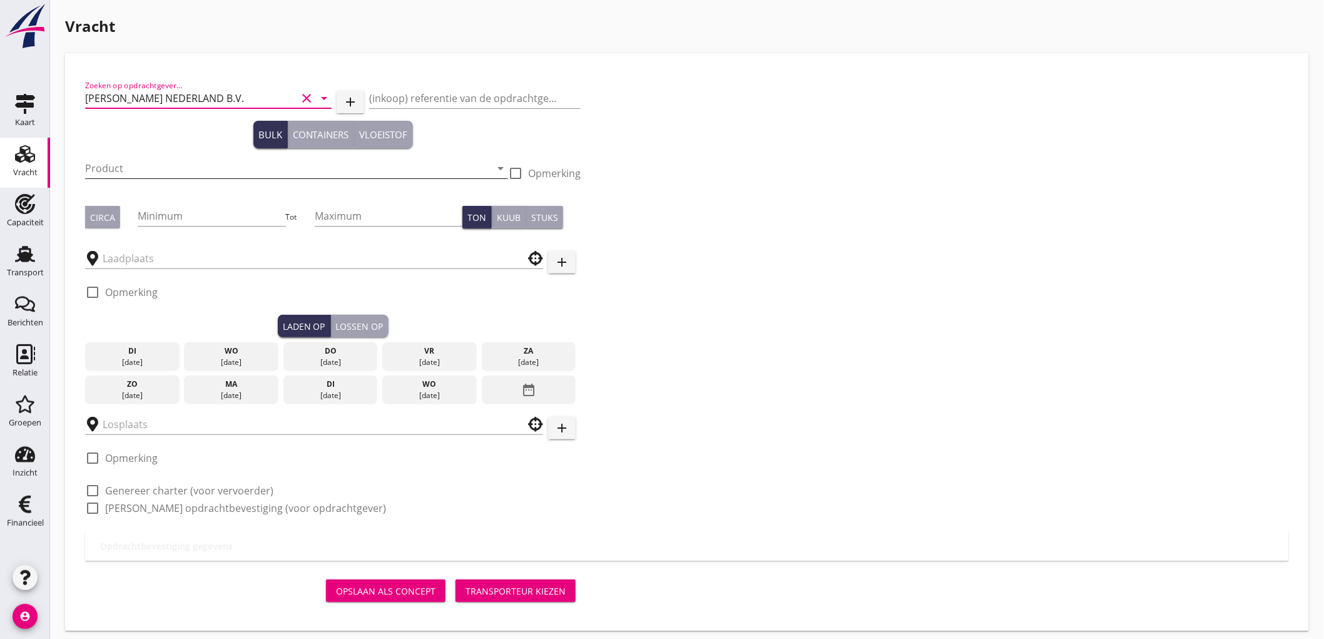
type input "[PERSON_NAME] NEDERLAND B.V."
click at [149, 164] on input "Product" at bounding box center [287, 168] width 405 height 20
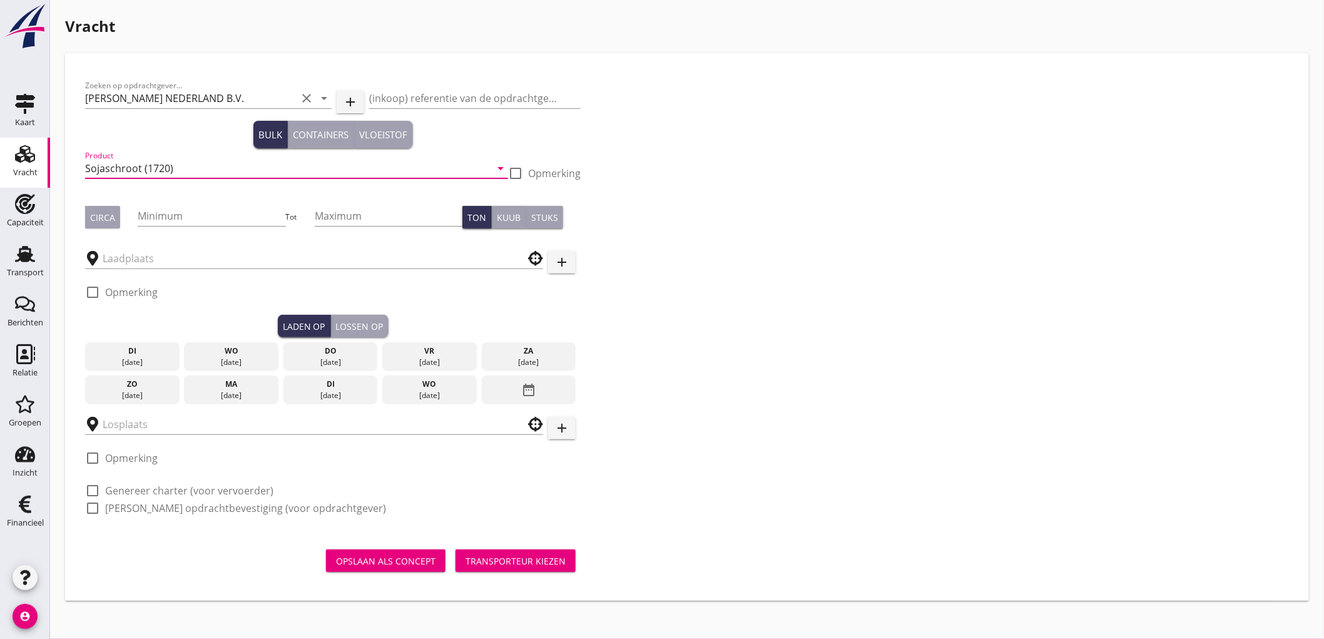
type input "Sojaschroot (1720)"
drag, startPoint x: 114, startPoint y: 217, endPoint x: 185, endPoint y: 203, distance: 72.1
click at [116, 216] on button "Circa" at bounding box center [102, 217] width 35 height 23
click at [185, 203] on div "Minimum" at bounding box center [212, 218] width 148 height 40
click at [169, 225] on input "Minimum" at bounding box center [212, 216] width 148 height 20
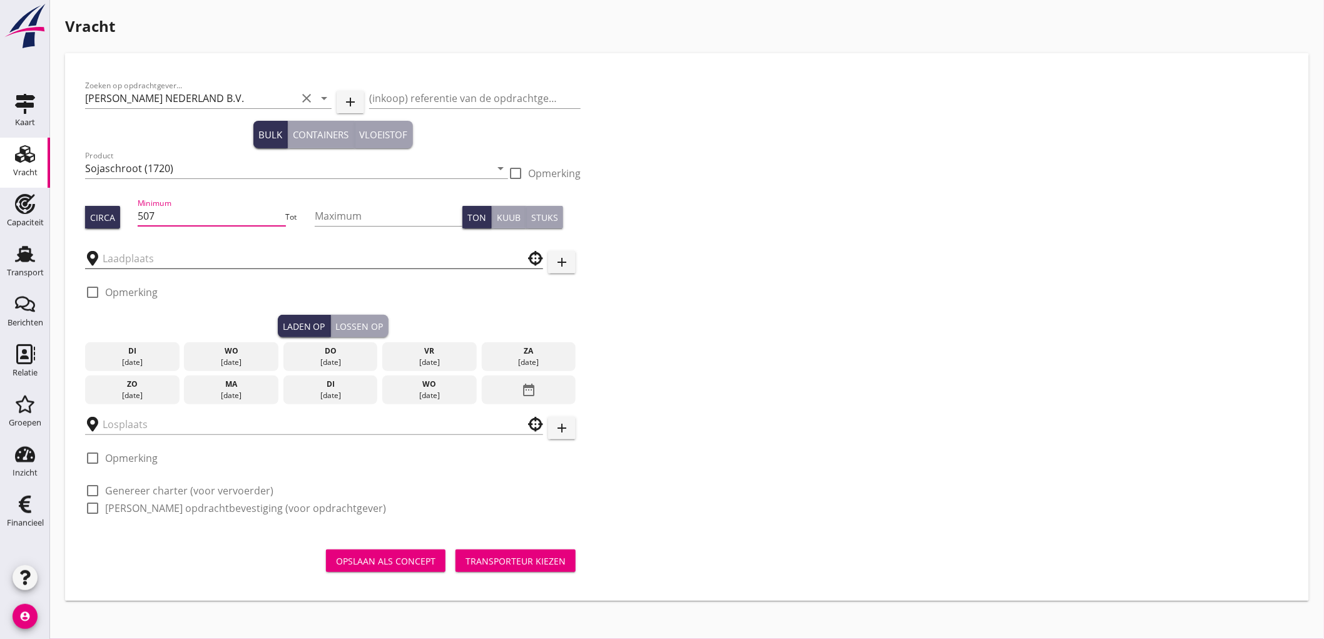
type input "507"
click at [143, 260] on input "text" at bounding box center [305, 258] width 405 height 20
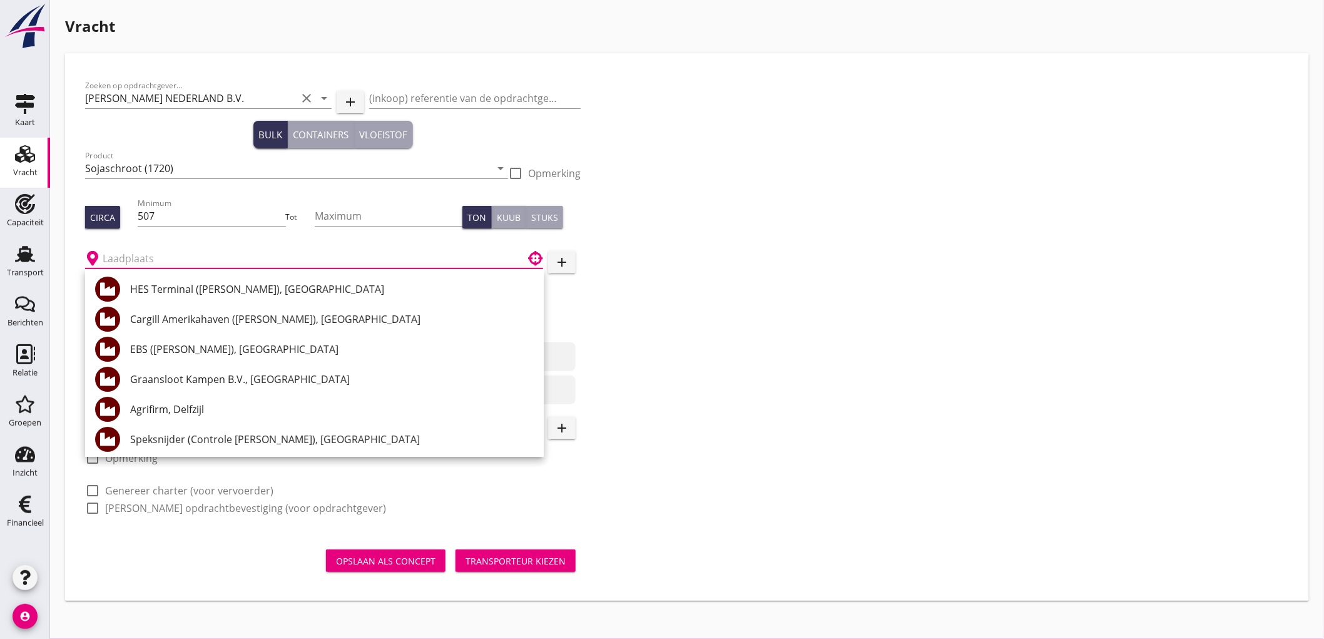
drag, startPoint x: 202, startPoint y: 294, endPoint x: 193, endPoint y: 295, distance: 9.5
click at [202, 293] on div "HES Terminal ([PERSON_NAME]), [GEOGRAPHIC_DATA]" at bounding box center [331, 288] width 403 height 15
type input "HES Terminal ([PERSON_NAME]), [GEOGRAPHIC_DATA]"
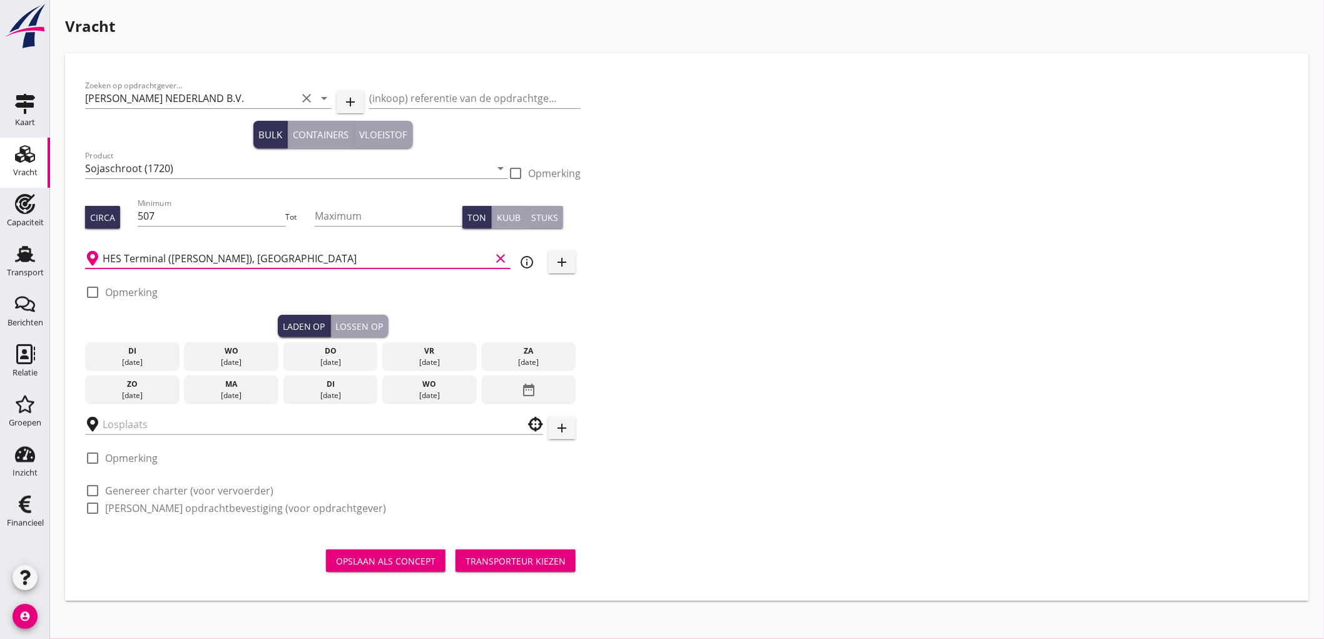
click at [142, 293] on label "Opmerking" at bounding box center [131, 292] width 53 height 13
checkbox input "true"
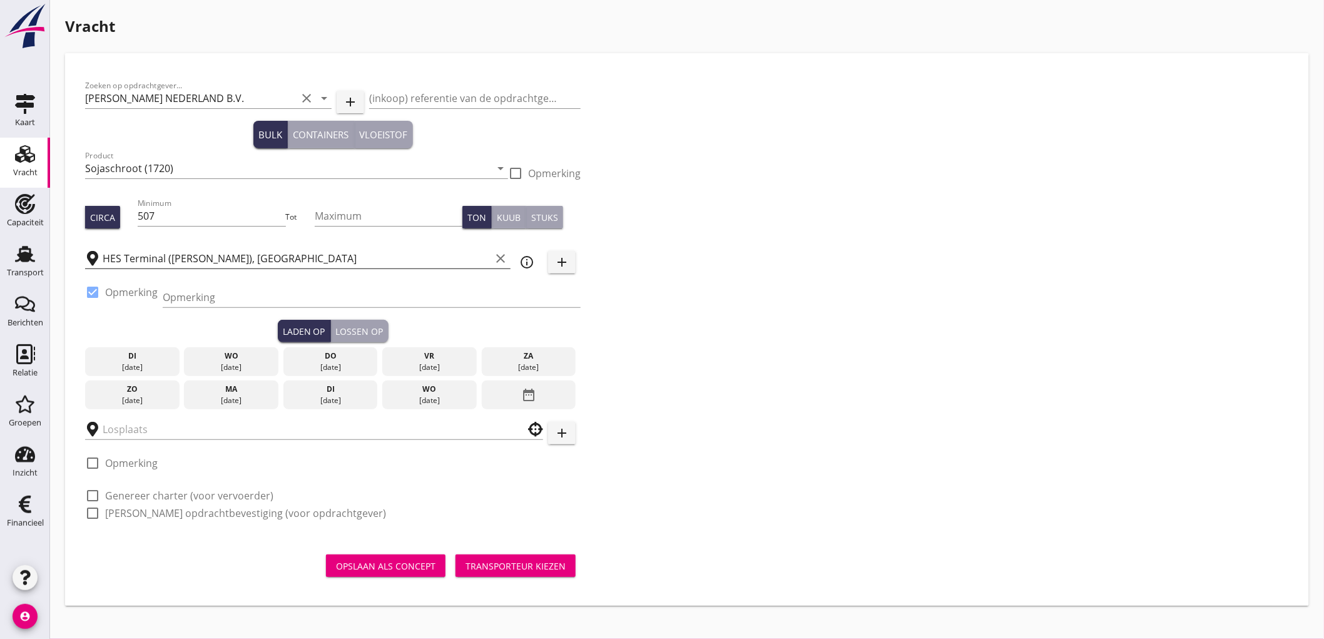
drag, startPoint x: 235, startPoint y: 302, endPoint x: 211, endPoint y: 252, distance: 55.1
click at [235, 302] on input "Opmerking" at bounding box center [372, 297] width 418 height 20
type input "Ex. HONG DAI - Westhaven / [GEOGRAPHIC_DATA]"
type button "load"
click at [426, 366] on div "[DATE]" at bounding box center [429, 367] width 88 height 11
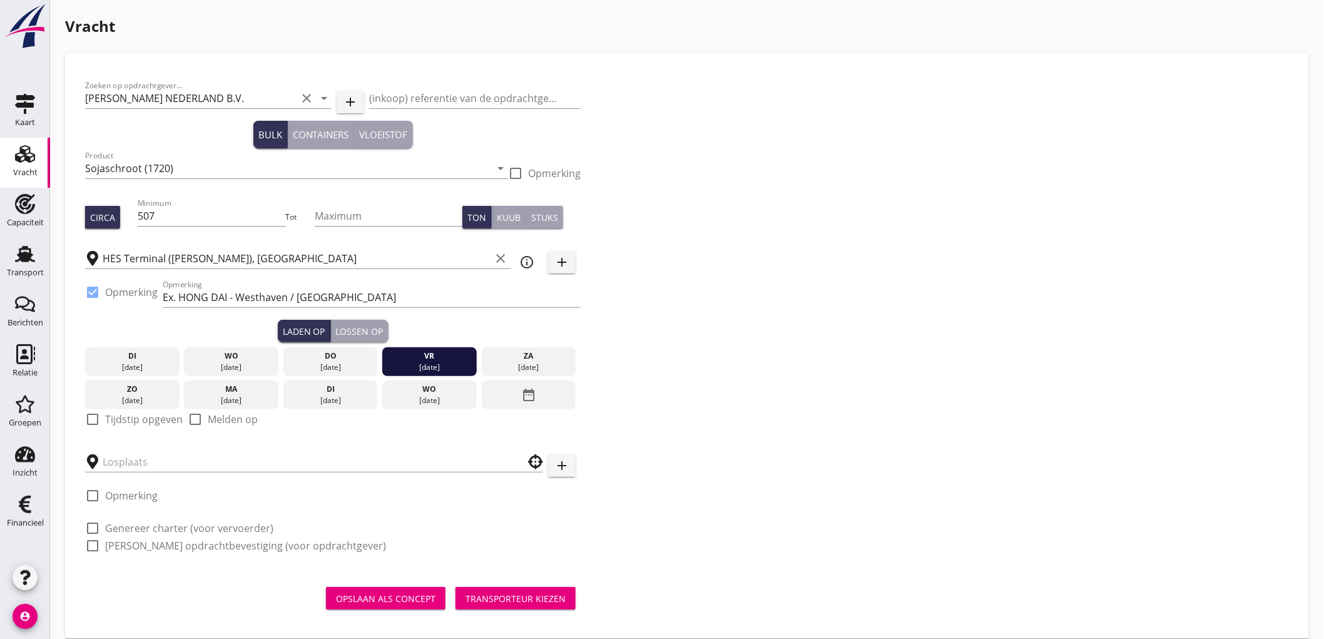
click at [171, 440] on div "Zoeken op opdrachtgever... PETERSON NEDERLAND B.V. clear arrow_drop_down add (i…" at bounding box center [332, 320] width 505 height 495
click at [165, 424] on label "Tijdstip opgeven" at bounding box center [144, 419] width 78 height 13
checkbox input "true"
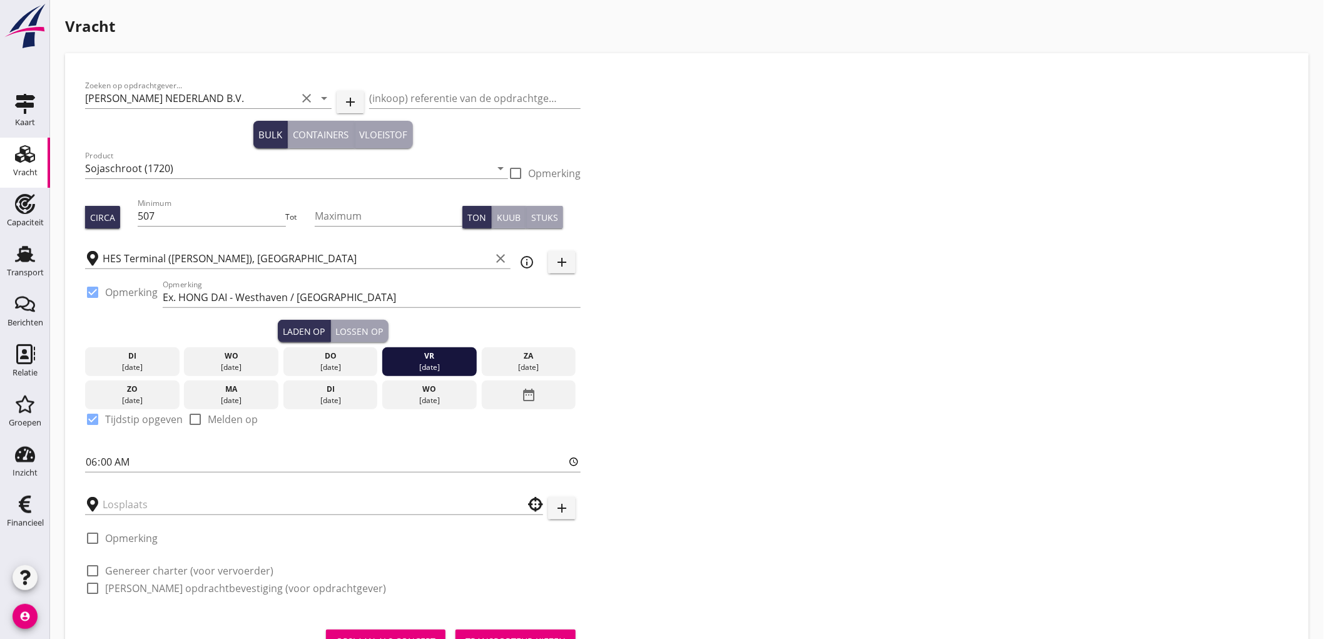
click at [84, 459] on div "Zoeken op opdrachtgever... PETERSON NEDERLAND B.V. clear arrow_drop_down add (i…" at bounding box center [332, 341] width 505 height 537
type input "1"
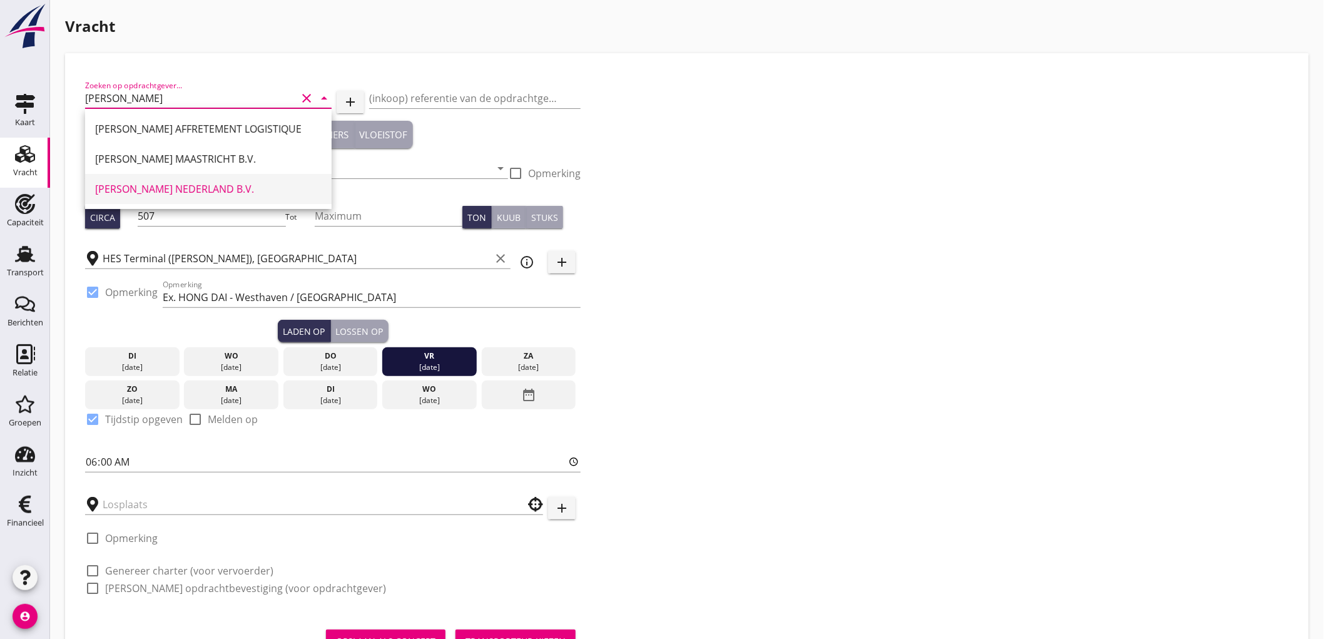
type input "[PERSON_NAME] NEDERLAND B.V."
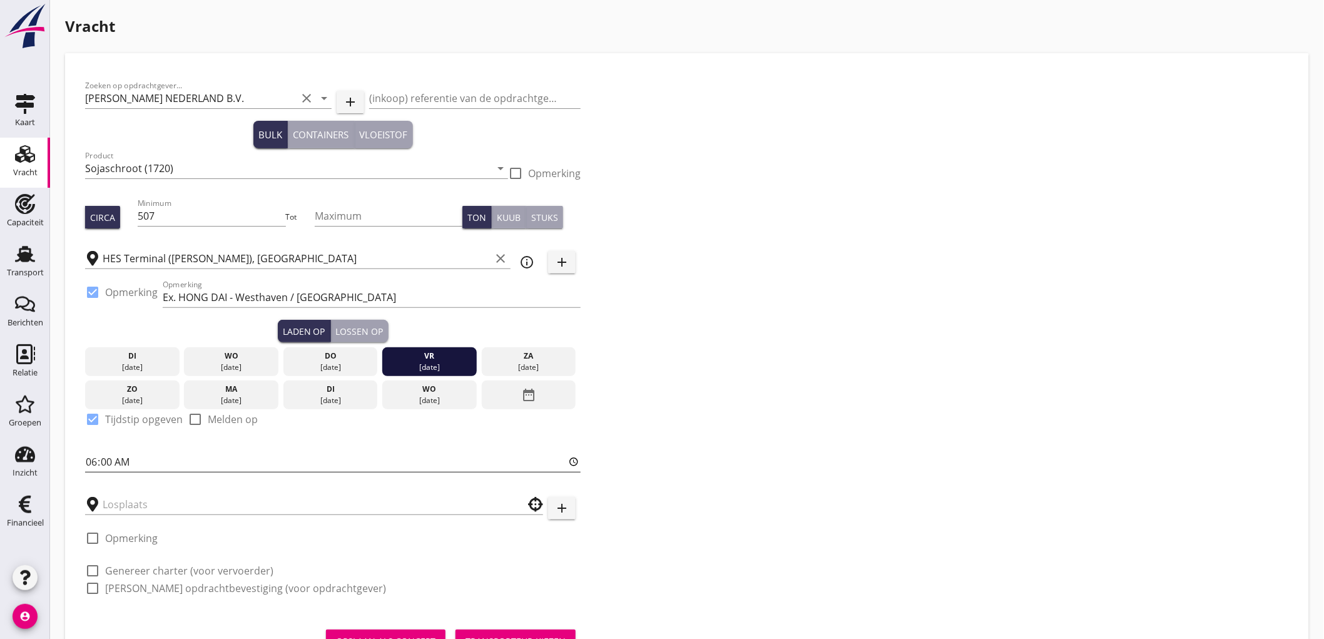
click at [98, 465] on input "06:00" at bounding box center [332, 462] width 495 height 20
type input "18:00"
click at [382, 325] on div "Lossen op" at bounding box center [360, 331] width 48 height 13
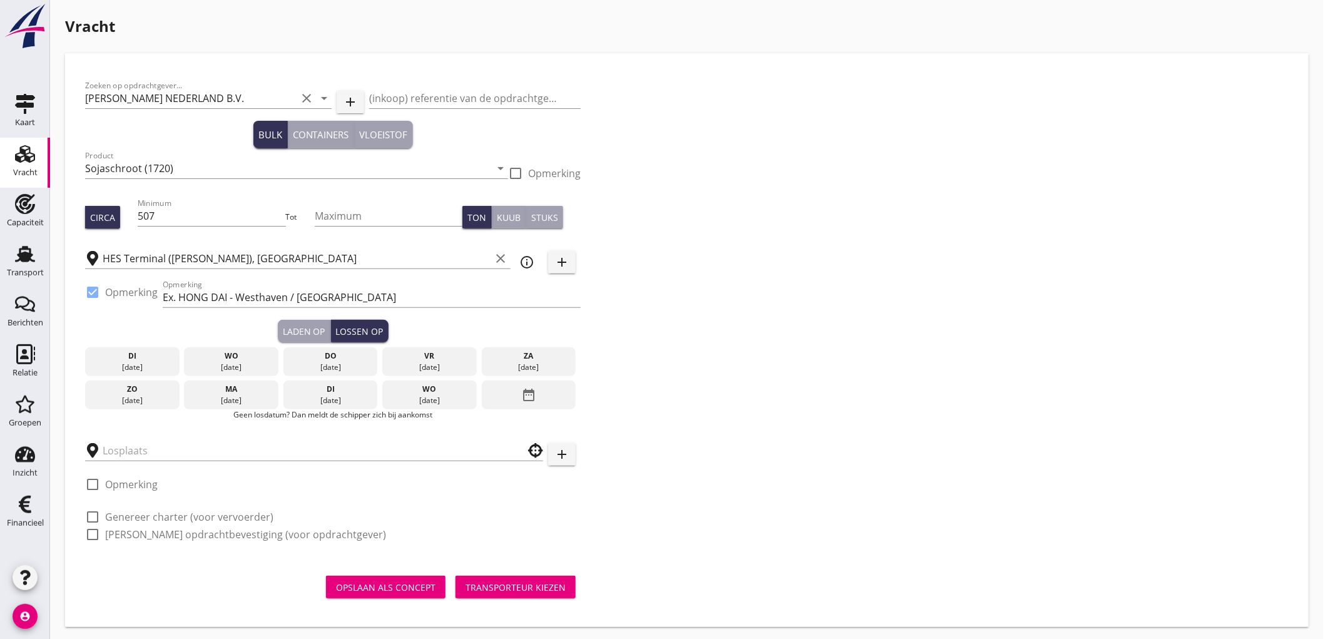
click at [322, 395] on div "[DATE]" at bounding box center [331, 400] width 88 height 11
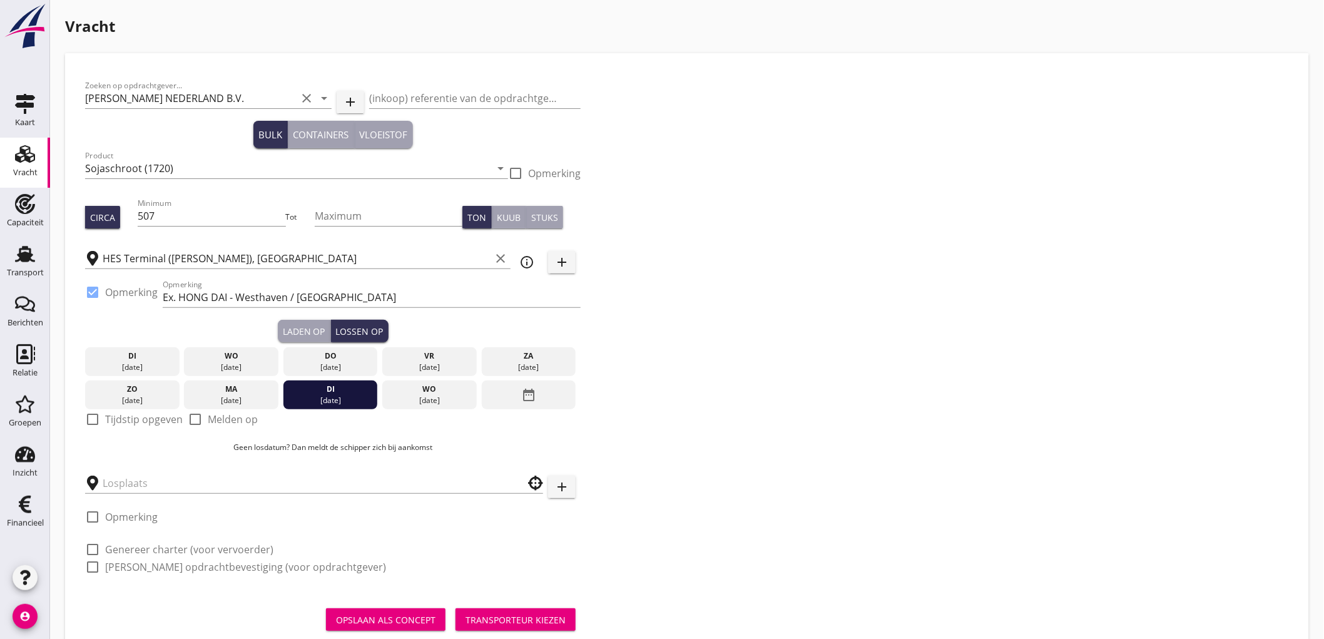
click at [103, 422] on div "check_box_outline_blank Tijdstip opgeven" at bounding box center [134, 419] width 98 height 15
click at [158, 417] on label "Tijdstip opgeven" at bounding box center [144, 419] width 78 height 13
checkbox input "true"
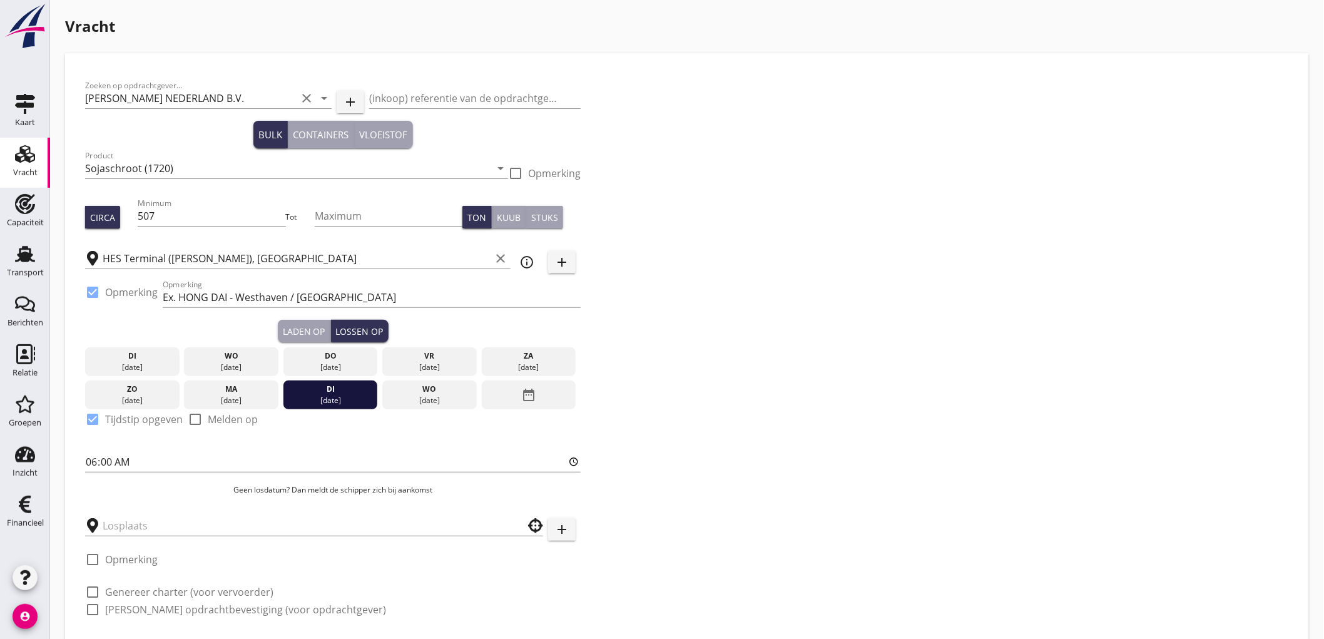
click at [302, 334] on div "Laden op" at bounding box center [304, 331] width 43 height 13
type input "18:00"
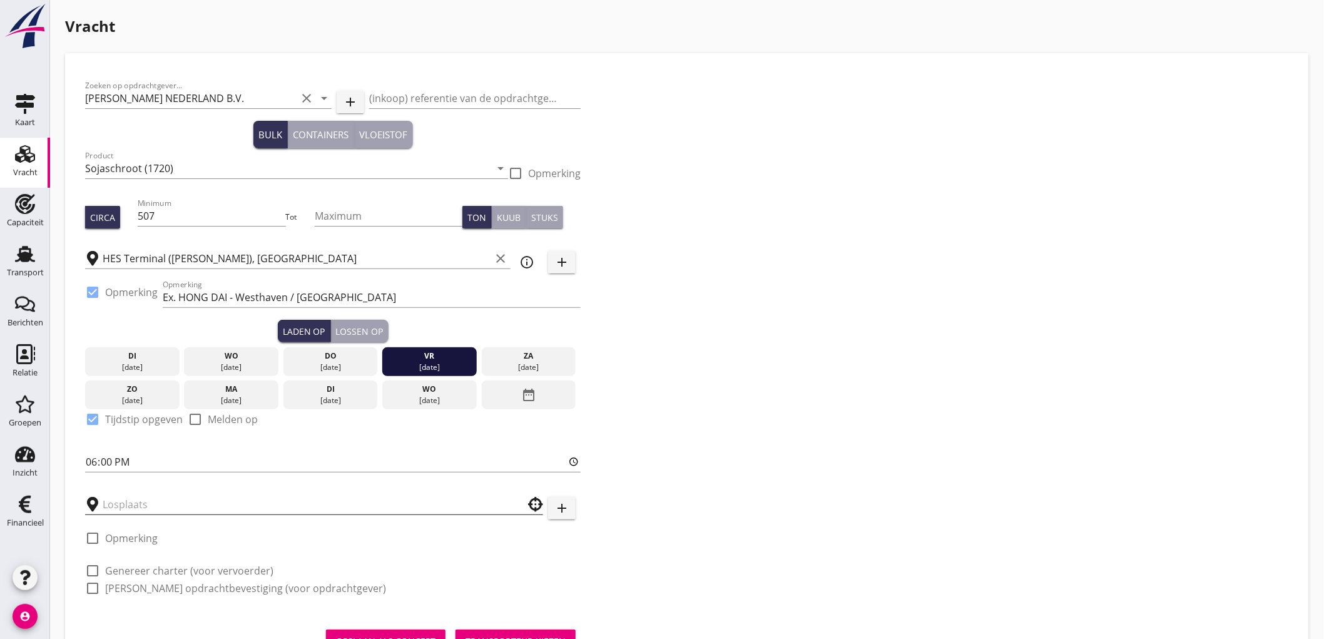
click at [129, 501] on input "text" at bounding box center [305, 504] width 405 height 20
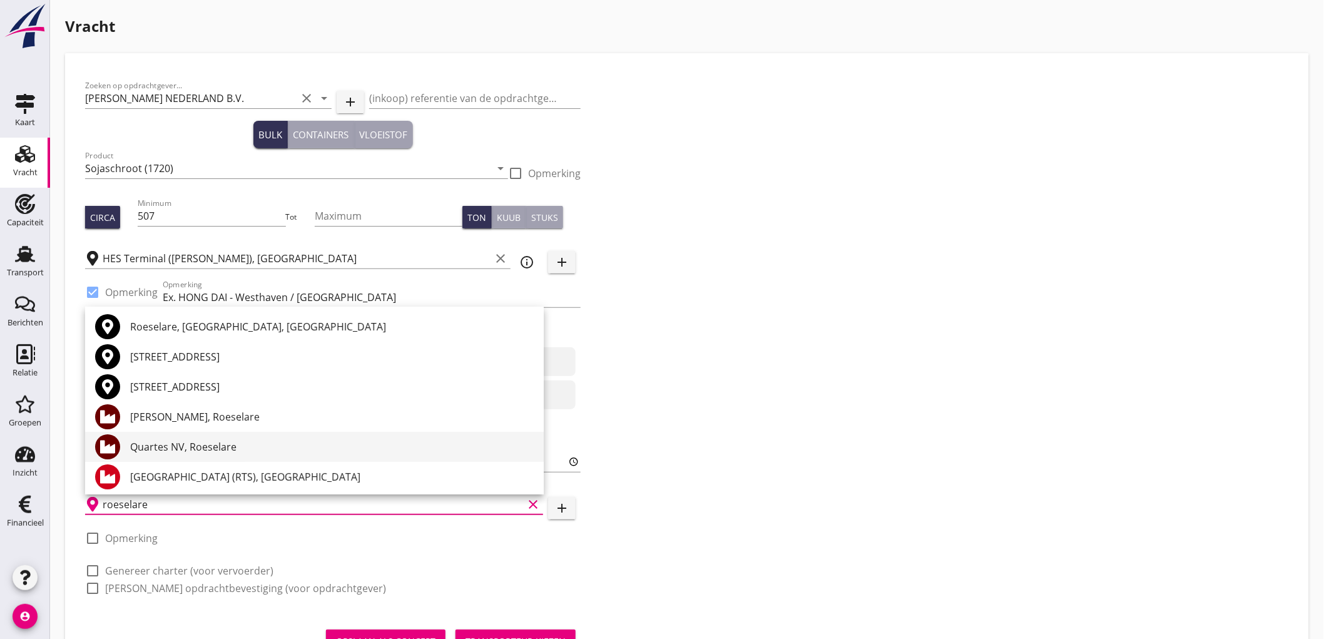
click at [228, 434] on div "Quartes NV, Roeselare" at bounding box center [331, 447] width 403 height 30
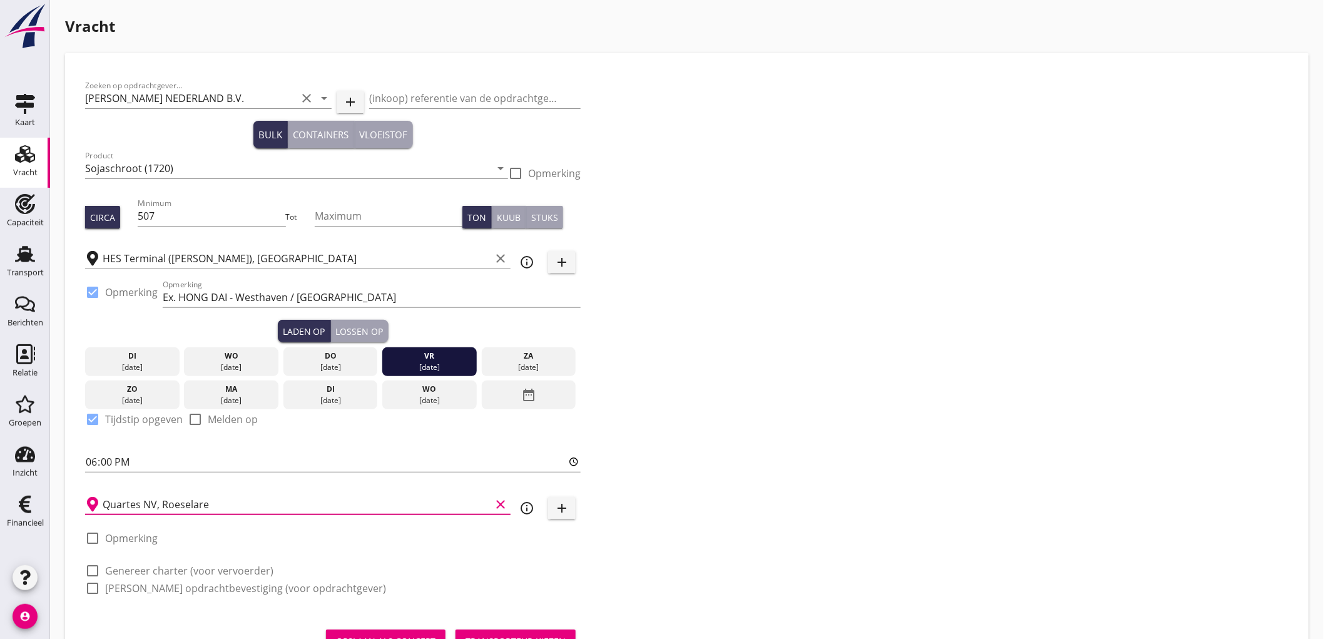
type input "Quartes NV, Roeselare"
click at [515, 507] on div "info_outline" at bounding box center [526, 507] width 23 height 15
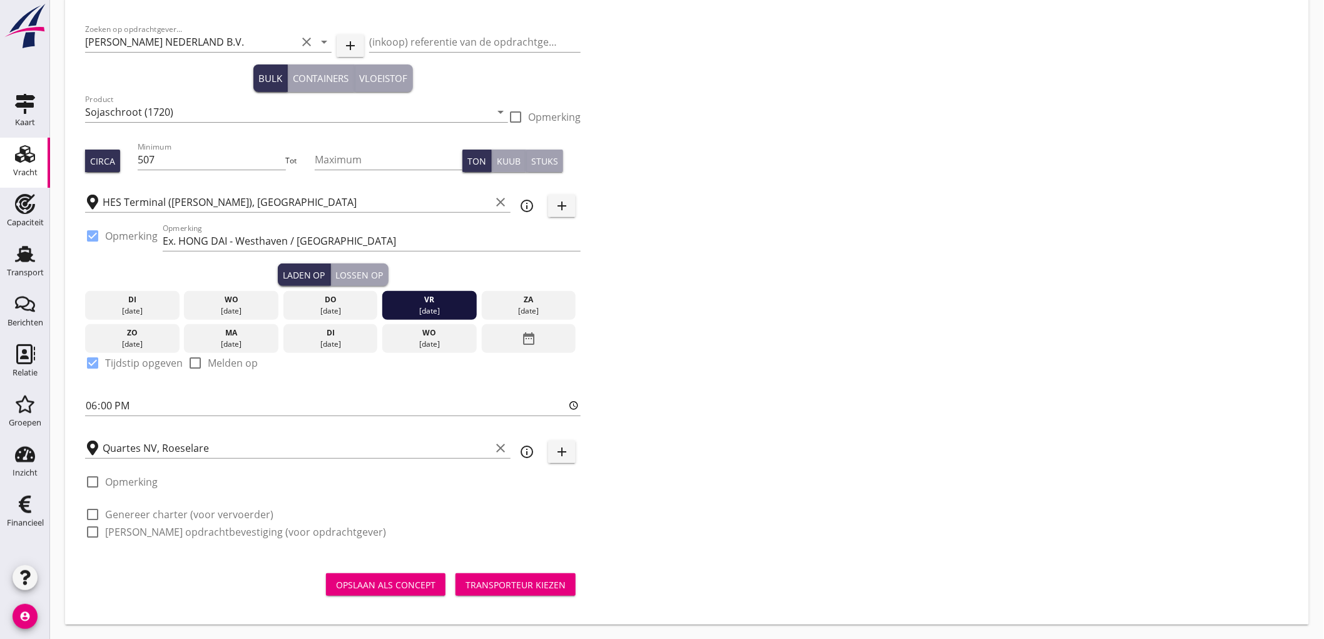
click at [145, 505] on div "check_box_outline_blank Genereer charter (voor vervoerder)" at bounding box center [332, 513] width 495 height 18
click at [146, 517] on label "Genereer charter (voor vervoerder)" at bounding box center [189, 514] width 168 height 13
checkbox input "true"
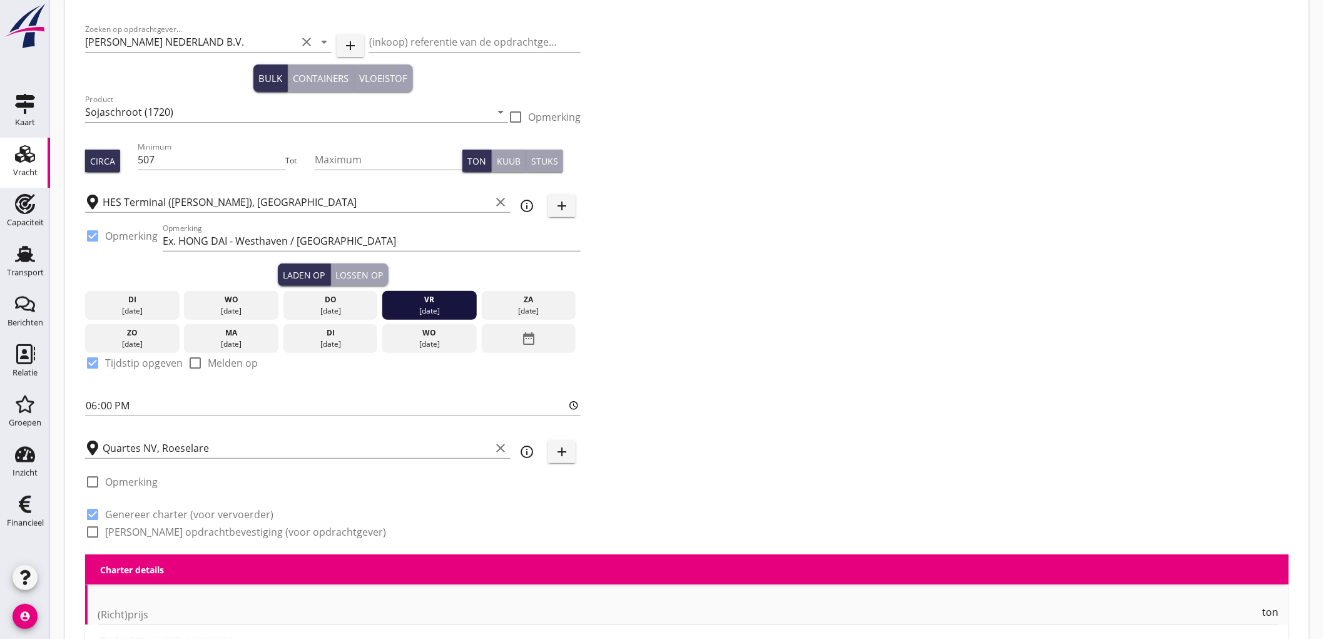
click at [143, 532] on label "[PERSON_NAME] opdrachtbevestiging (voor opdrachtgever)" at bounding box center [245, 531] width 281 height 13
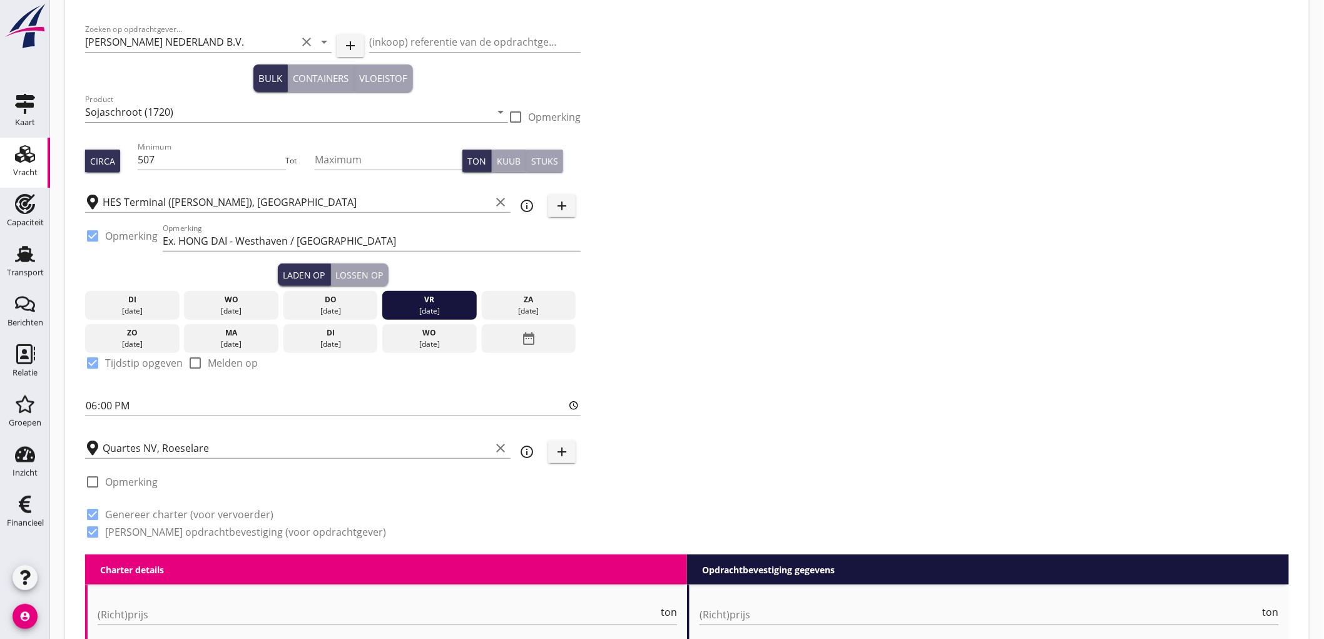
checkbox input "true"
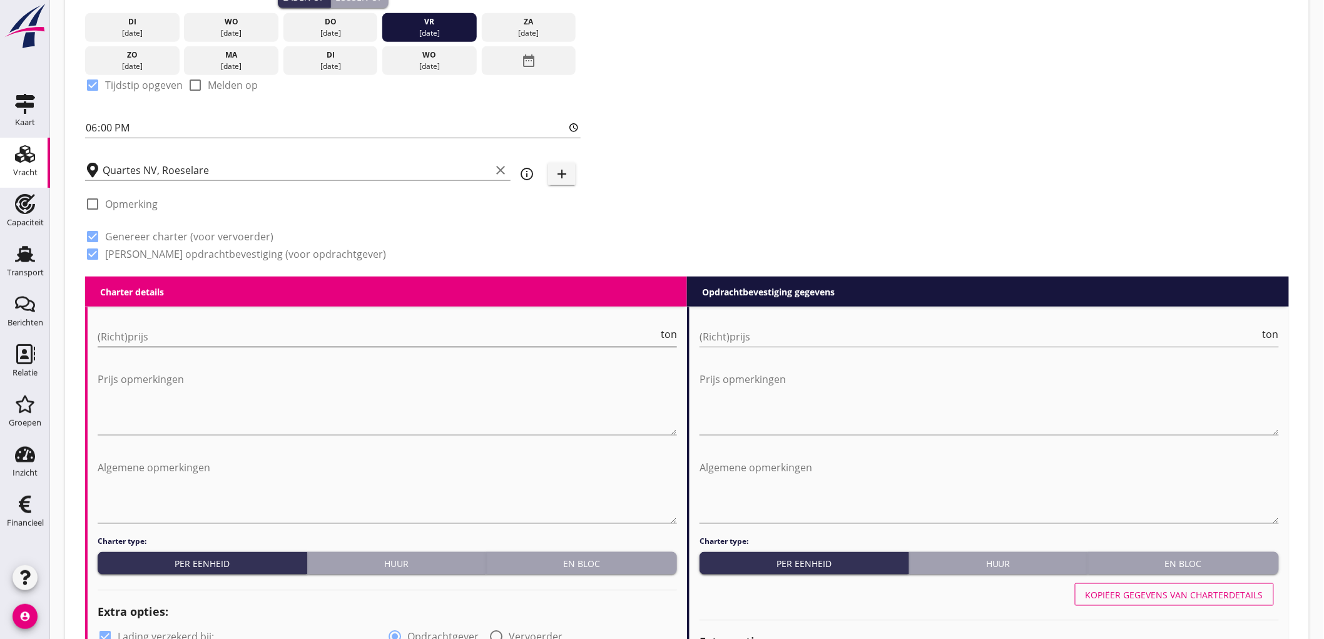
click at [148, 333] on input "(Richt)prijs" at bounding box center [378, 337] width 560 height 20
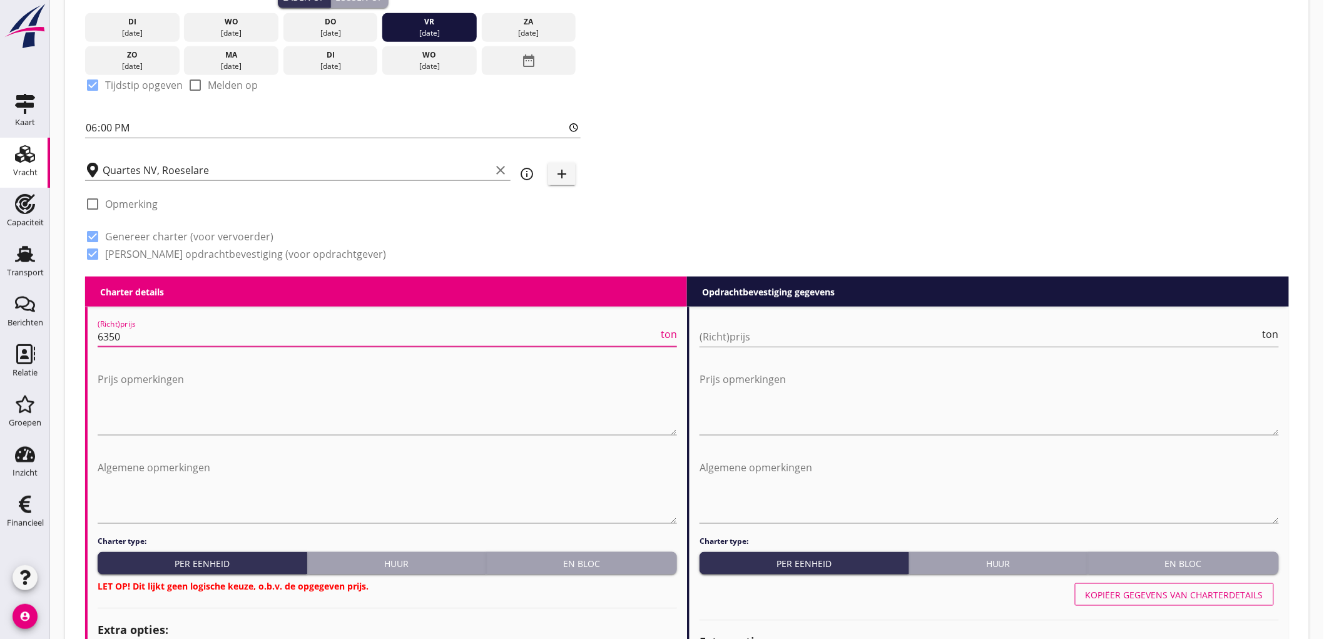
type input "6350"
click at [609, 574] on div "Charter type: Per eenheid Huur En bloc LET OP! Dit lijkt geen logische keuze, o…" at bounding box center [387, 563] width 579 height 57
click at [612, 564] on div "En bloc" at bounding box center [581, 563] width 181 height 13
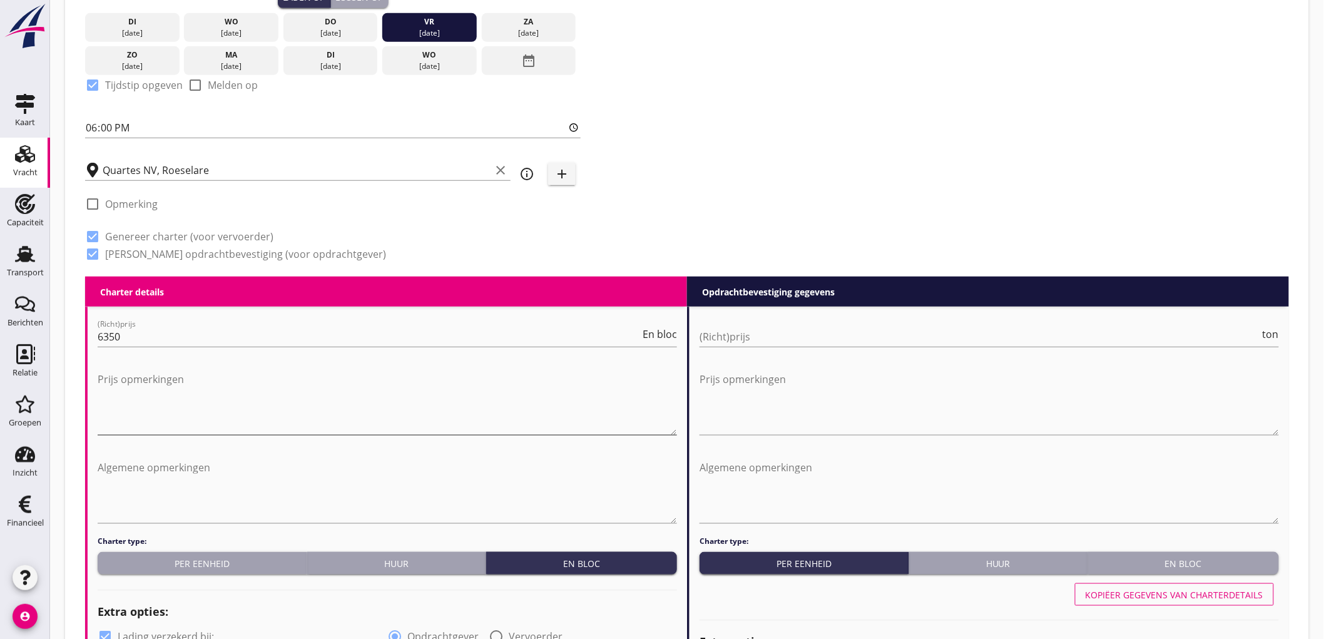
scroll to position [56, 0]
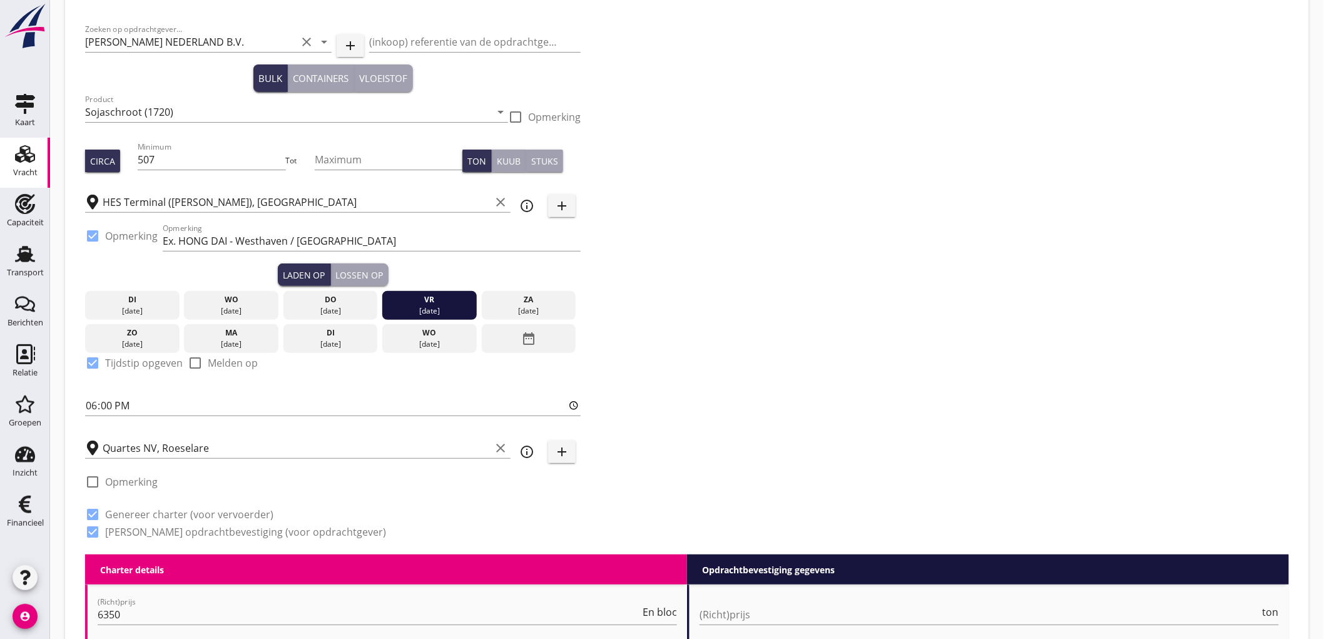
click at [534, 452] on icon "info_outline" at bounding box center [526, 451] width 15 height 15
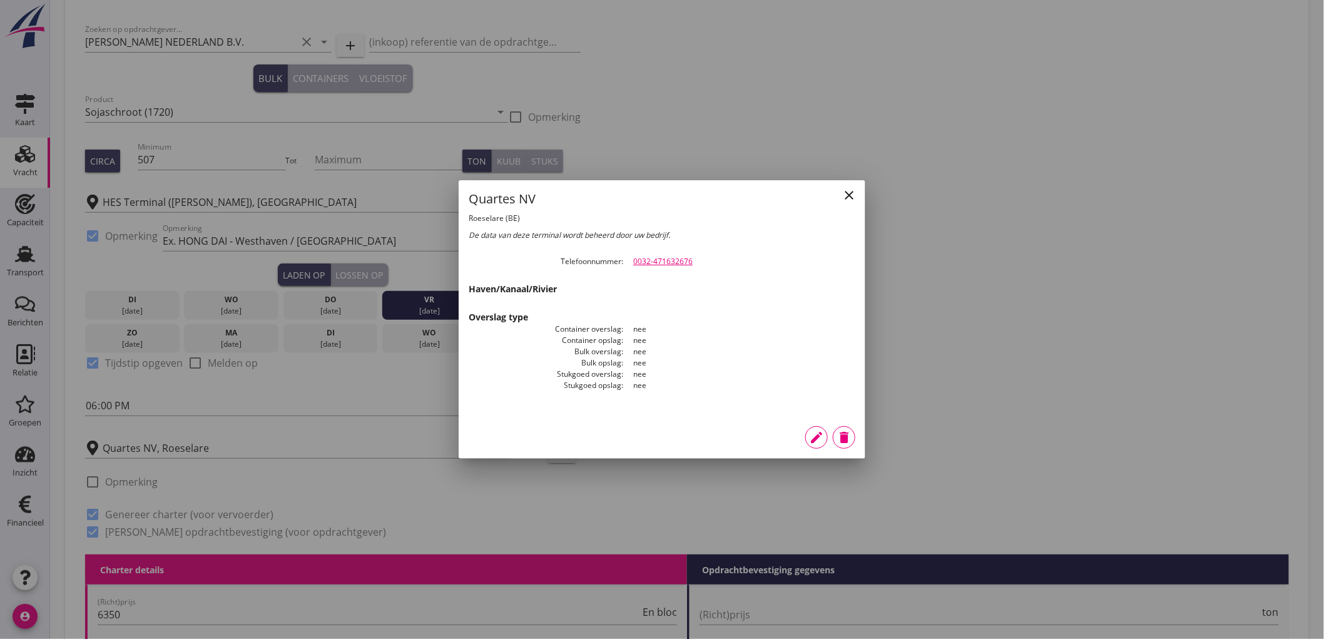
click at [818, 438] on icon "edit" at bounding box center [816, 437] width 15 height 15
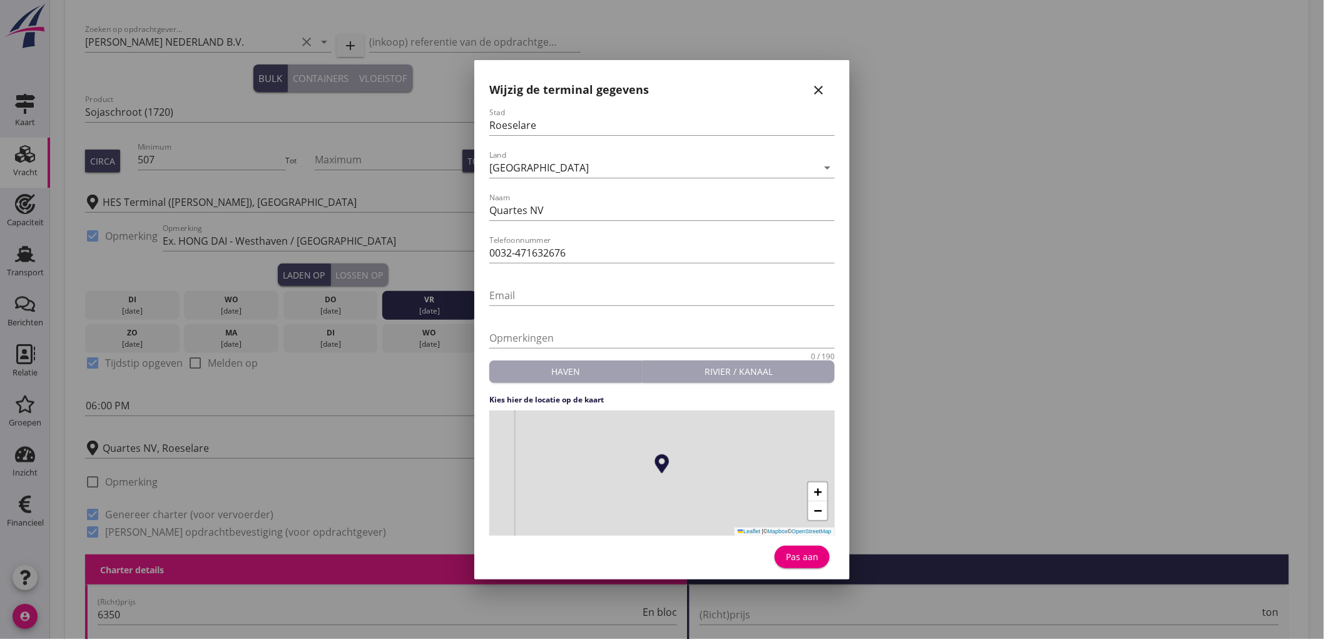
click at [821, 88] on icon "close" at bounding box center [818, 90] width 15 height 15
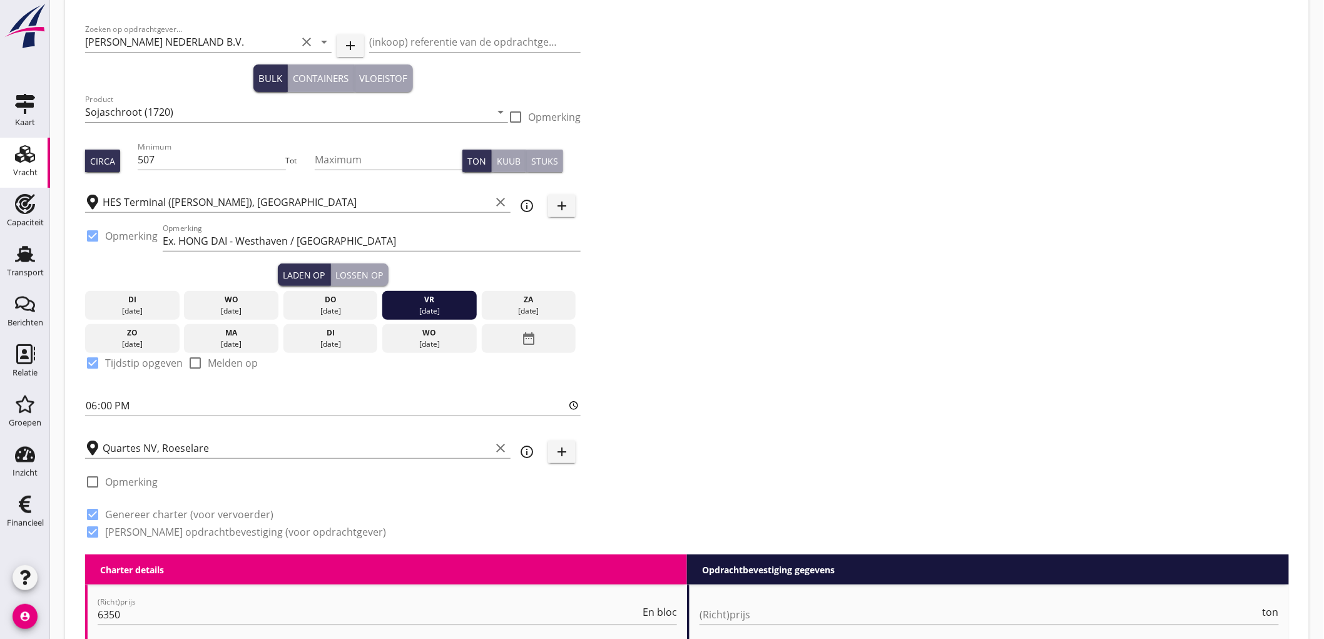
scroll to position [265, 0]
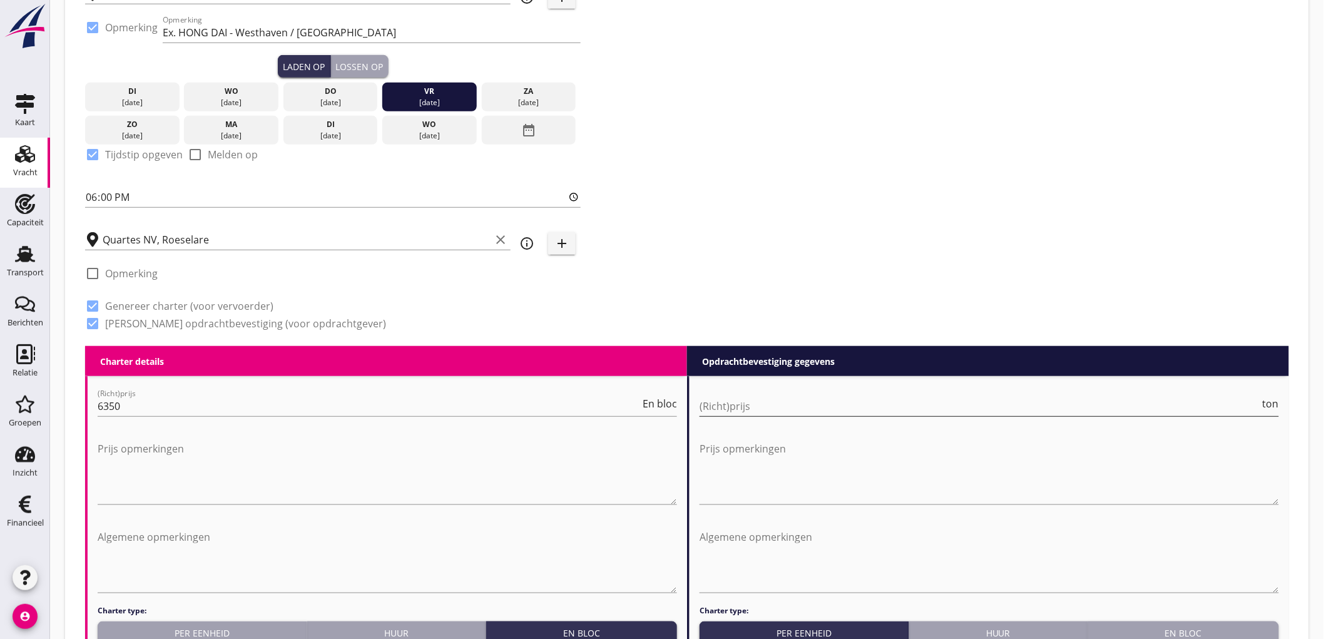
click at [730, 408] on input "(Richt)prijs" at bounding box center [979, 406] width 560 height 20
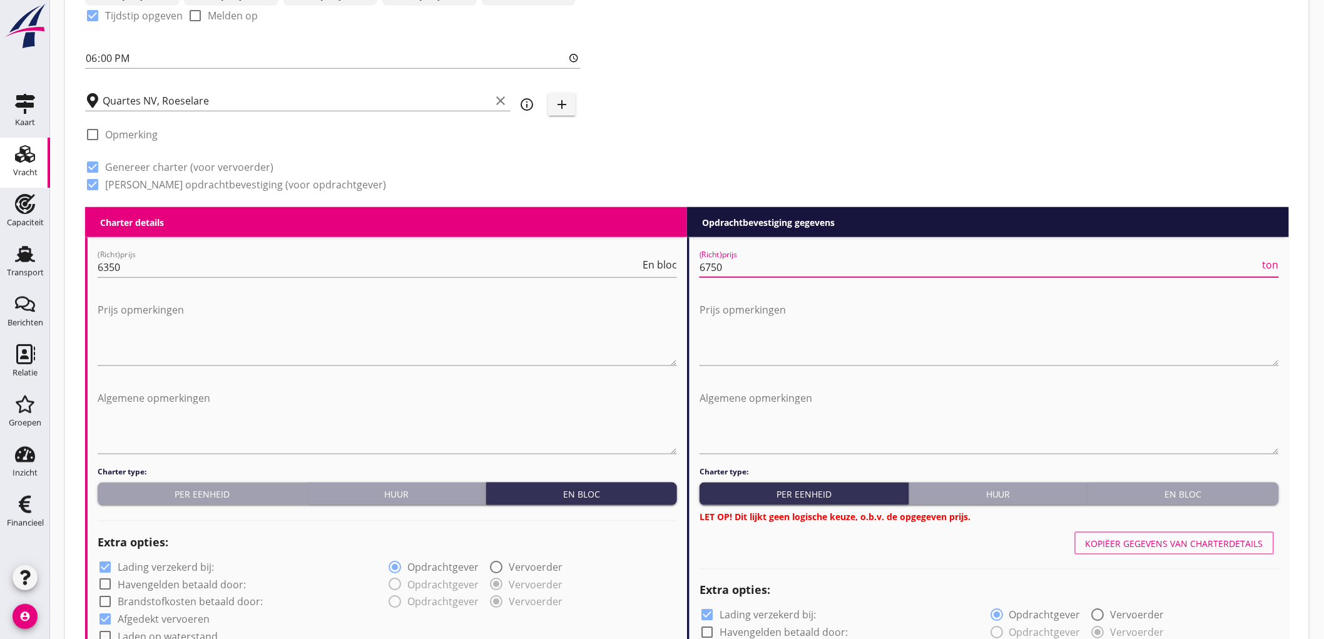
scroll to position [473, 0]
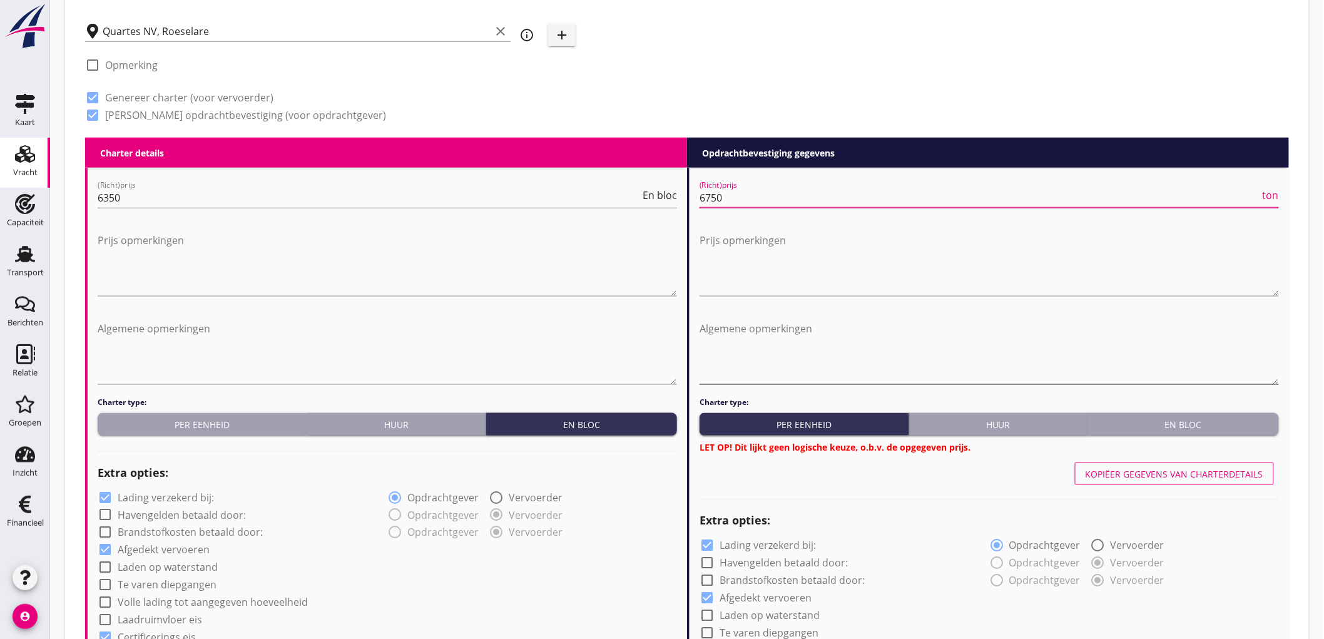
type input "6750"
click at [1170, 418] on div "En bloc" at bounding box center [1183, 424] width 181 height 13
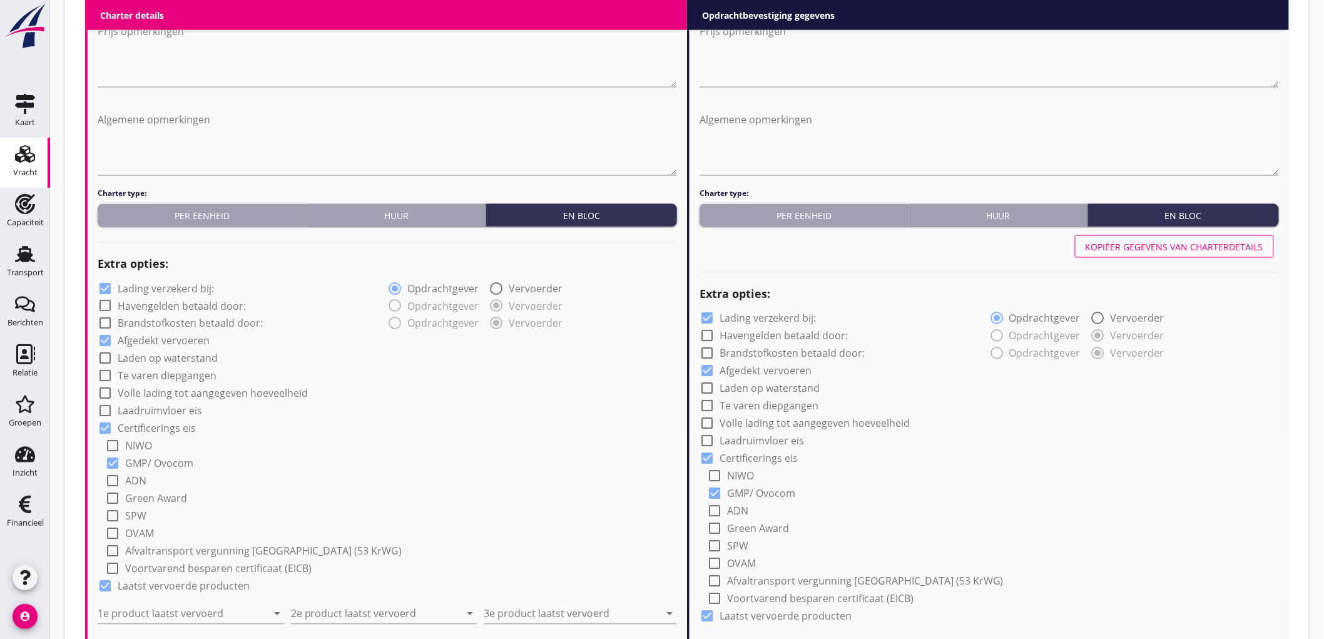
scroll to position [751, 0]
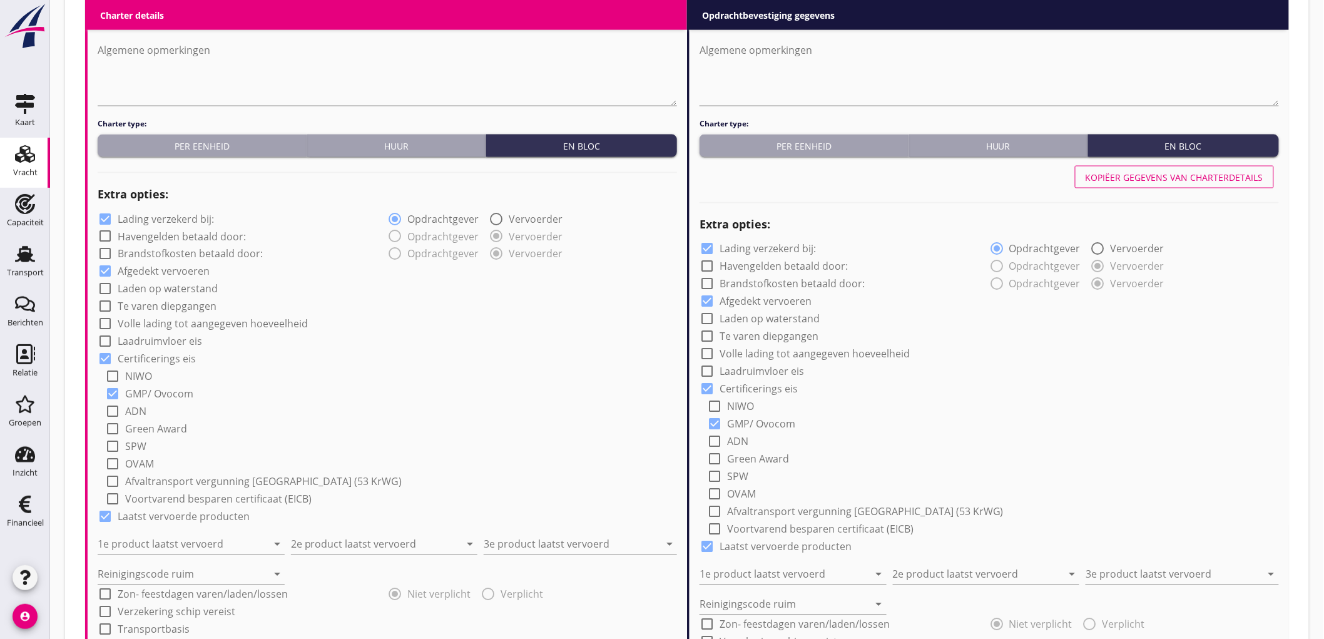
click at [194, 220] on label "Lading verzekerd bij:" at bounding box center [166, 219] width 96 height 13
checkbox input "false"
click at [176, 537] on input "1e product laatst vervoerd" at bounding box center [183, 544] width 170 height 20
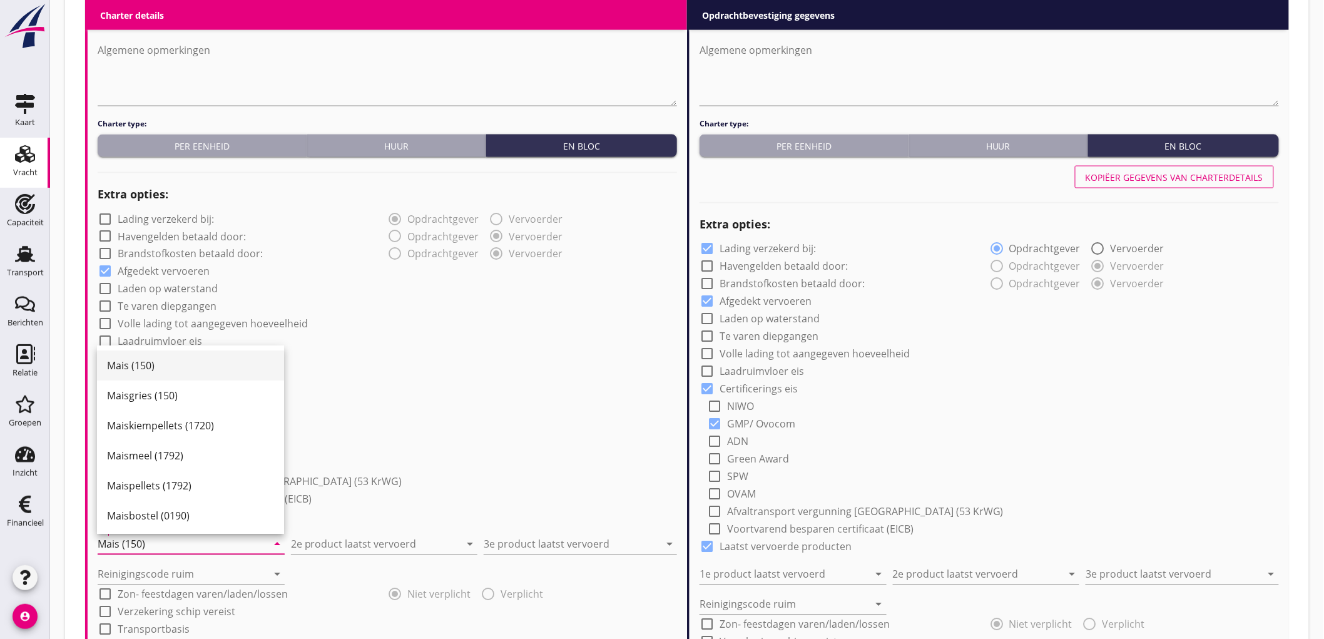
type input "Mais (150)"
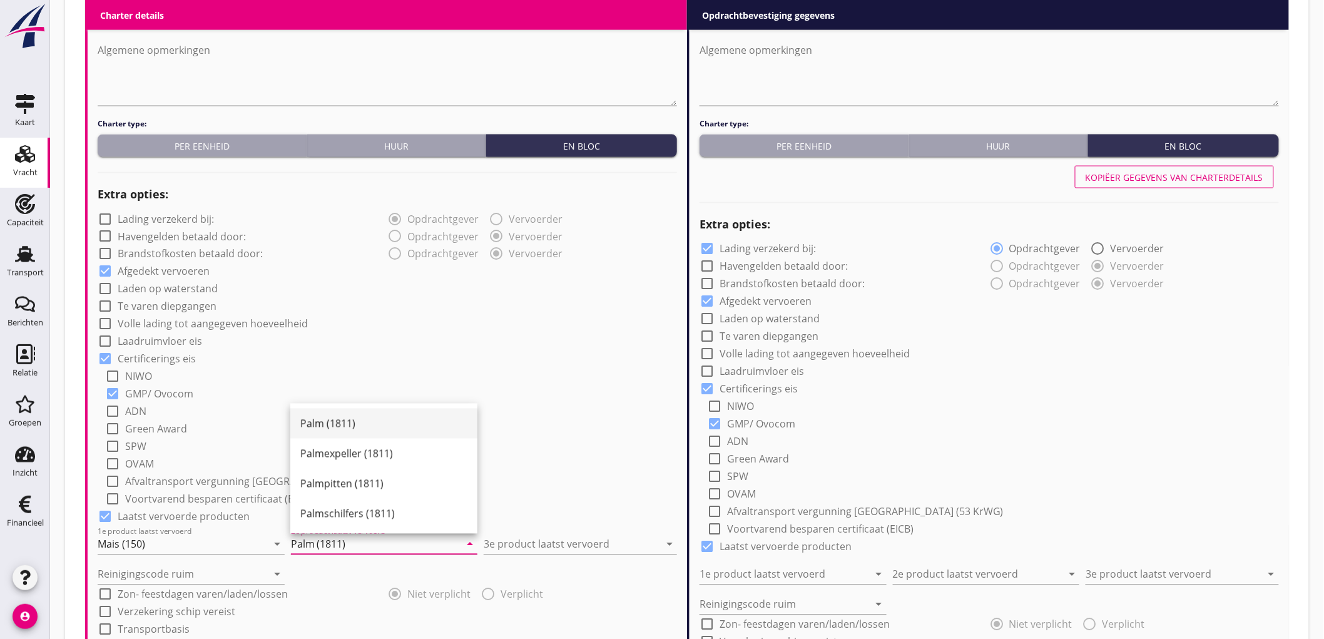
type input "Palm (1811)"
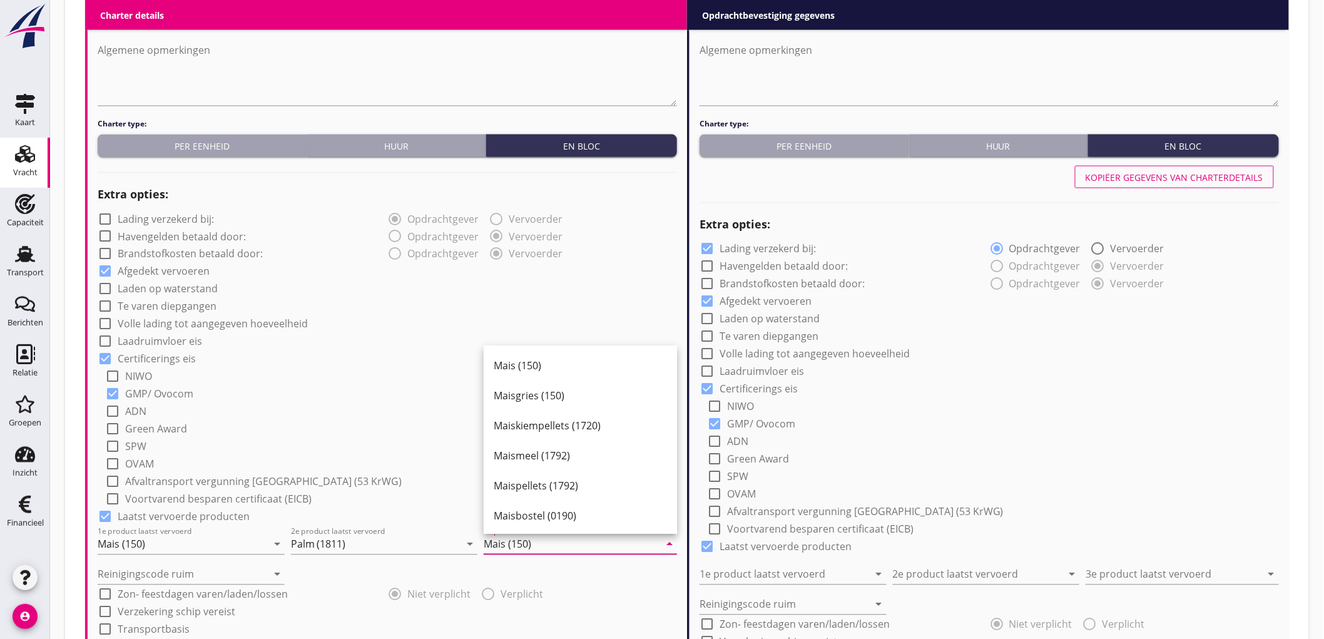
type input "Mais (150)"
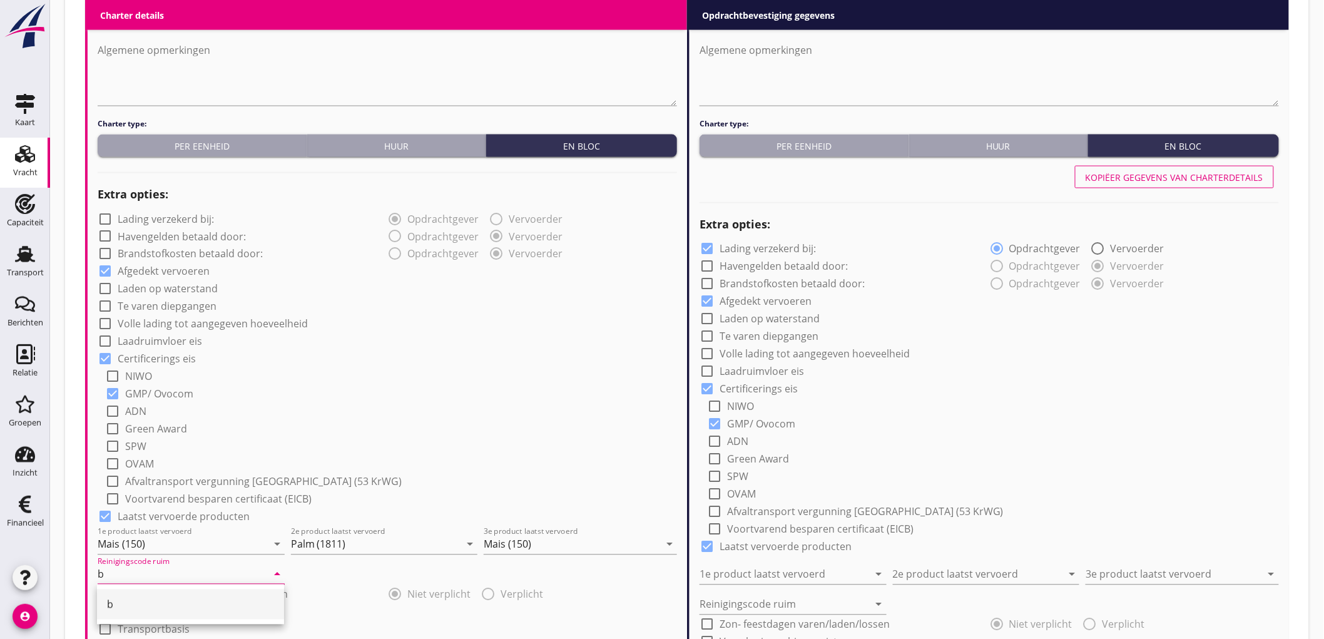
type input "b"
click at [338, 363] on div "check_box Certificerings eis" at bounding box center [387, 358] width 579 height 18
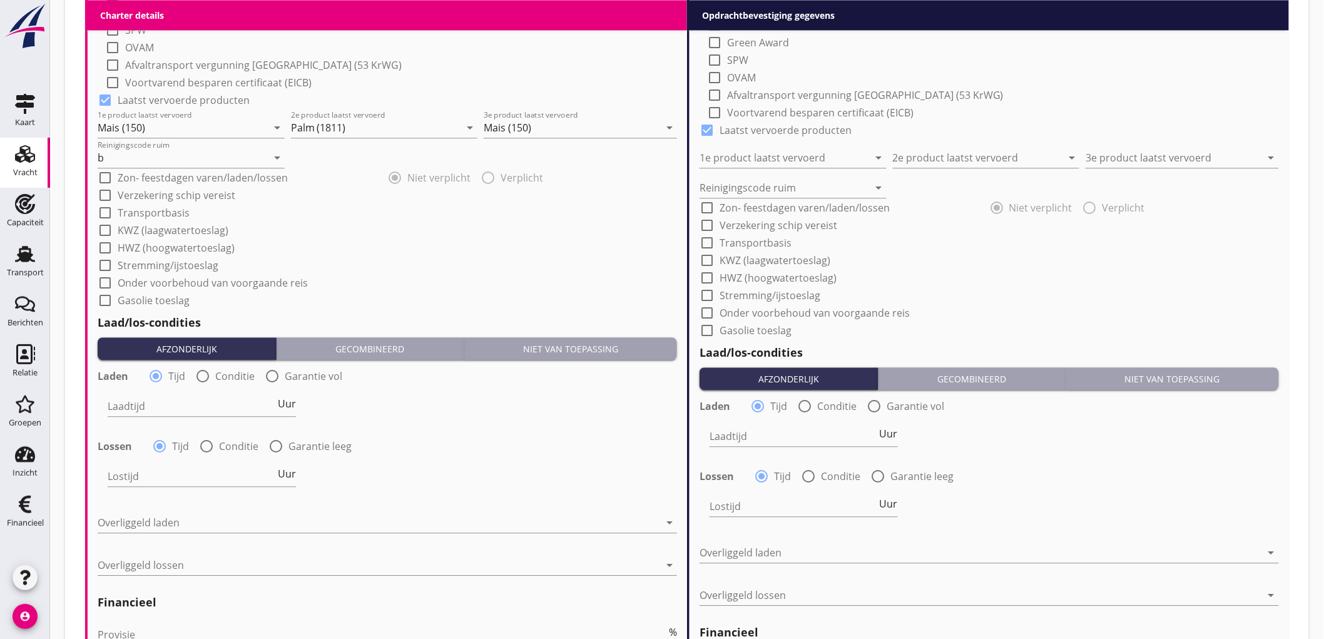
click at [286, 378] on label "Garantie vol" at bounding box center [314, 376] width 58 height 13
radio input "false"
radio input "true"
click at [227, 405] on div "-5 min" at bounding box center [237, 405] width 83 height 39
click at [367, 411] on div "Garantie vol di. 26 aug. 14:07" at bounding box center [348, 405] width 127 height 39
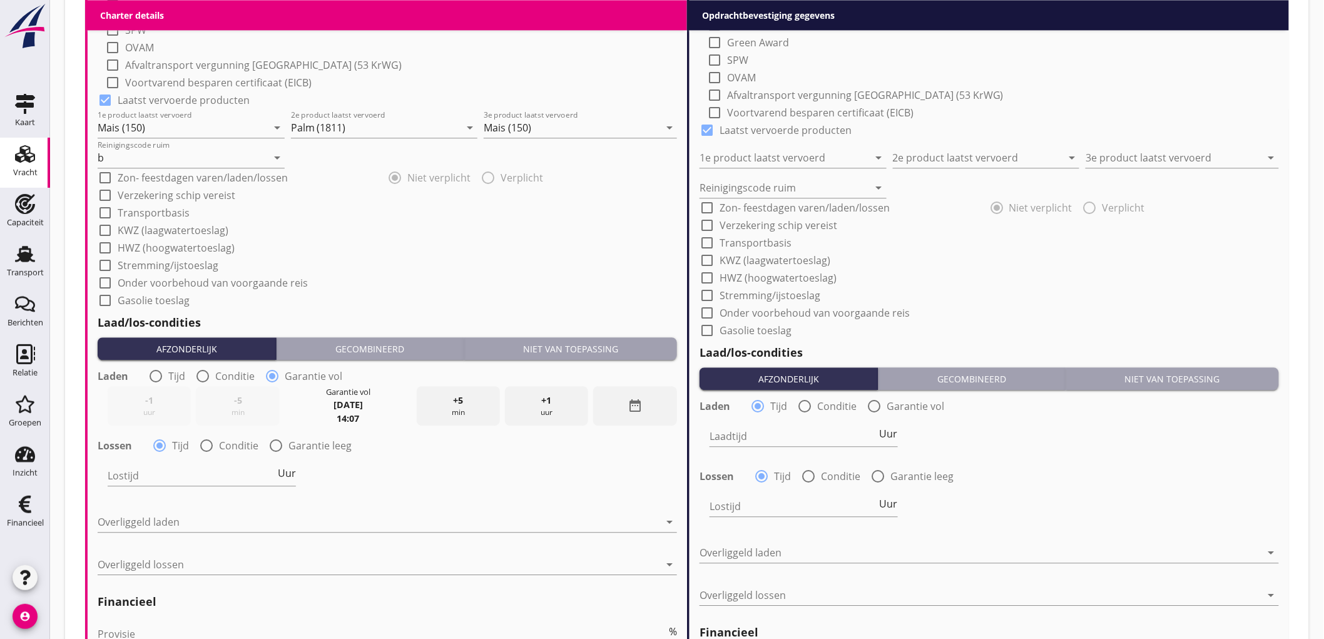
click at [626, 401] on div "date_range" at bounding box center [634, 405] width 83 height 39
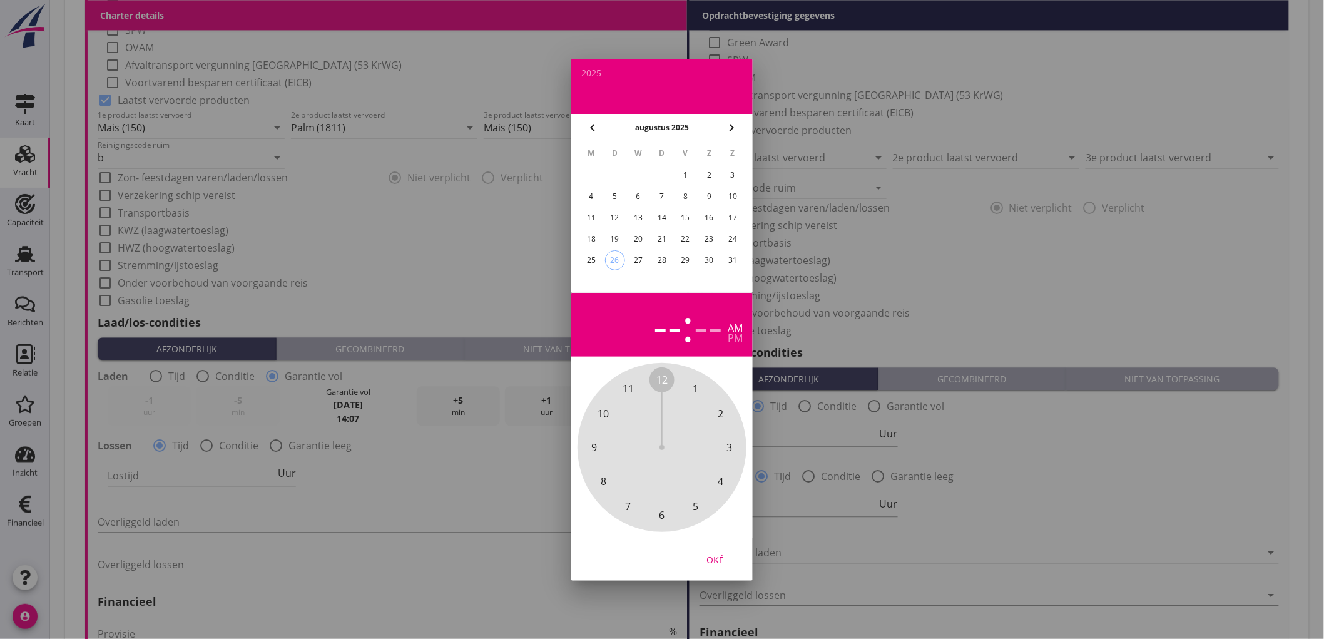
click at [728, 256] on div "31" at bounding box center [733, 260] width 20 height 20
click at [715, 256] on div "30" at bounding box center [709, 260] width 20 height 20
click at [728, 335] on div "pm" at bounding box center [735, 338] width 15 height 10
click at [659, 519] on span "6" at bounding box center [662, 514] width 6 height 15
click at [662, 378] on span "00" at bounding box center [661, 379] width 11 height 15
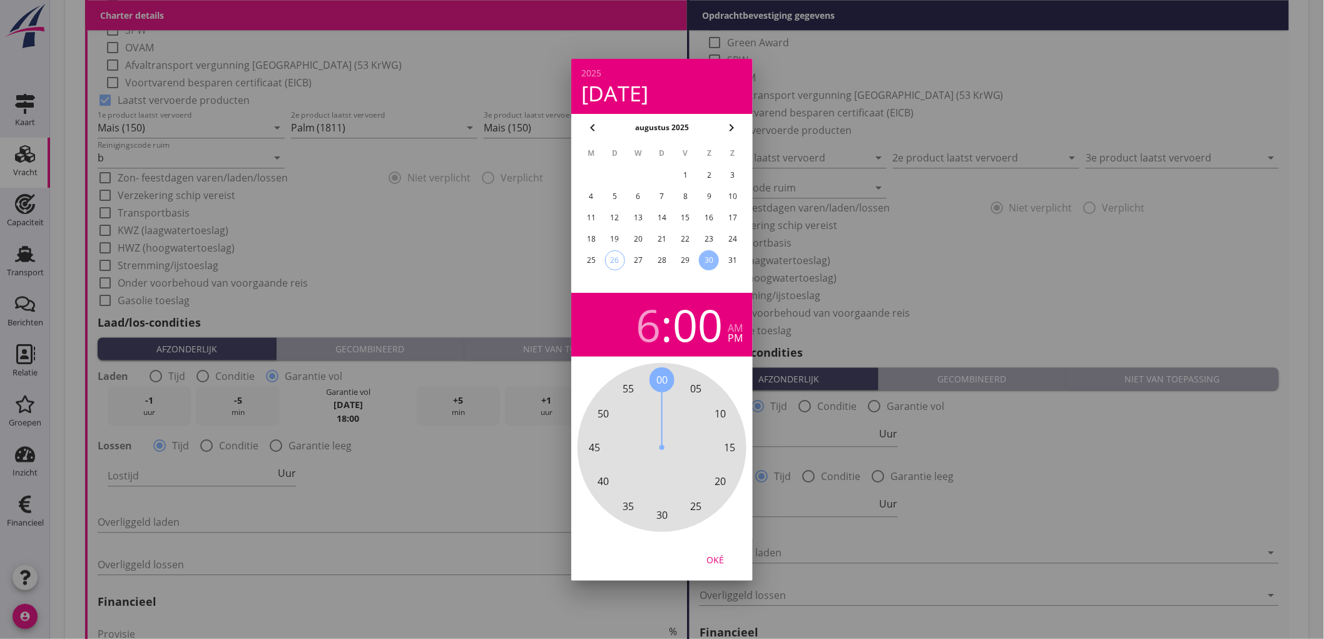
click at [716, 560] on div "Oké" at bounding box center [714, 558] width 35 height 13
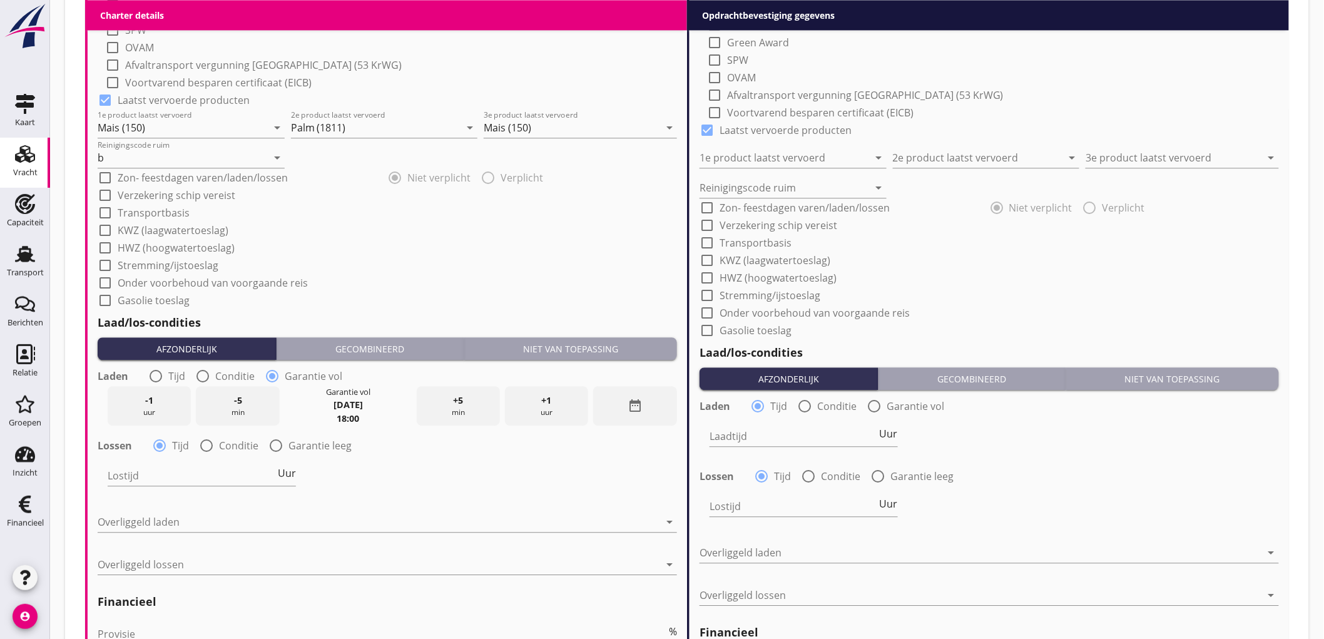
click at [201, 443] on div at bounding box center [206, 445] width 21 height 21
radio input "false"
radio input "true"
click at [181, 471] on div at bounding box center [241, 475] width 266 height 20
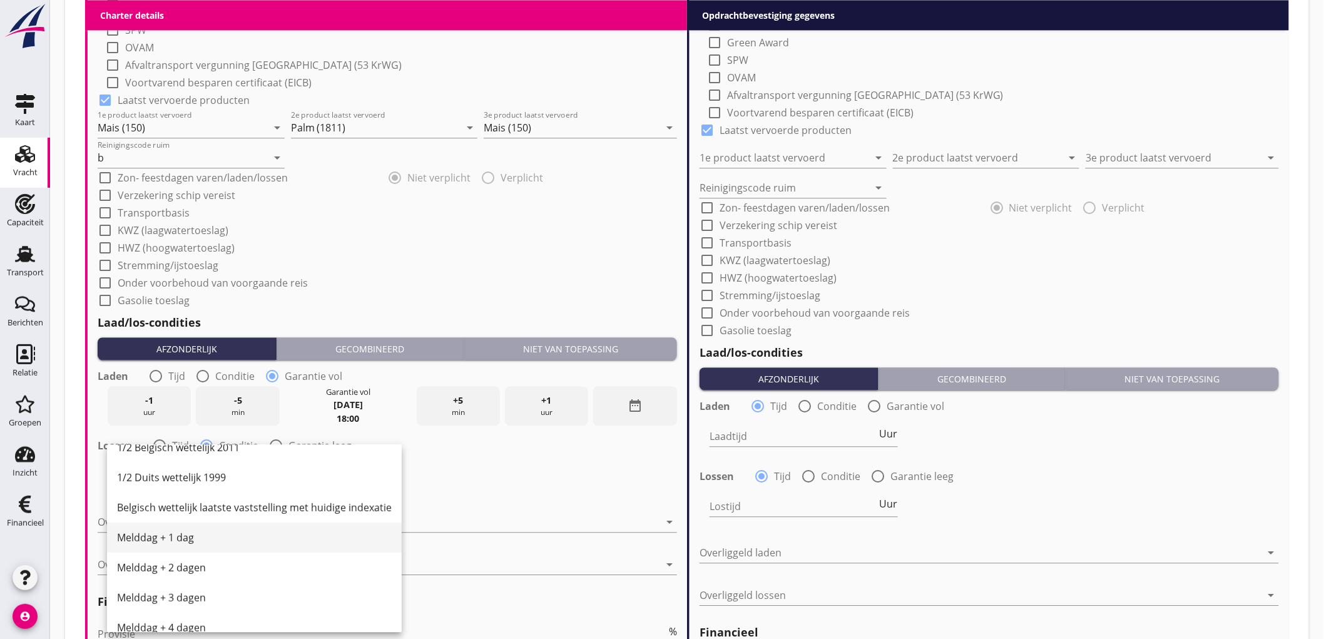
scroll to position [0, 0]
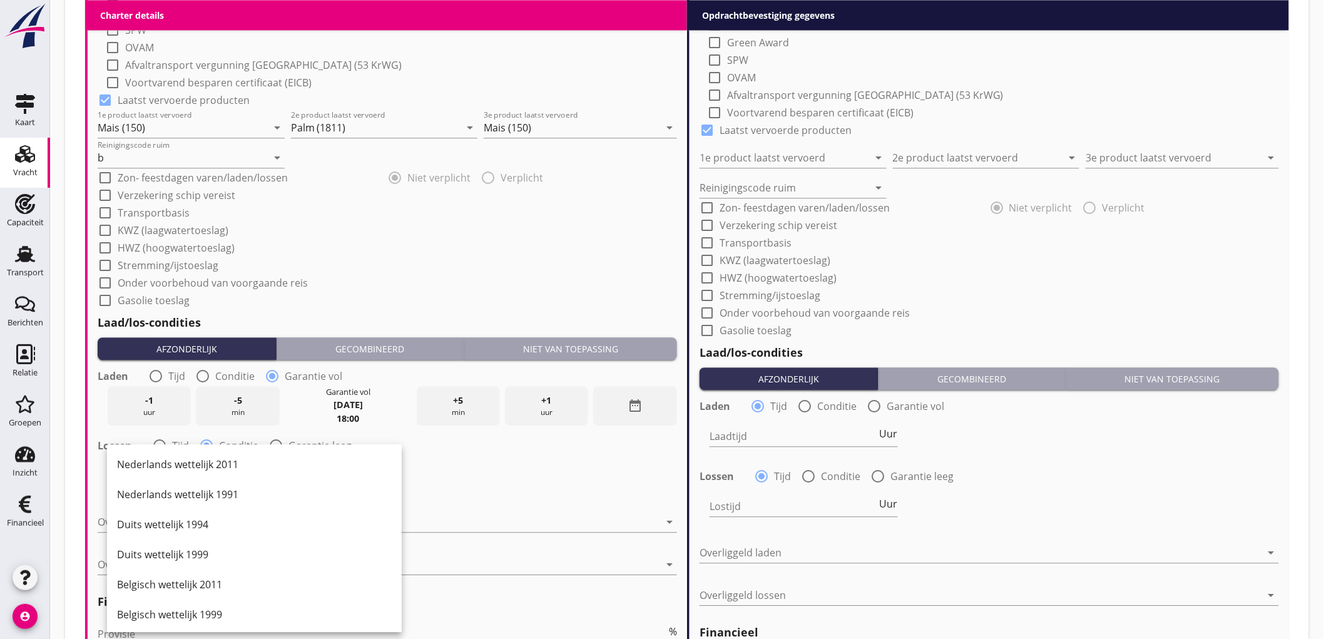
click at [532, 489] on div "Lostijd condities arrow_drop_down" at bounding box center [387, 476] width 582 height 45
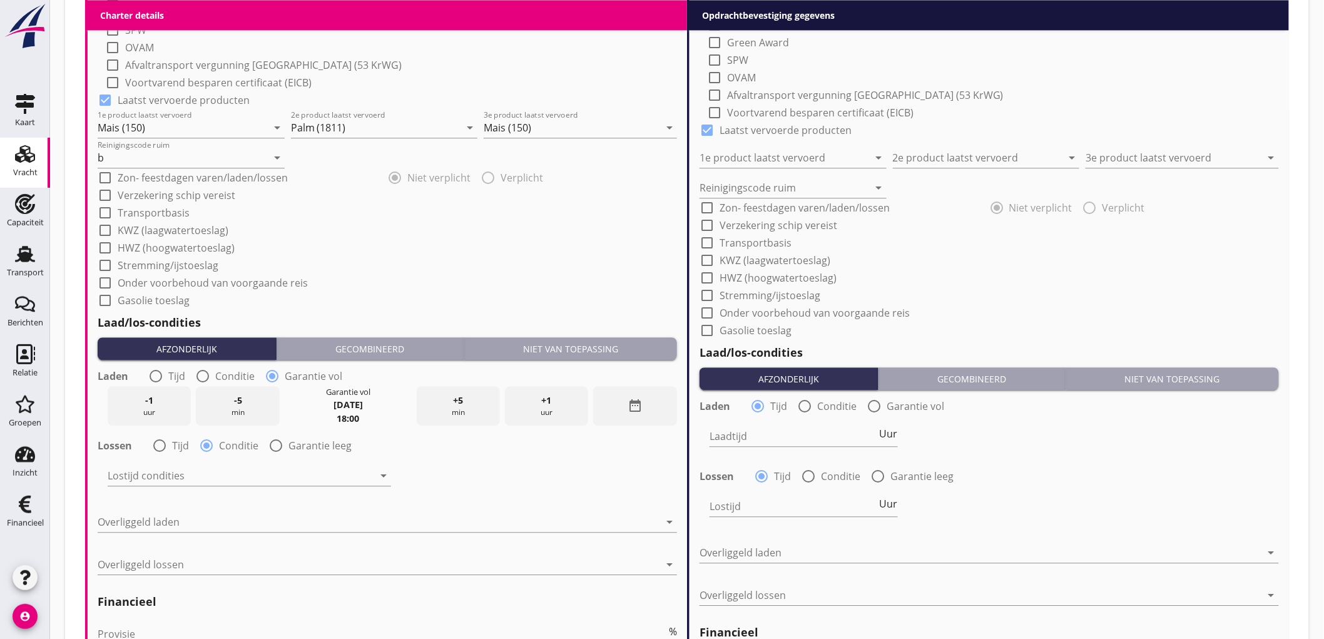
click at [165, 443] on div at bounding box center [159, 445] width 21 height 21
radio input "true"
click at [146, 477] on input "Lostijd" at bounding box center [192, 475] width 168 height 20
click at [288, 468] on span "Uur" at bounding box center [287, 473] width 18 height 10
type input "2"
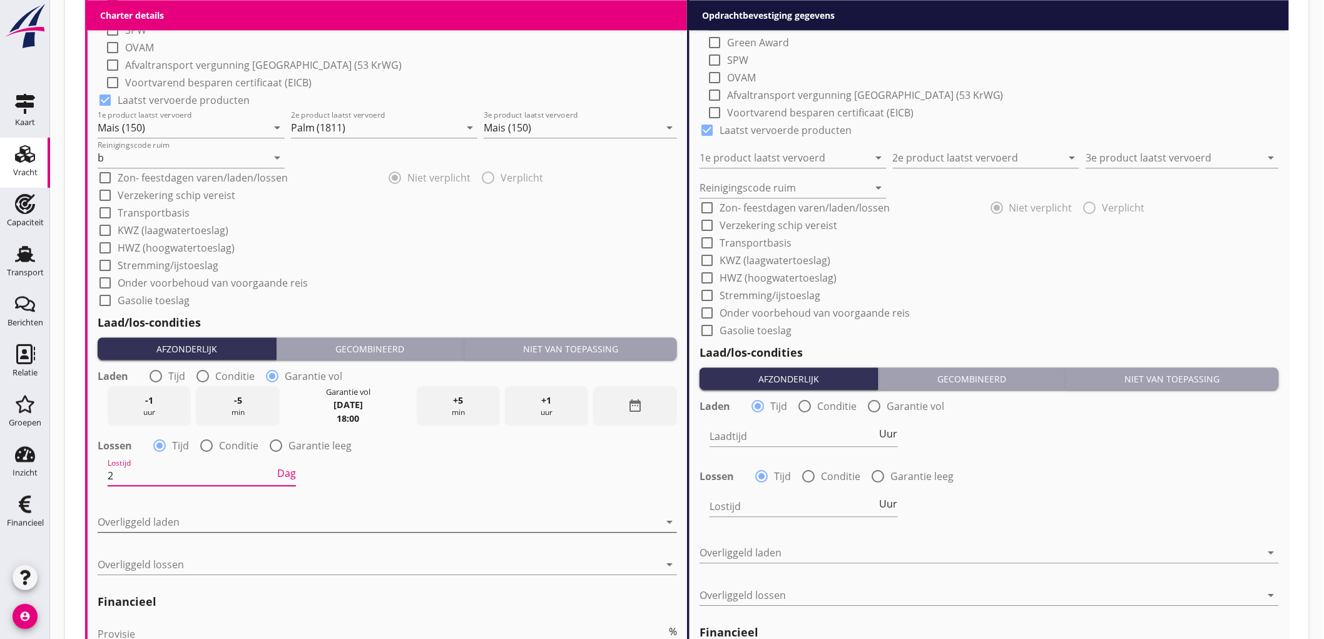
click at [175, 528] on div at bounding box center [379, 522] width 562 height 20
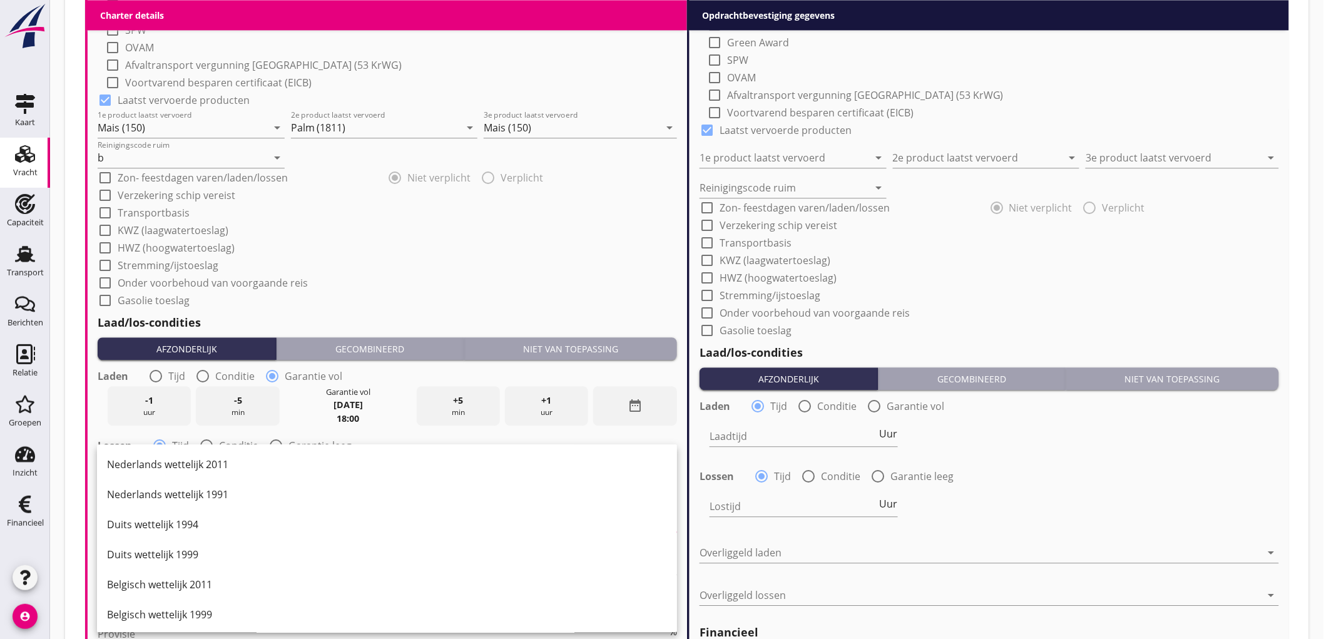
click at [198, 467] on div "Nederlands wettelijk 2011" at bounding box center [387, 464] width 560 height 15
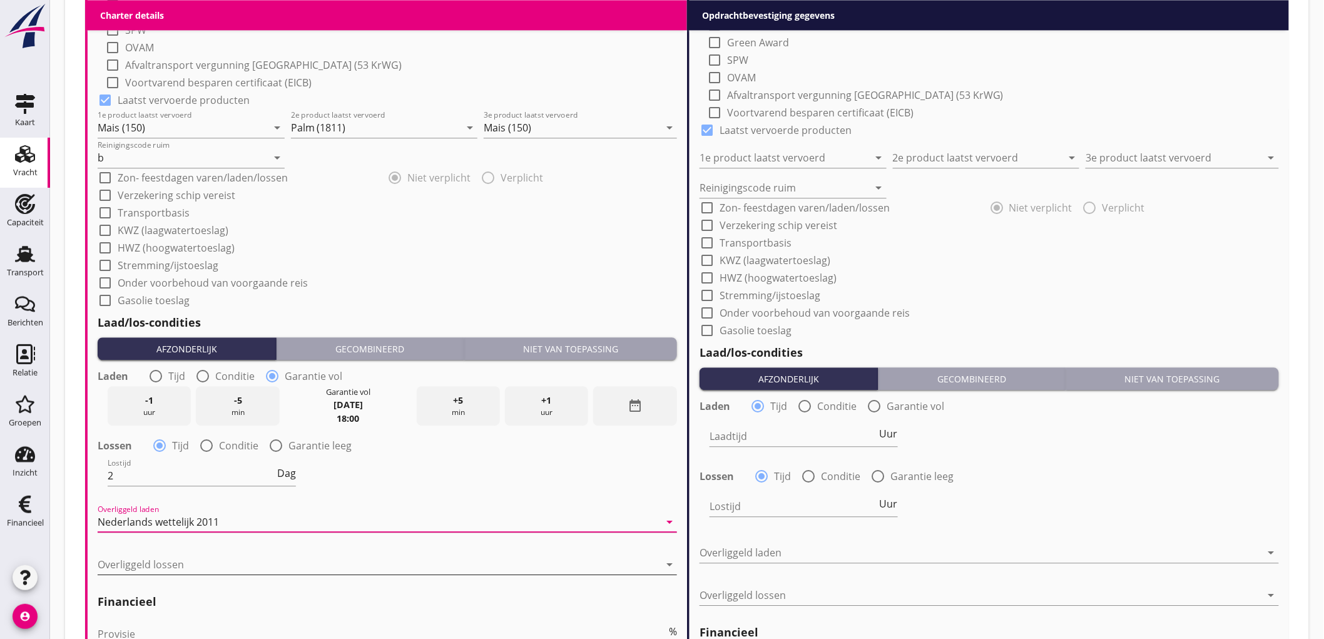
click at [191, 564] on div at bounding box center [379, 564] width 562 height 20
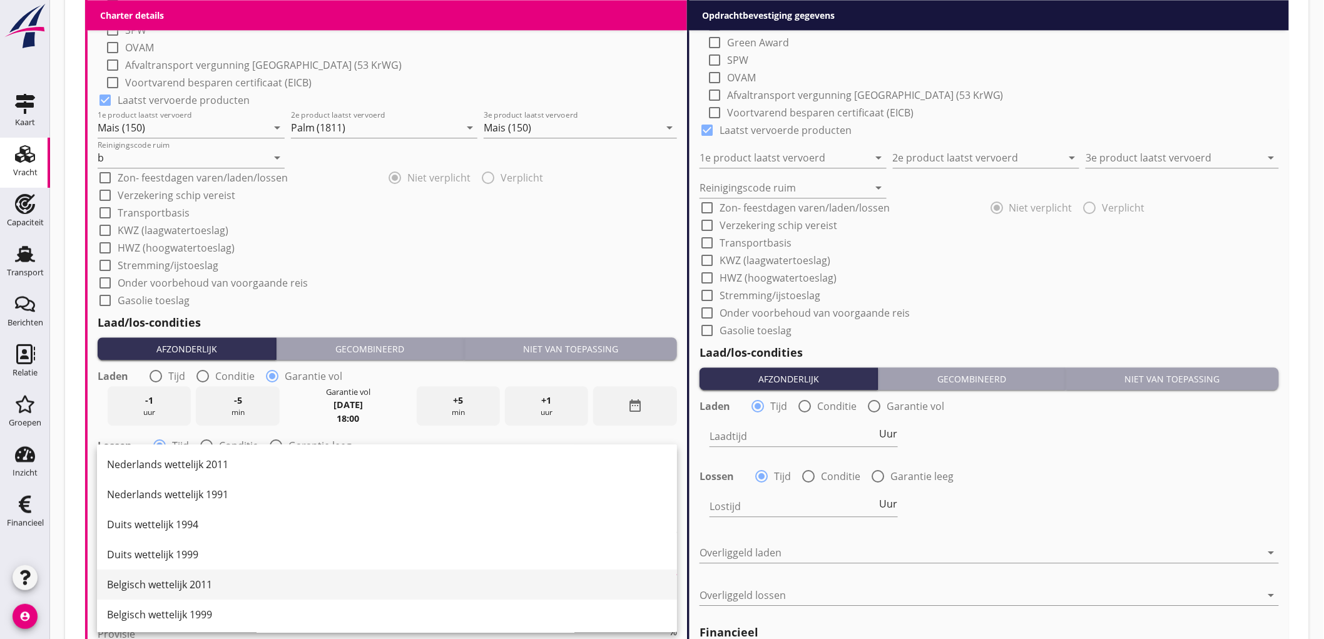
click at [213, 585] on div "Belgisch wettelijk 2011" at bounding box center [387, 584] width 560 height 15
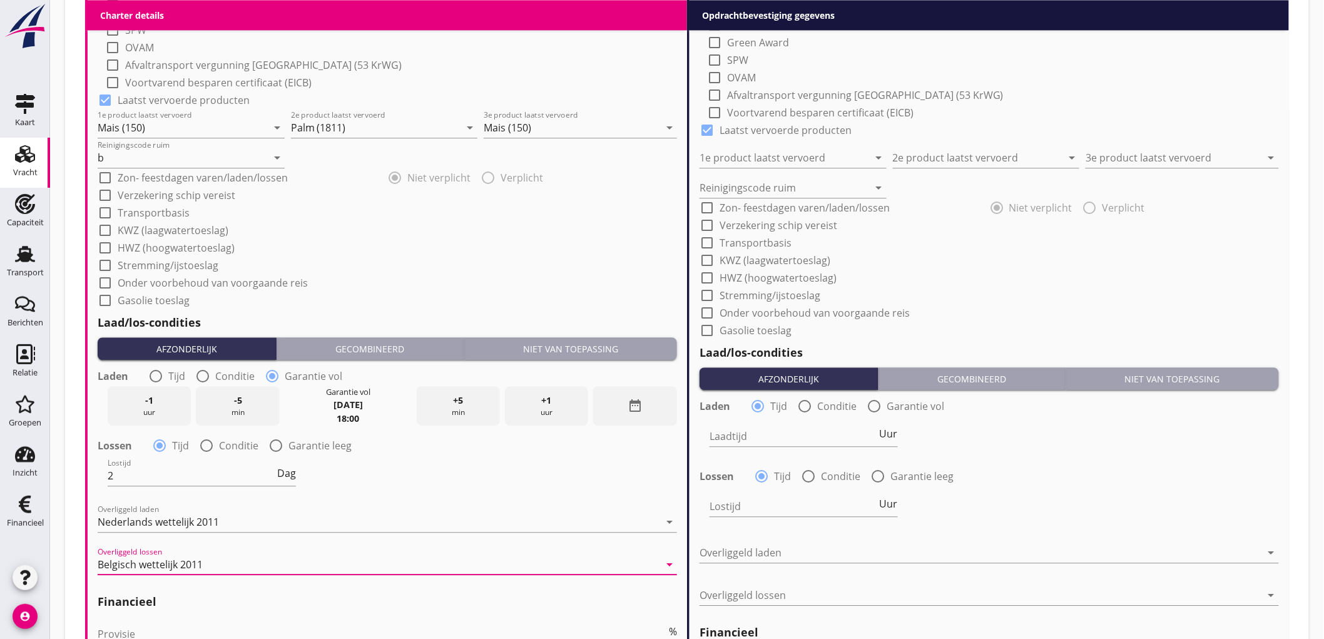
scroll to position [1307, 0]
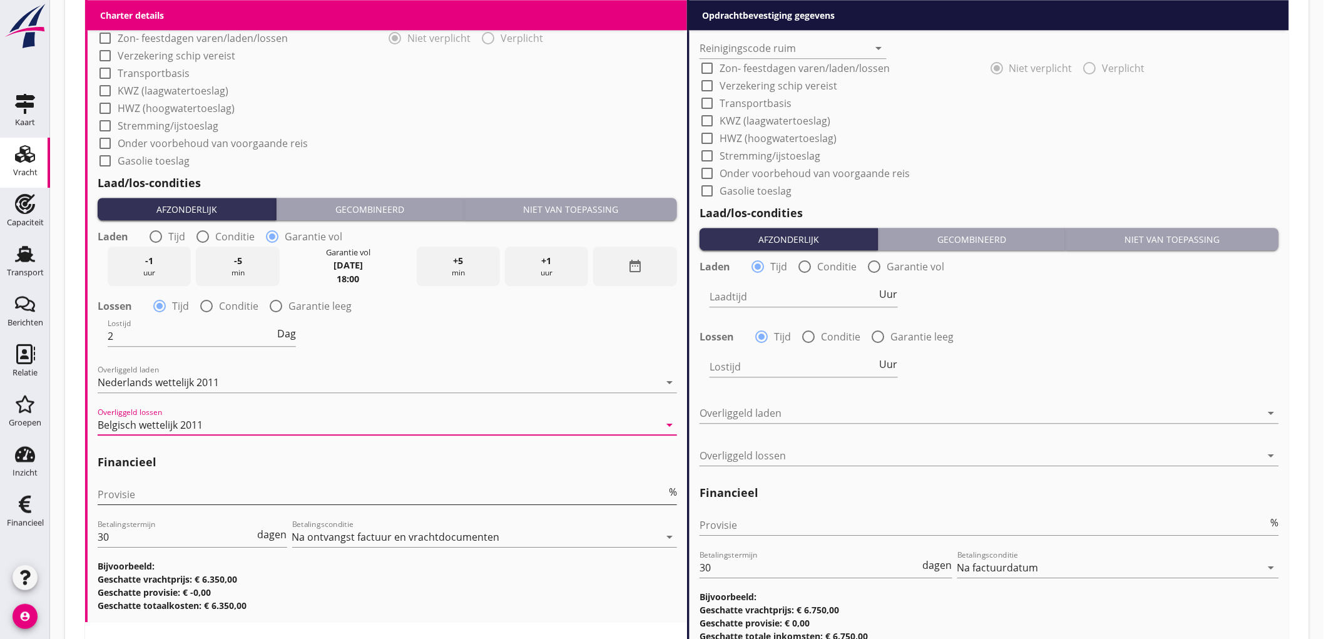
click at [194, 492] on input "Provisie" at bounding box center [382, 494] width 569 height 20
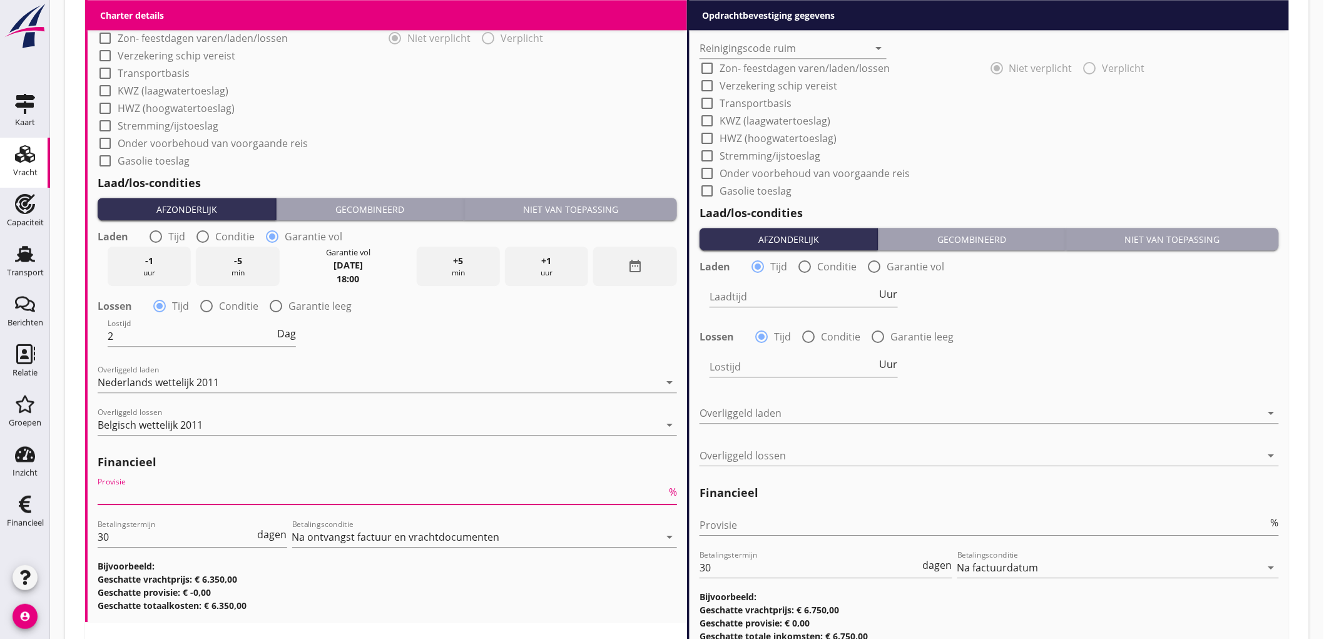
click at [208, 492] on input "Provisie" at bounding box center [382, 494] width 569 height 20
type input "5"
click at [770, 516] on input "Provisie" at bounding box center [983, 525] width 569 height 20
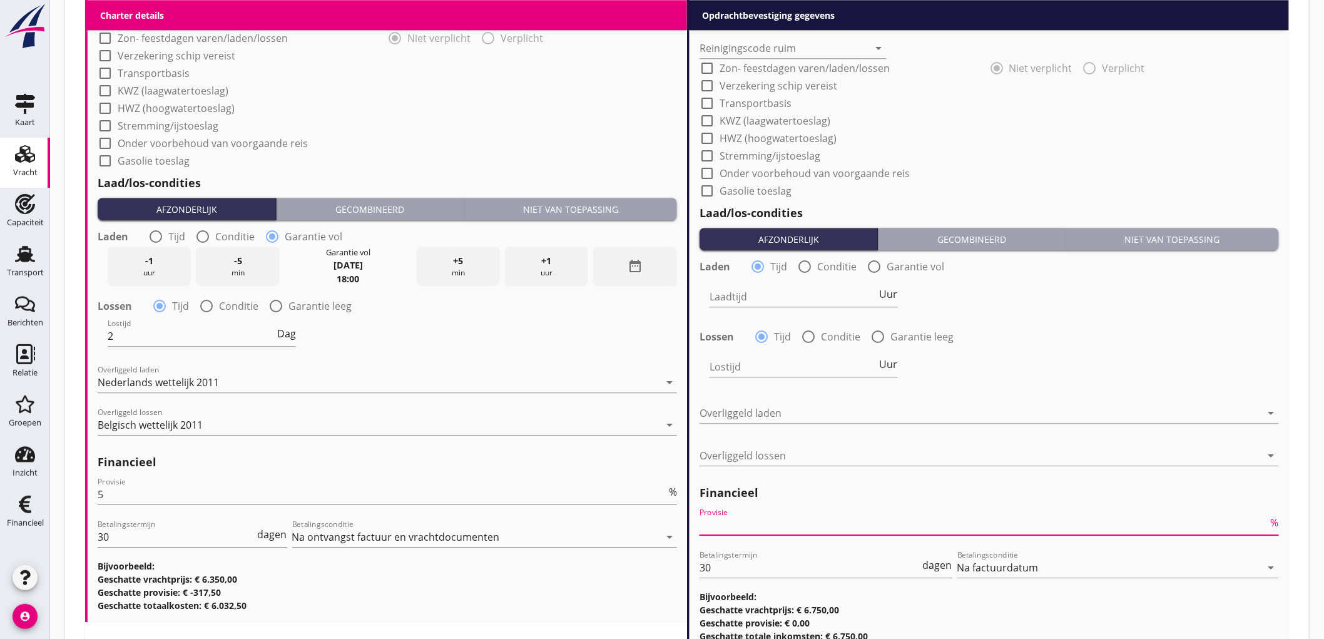
type input "2"
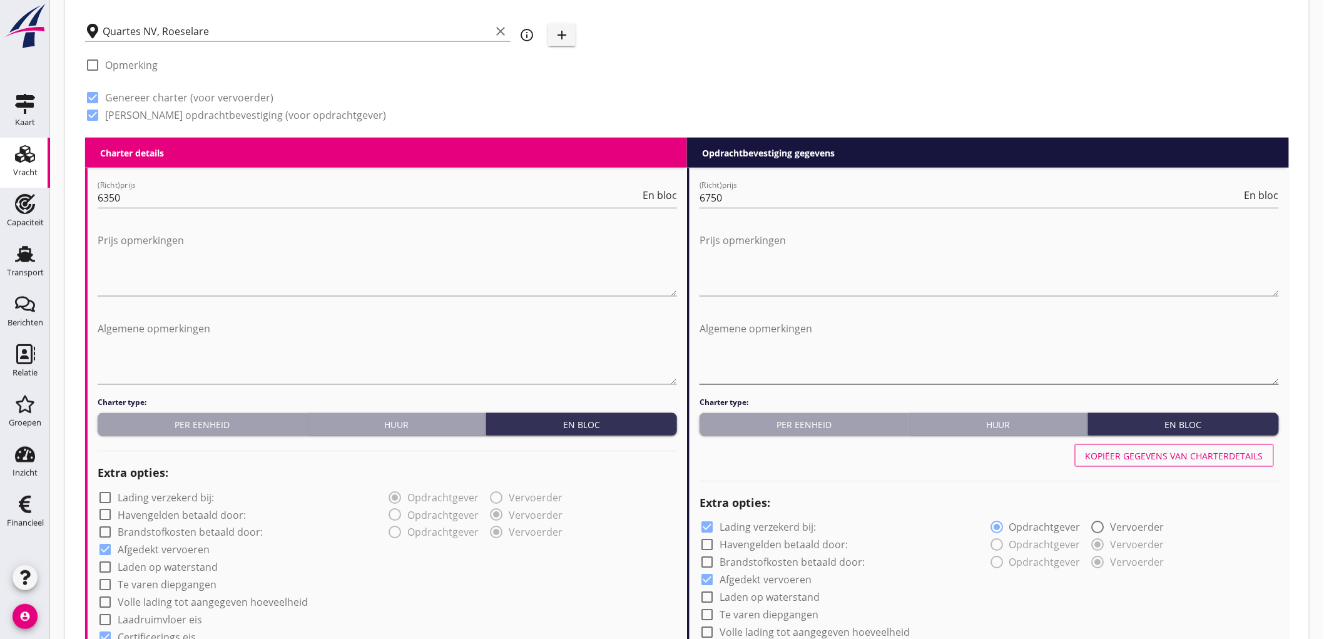
scroll to position [542, 0]
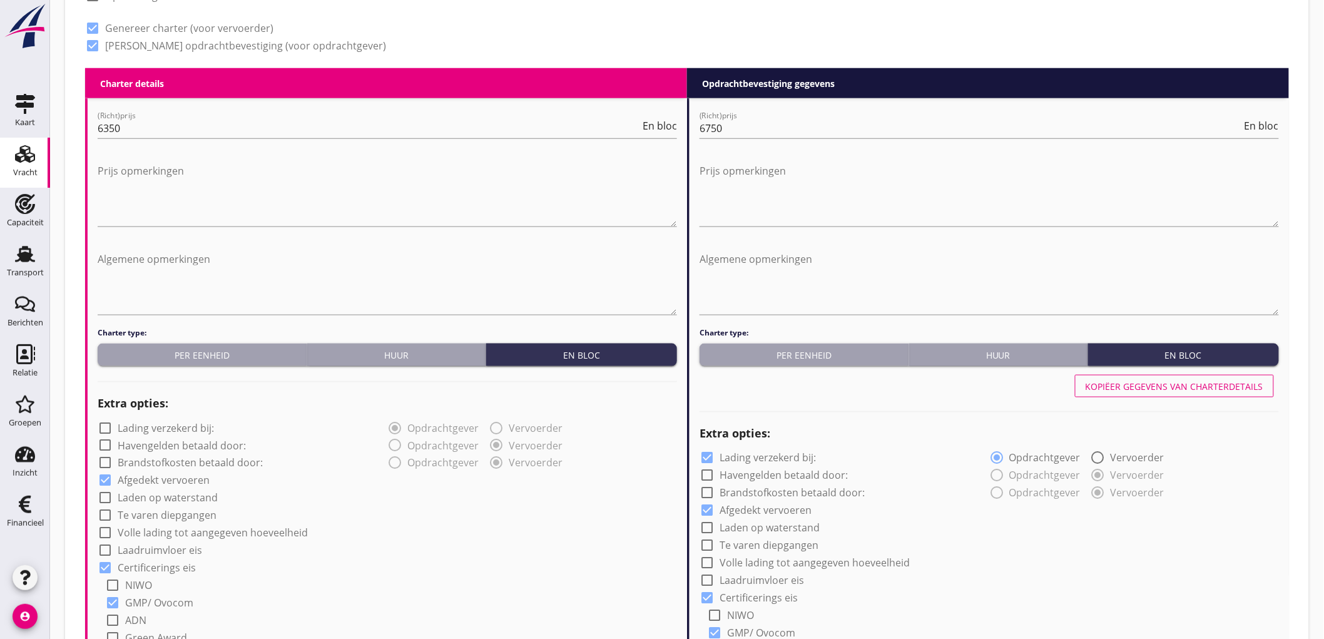
type input "2.5"
click at [1152, 382] on div "Kopiëer gegevens van charterdetails" at bounding box center [1174, 386] width 178 height 13
checkbox input "false"
type input "Mais (150)"
type input "Palm (1811)"
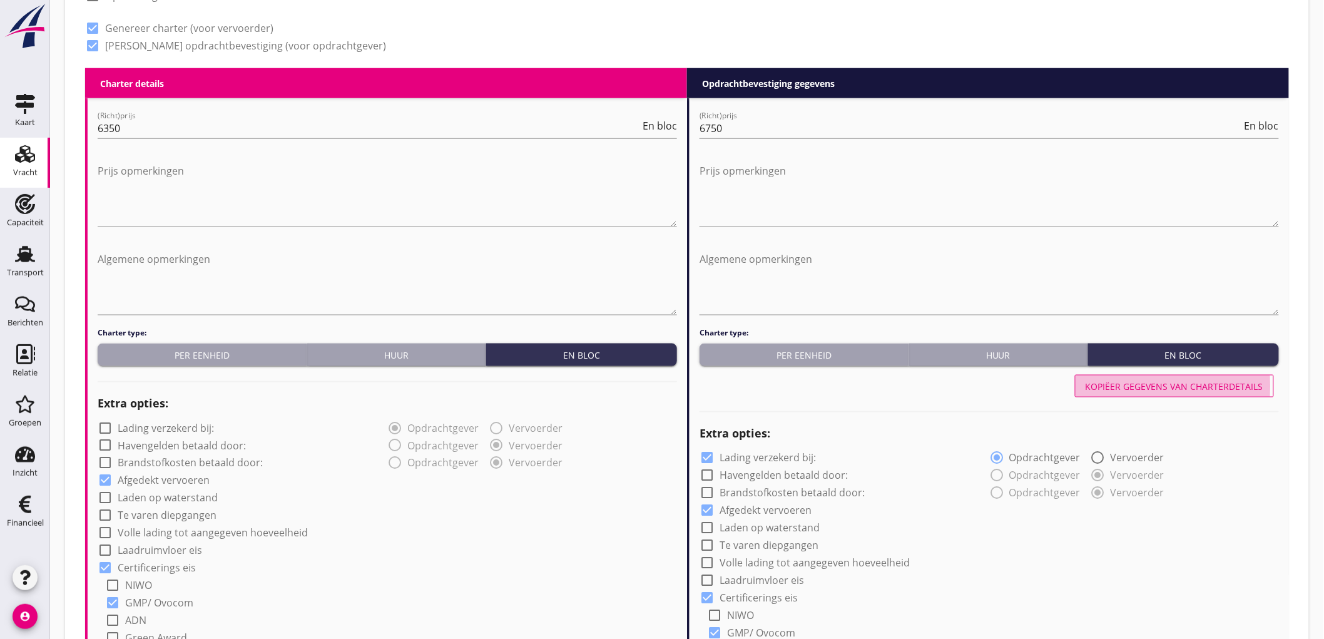
type input "Mais (150)"
type input "b"
radio input "false"
radio input "true"
type input "2"
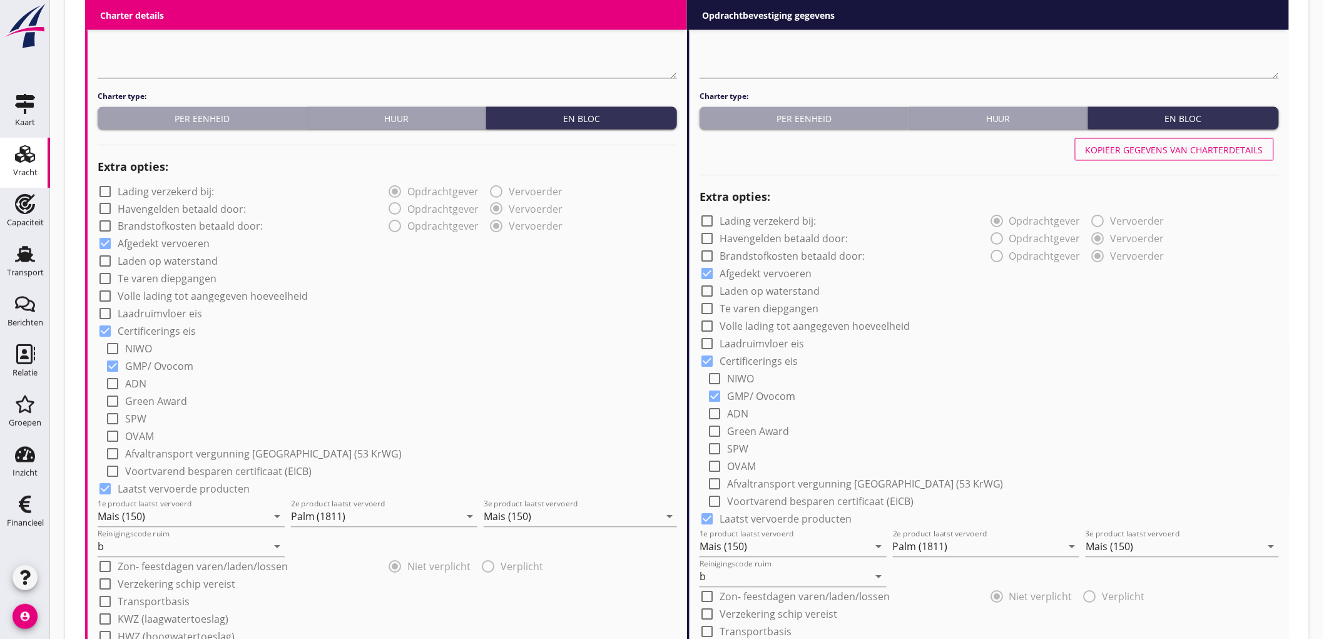
scroll to position [709, 0]
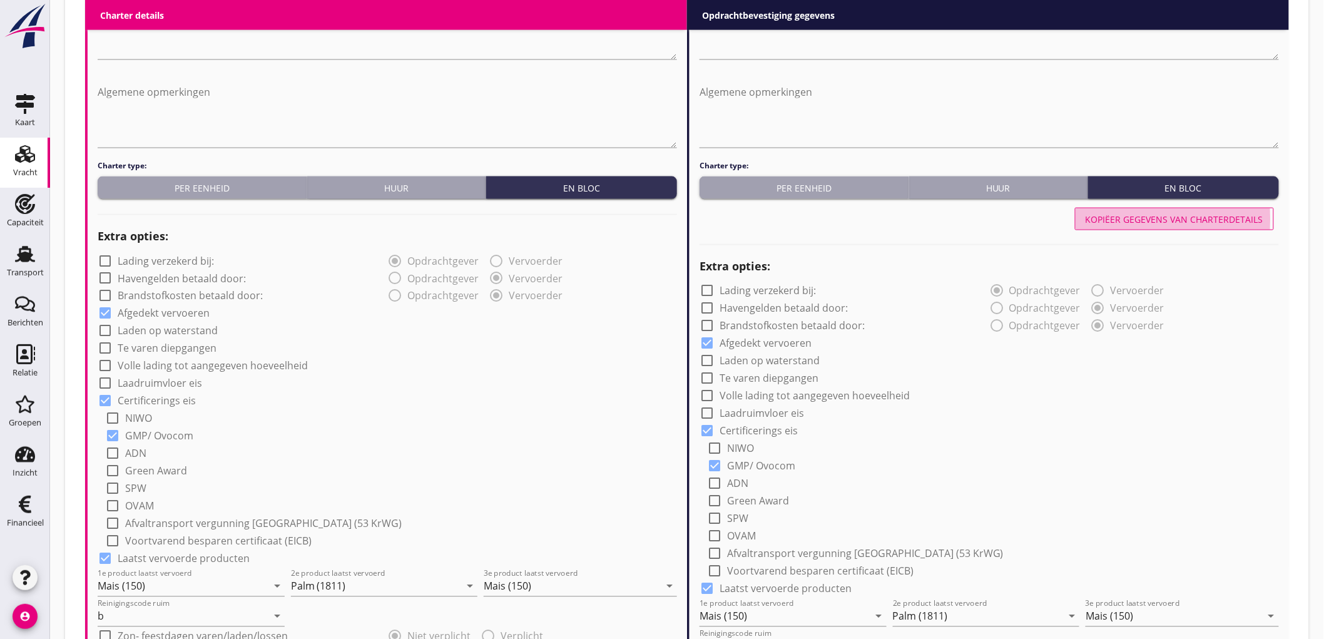
click at [1224, 218] on div "Kopiëer gegevens van charterdetails" at bounding box center [1174, 219] width 178 height 13
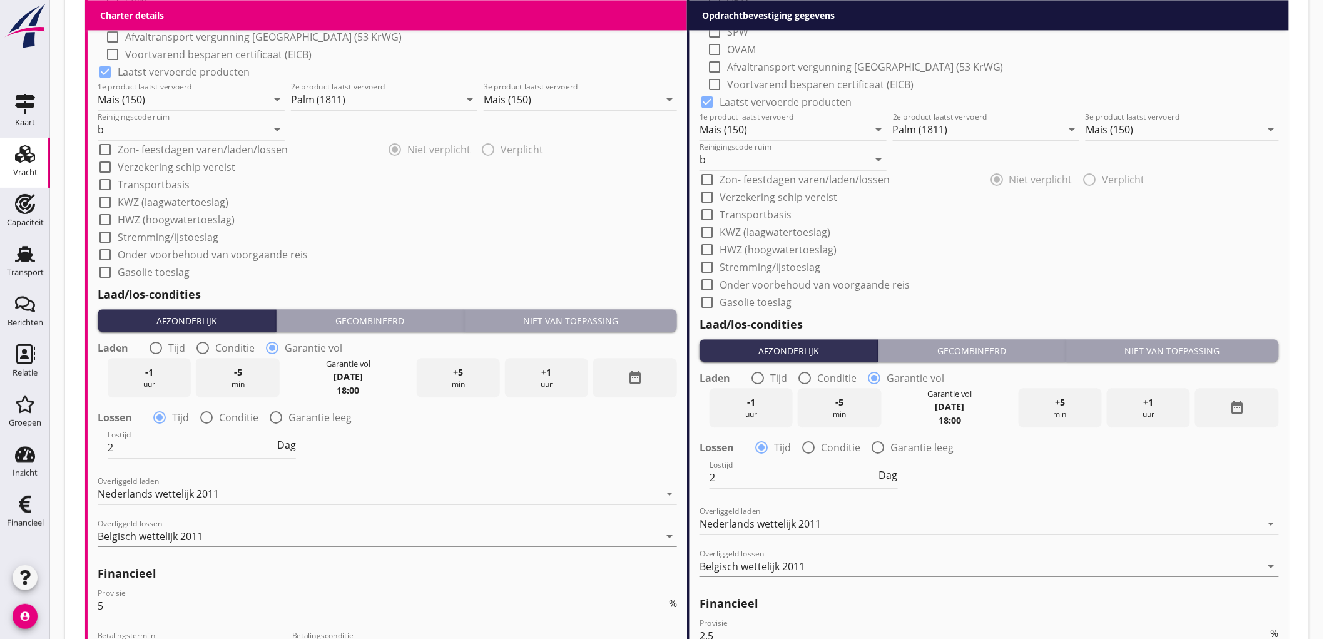
scroll to position [1404, 0]
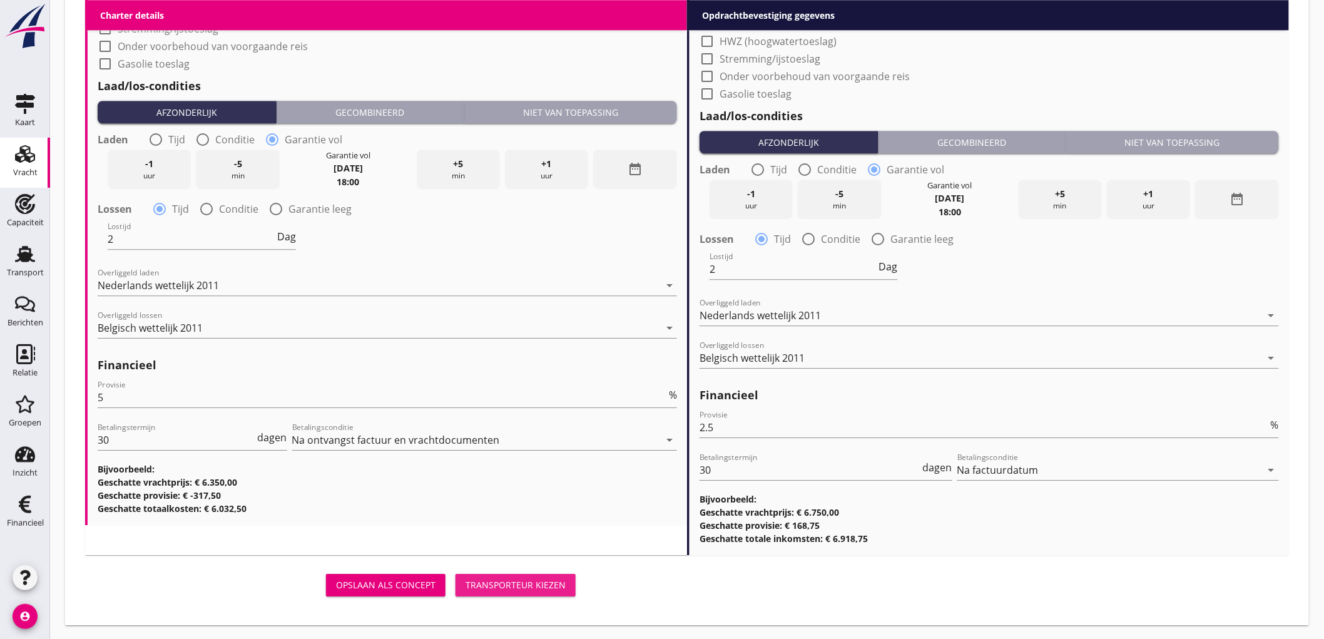
click at [530, 580] on div "Transporteur kiezen" at bounding box center [515, 584] width 100 height 13
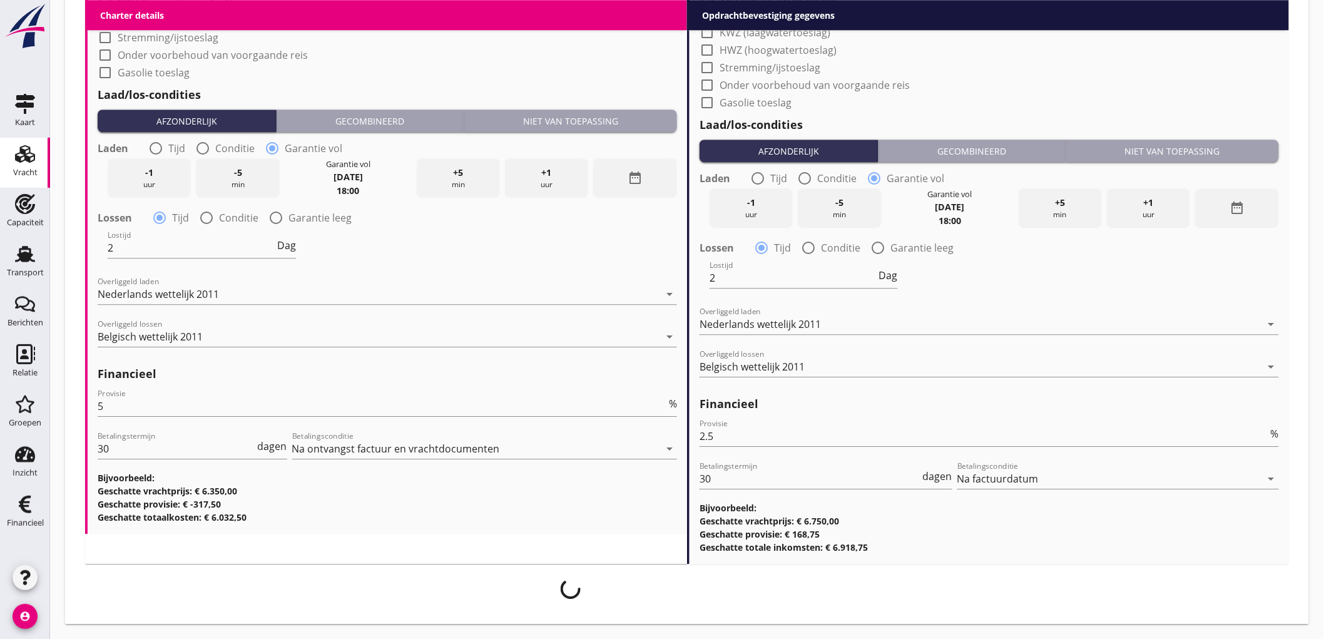
scroll to position [1394, 0]
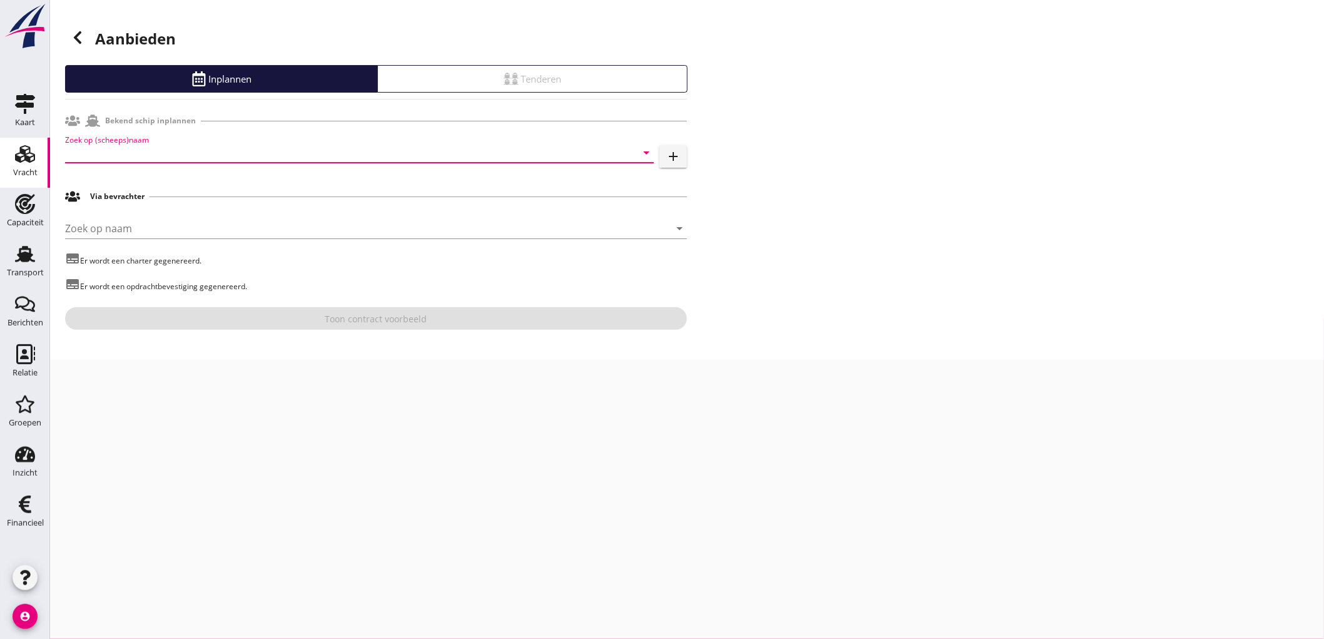
click at [193, 146] on input "Zoek op (scheeps)naam" at bounding box center [342, 153] width 554 height 20
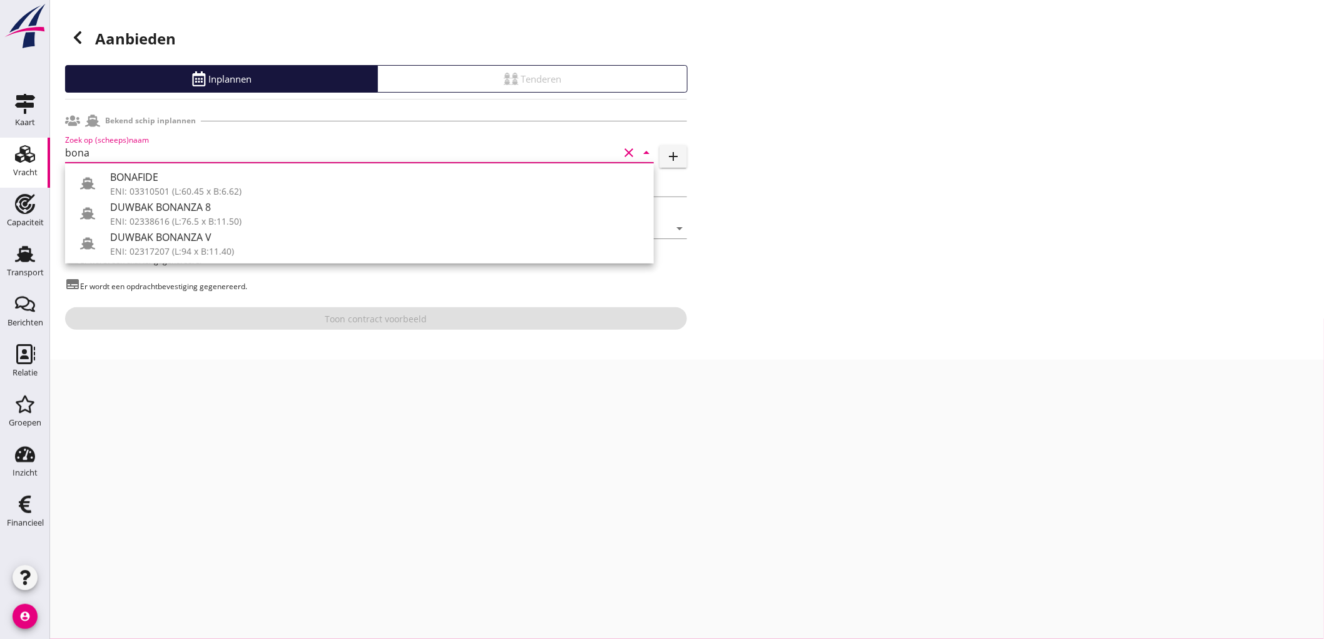
type input "bona"
click at [76, 35] on use at bounding box center [78, 37] width 8 height 13
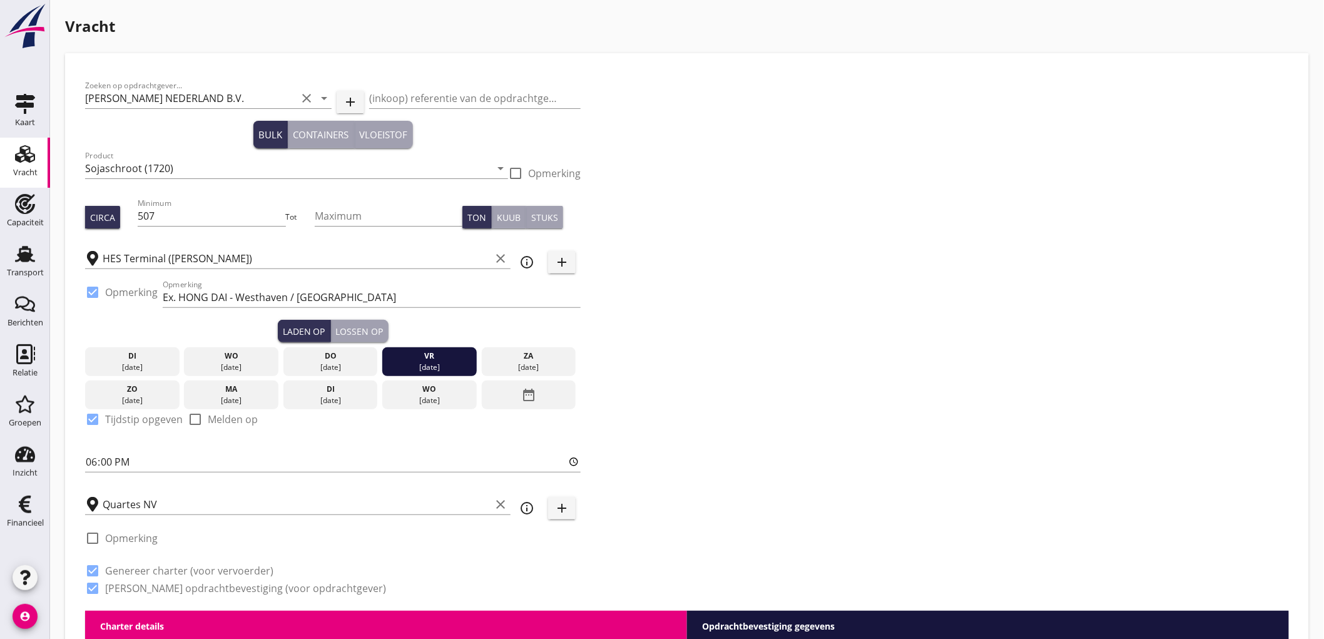
scroll to position [555, 0]
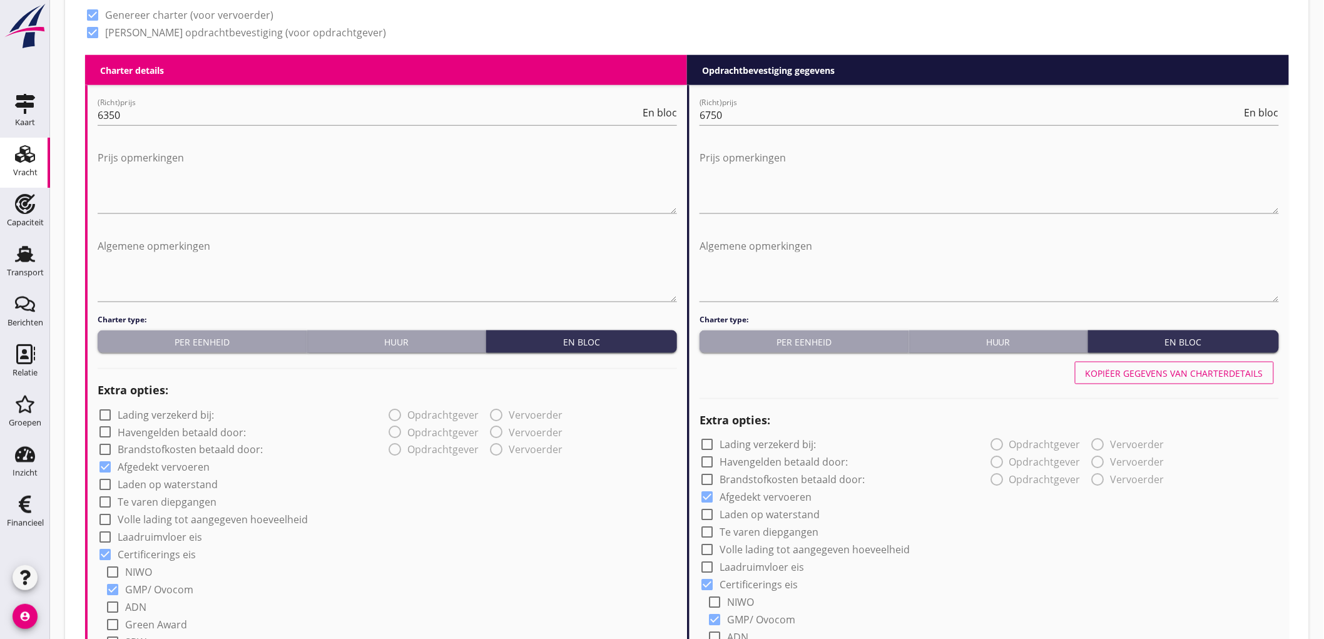
click at [216, 512] on div "check_box_outline_blank Volle lading tot aangegeven hoeveelheid" at bounding box center [203, 519] width 210 height 15
click at [221, 515] on label "Volle lading tot aangegeven hoeveelheid" at bounding box center [213, 520] width 190 height 13
checkbox input "true"
click at [751, 547] on label "Volle lading tot aangegeven hoeveelheid" at bounding box center [814, 550] width 190 height 13
checkbox input "true"
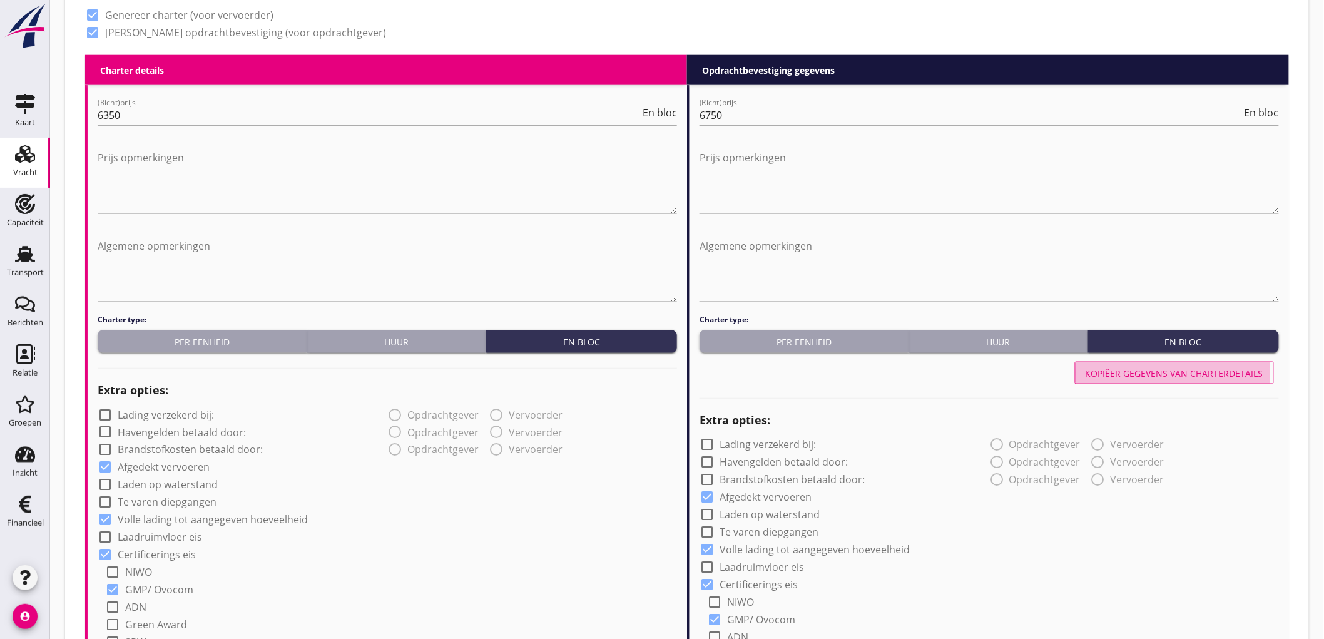
click at [1127, 380] on button "Kopiëer gegevens van charterdetails" at bounding box center [1174, 373] width 199 height 23
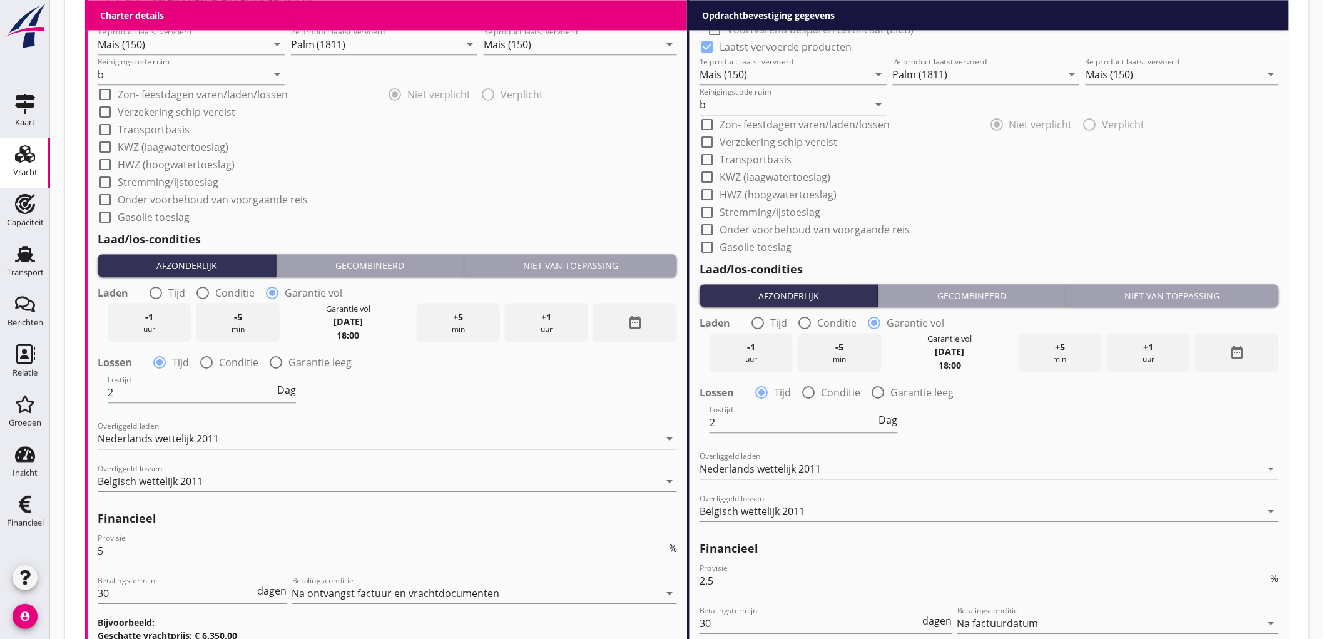
scroll to position [1404, 0]
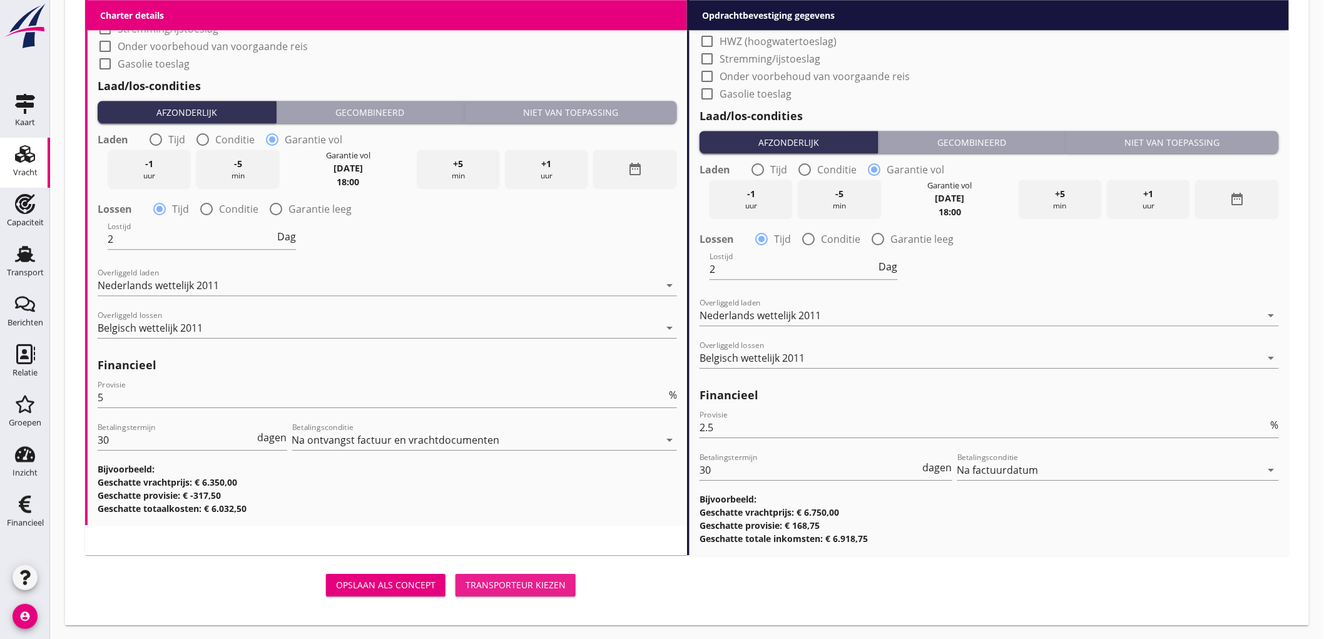
click at [548, 592] on button "Transporteur kiezen" at bounding box center [515, 585] width 120 height 23
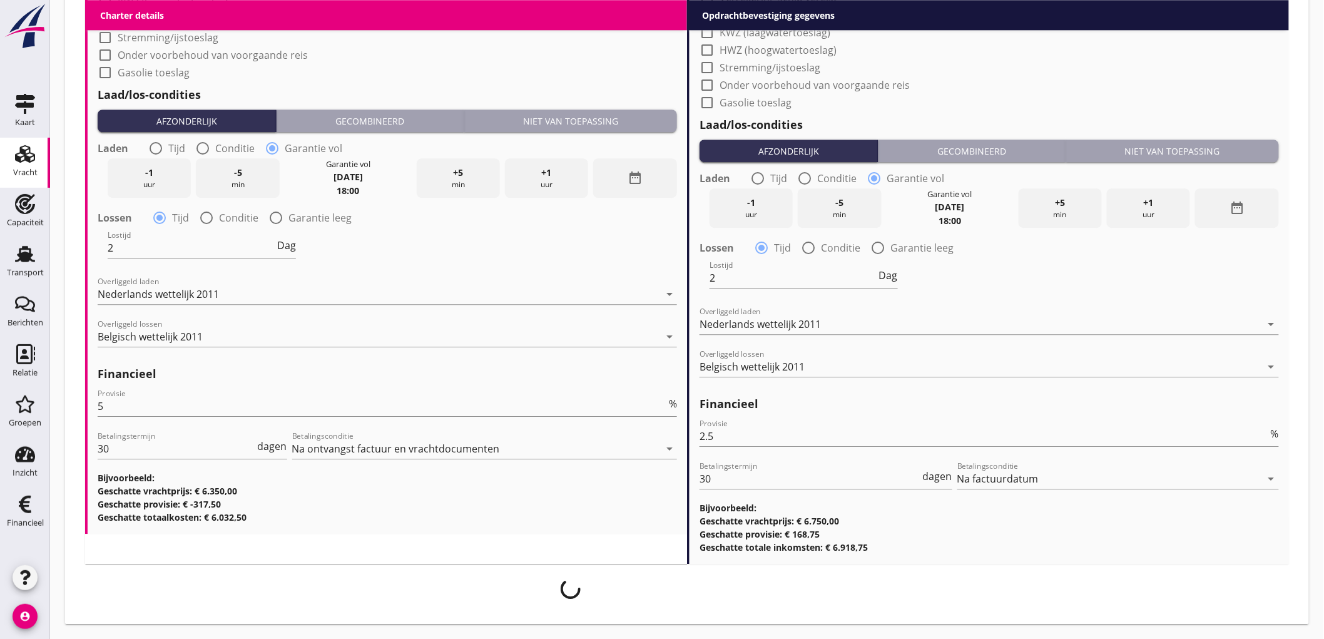
scroll to position [1394, 0]
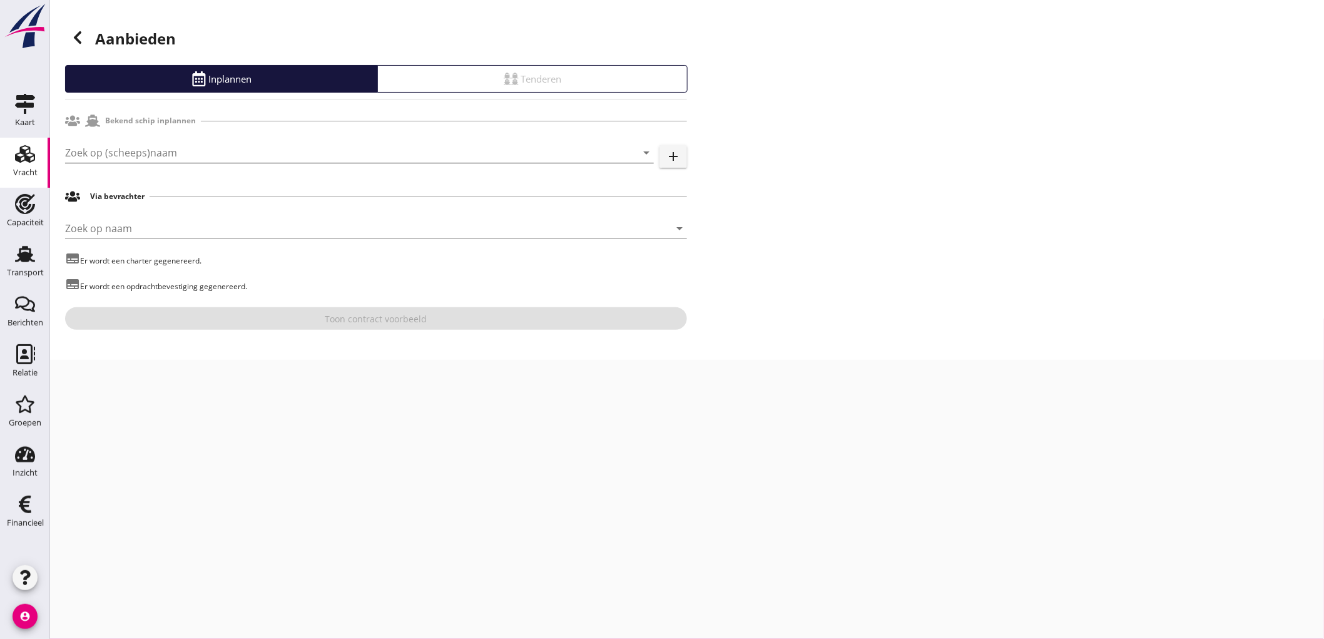
click at [330, 160] on input "Zoek op (scheeps)naam" at bounding box center [342, 153] width 554 height 20
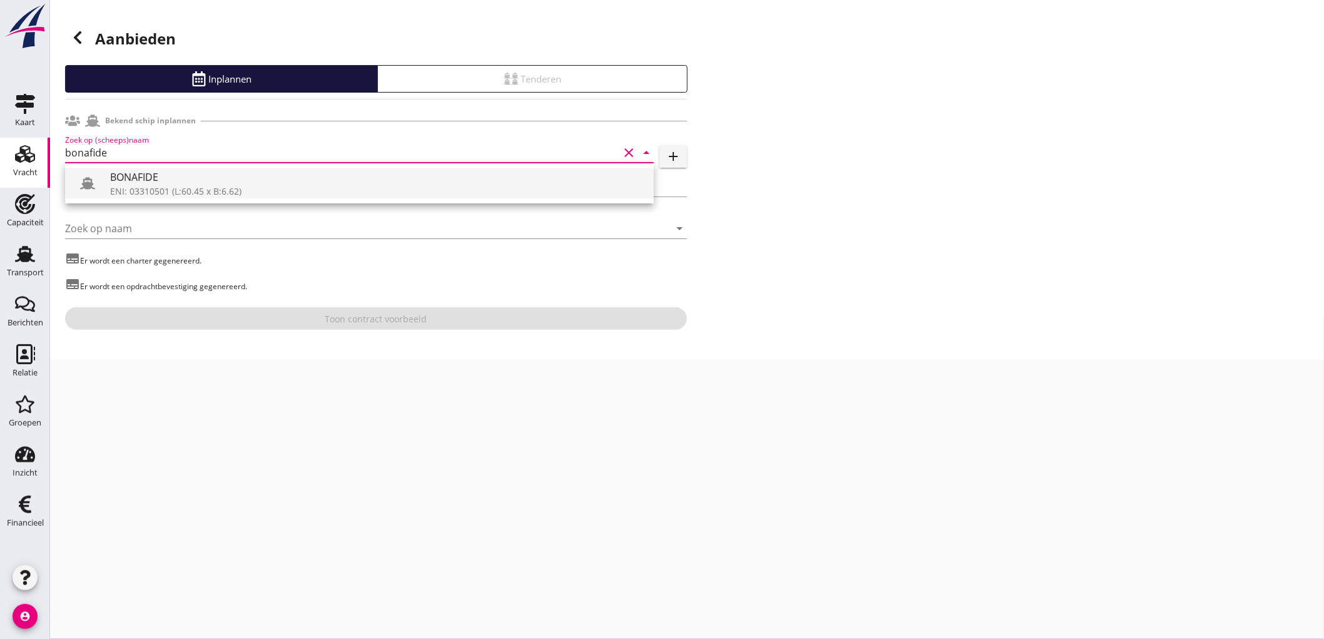
click at [134, 180] on div "BONAFIDE" at bounding box center [377, 177] width 534 height 15
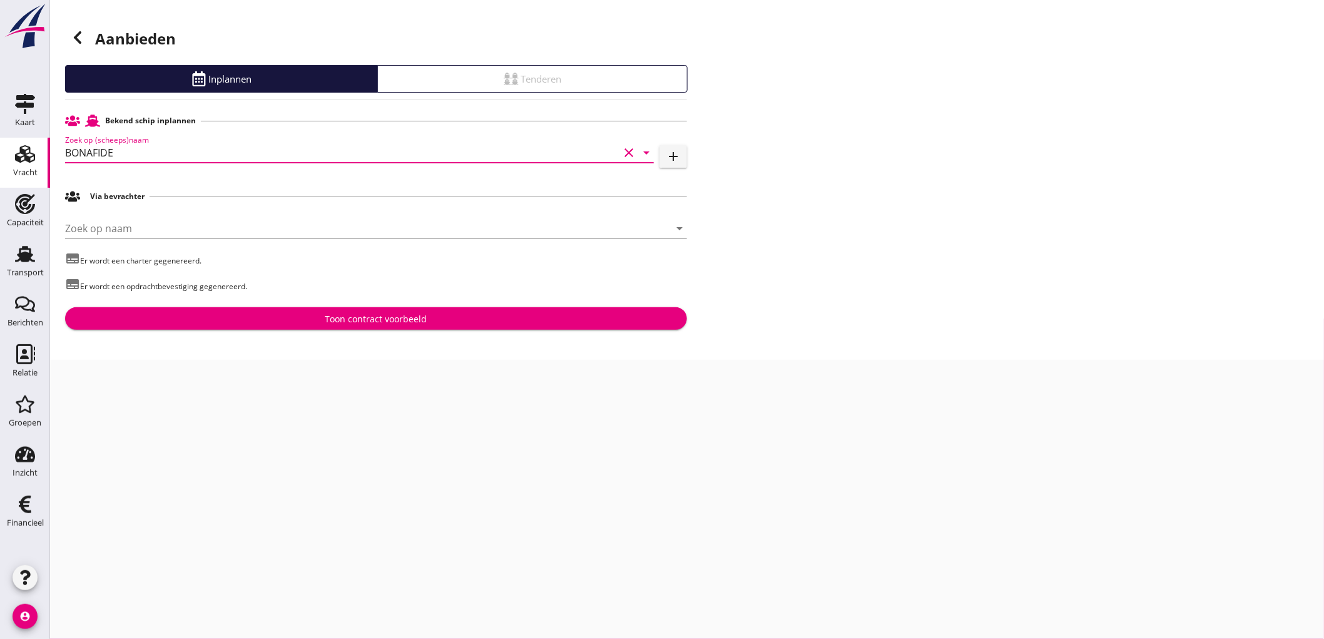
type input "BONAFIDE"
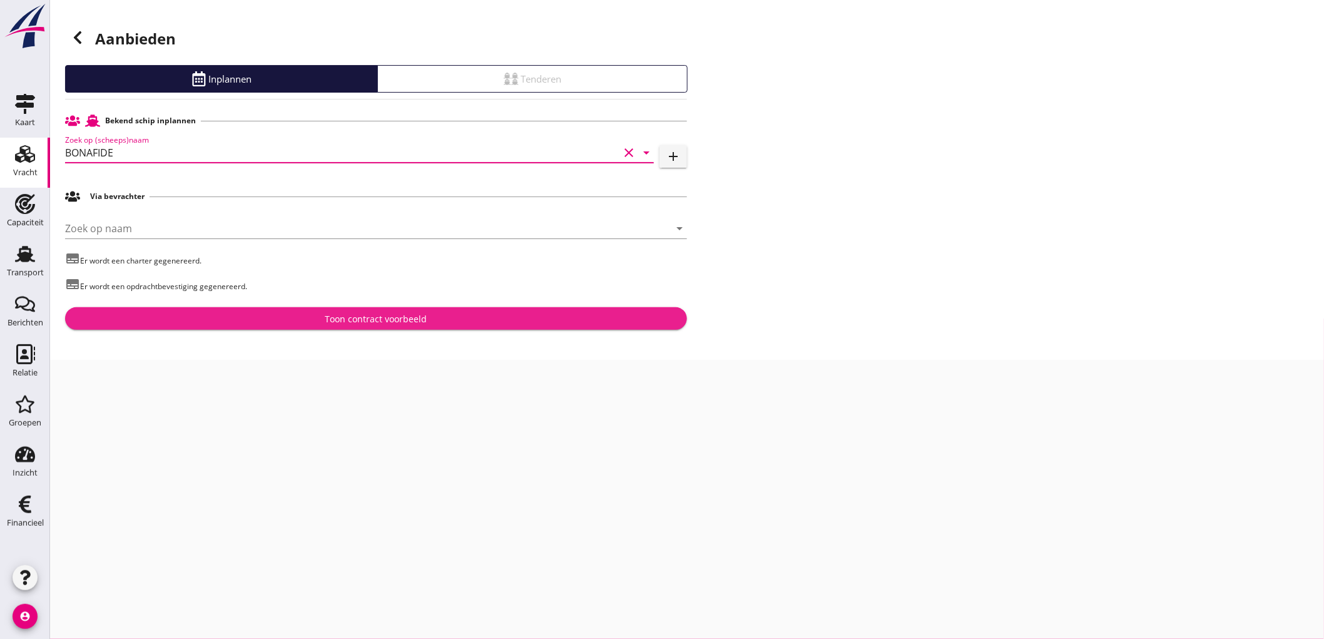
click at [358, 318] on div "Toon contract voorbeeld" at bounding box center [376, 318] width 102 height 13
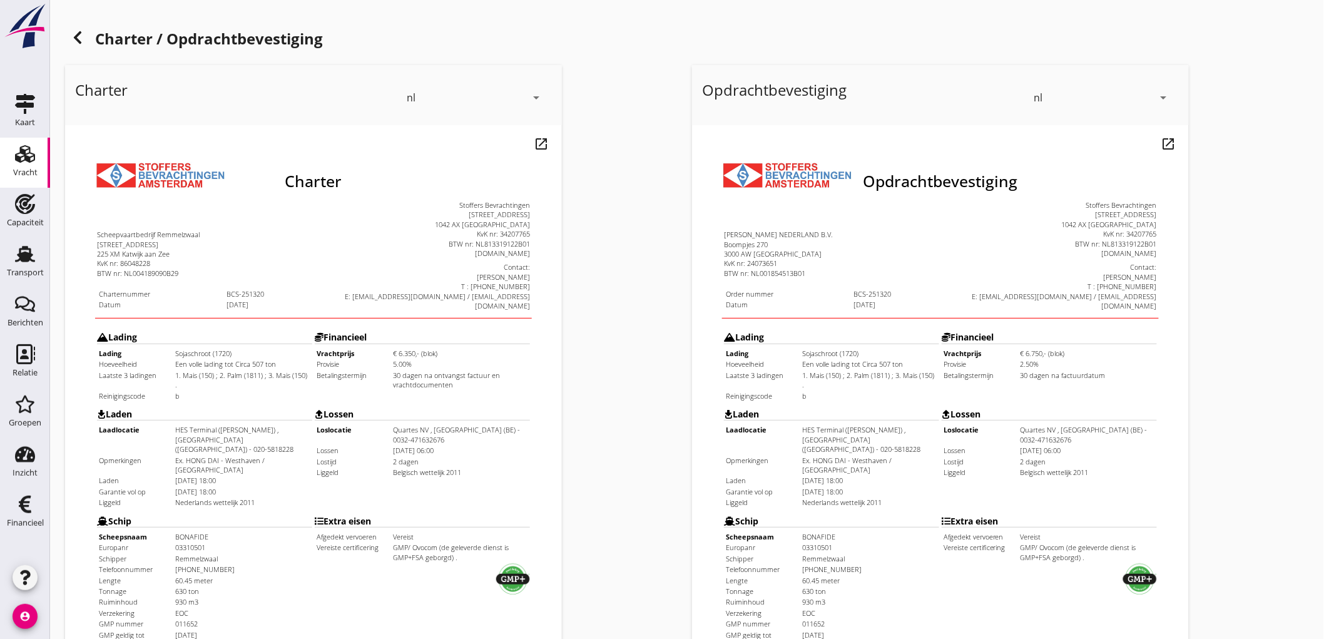
scroll to position [278, 0]
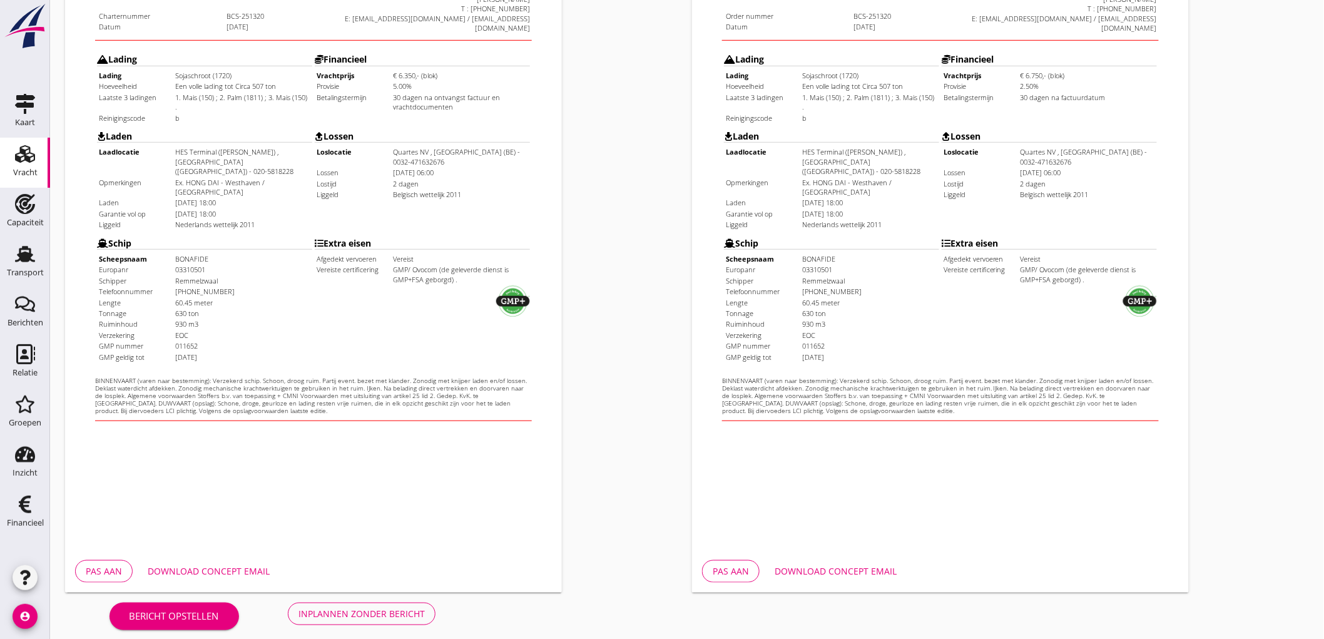
click at [370, 620] on button "Inplannen zonder bericht" at bounding box center [362, 613] width 148 height 23
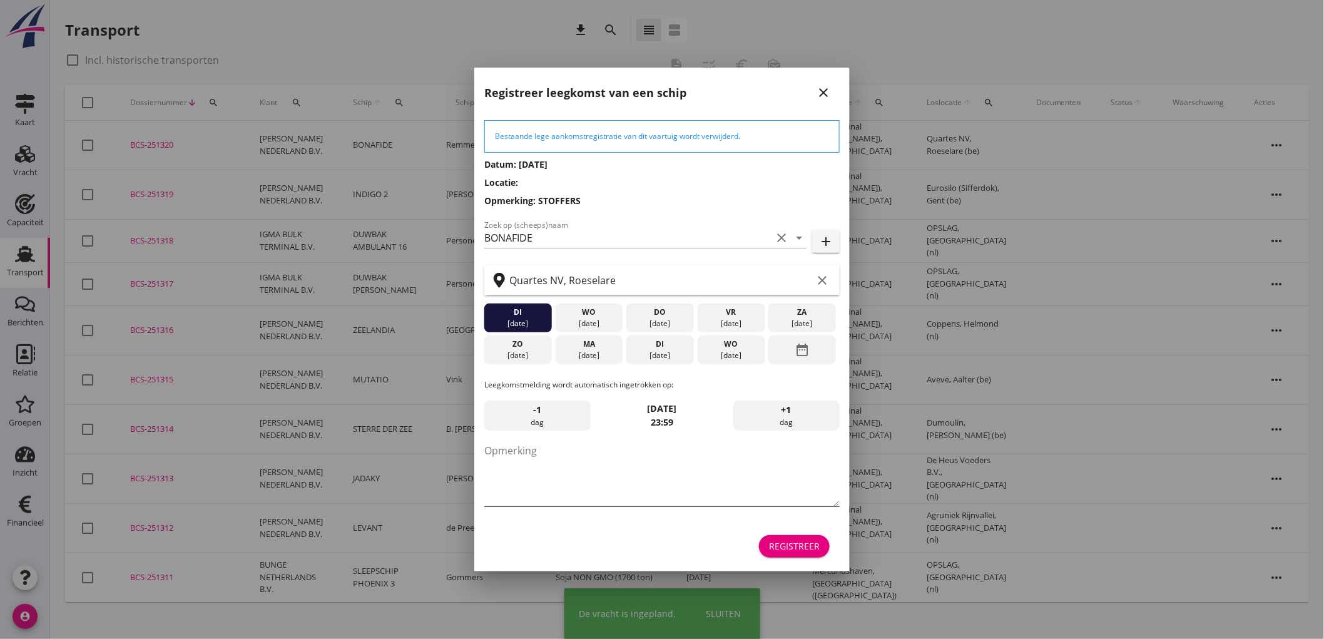
click at [558, 472] on textarea "Opmerking" at bounding box center [661, 473] width 355 height 66
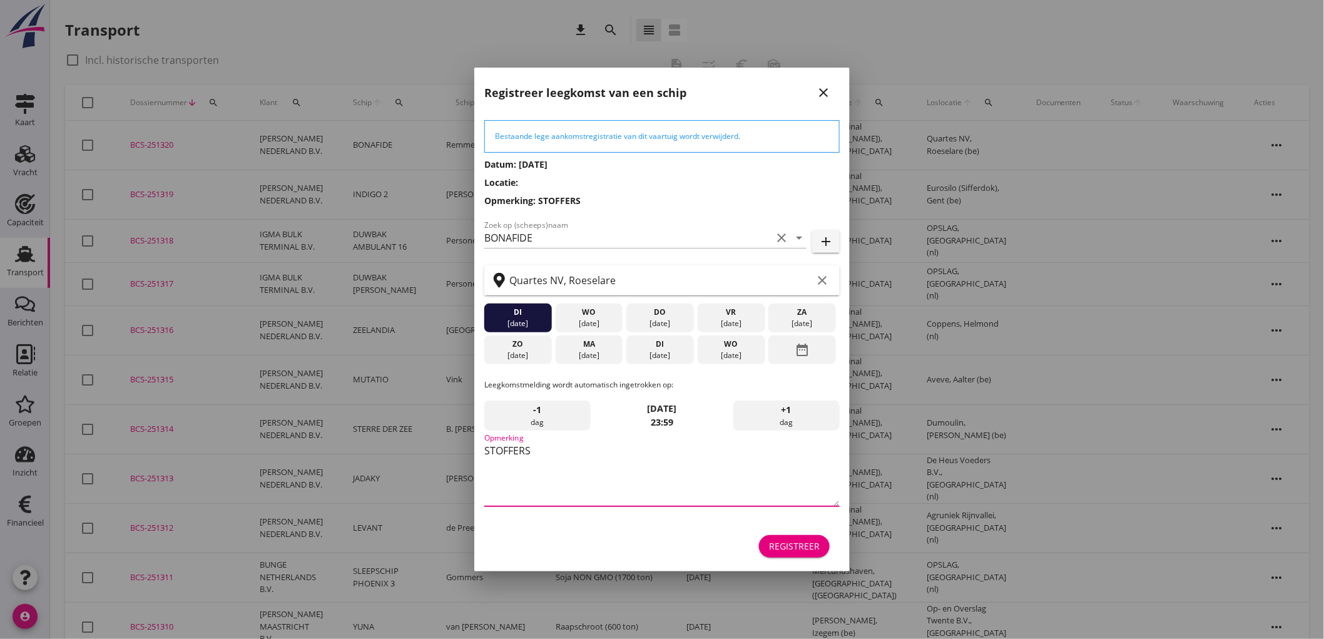
type textarea "STOFFERS"
click at [791, 543] on div "Registreer" at bounding box center [794, 545] width 51 height 13
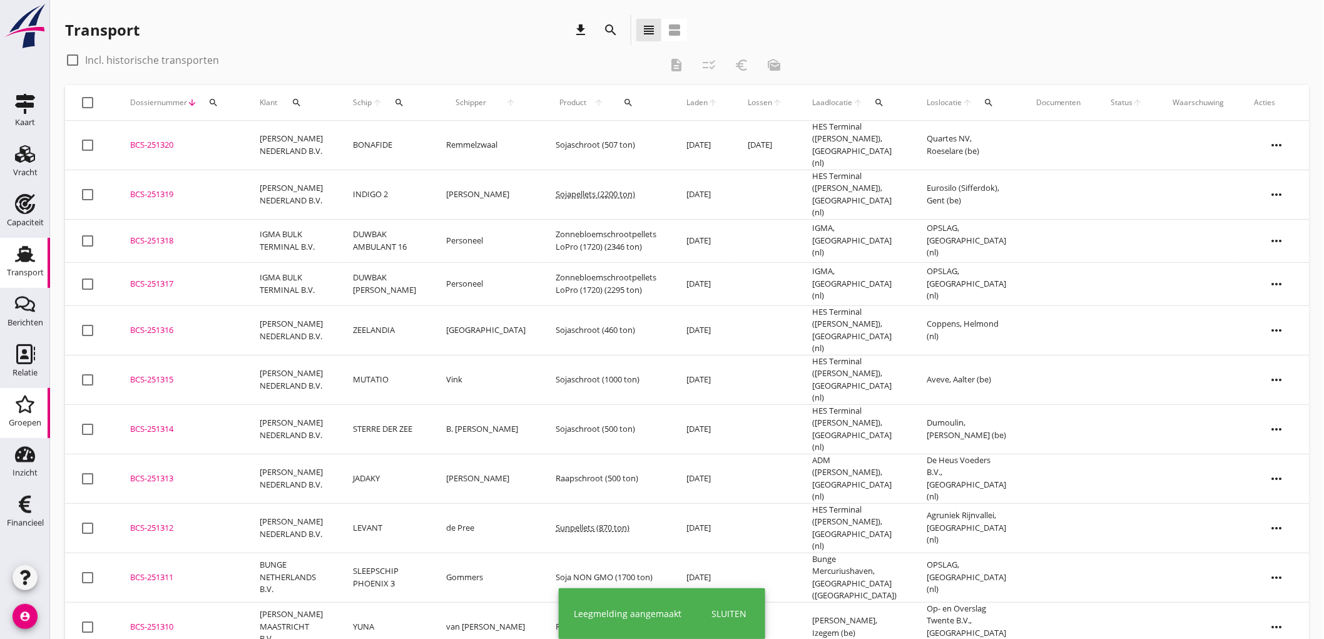
click at [31, 394] on icon "Groepen" at bounding box center [25, 404] width 20 height 20
click at [24, 410] on use at bounding box center [25, 404] width 19 height 18
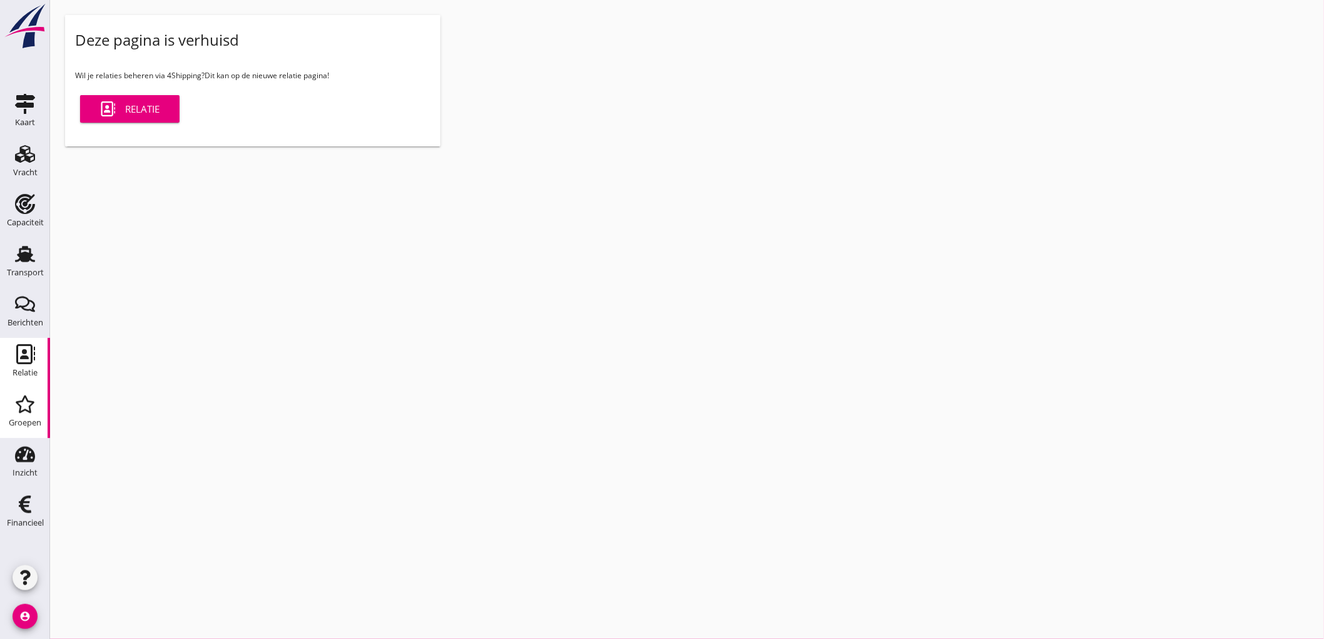
click at [30, 364] on div "Relatie" at bounding box center [25, 373] width 25 height 18
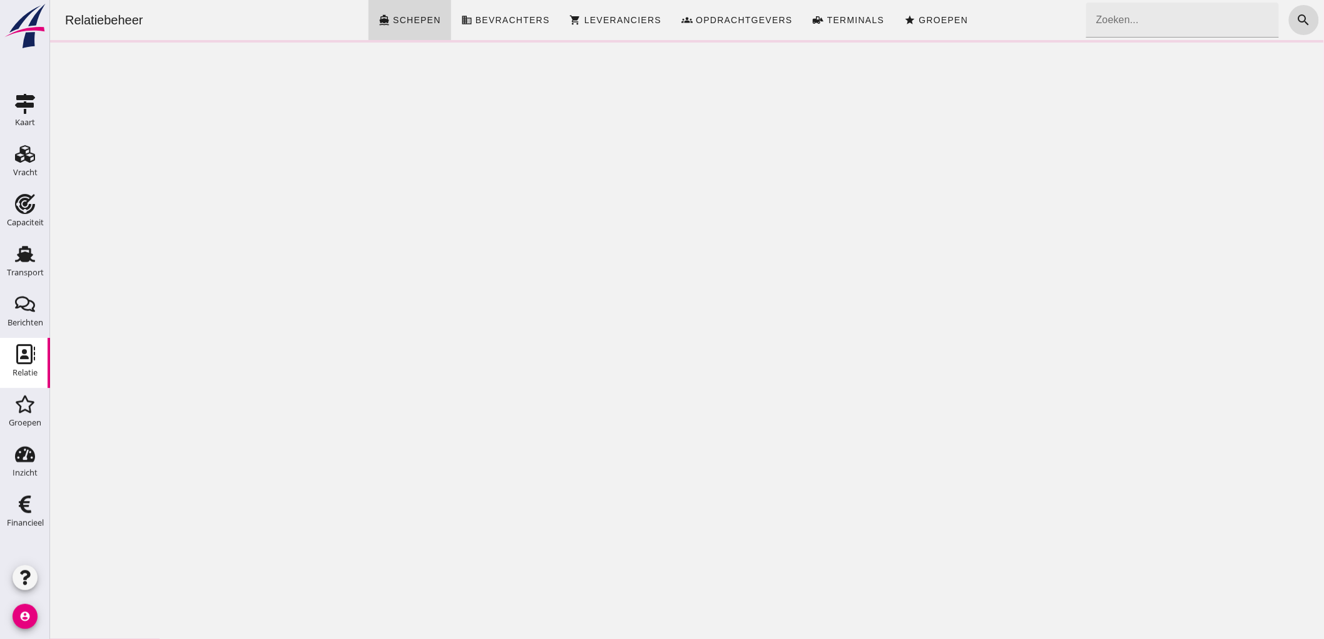
click at [1148, 28] on input "Zoeken..." at bounding box center [1177, 20] width 185 height 35
type input "bona"
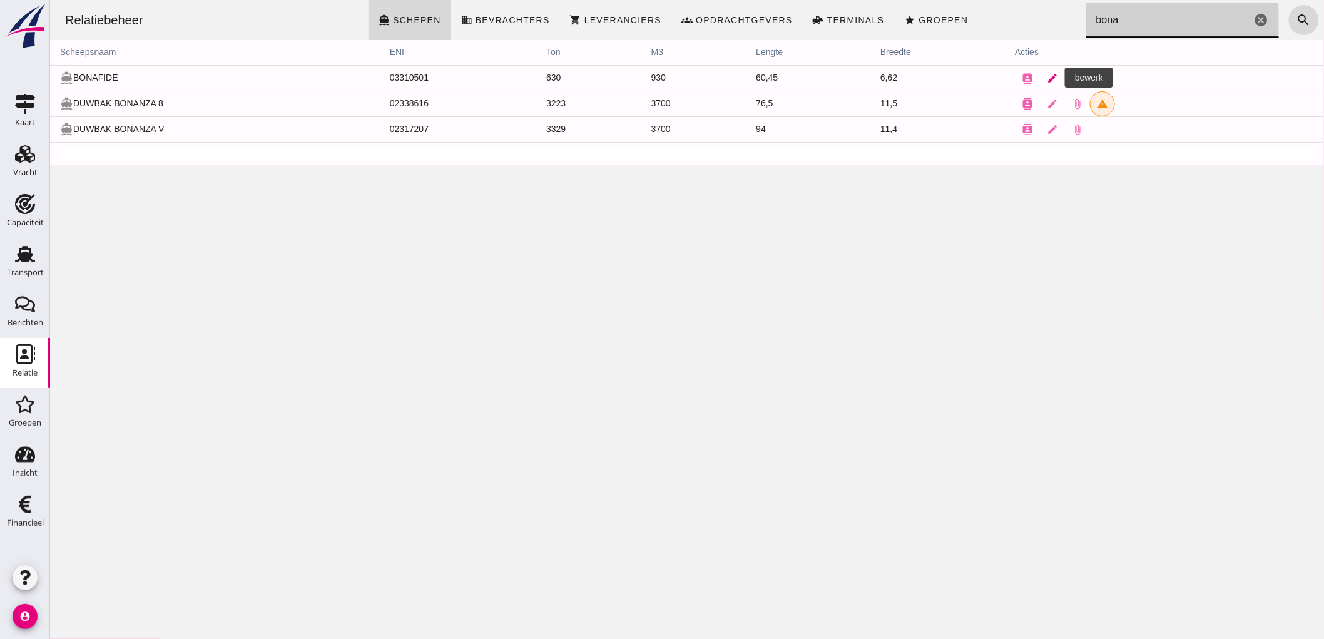
click at [1050, 76] on icon "edit" at bounding box center [1051, 78] width 11 height 11
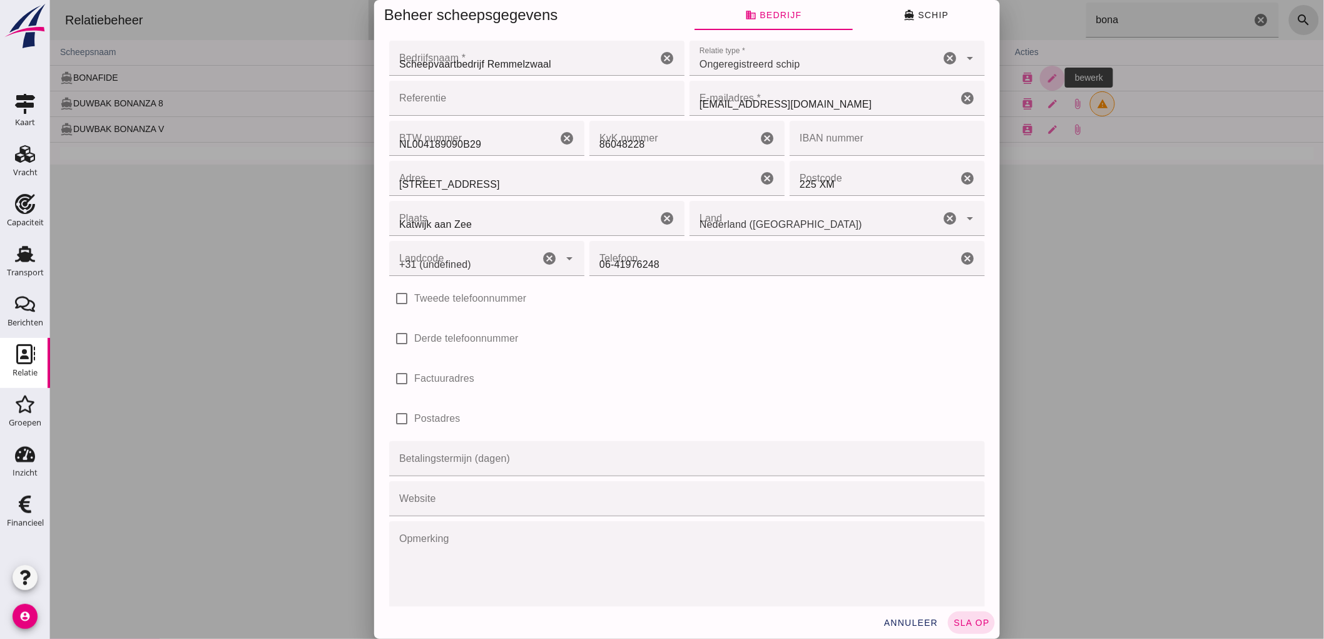
click at [921, 17] on div at bounding box center [686, 319] width 1274 height 639
type input "+31 (NL)"
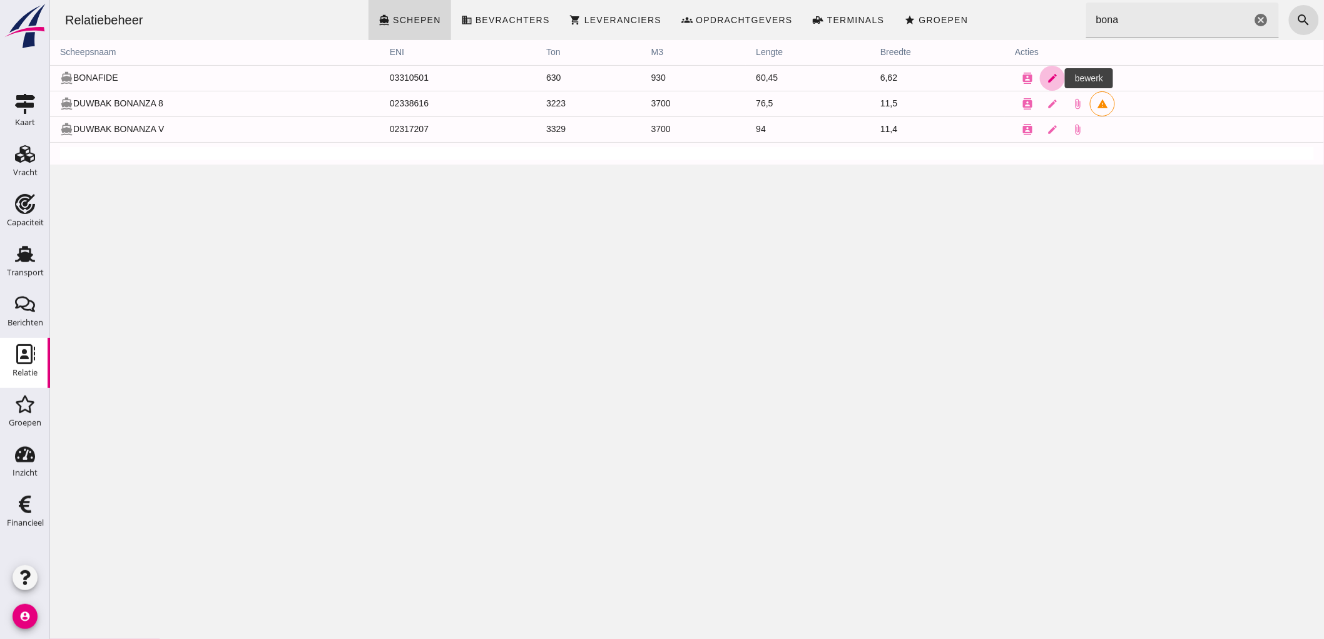
click at [1046, 78] on icon "edit" at bounding box center [1051, 78] width 11 height 11
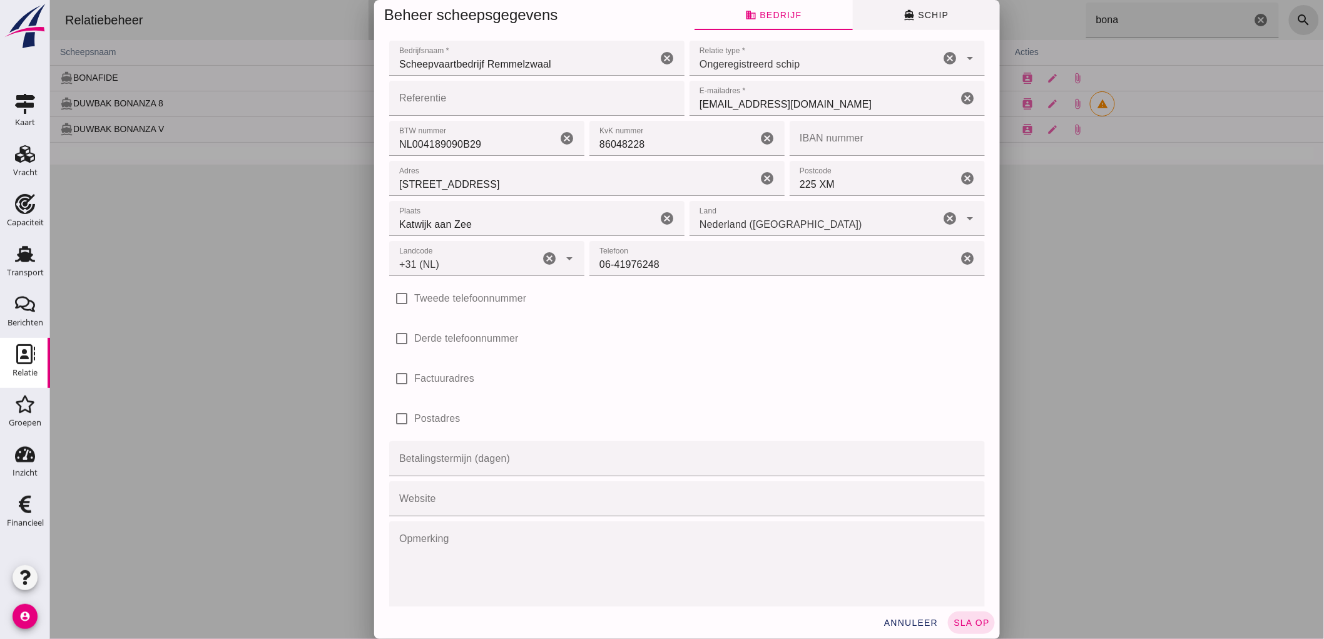
click at [928, 21] on button "directions_boat Schip" at bounding box center [925, 15] width 147 height 30
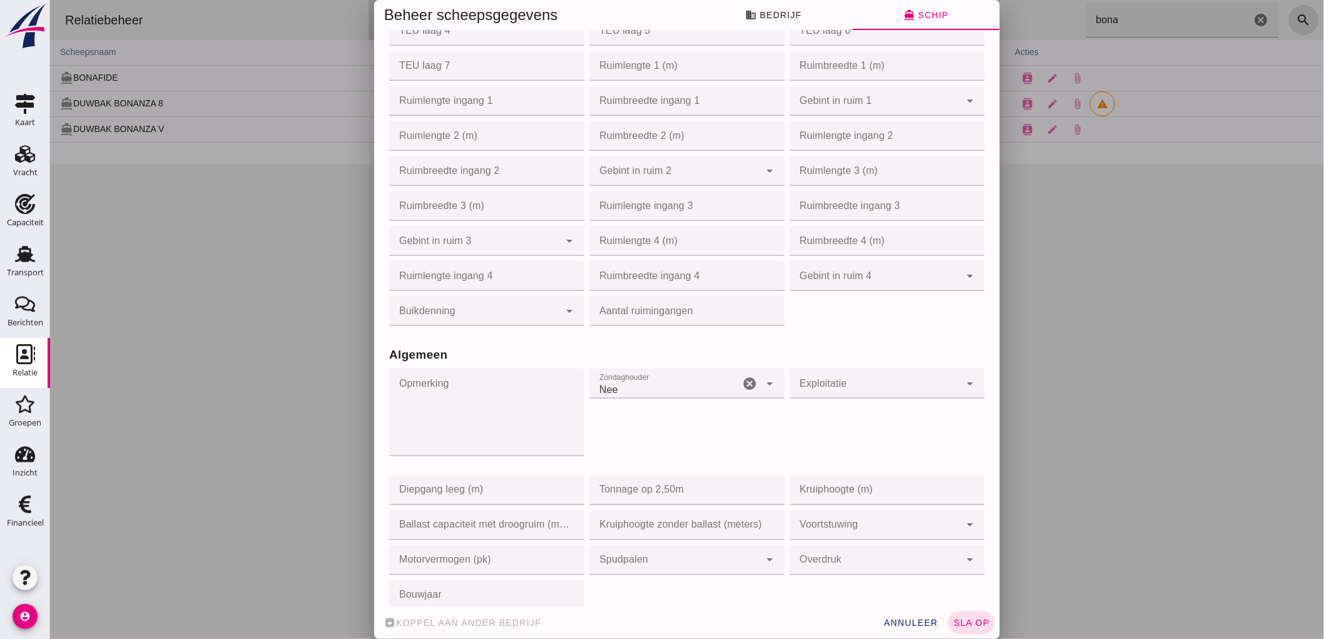
scroll to position [973, 0]
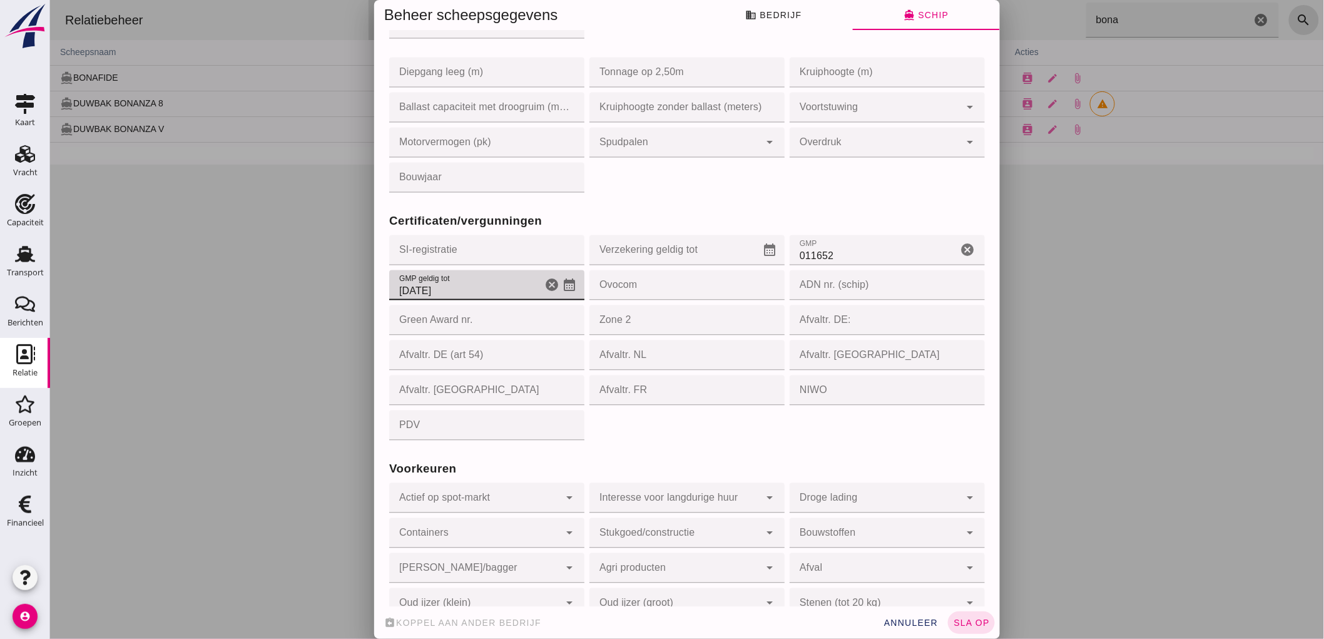
click at [515, 283] on input "19-8-2025" at bounding box center [464, 285] width 153 height 30
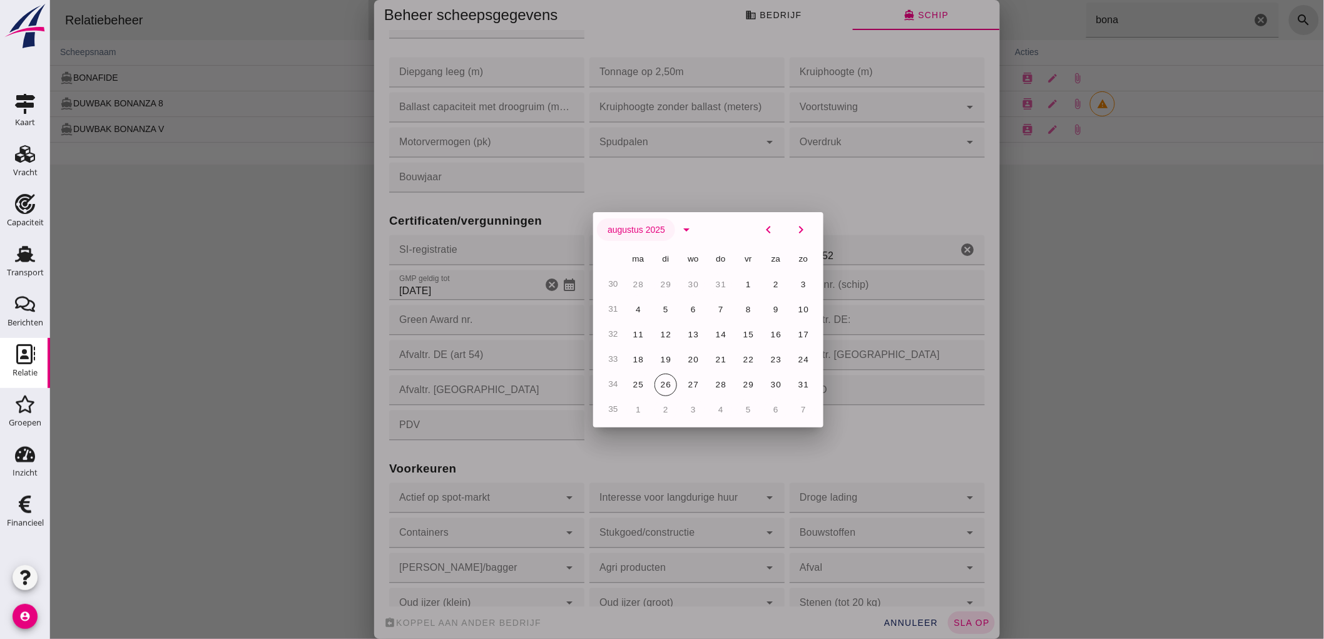
click at [647, 230] on span "augustus 2025" at bounding box center [635, 230] width 58 height 10
click at [654, 228] on span "augustus 2025" at bounding box center [635, 230] width 58 height 10
click at [685, 228] on icon "arrow_drop_down" at bounding box center [685, 229] width 15 height 15
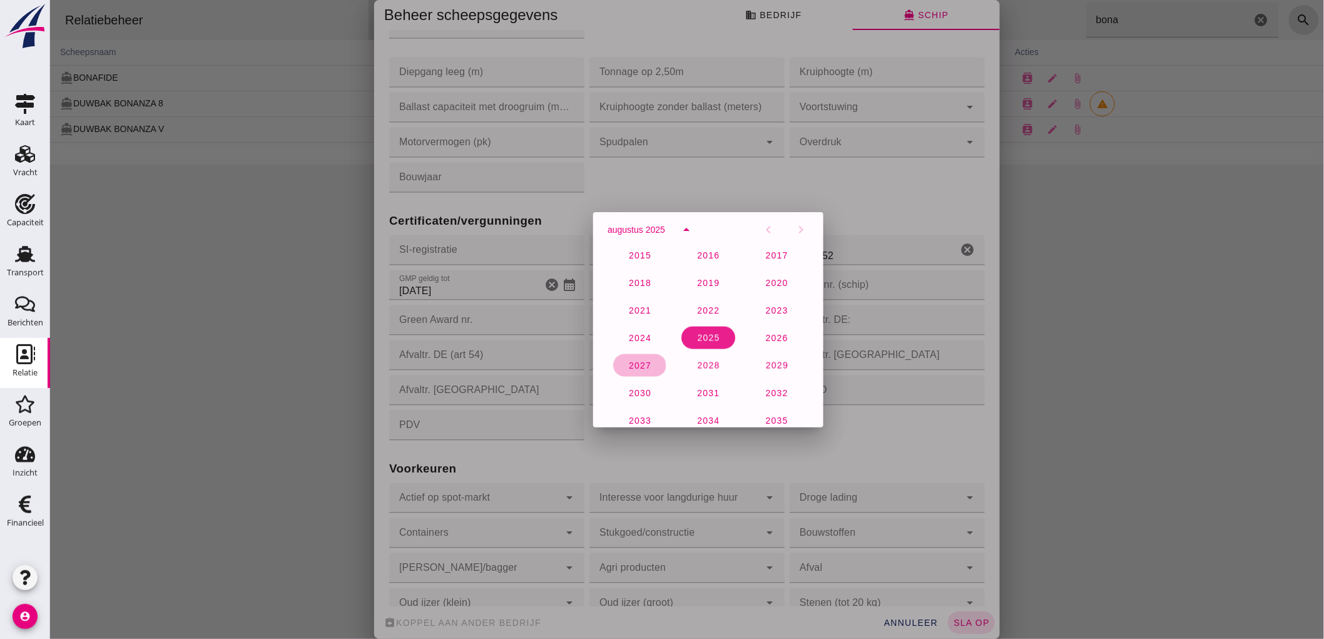
click at [627, 372] on button "2027" at bounding box center [638, 365] width 53 height 23
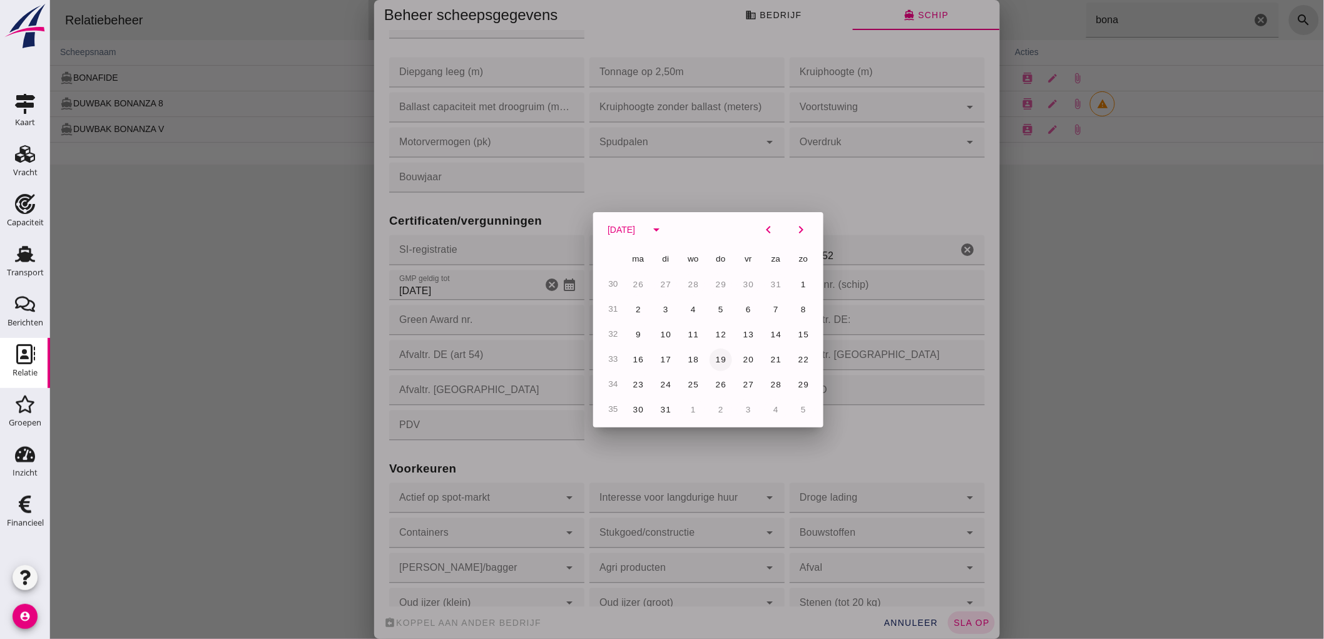
click at [716, 357] on span "19" at bounding box center [720, 359] width 12 height 9
type input "19-8-2027"
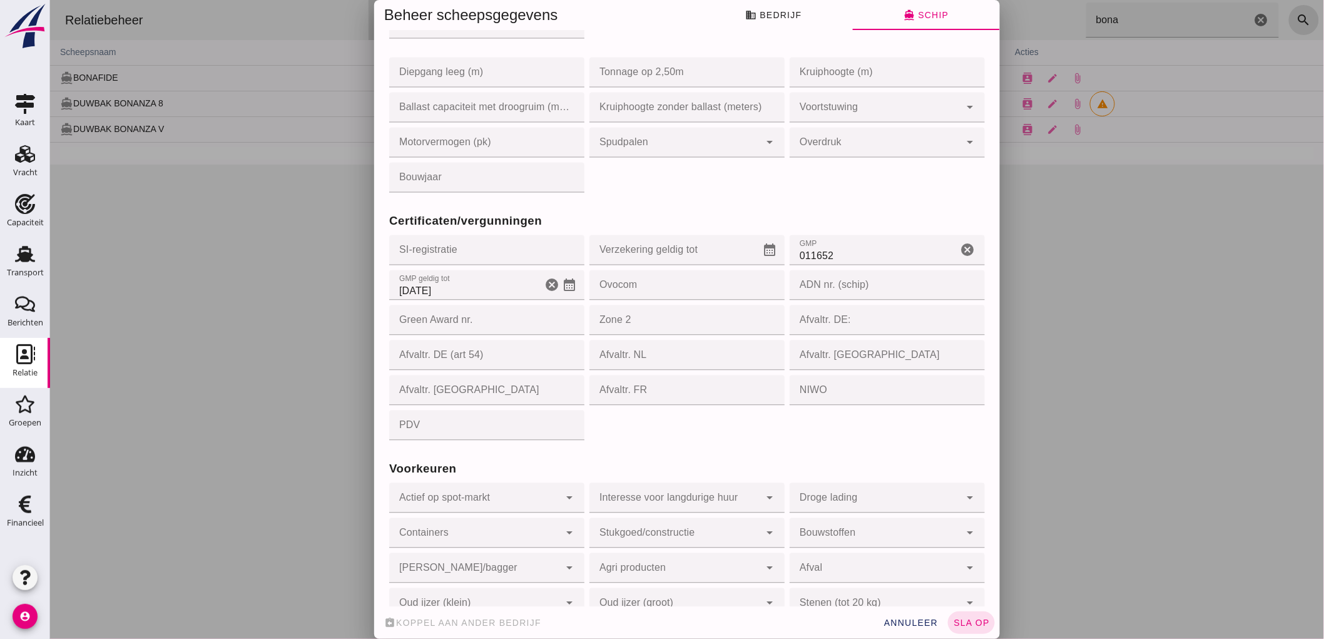
scroll to position [1034, 0]
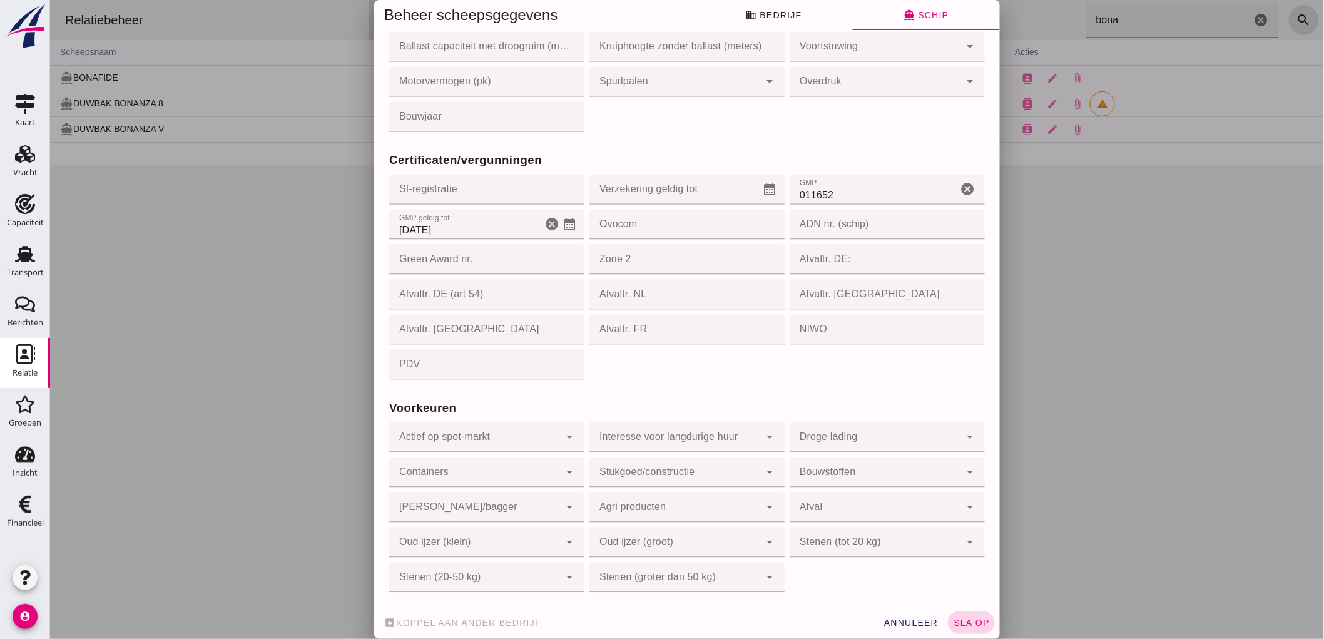
click at [976, 629] on button "sla op" at bounding box center [970, 622] width 47 height 23
click at [924, 634] on div "assignment_return Koppel aan ander bedrijf annuleer sla op" at bounding box center [686, 622] width 626 height 33
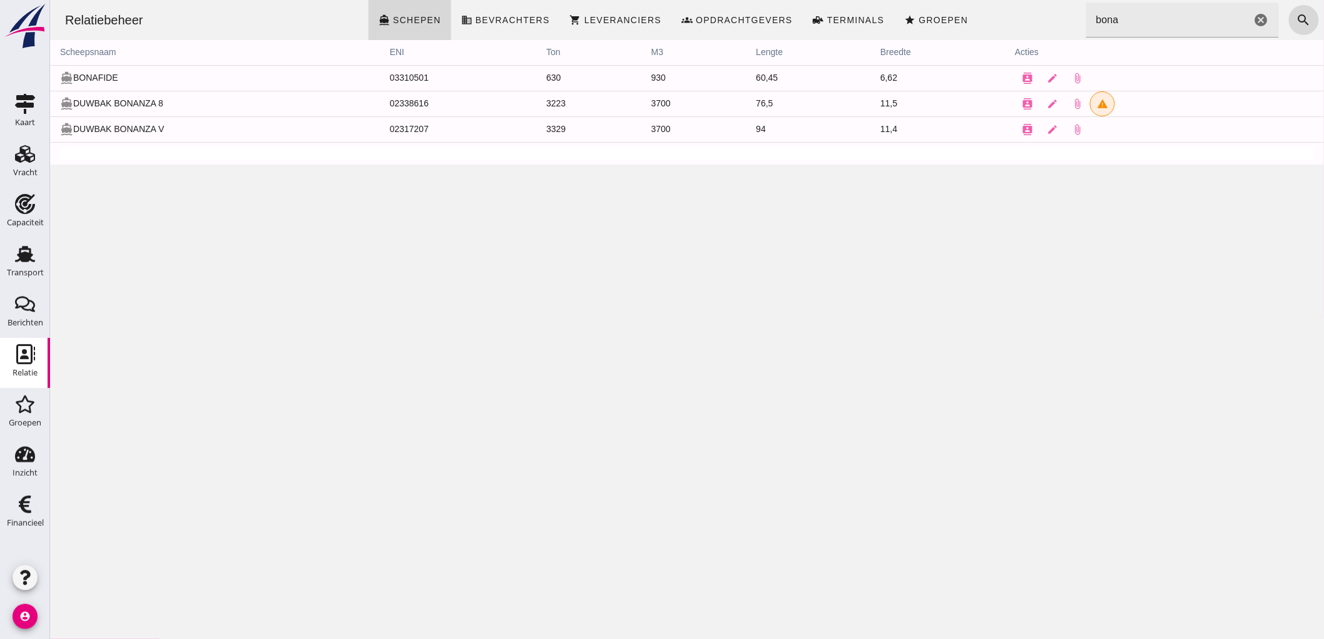
scroll to position [0, 0]
click at [1046, 86] on link "edit" at bounding box center [1051, 78] width 25 height 25
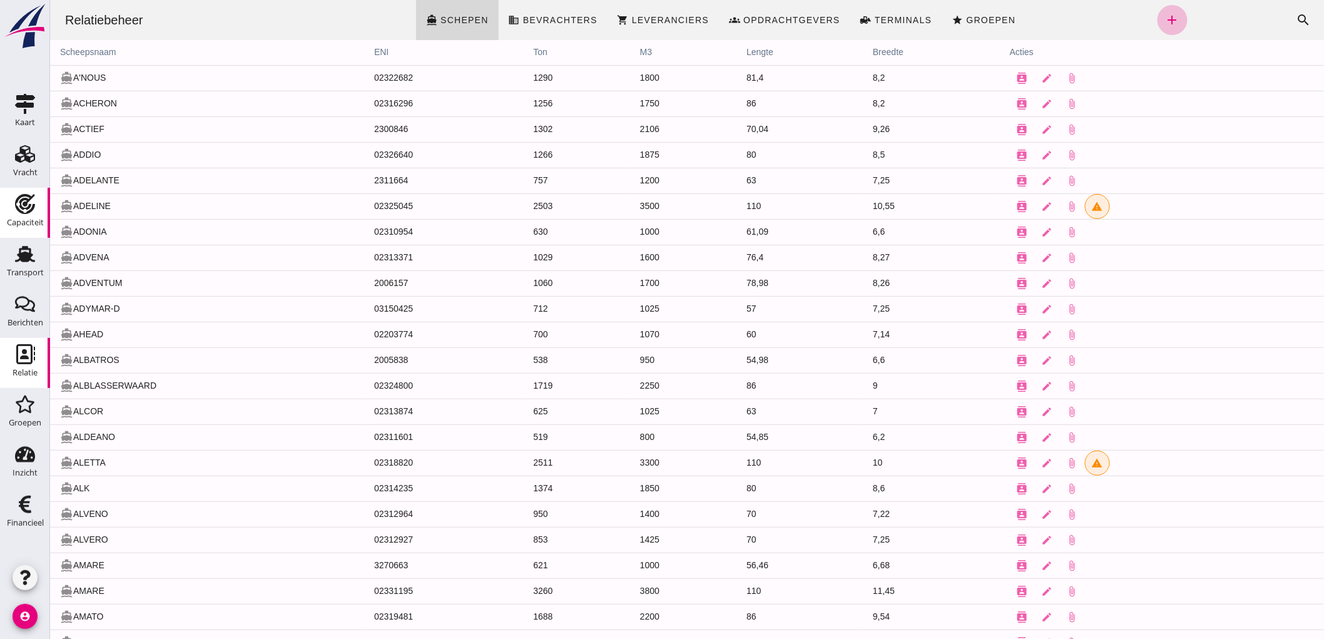
click at [21, 213] on use at bounding box center [25, 204] width 20 height 20
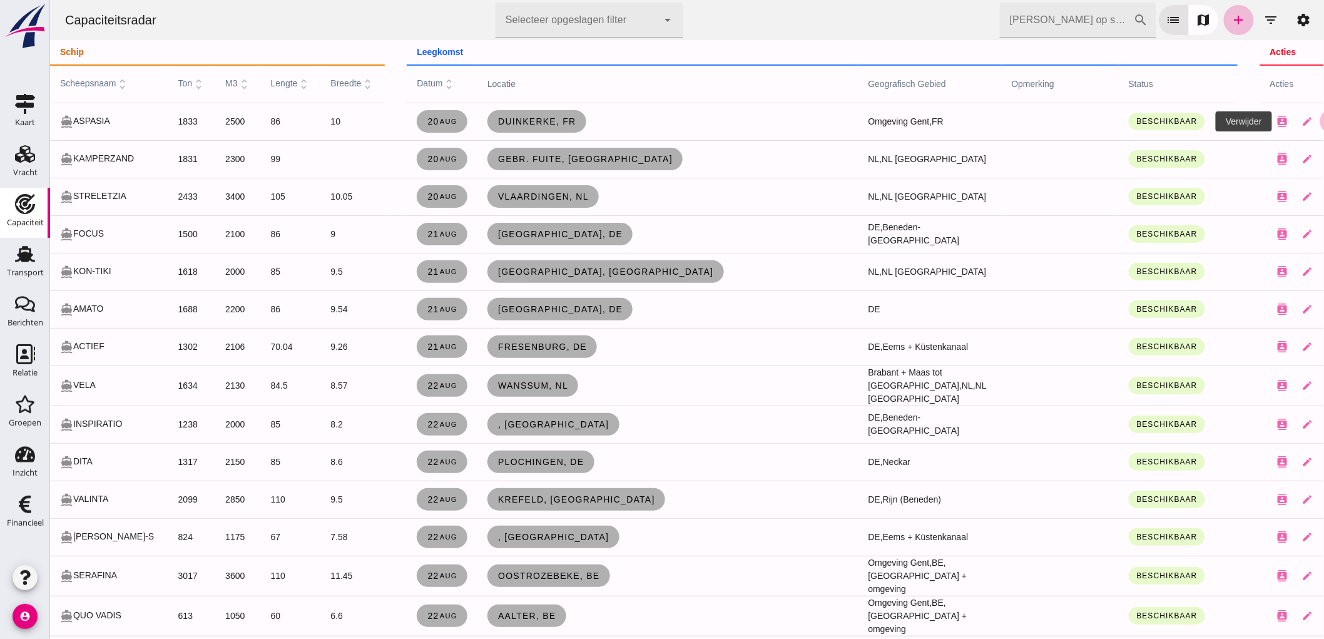
click at [1323, 123] on icon "close" at bounding box center [1331, 121] width 11 height 11
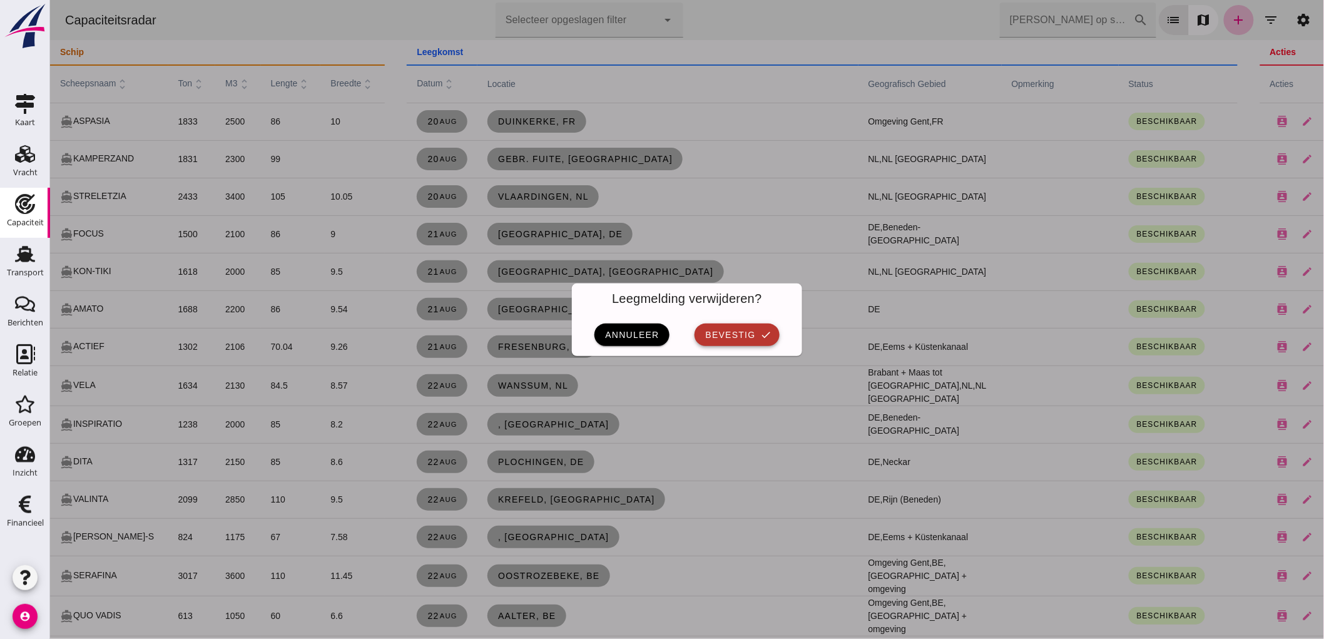
click at [722, 335] on span "bevestig" at bounding box center [729, 335] width 51 height 10
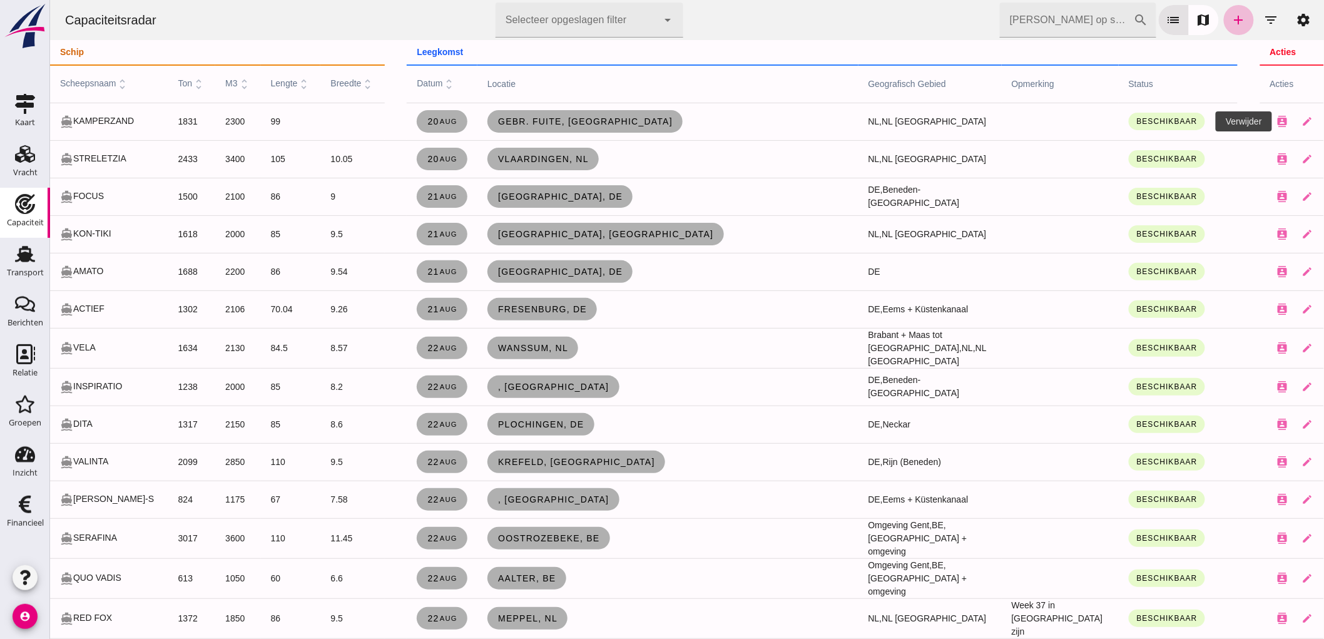
click at [1323, 122] on icon "close" at bounding box center [1331, 121] width 11 height 11
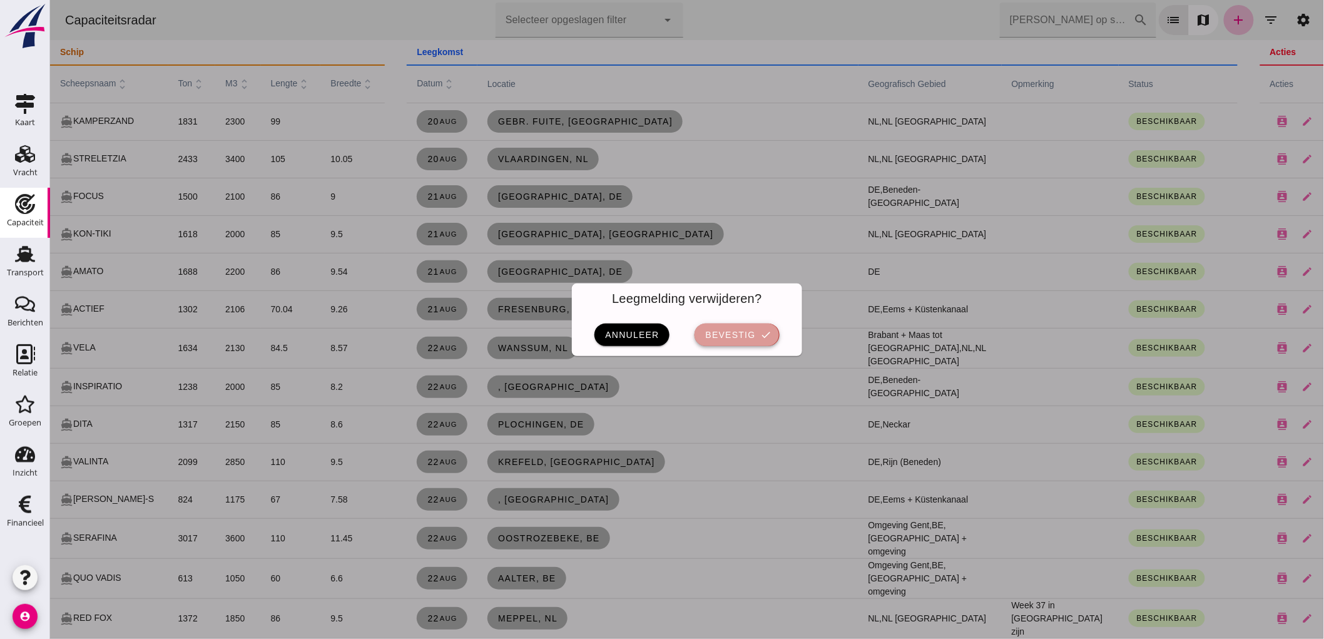
click at [749, 330] on span "bevestig" at bounding box center [729, 335] width 51 height 10
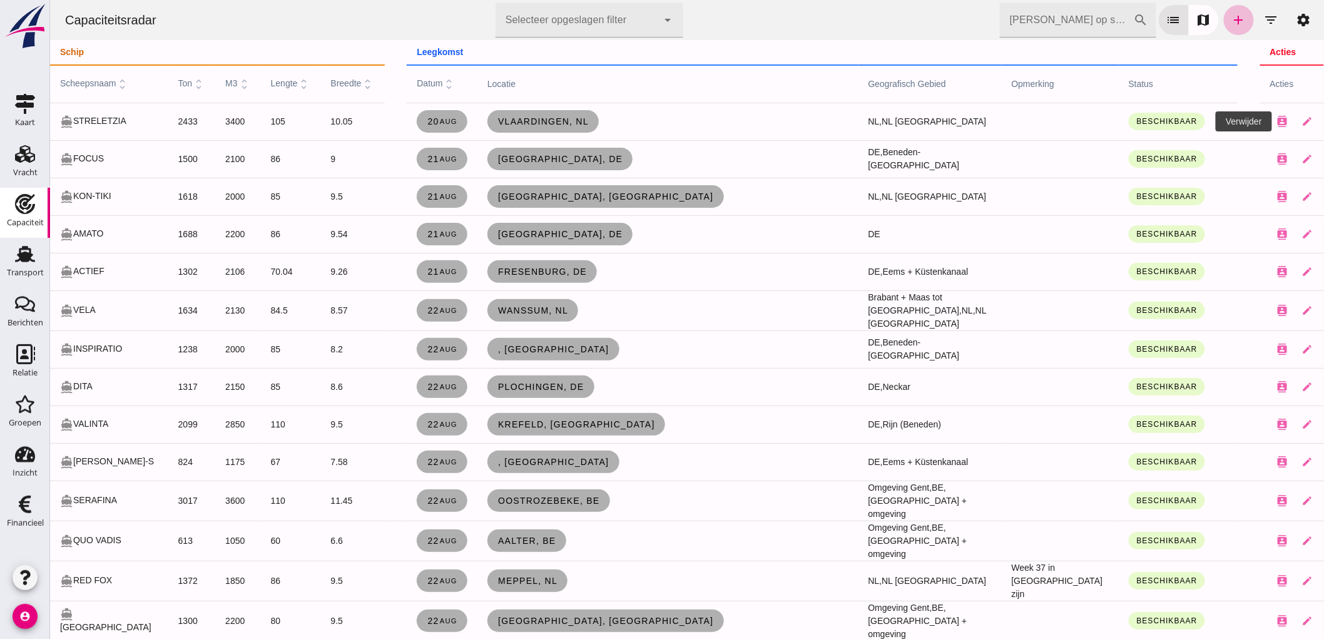
click at [1323, 122] on icon "close" at bounding box center [1331, 121] width 11 height 11
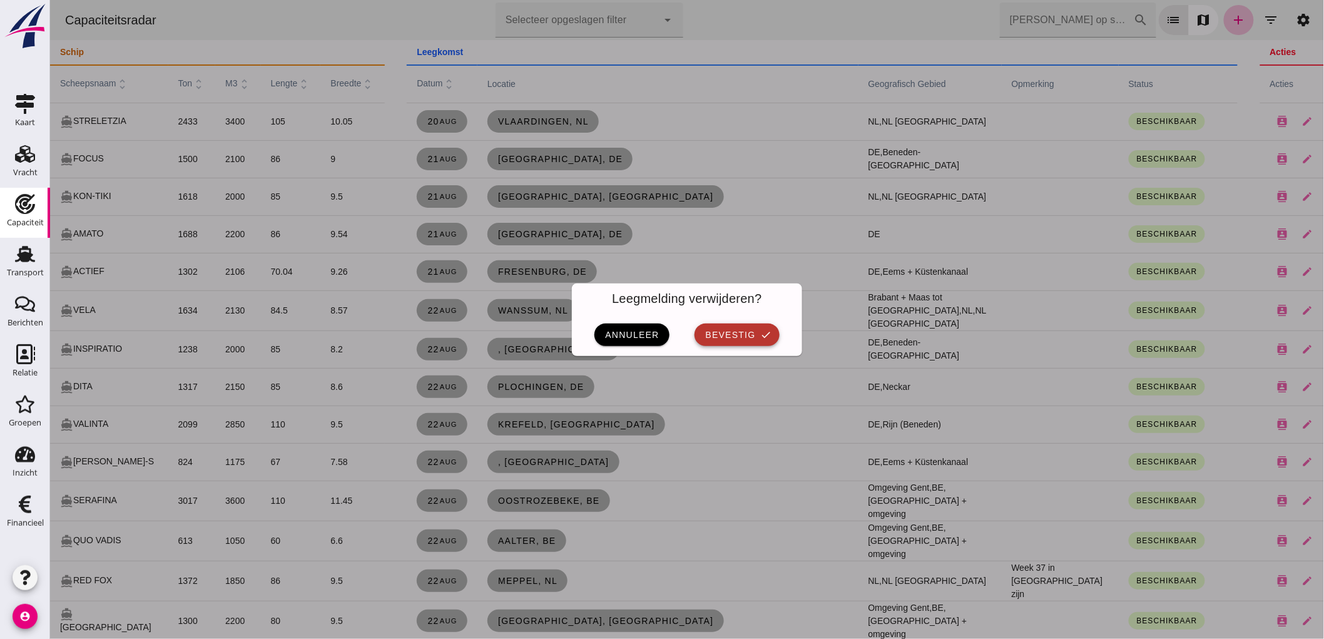
click at [746, 330] on span "bevestig" at bounding box center [729, 335] width 51 height 10
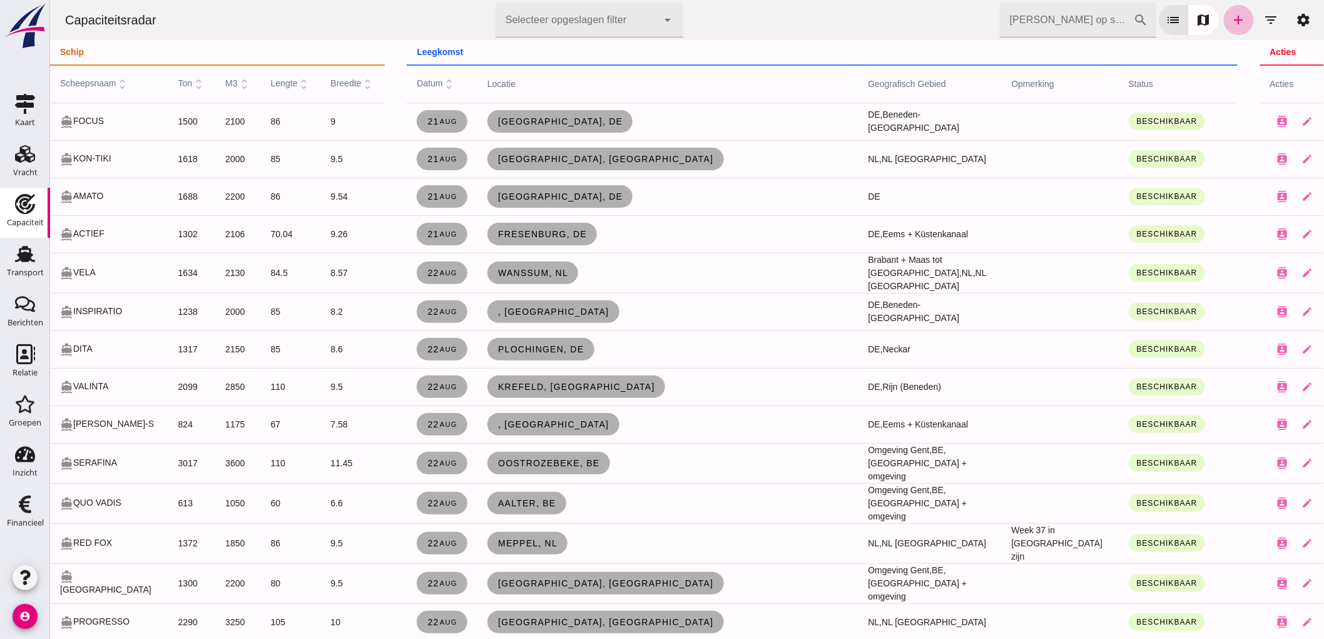
click at [1010, 22] on input "Zoek op scheepsnaam" at bounding box center [1066, 20] width 134 height 35
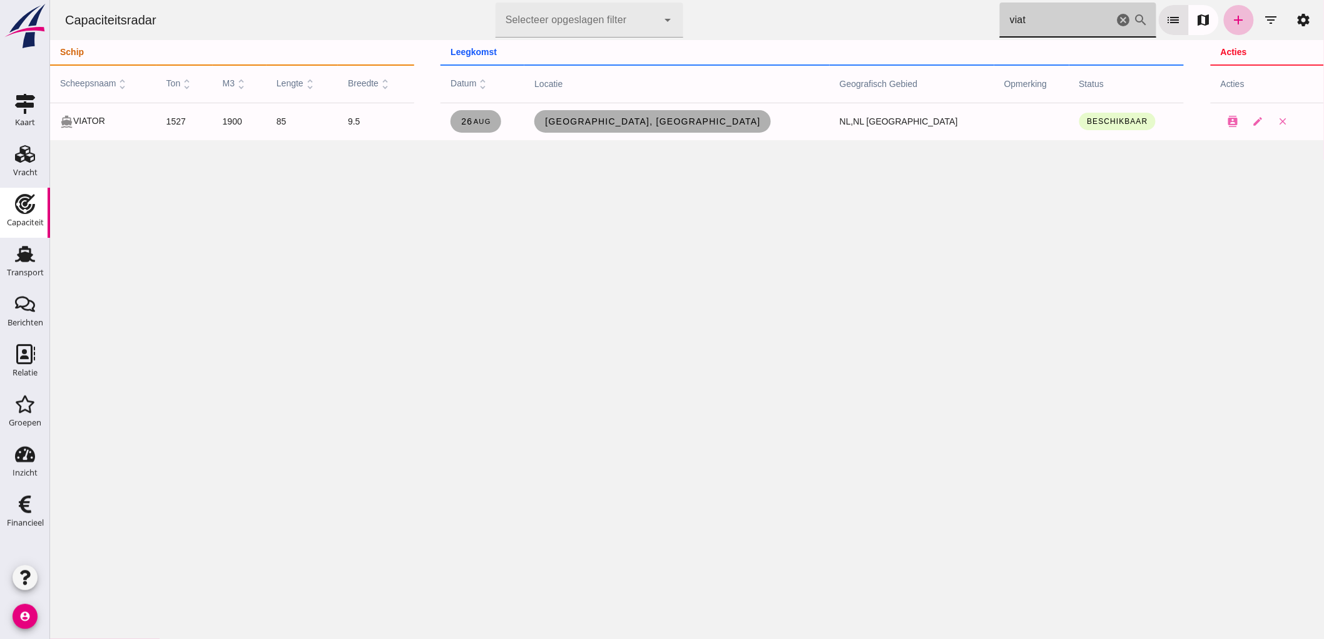
click at [1003, 23] on input "viat" at bounding box center [1056, 20] width 114 height 35
click at [1083, 30] on input "viat" at bounding box center [1056, 20] width 114 height 35
type input "viat"
click at [651, 100] on th "locatie" at bounding box center [676, 84] width 305 height 38
click at [651, 122] on span "Rotterdam, nl" at bounding box center [652, 121] width 216 height 10
